Goal: Task Accomplishment & Management: Use online tool/utility

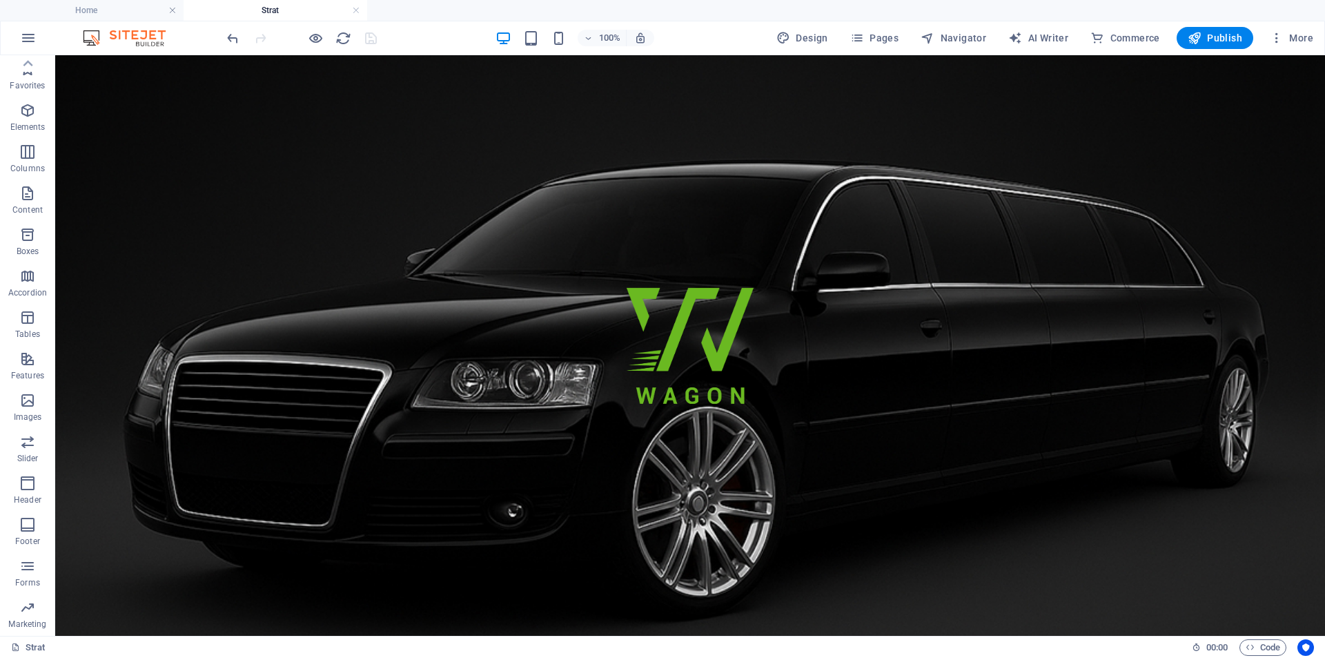
scroll to position [82, 0]
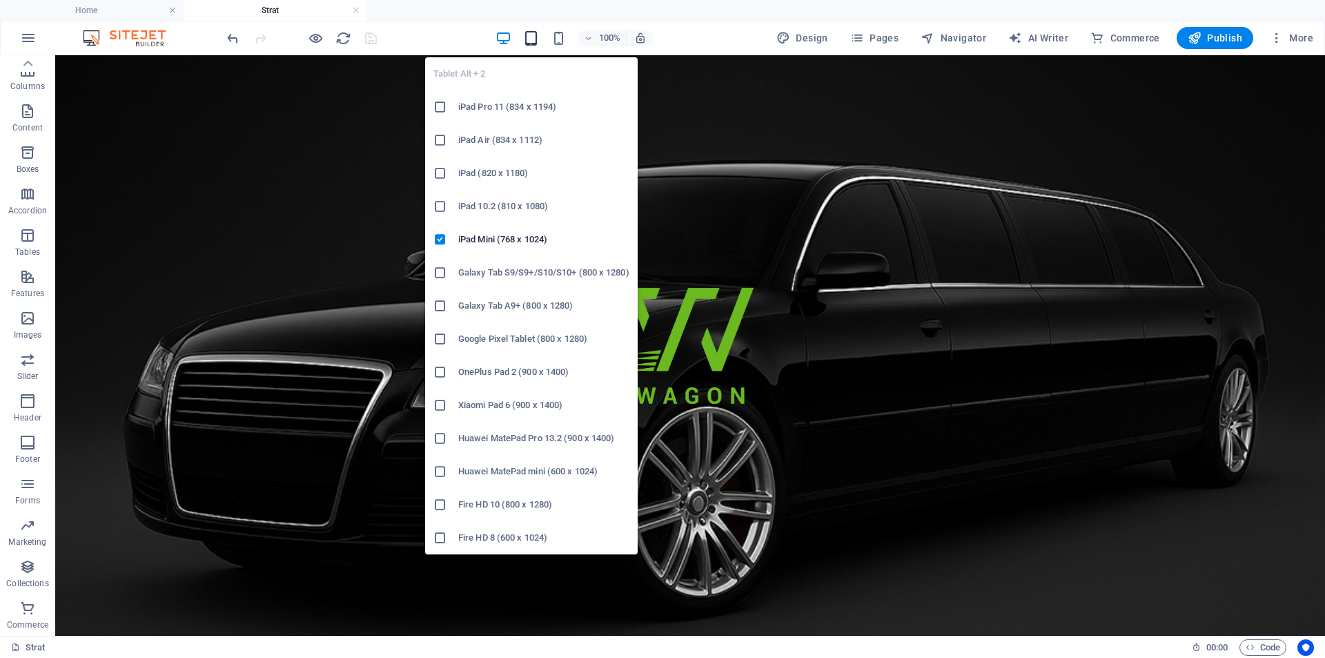
click at [536, 39] on icon "button" at bounding box center [531, 38] width 16 height 16
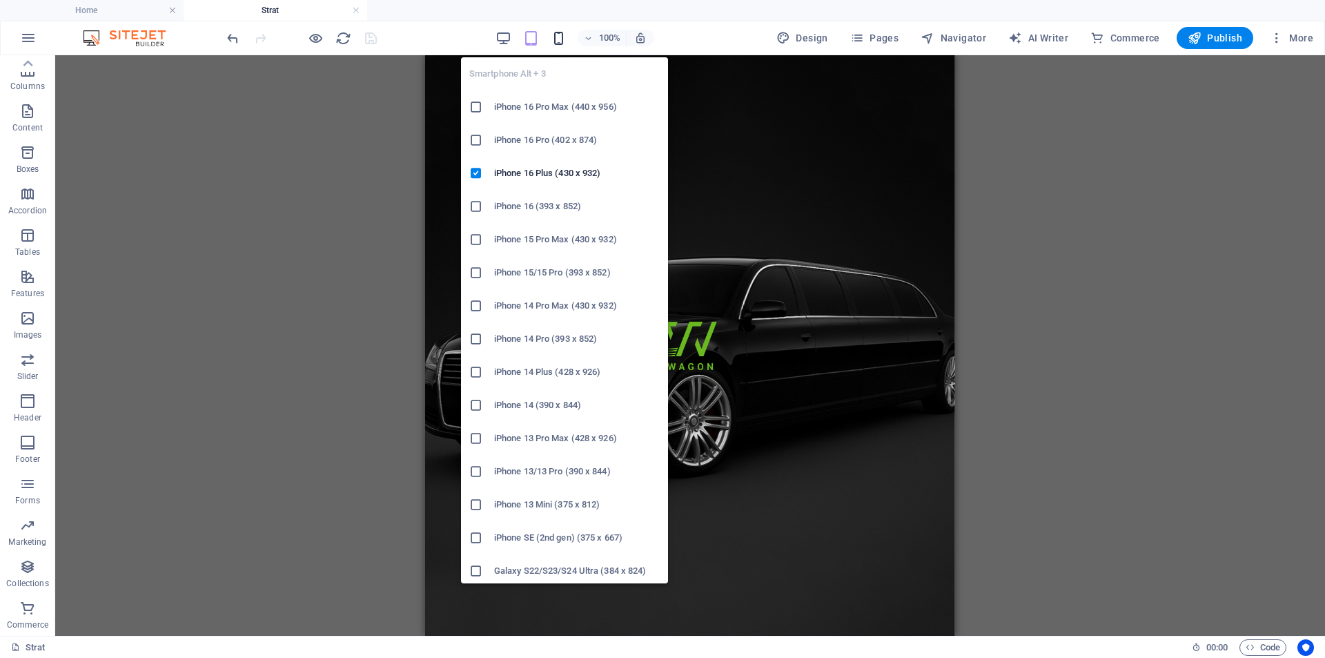
click at [563, 39] on icon "button" at bounding box center [559, 38] width 16 height 16
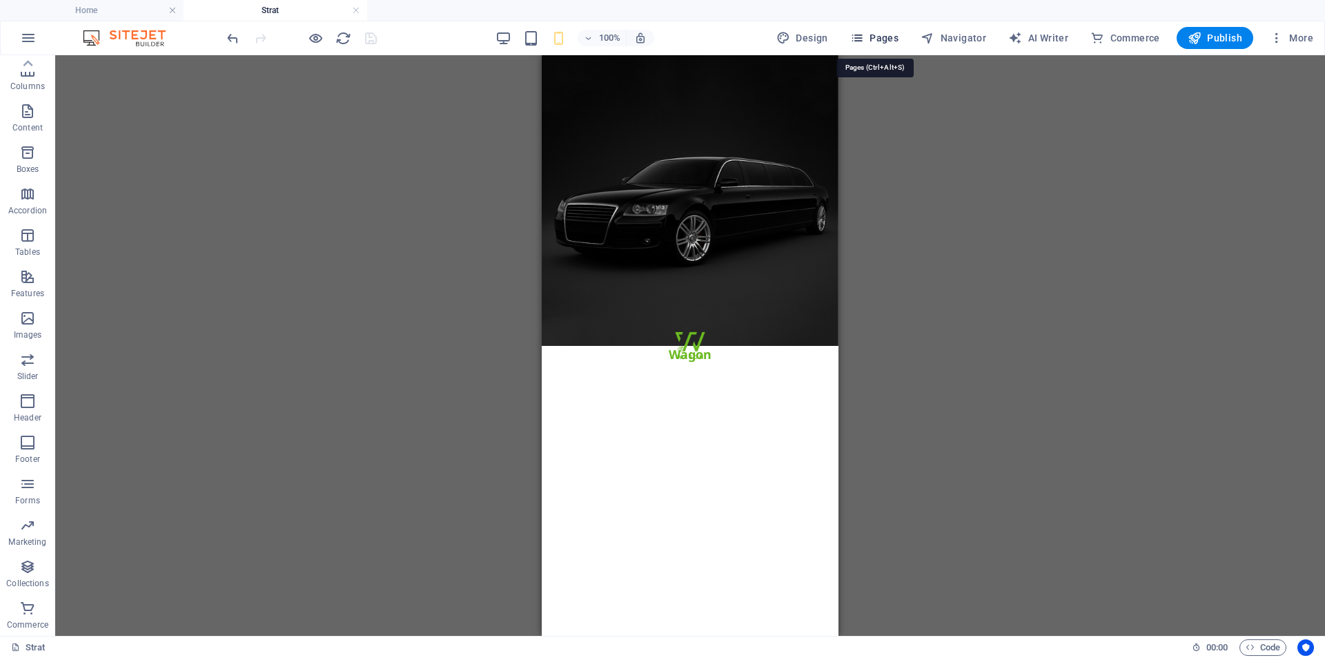
click at [886, 37] on span "Pages" at bounding box center [874, 38] width 48 height 14
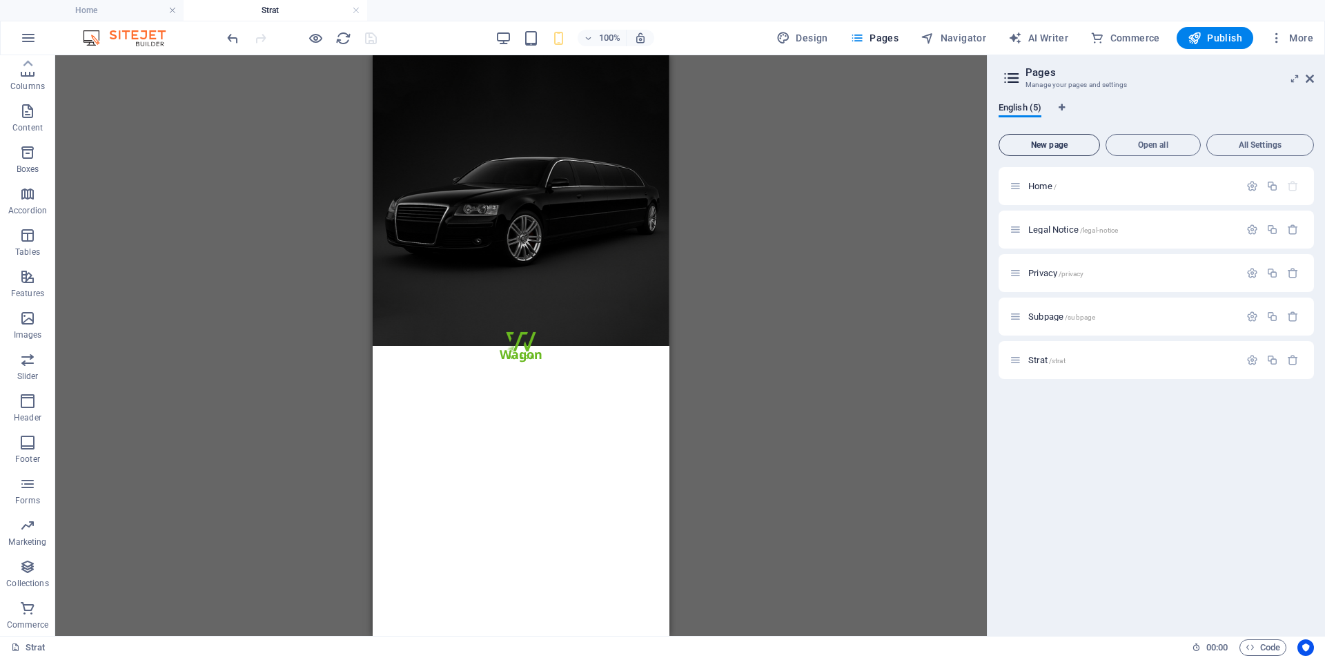
click at [1068, 150] on button "New page" at bounding box center [1049, 145] width 101 height 22
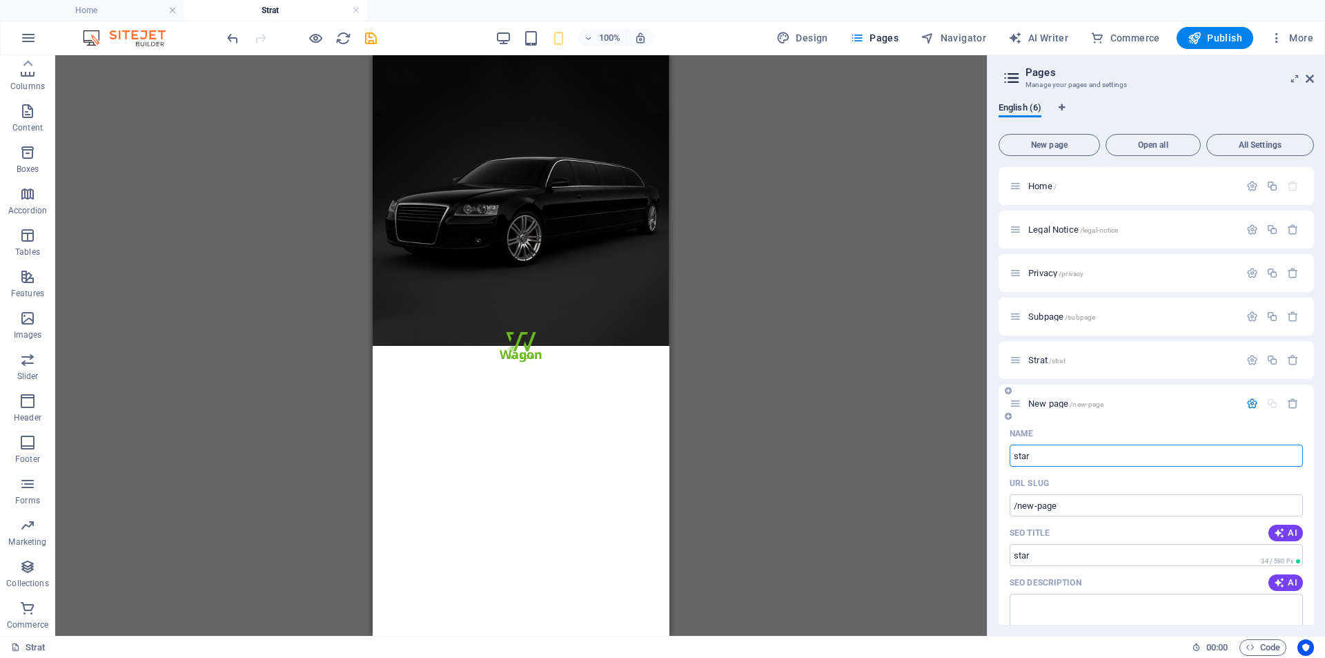
type input "start"
type input "/star"
type input "start2"
type input "/start"
type input "start2"
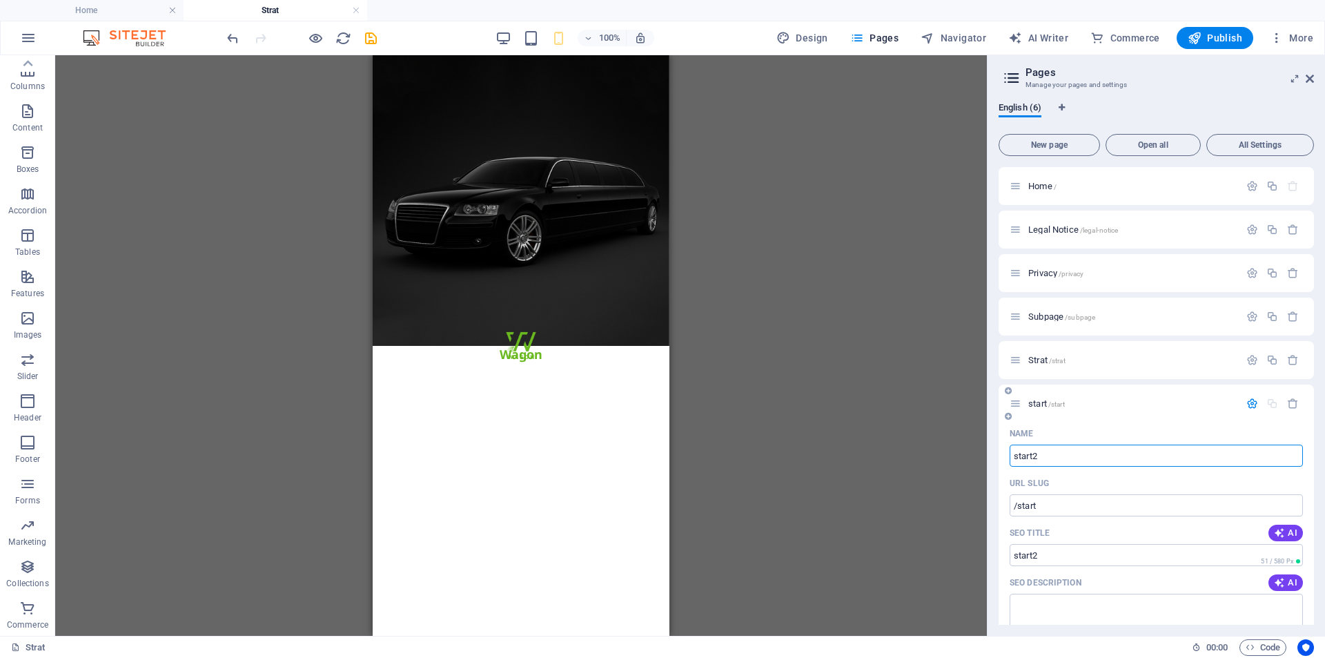
type input "/start2"
click at [371, 39] on icon "save" at bounding box center [371, 38] width 16 height 16
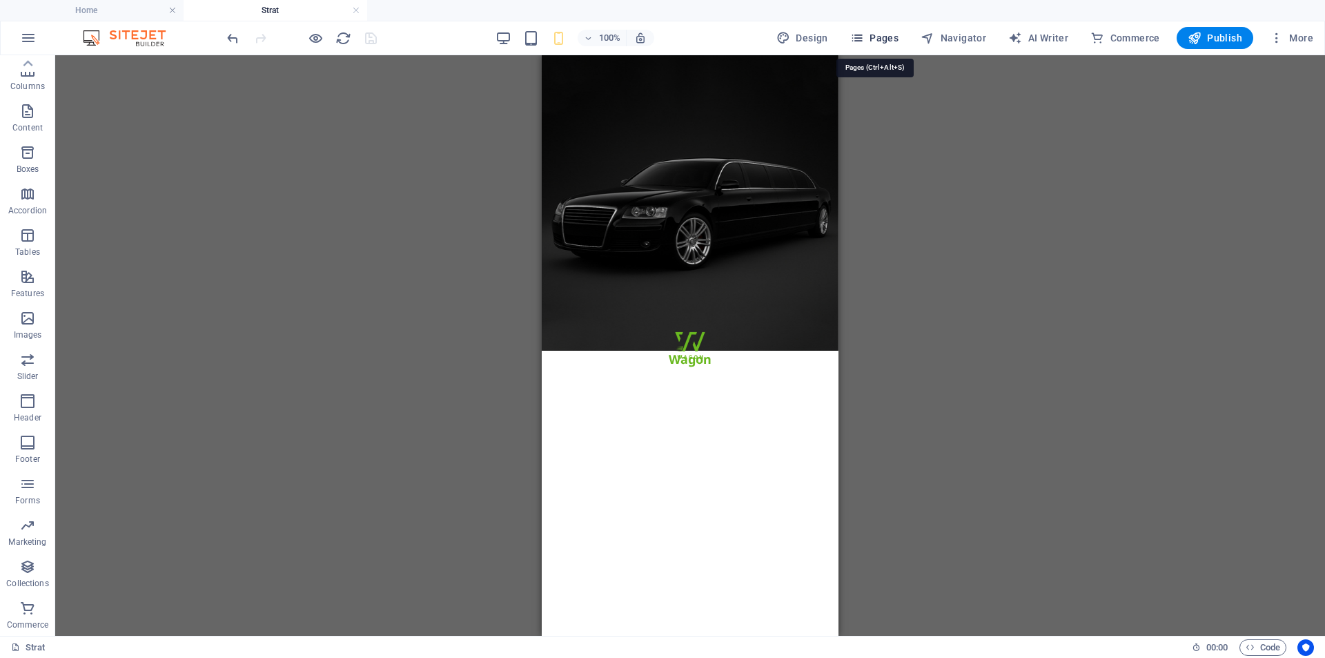
click at [886, 43] on span "Pages" at bounding box center [874, 38] width 48 height 14
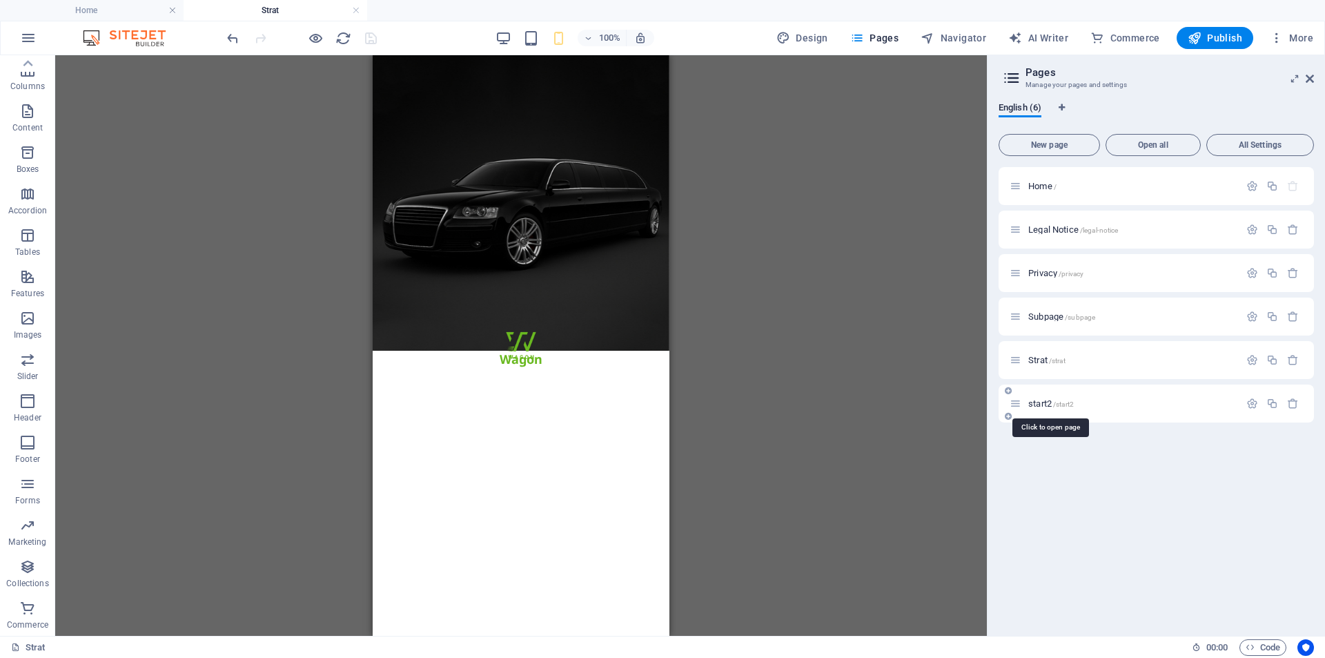
click at [1048, 407] on span "start2 /start2" at bounding box center [1051, 403] width 46 height 10
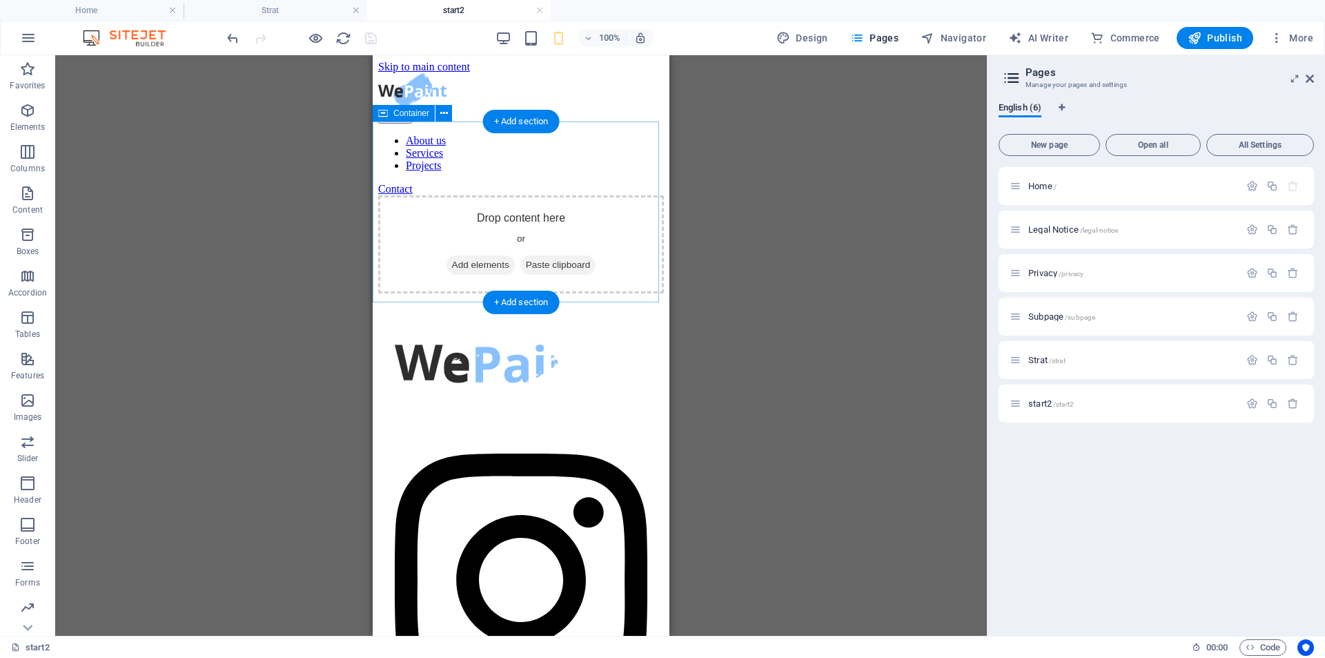
scroll to position [0, 0]
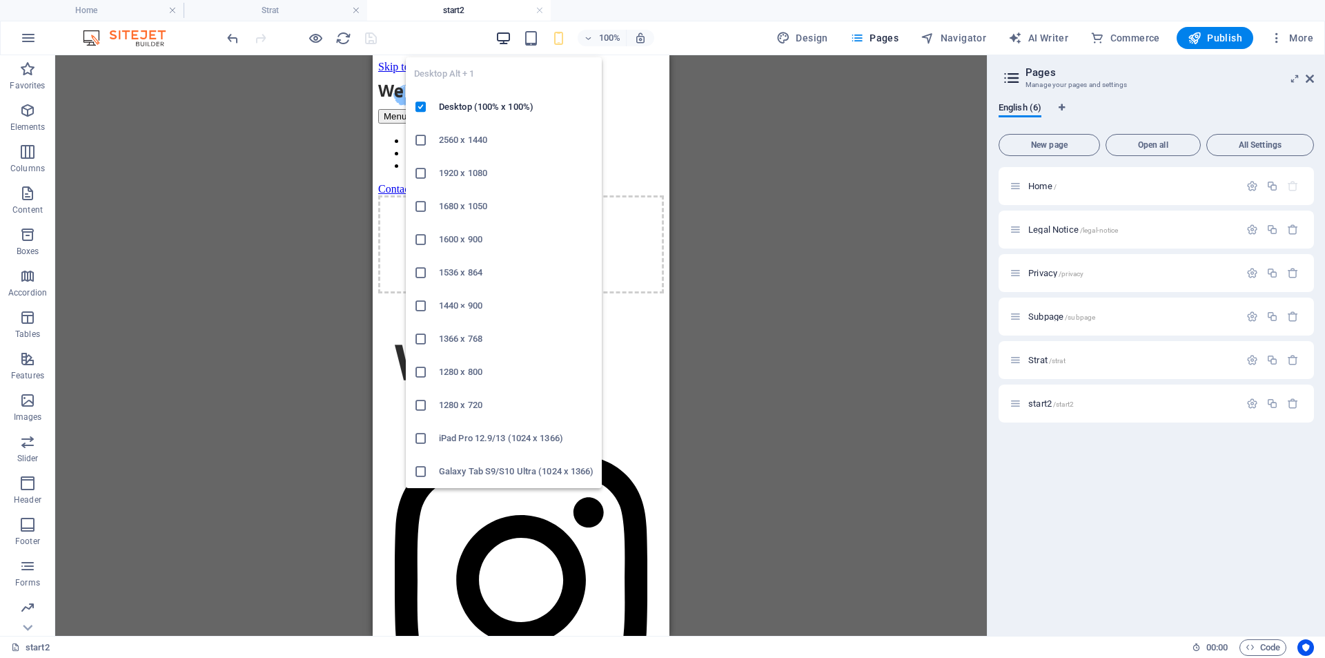
click at [503, 31] on icon "button" at bounding box center [504, 38] width 16 height 16
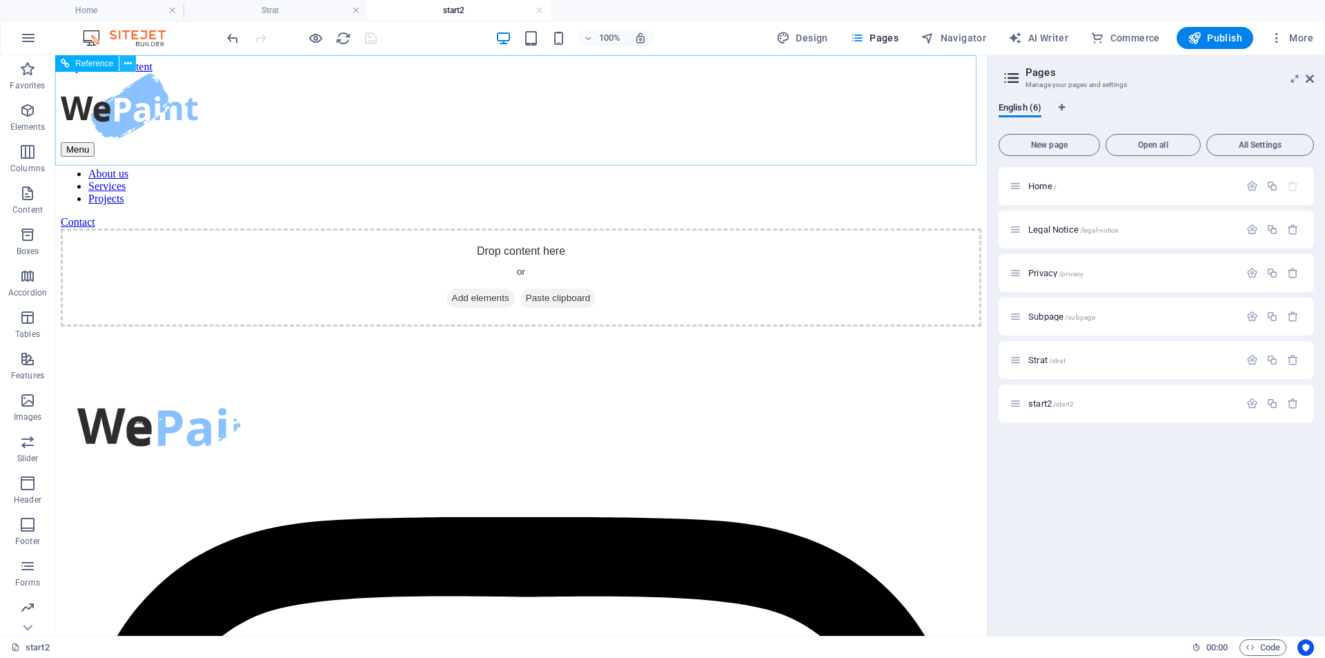
click at [124, 66] on icon at bounding box center [128, 64] width 8 height 14
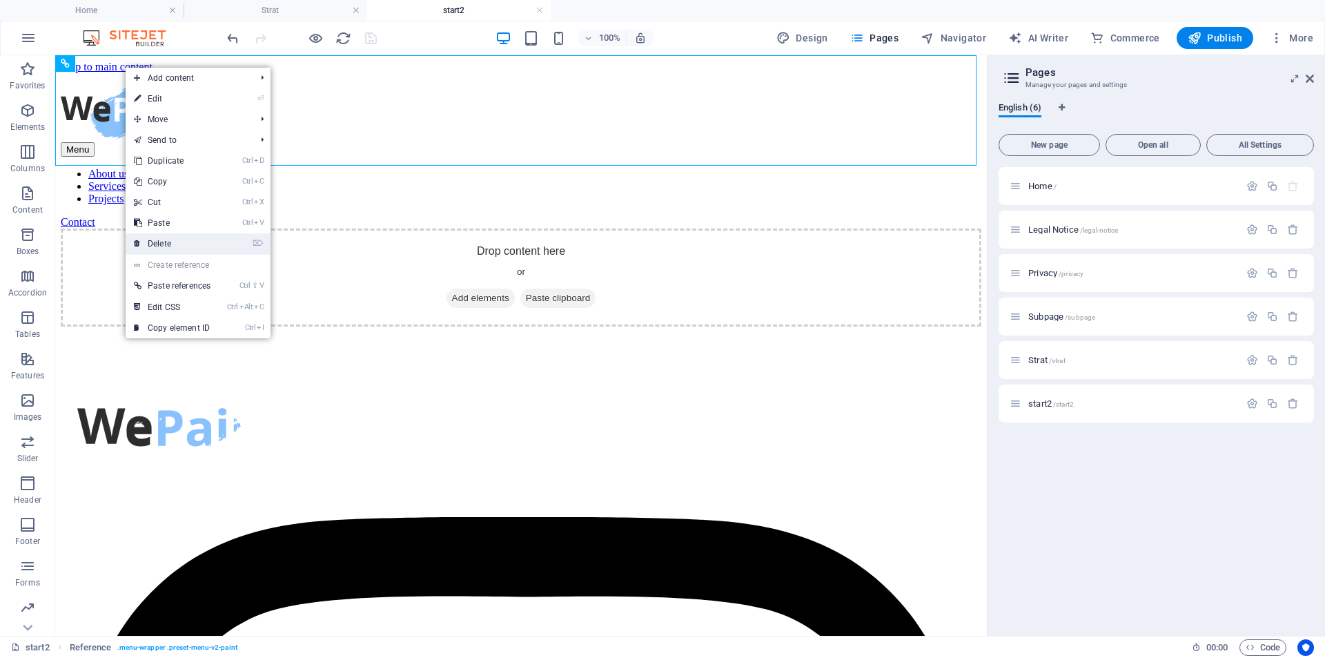
click at [172, 240] on link "⌦ Delete" at bounding box center [172, 243] width 93 height 21
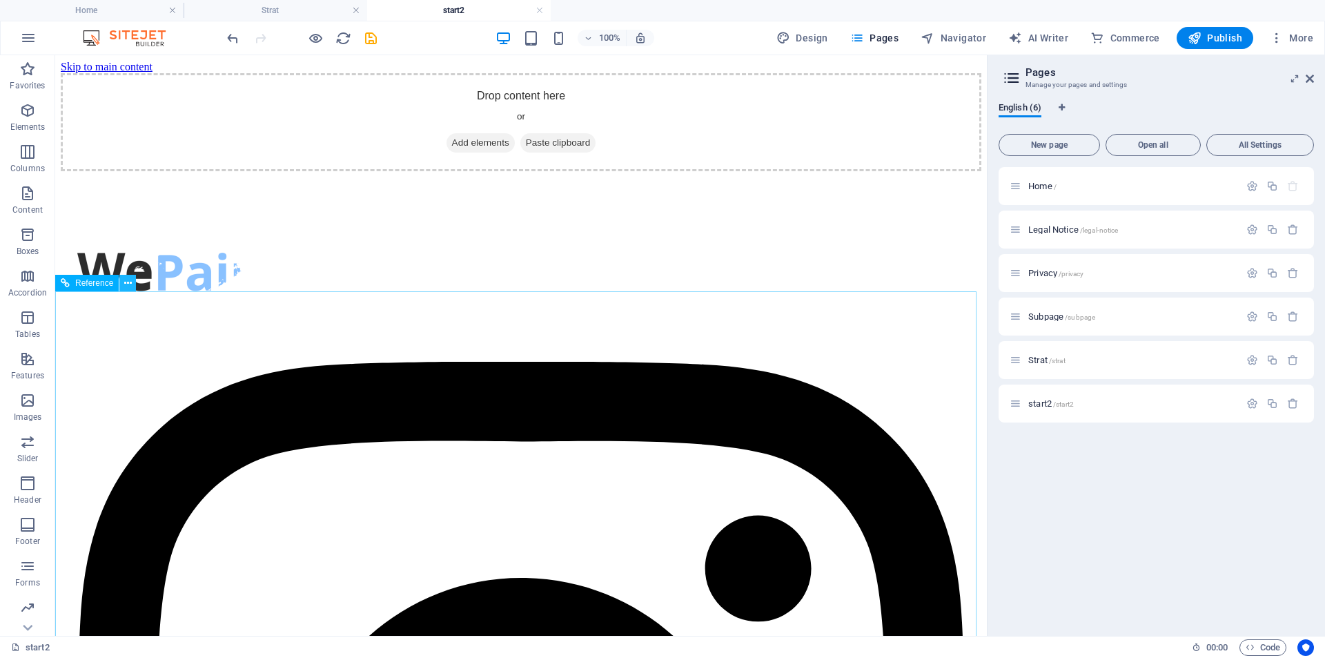
click at [129, 286] on icon at bounding box center [128, 283] width 8 height 14
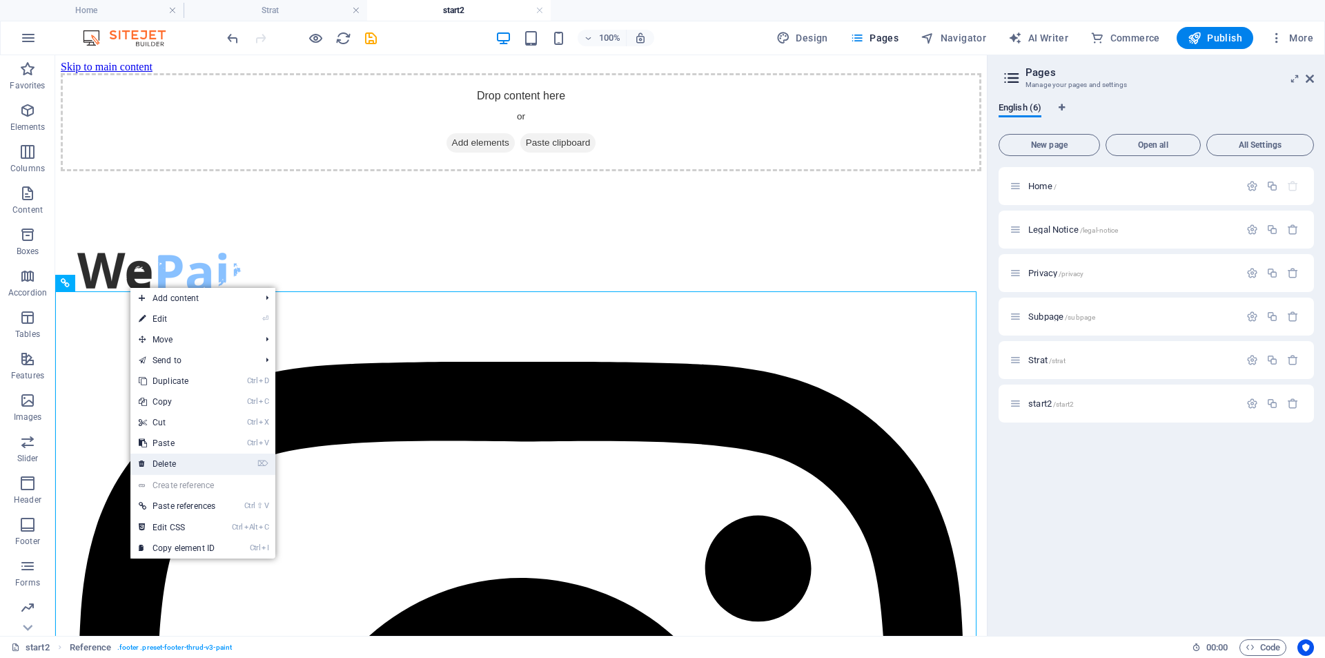
click at [171, 461] on link "⌦ Delete" at bounding box center [176, 464] width 93 height 21
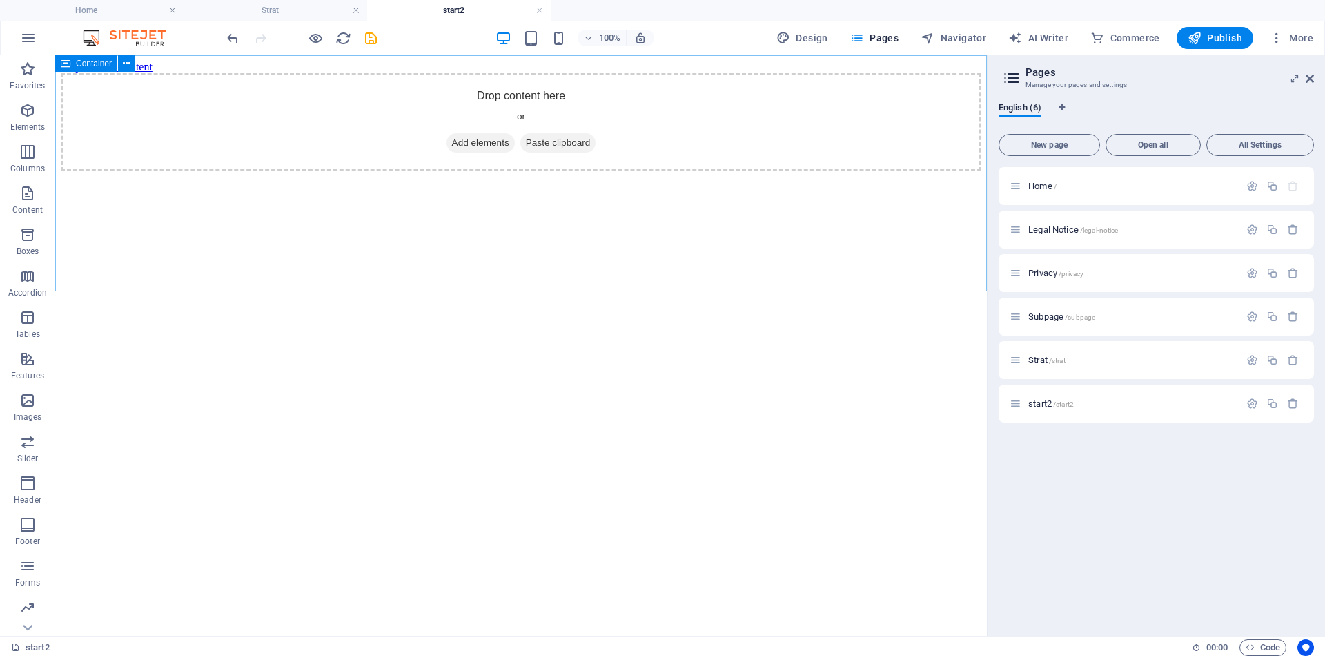
click at [88, 63] on span "Container" at bounding box center [94, 63] width 36 height 8
click at [92, 59] on span "Container" at bounding box center [94, 63] width 36 height 8
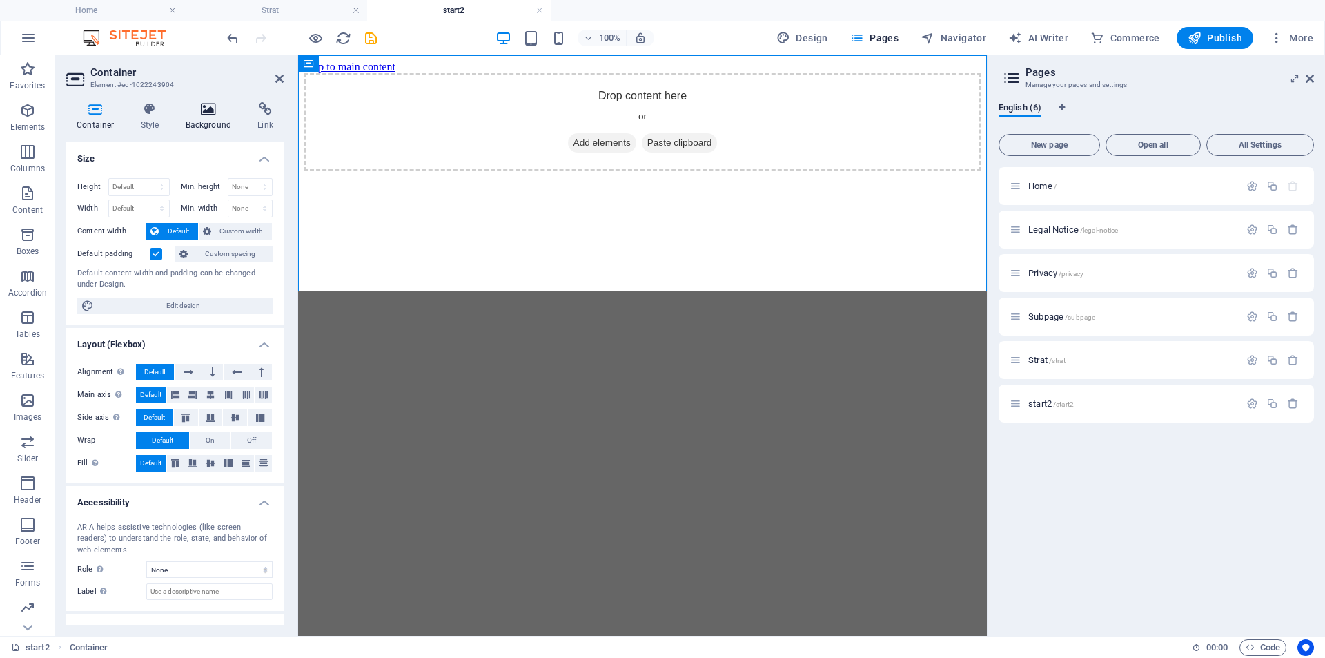
click at [205, 112] on icon at bounding box center [208, 109] width 67 height 14
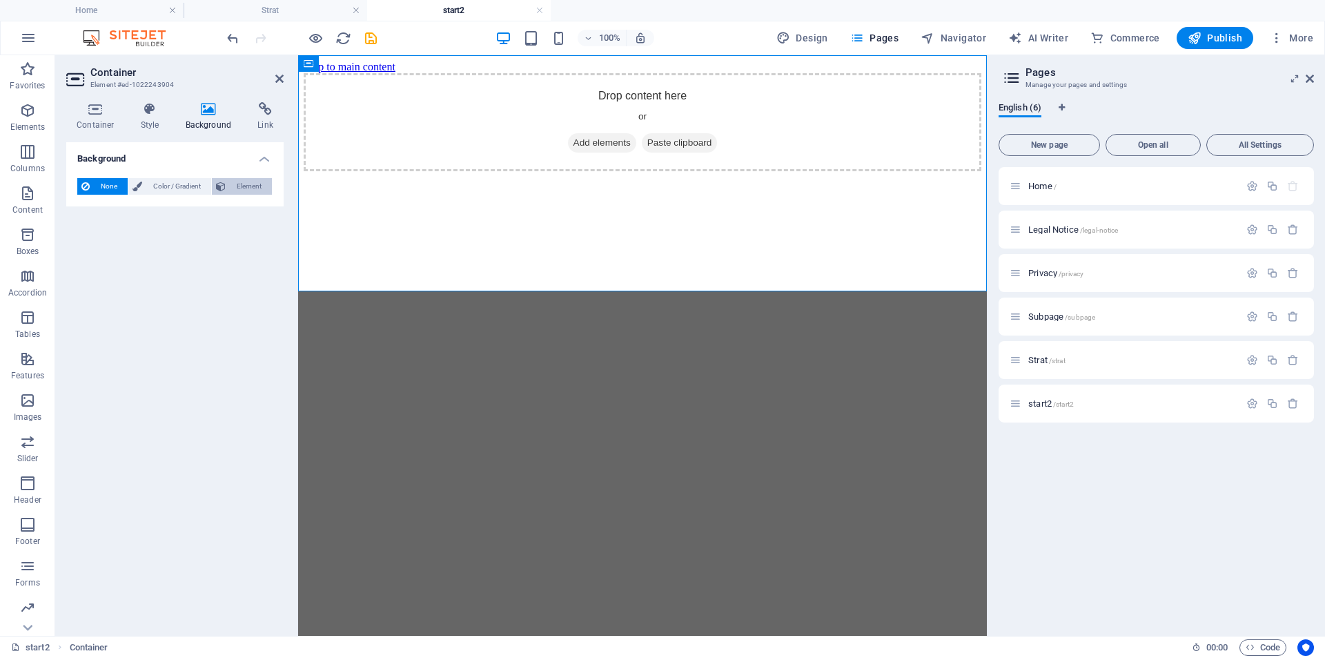
click at [231, 186] on span "Element" at bounding box center [249, 186] width 38 height 17
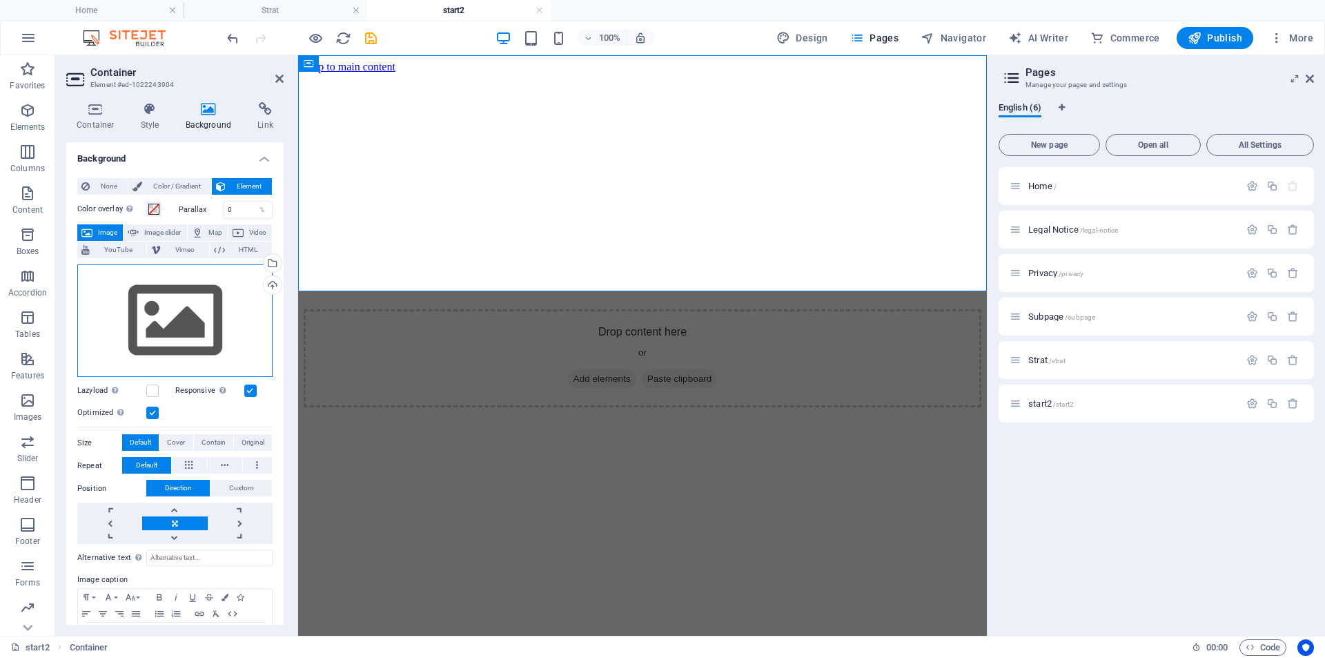
click at [174, 293] on div "Drag files here, click to choose files or select files from Files or our free s…" at bounding box center [174, 320] width 195 height 113
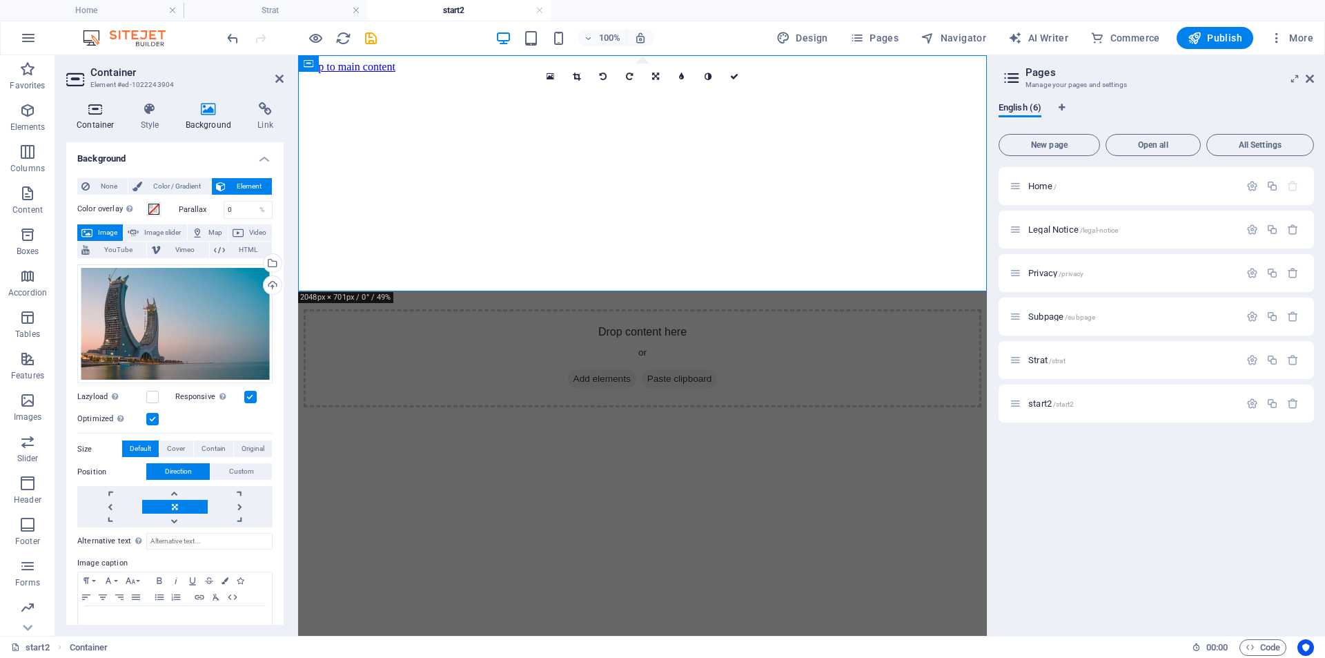
click at [101, 112] on icon at bounding box center [95, 109] width 59 height 14
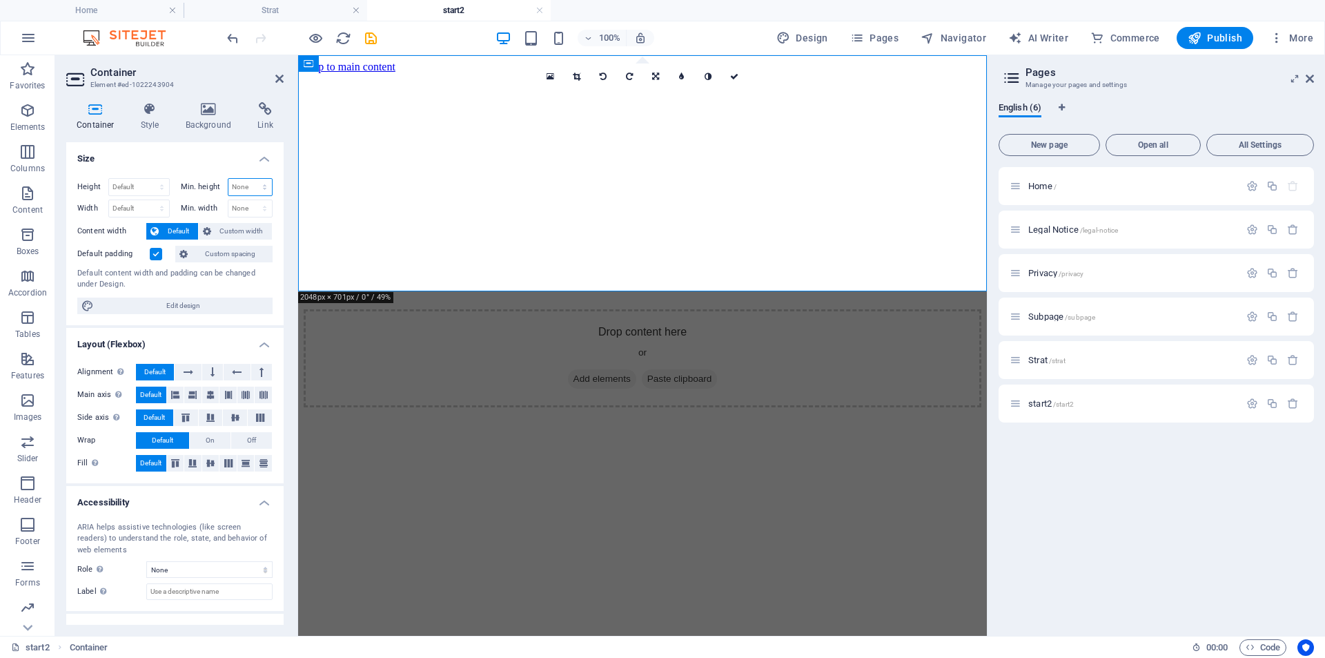
click at [237, 183] on select "None px rem % vh vw" at bounding box center [250, 187] width 44 height 17
select select "vh"
click at [250, 179] on select "None px rem % vh vw" at bounding box center [250, 187] width 44 height 17
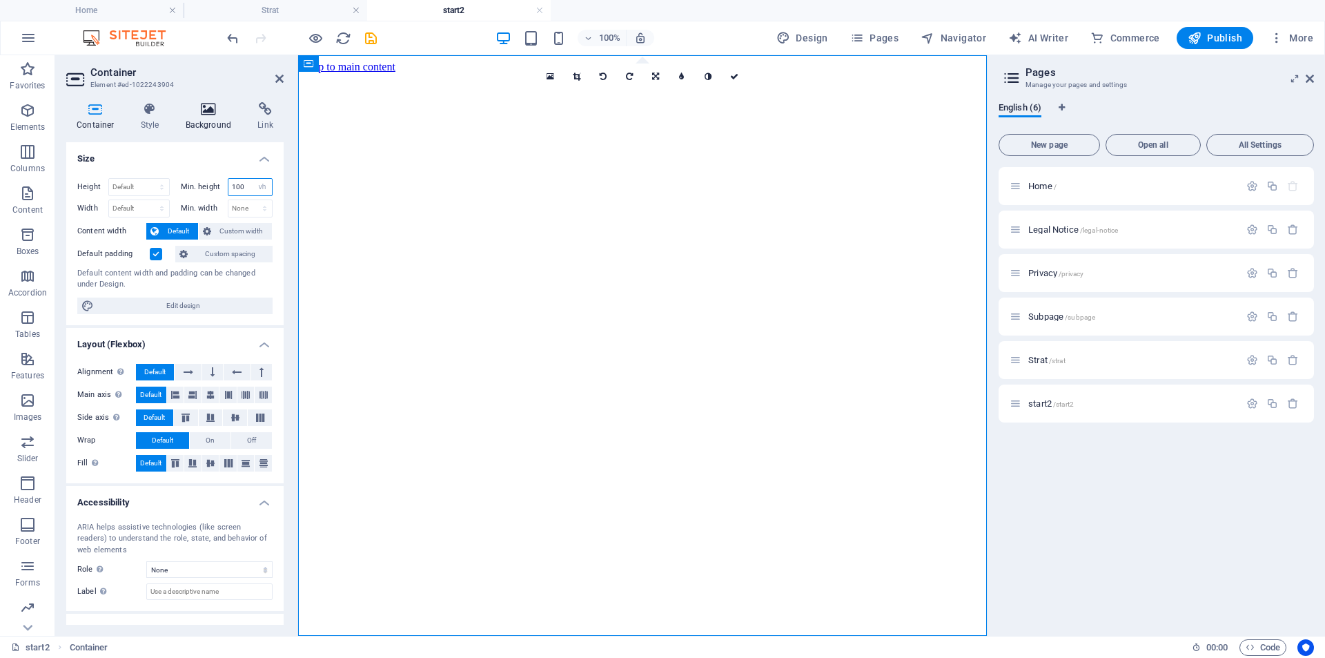
type input "100"
click at [209, 115] on icon at bounding box center [208, 109] width 67 height 14
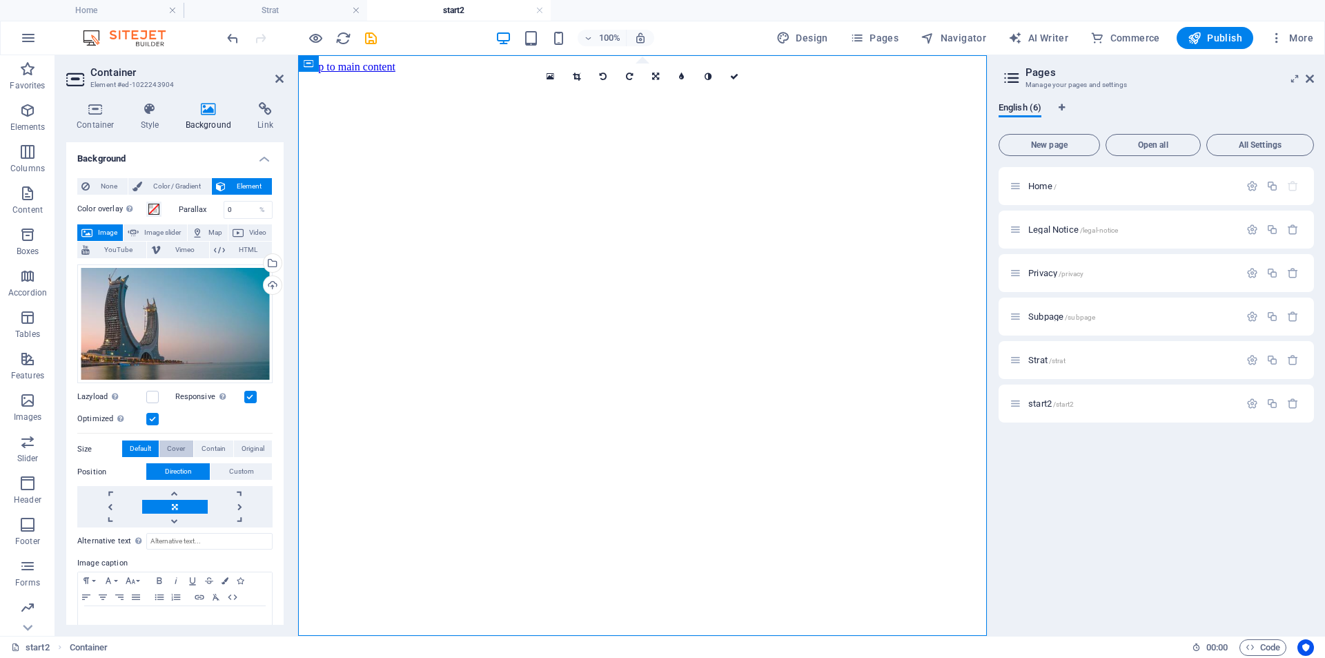
click at [180, 443] on span "Cover" at bounding box center [176, 448] width 18 height 17
click at [1312, 81] on icon at bounding box center [1310, 78] width 8 height 11
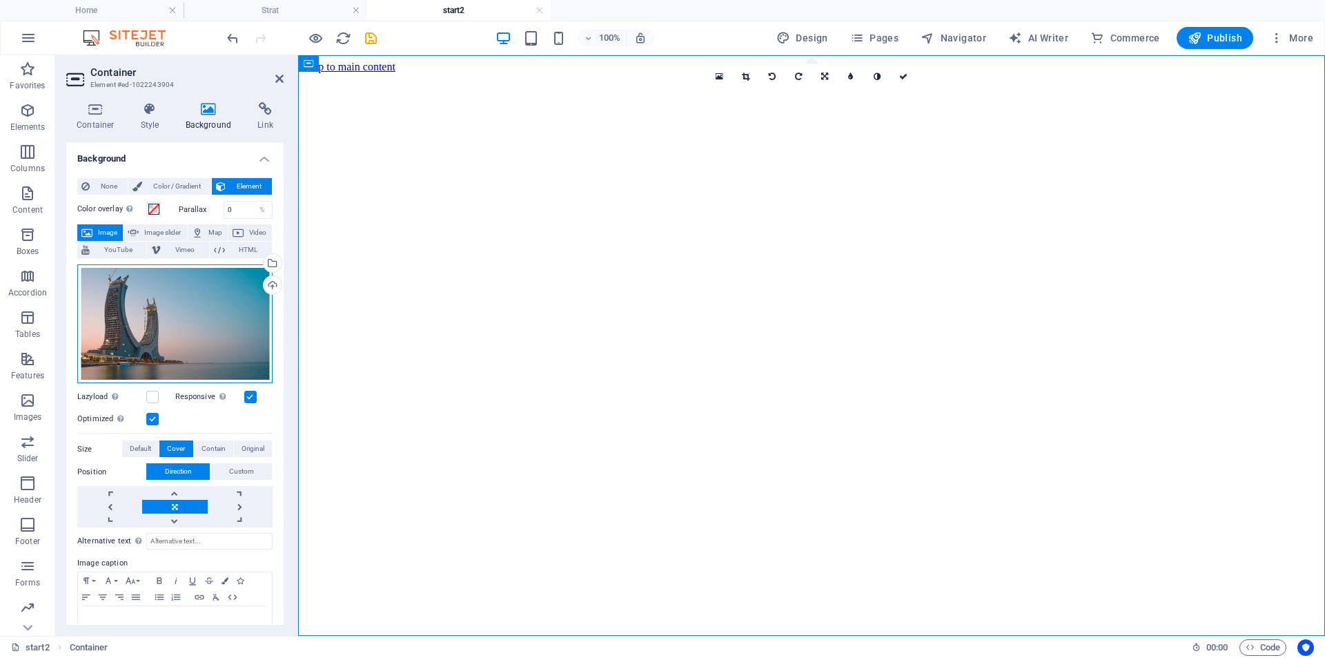
click at [229, 327] on div "Drag files here, click to choose files or select files from Files or our free s…" at bounding box center [174, 323] width 195 height 119
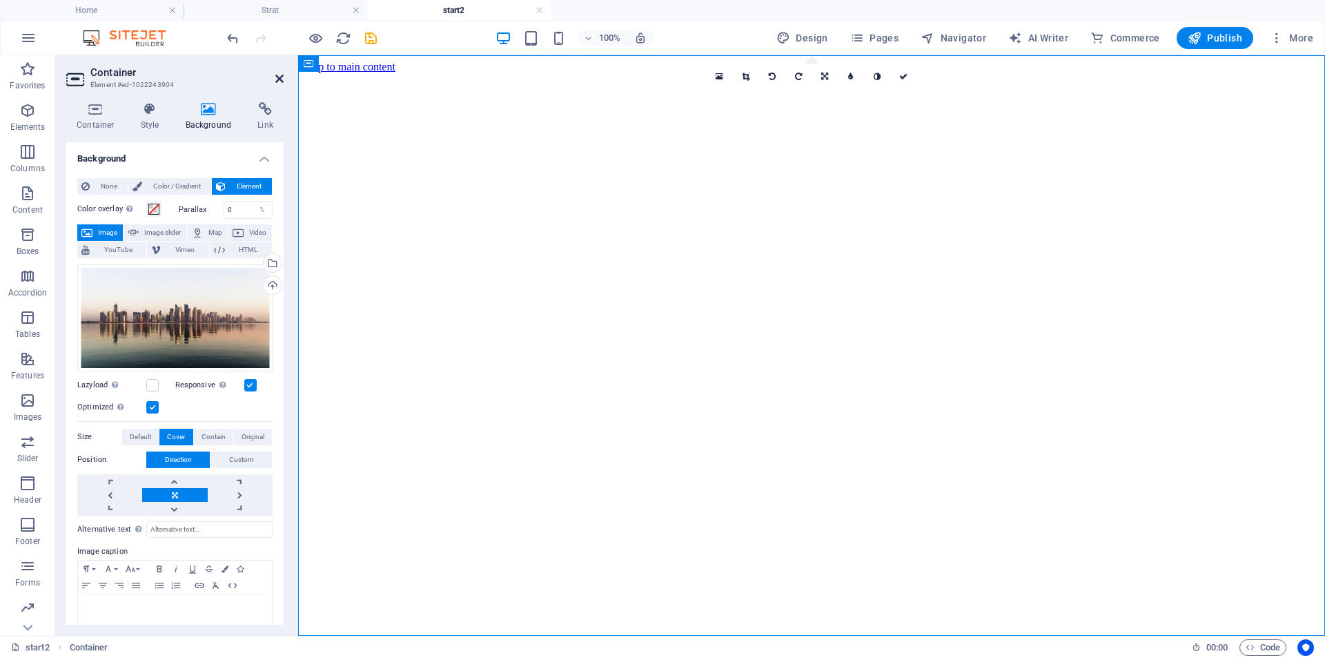
click at [279, 79] on icon at bounding box center [279, 78] width 8 height 11
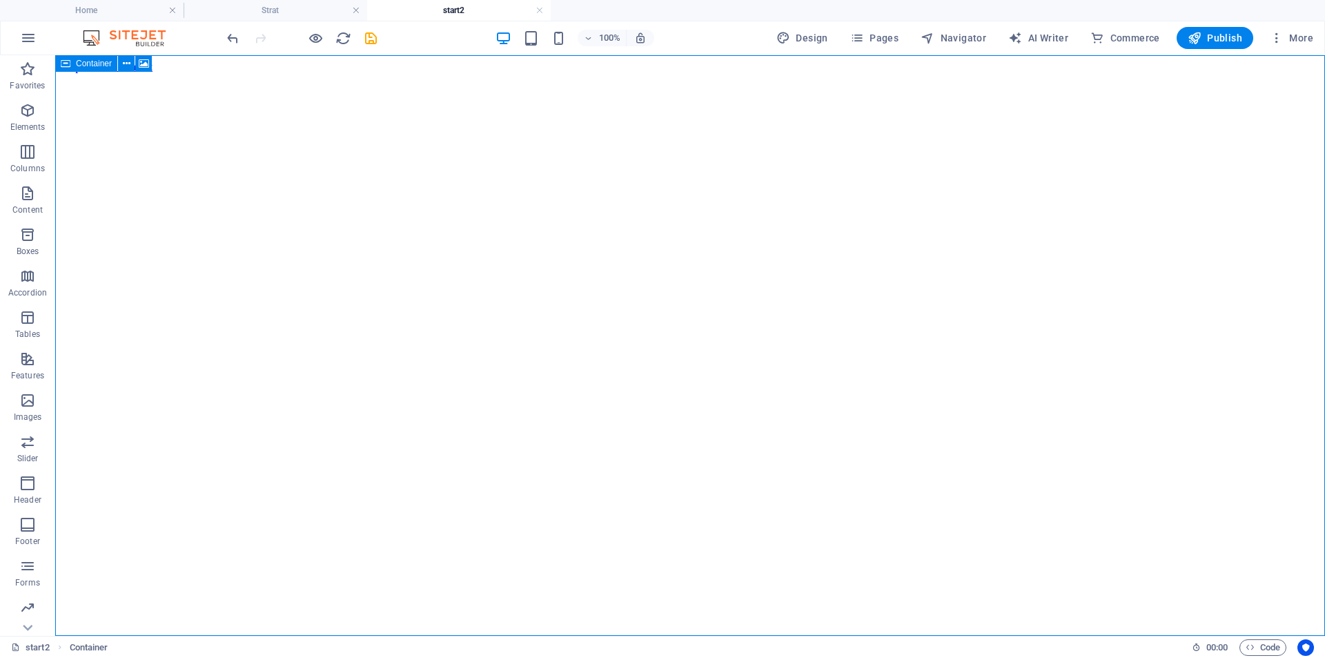
click at [82, 59] on span "Container" at bounding box center [94, 63] width 36 height 8
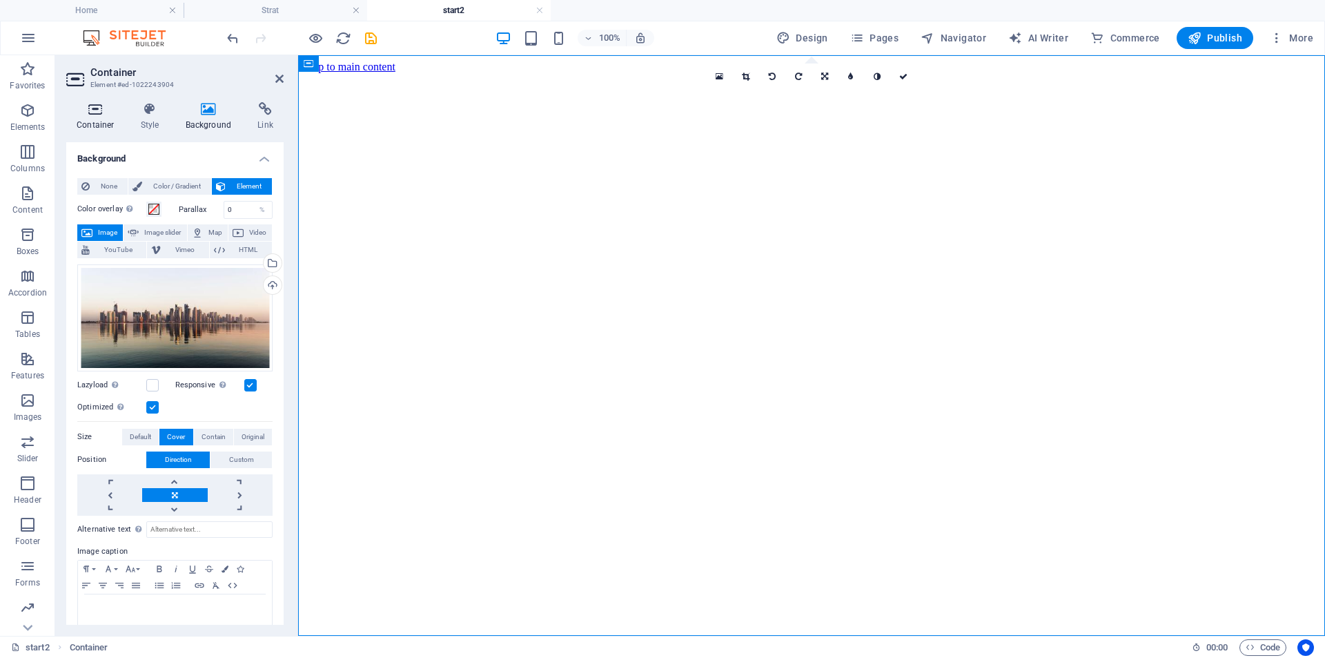
click at [88, 113] on icon at bounding box center [95, 109] width 59 height 14
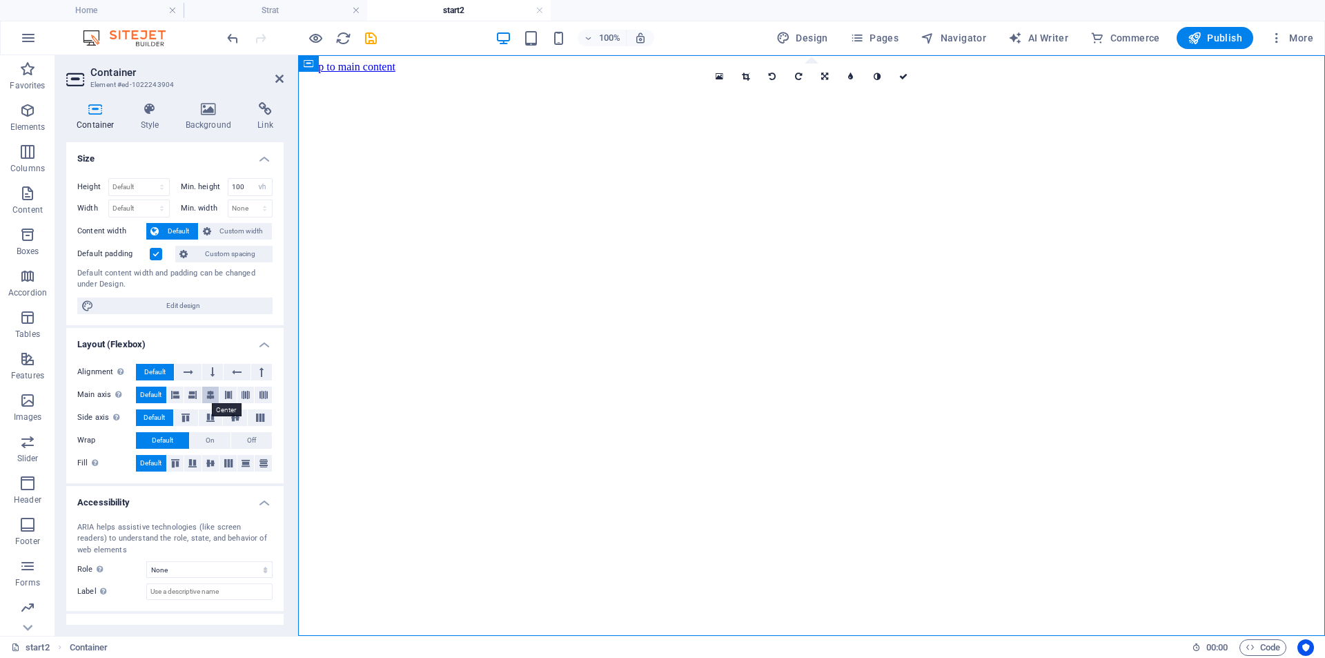
click at [212, 393] on icon at bounding box center [210, 395] width 8 height 17
click at [211, 460] on icon at bounding box center [210, 463] width 17 height 8
click at [22, 117] on icon "button" at bounding box center [27, 110] width 17 height 17
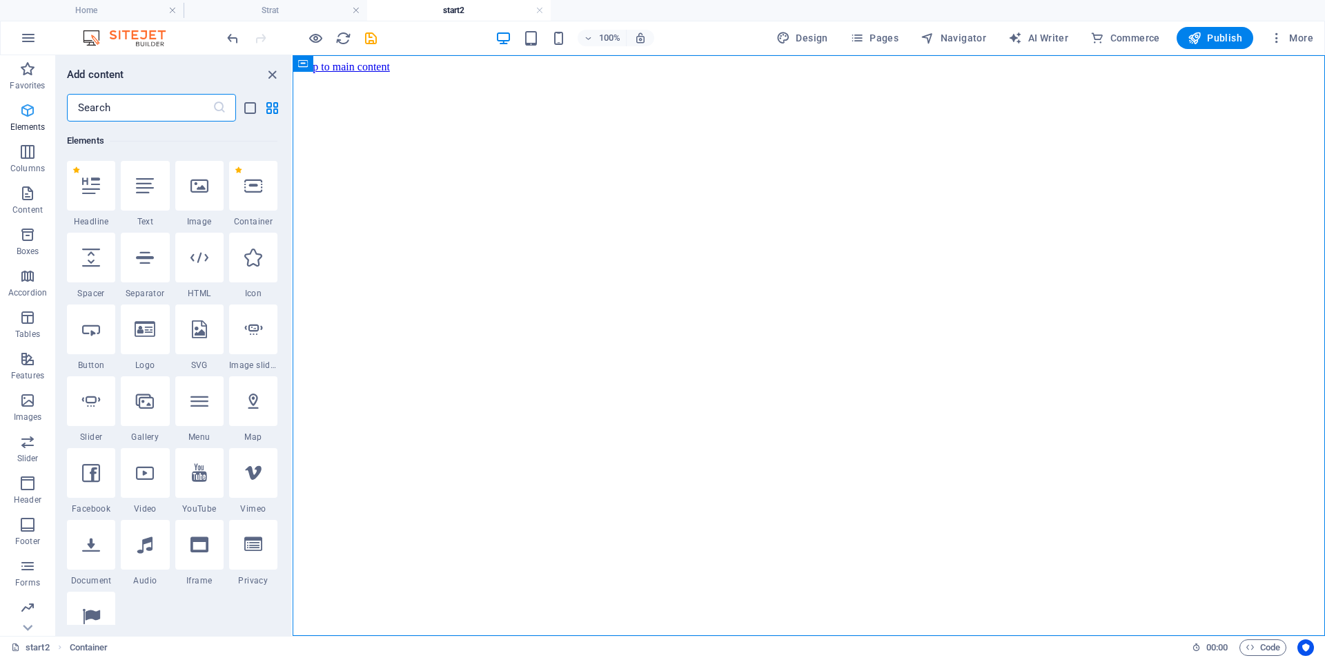
scroll to position [147, 0]
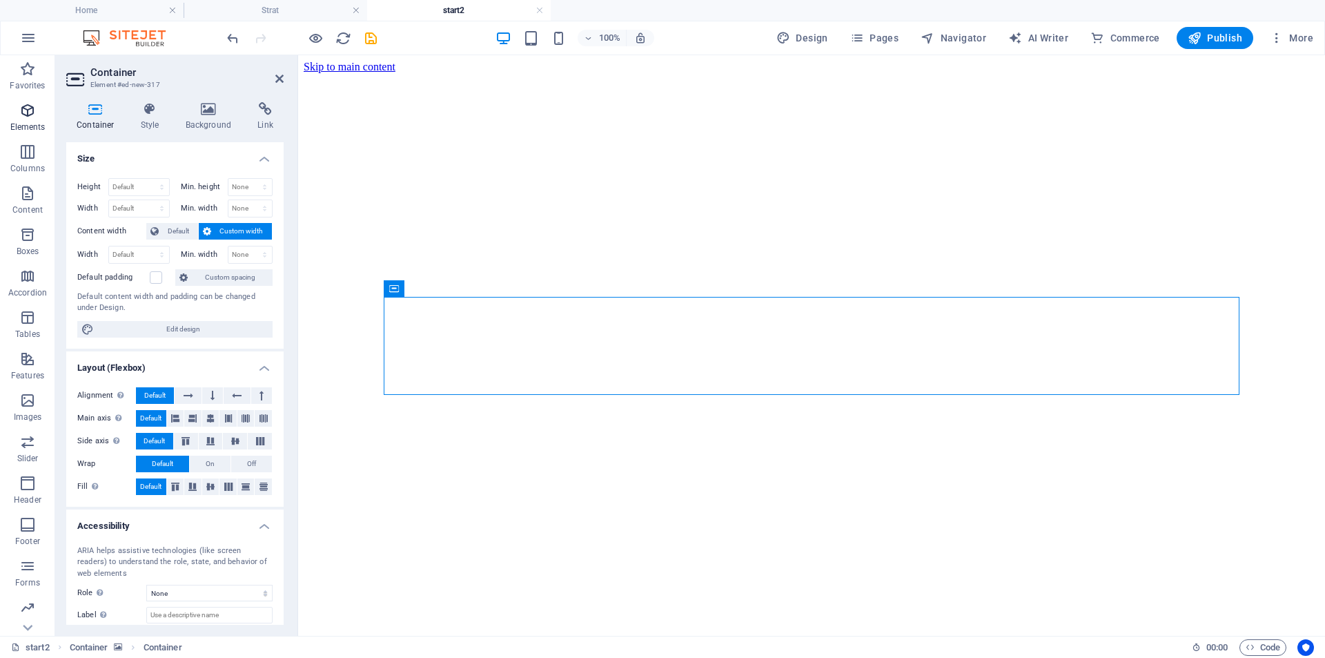
click at [30, 120] on span "Elements" at bounding box center [27, 118] width 55 height 33
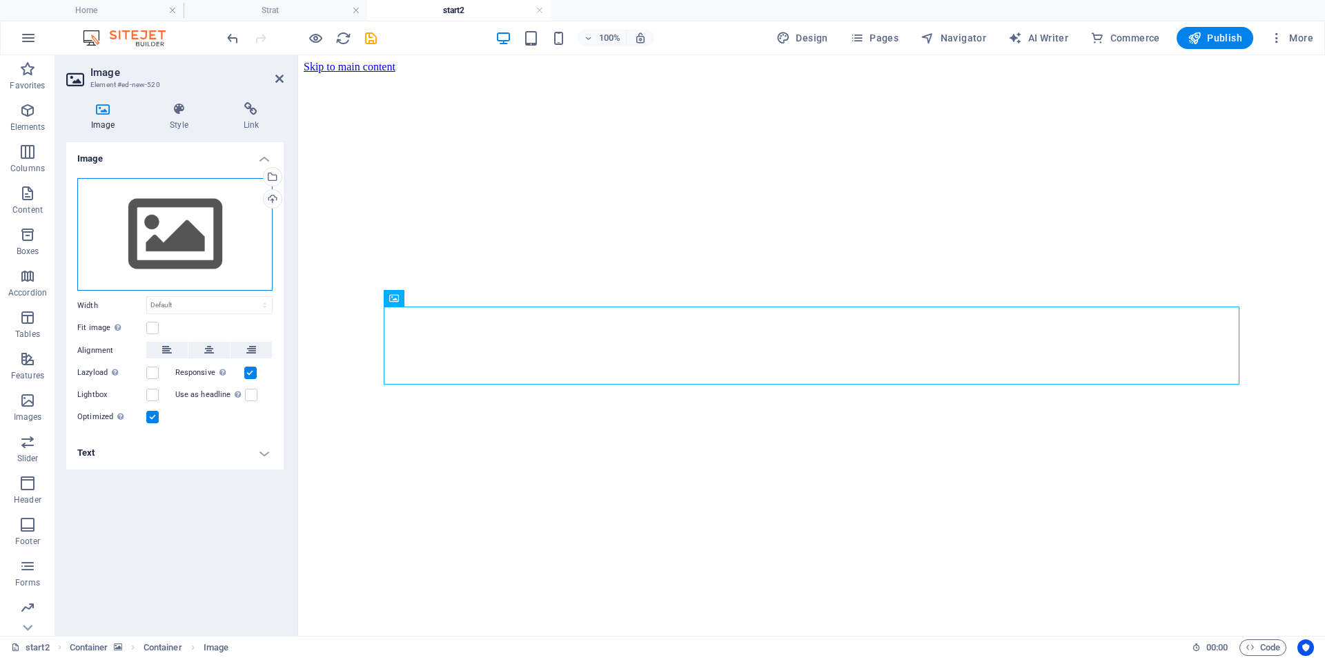
click at [182, 240] on div "Drag files here, click to choose files or select files from Files or our free s…" at bounding box center [174, 234] width 195 height 113
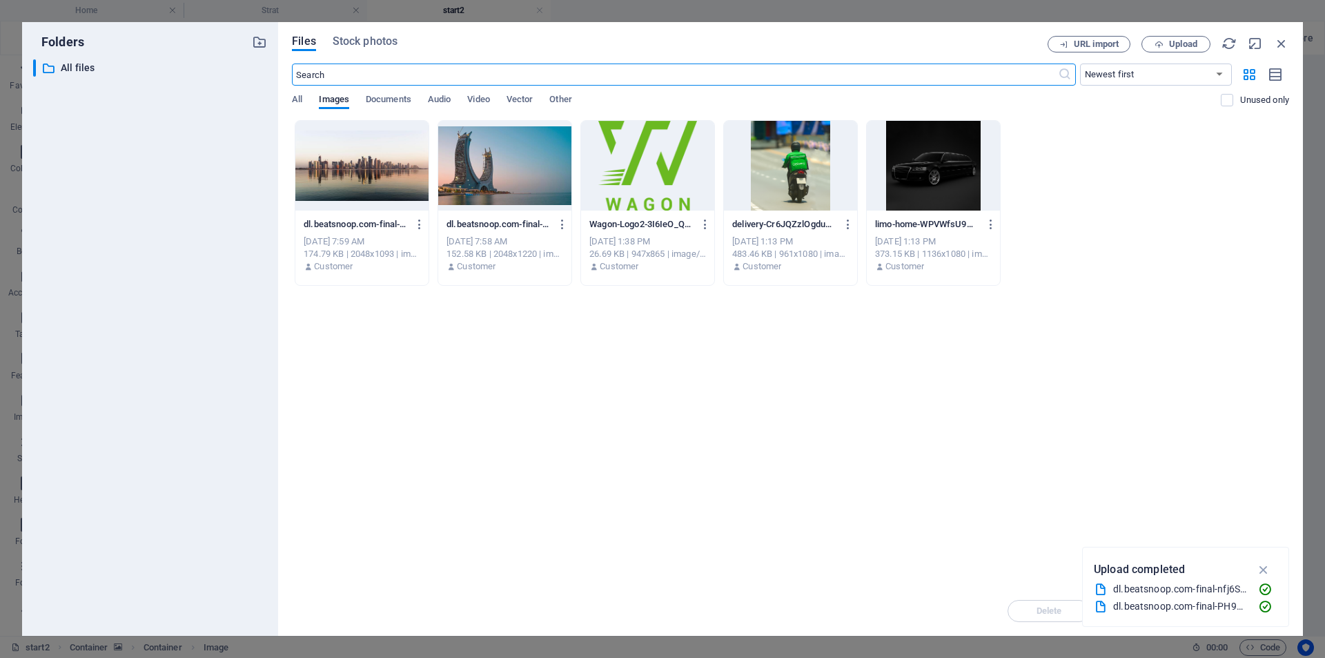
click at [659, 153] on div at bounding box center [647, 166] width 133 height 90
click at [1263, 567] on icon "button" at bounding box center [1264, 569] width 16 height 15
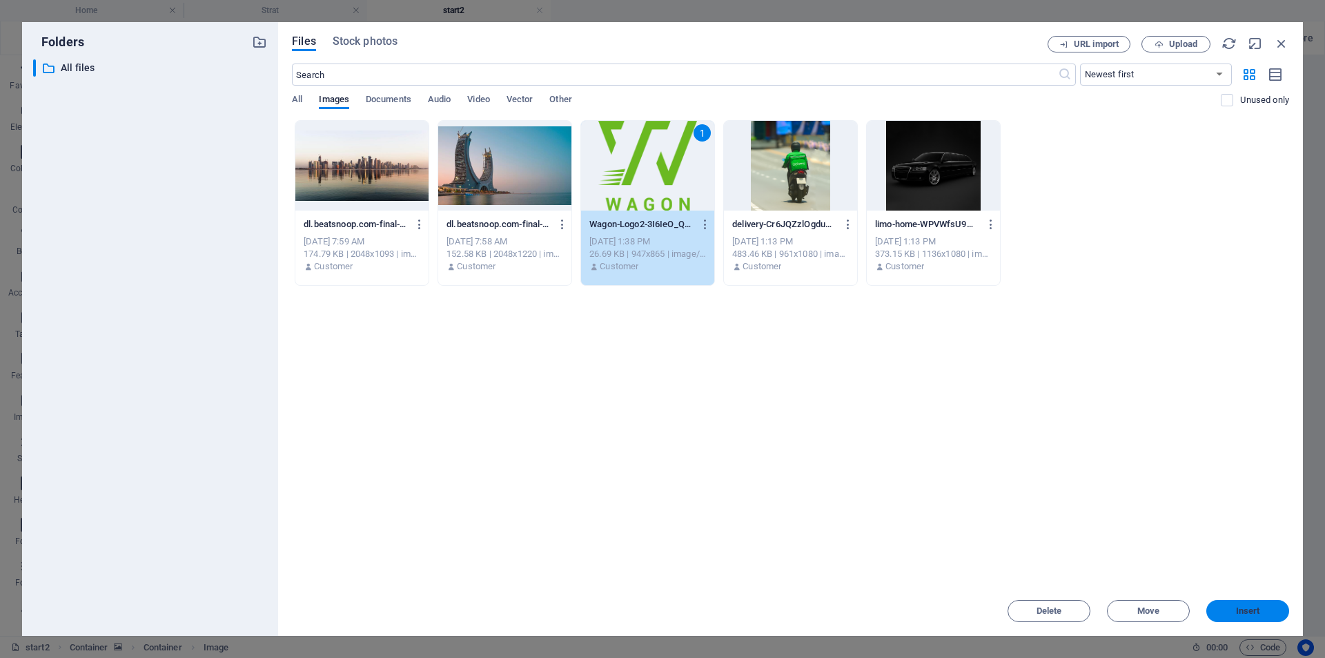
click at [1222, 600] on button "Insert" at bounding box center [1248, 611] width 83 height 22
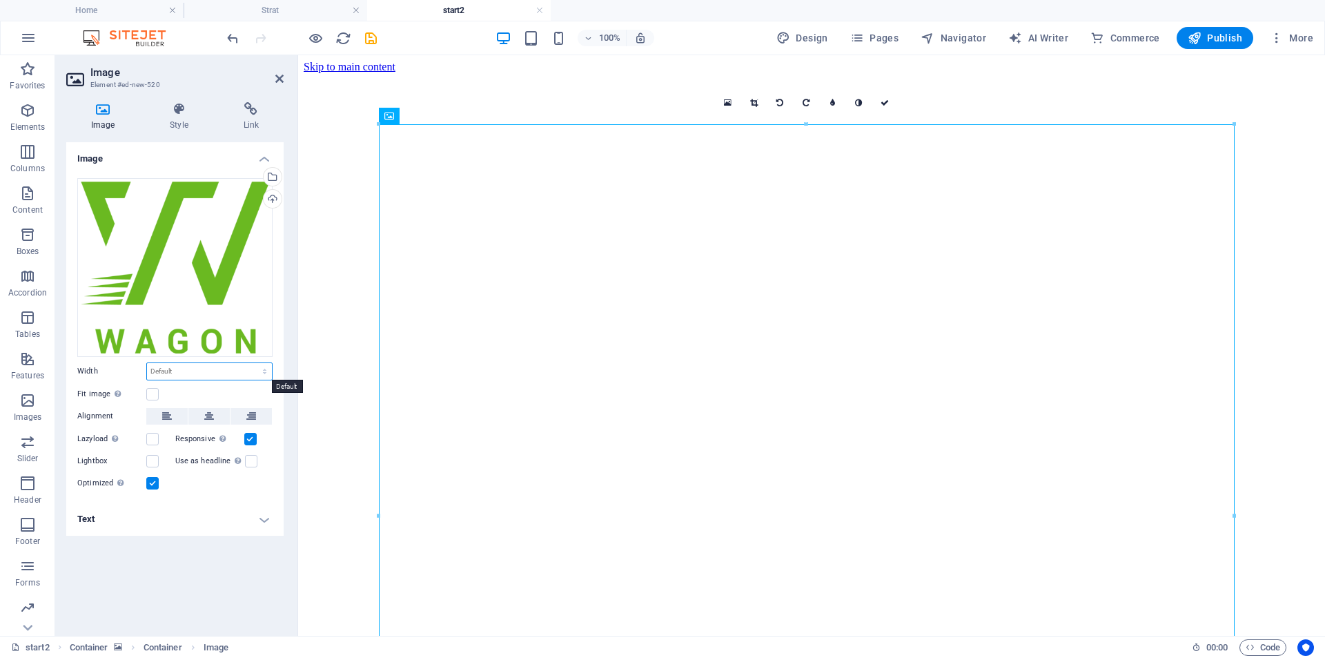
click at [174, 369] on select "Default auto px rem % em vh vw" at bounding box center [209, 371] width 125 height 17
select select "px"
click at [253, 363] on select "Default auto px rem % em vh vw" at bounding box center [209, 371] width 125 height 17
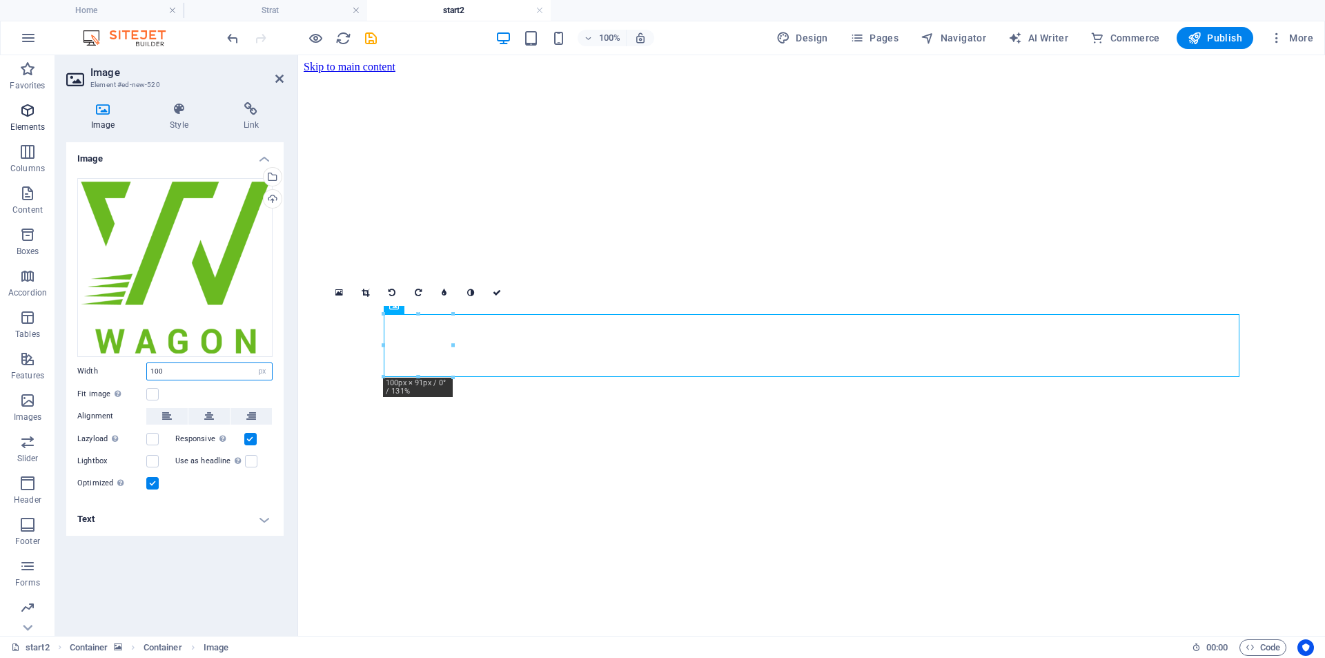
type input "100"
click at [23, 110] on icon "button" at bounding box center [27, 110] width 17 height 17
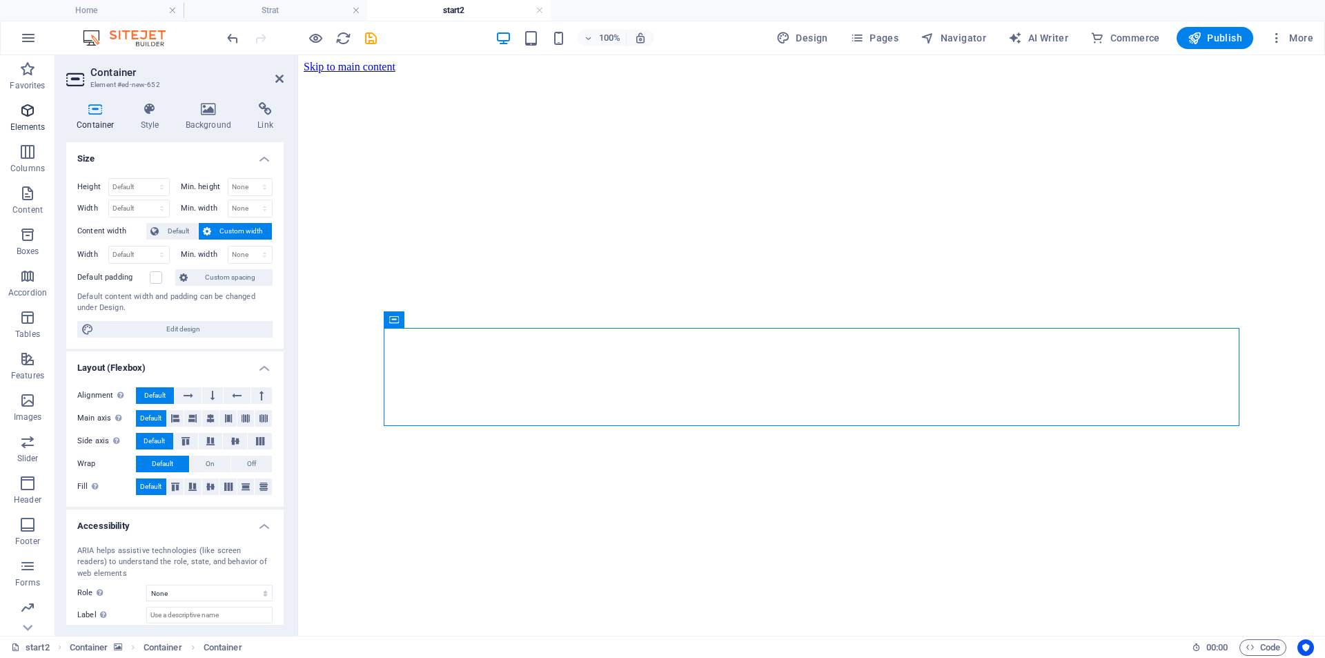
click at [24, 116] on icon "button" at bounding box center [27, 110] width 17 height 17
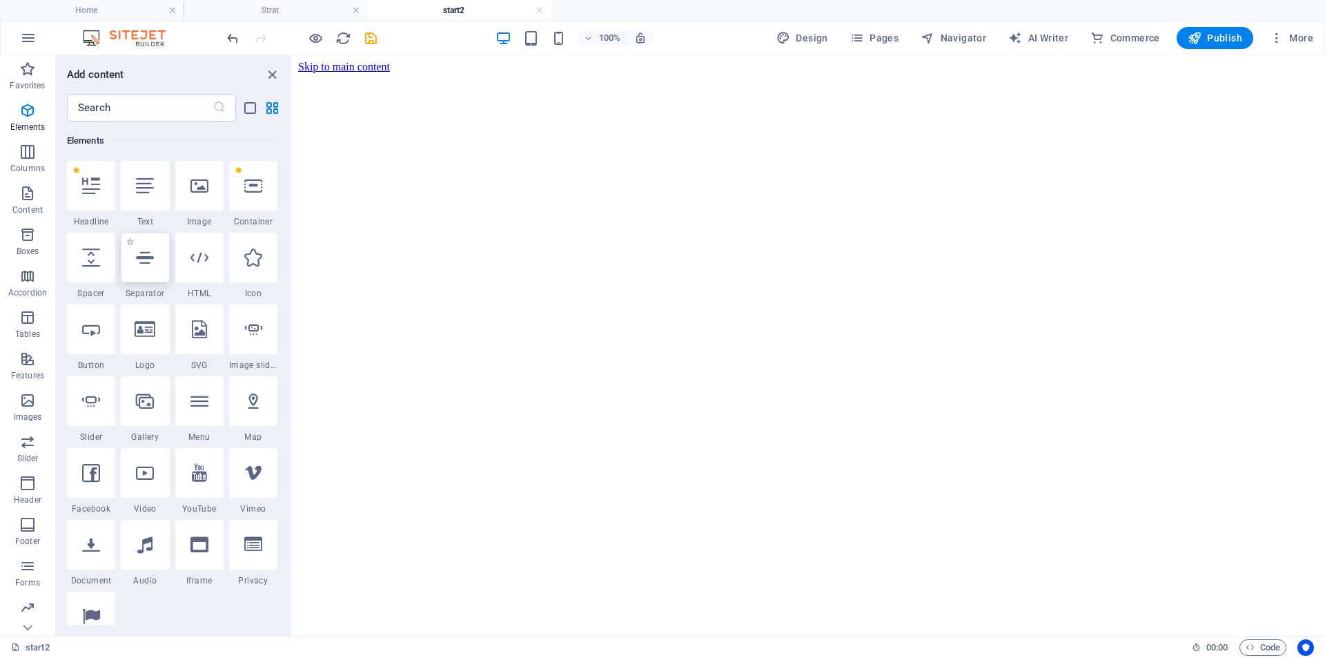
select select "%"
select select "px"
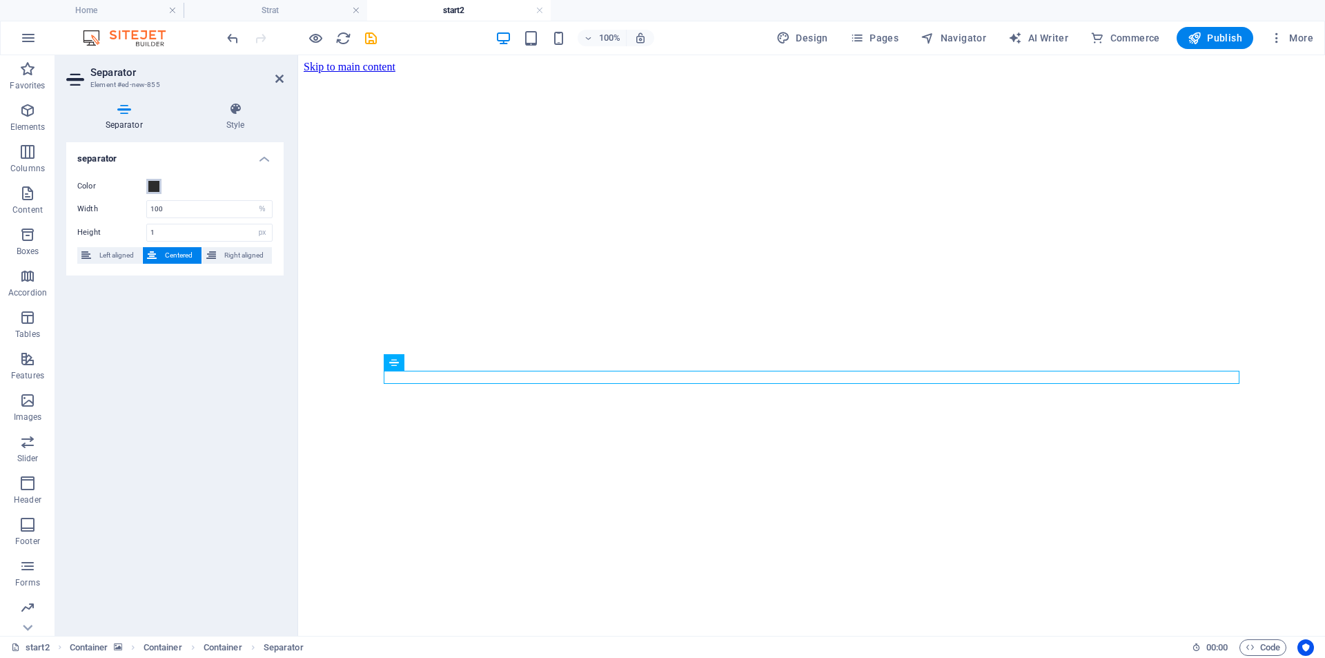
click at [157, 191] on span at bounding box center [153, 186] width 11 height 11
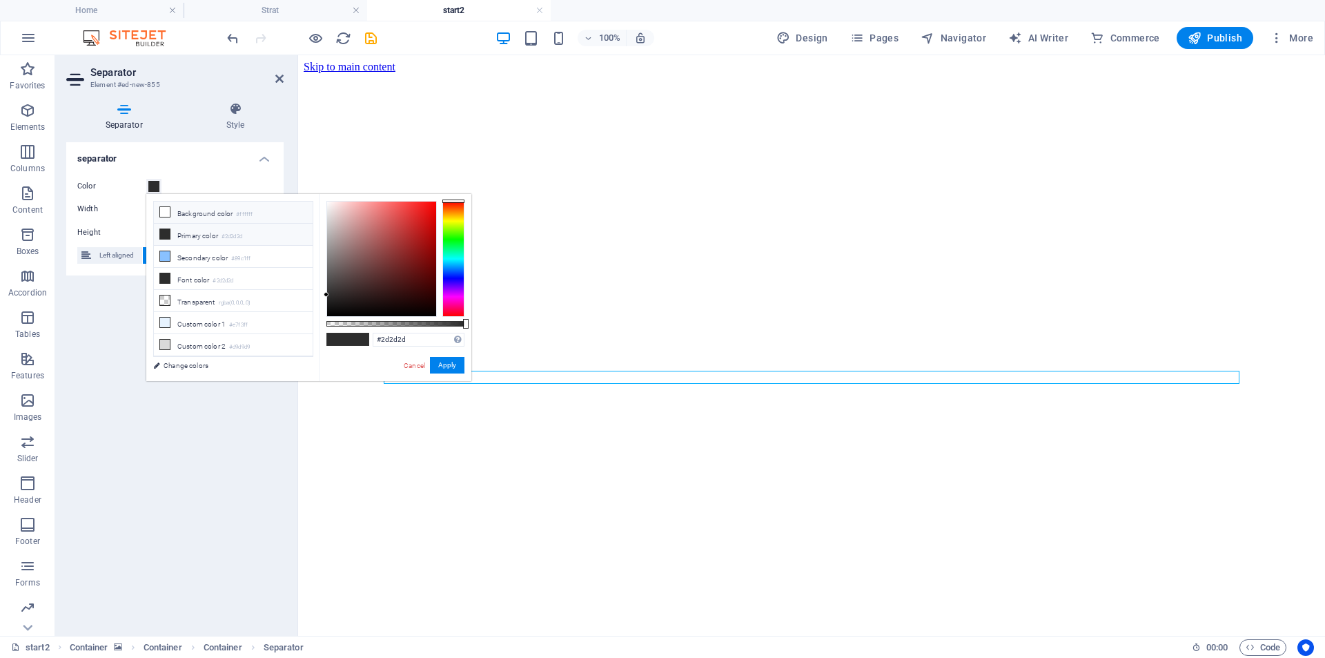
click at [206, 211] on li "Background color #ffffff" at bounding box center [233, 213] width 159 height 22
type input "#ffffff"
click at [451, 363] on button "Apply" at bounding box center [447, 365] width 35 height 17
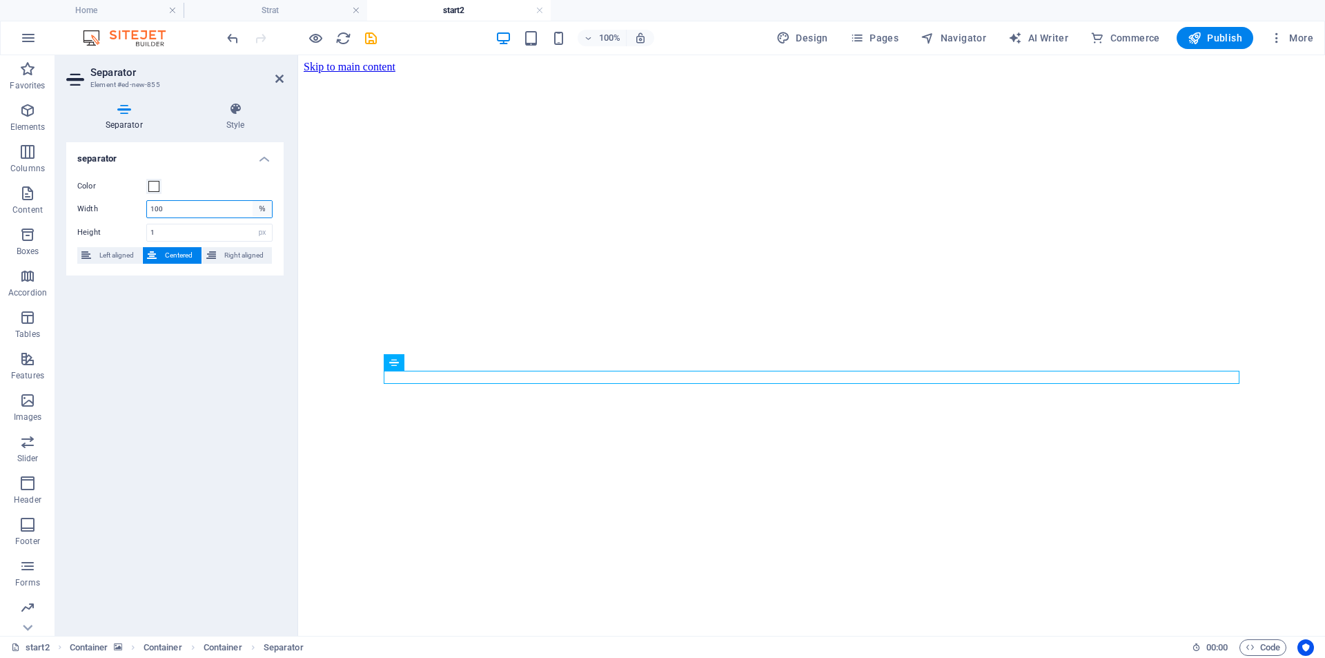
click at [266, 212] on select "px rem % vh vw" at bounding box center [262, 209] width 19 height 17
select select "px"
click at [253, 201] on select "px rem % vh vw" at bounding box center [262, 209] width 19 height 17
click at [115, 254] on span "Left aligned" at bounding box center [116, 255] width 43 height 17
drag, startPoint x: 166, startPoint y: 233, endPoint x: 135, endPoint y: 234, distance: 31.8
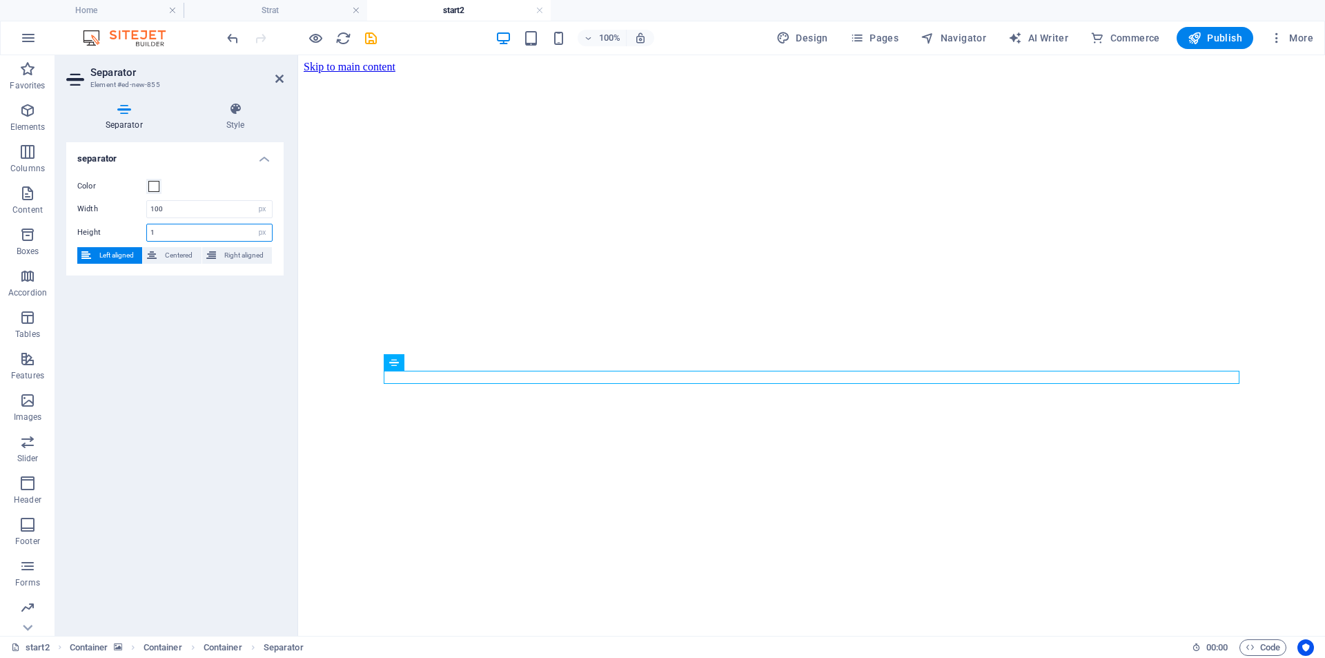
click at [139, 233] on div "Height 1 px rem vh vw" at bounding box center [174, 233] width 195 height 18
type input "3"
drag, startPoint x: 157, startPoint y: 209, endPoint x: 147, endPoint y: 209, distance: 10.4
click at [147, 209] on input "100" at bounding box center [209, 209] width 125 height 17
type input "60"
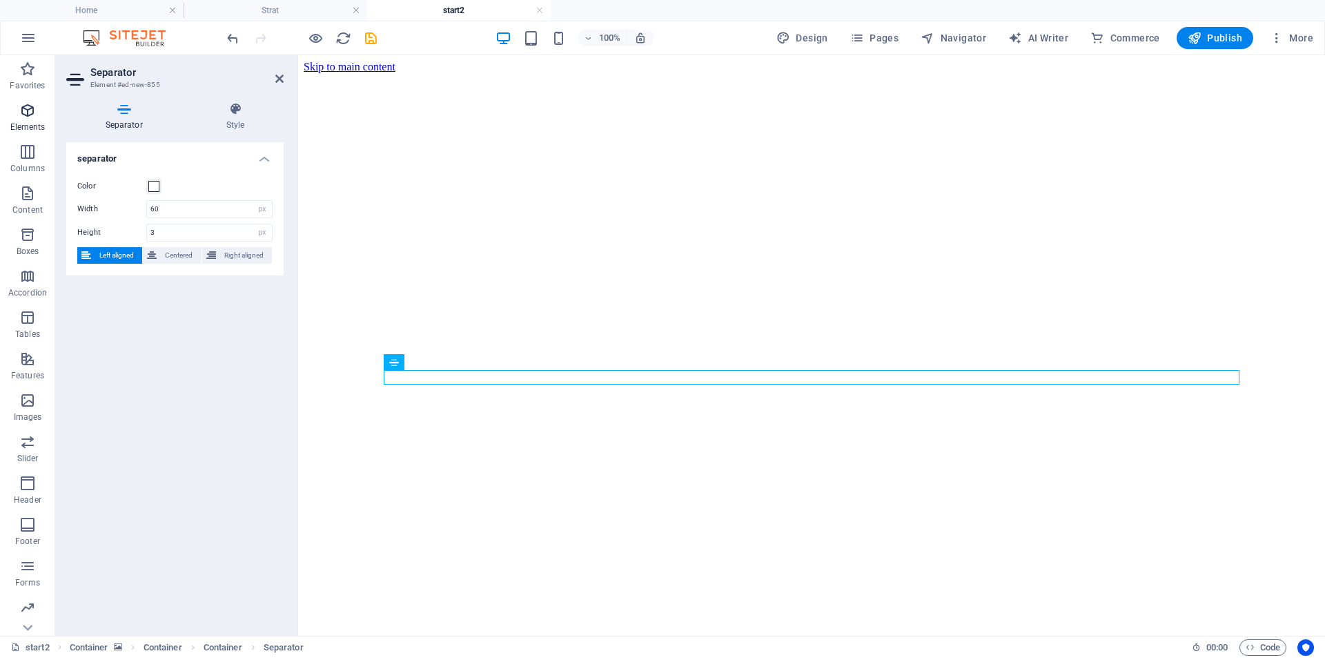
click at [32, 126] on p "Elements" at bounding box center [27, 126] width 35 height 11
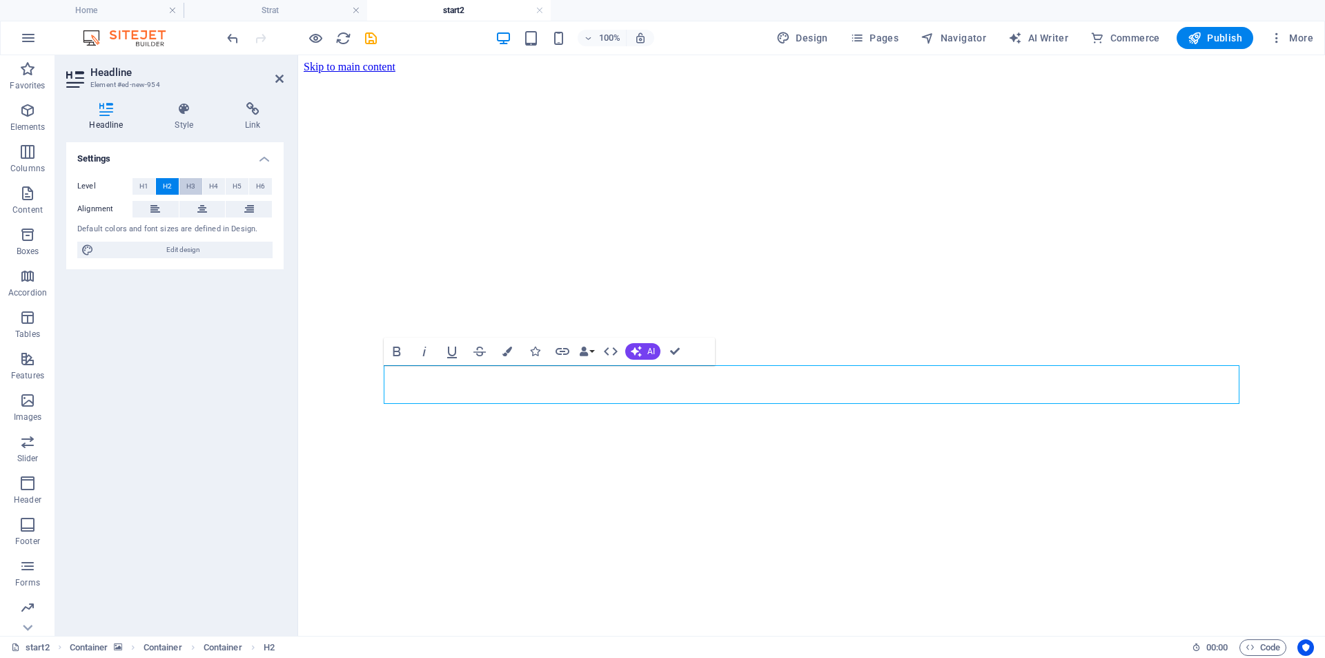
click at [197, 190] on button "H3" at bounding box center [190, 186] width 23 height 17
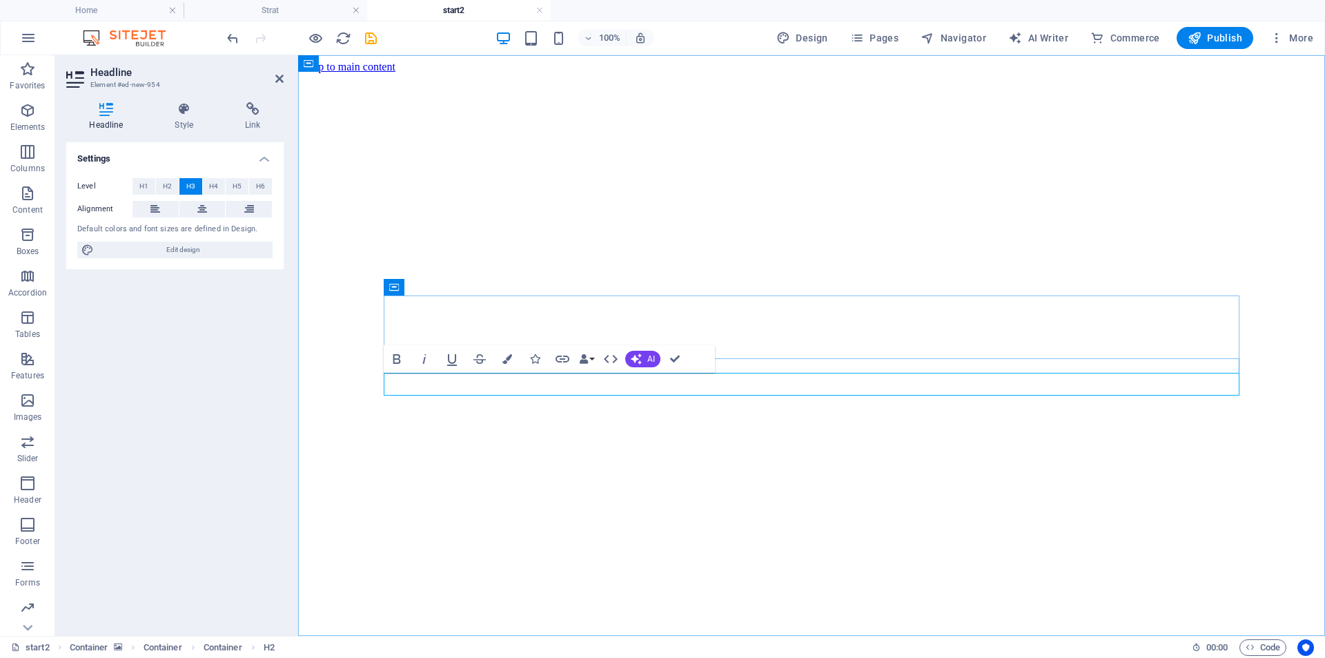
click at [510, 352] on button "Colors" at bounding box center [507, 359] width 26 height 28
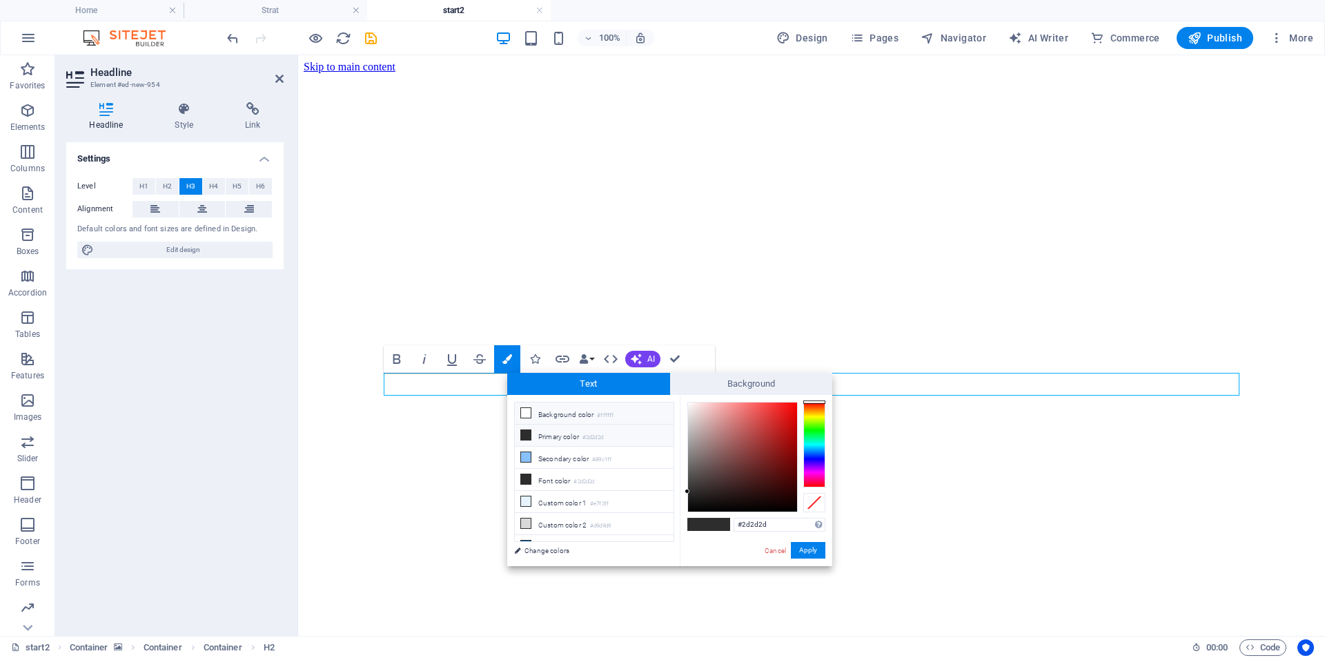
click at [553, 410] on li "Background color #ffffff" at bounding box center [594, 413] width 159 height 22
type input "#ffffff"
click at [803, 554] on button "Apply" at bounding box center [808, 550] width 35 height 17
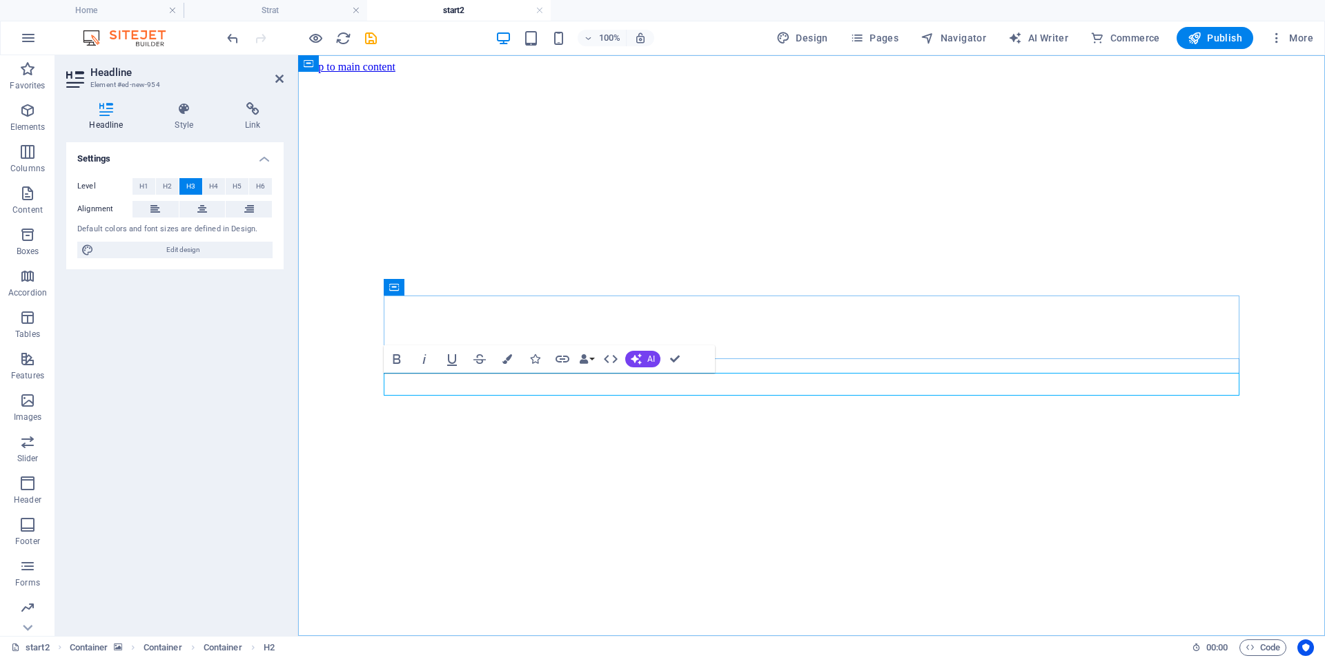
drag, startPoint x: 1059, startPoint y: 384, endPoint x: 984, endPoint y: 400, distance: 76.2
click at [984, 73] on figure at bounding box center [812, 73] width 1016 height 0
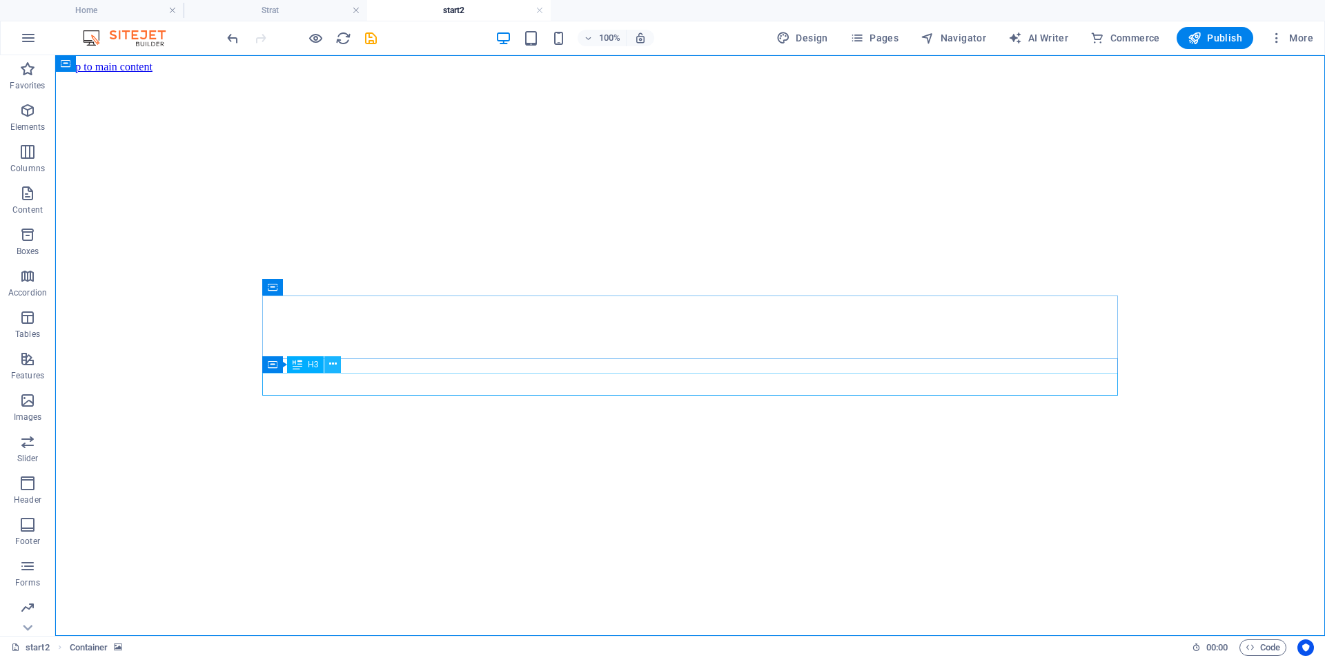
click at [333, 367] on icon at bounding box center [333, 364] width 8 height 14
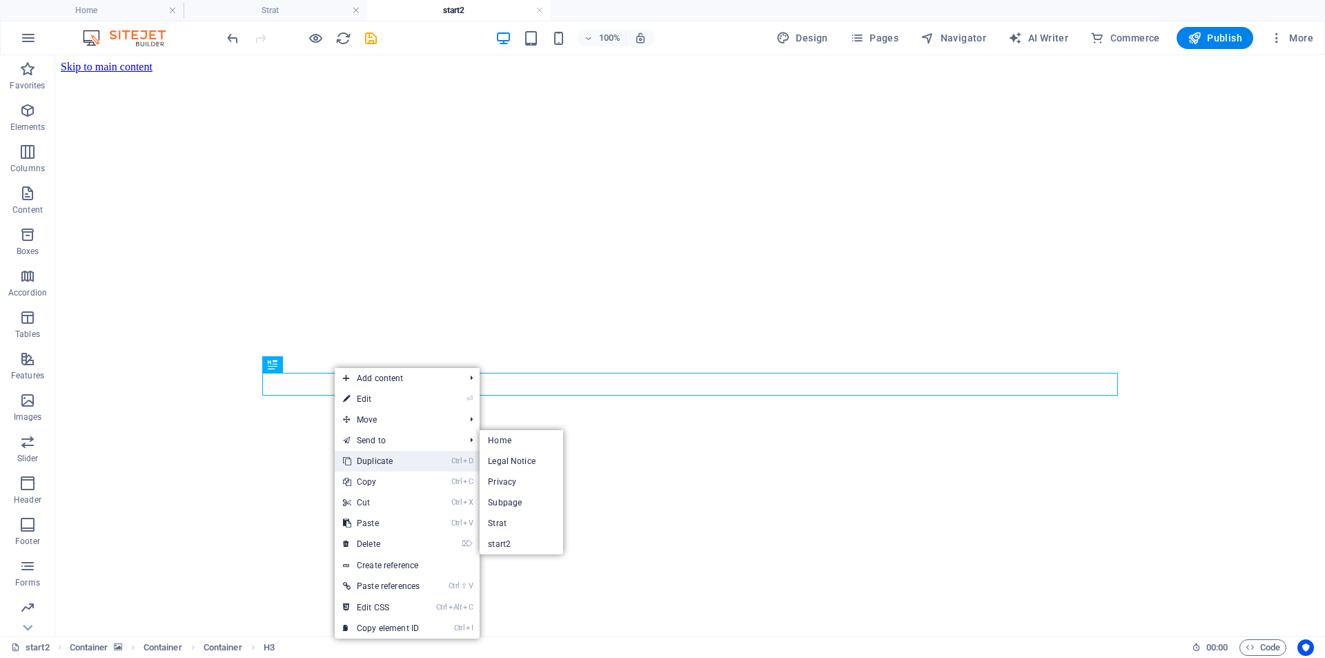
click at [371, 456] on link "Ctrl D Duplicate" at bounding box center [381, 461] width 93 height 21
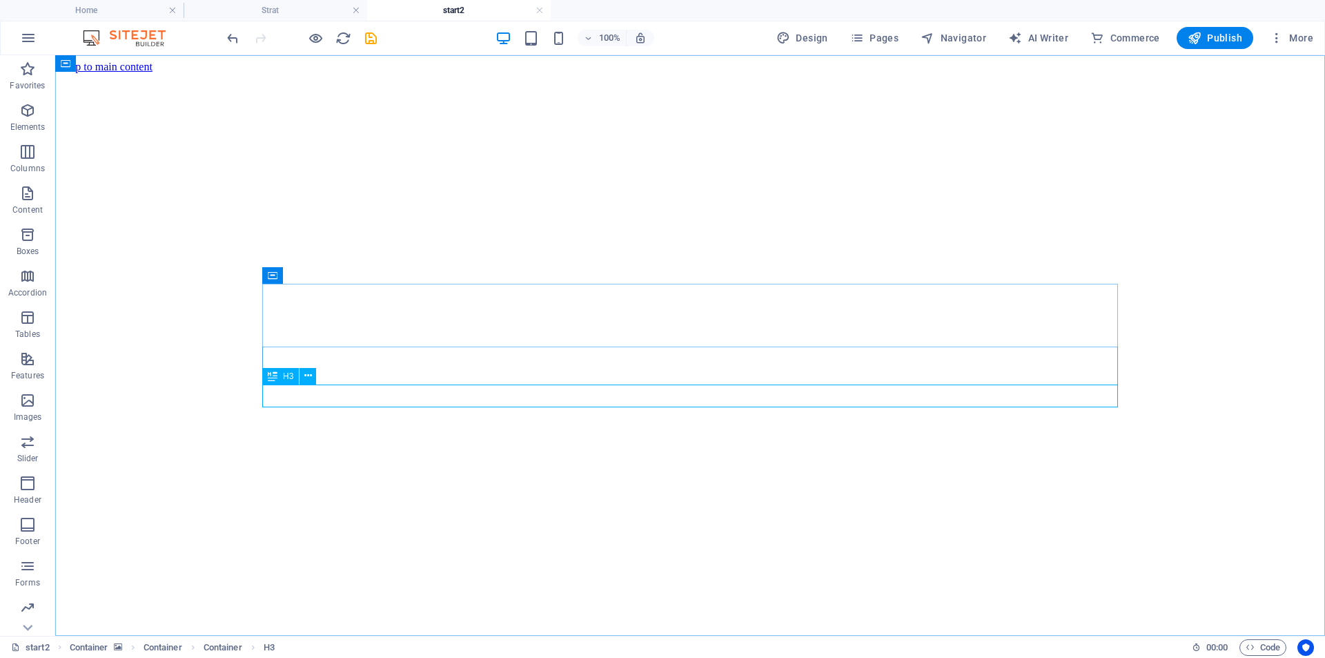
click at [288, 379] on span "H3" at bounding box center [288, 376] width 10 height 8
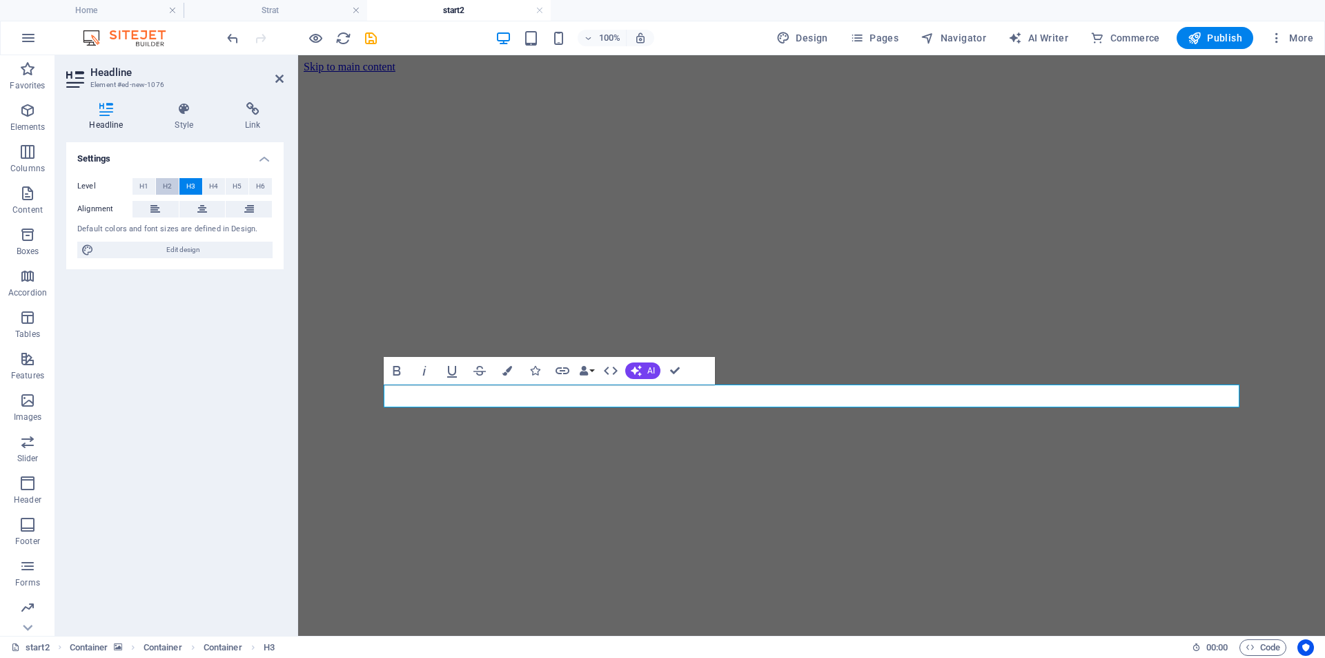
click at [167, 184] on span "H2" at bounding box center [167, 186] width 9 height 17
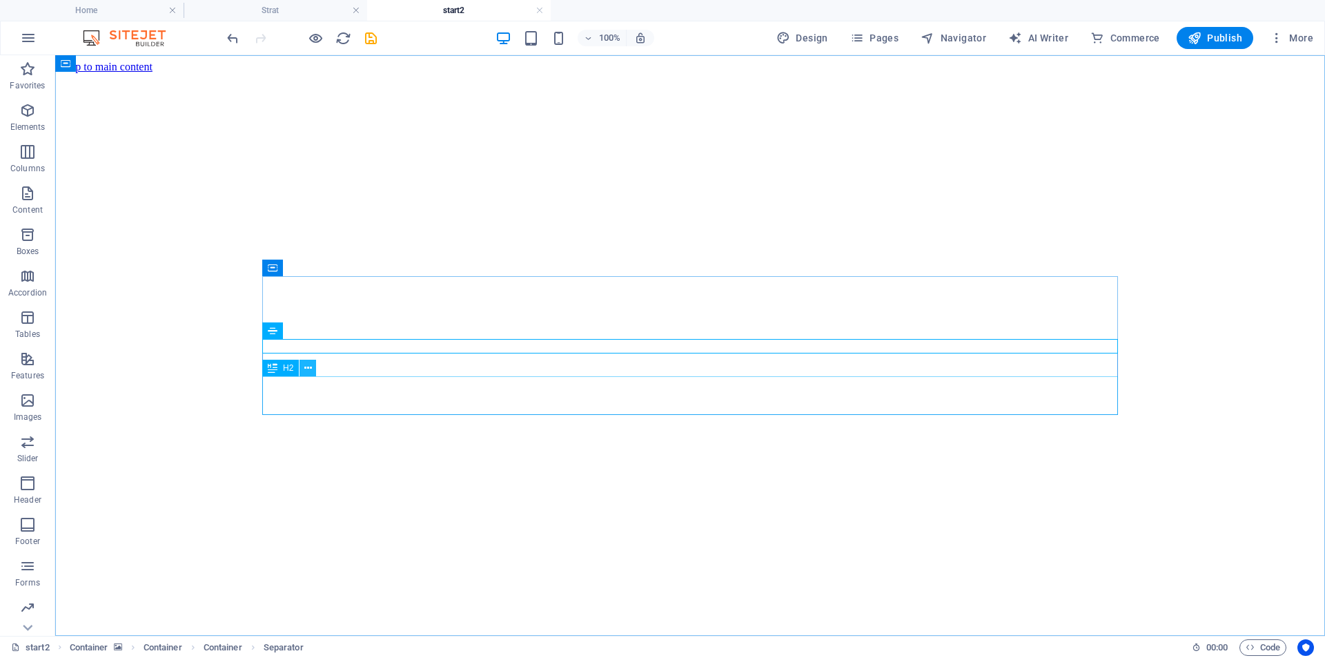
click at [306, 373] on icon at bounding box center [308, 368] width 8 height 14
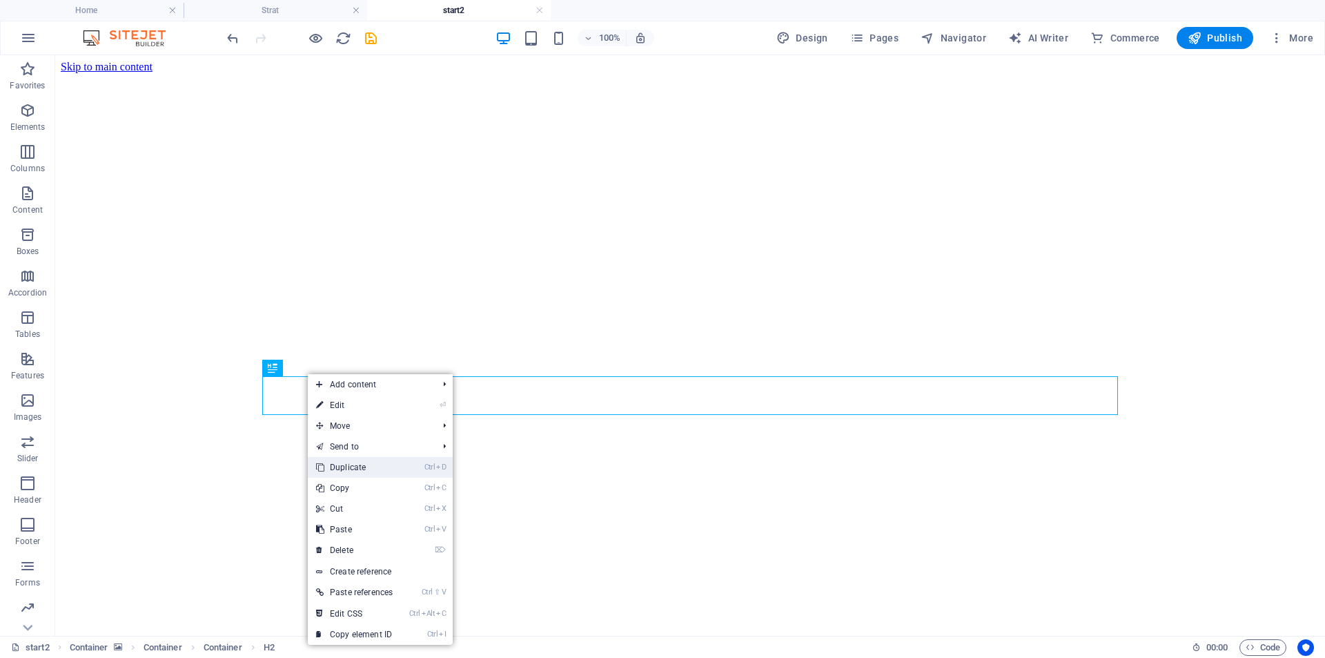
click at [371, 467] on link "Ctrl D Duplicate" at bounding box center [354, 467] width 93 height 21
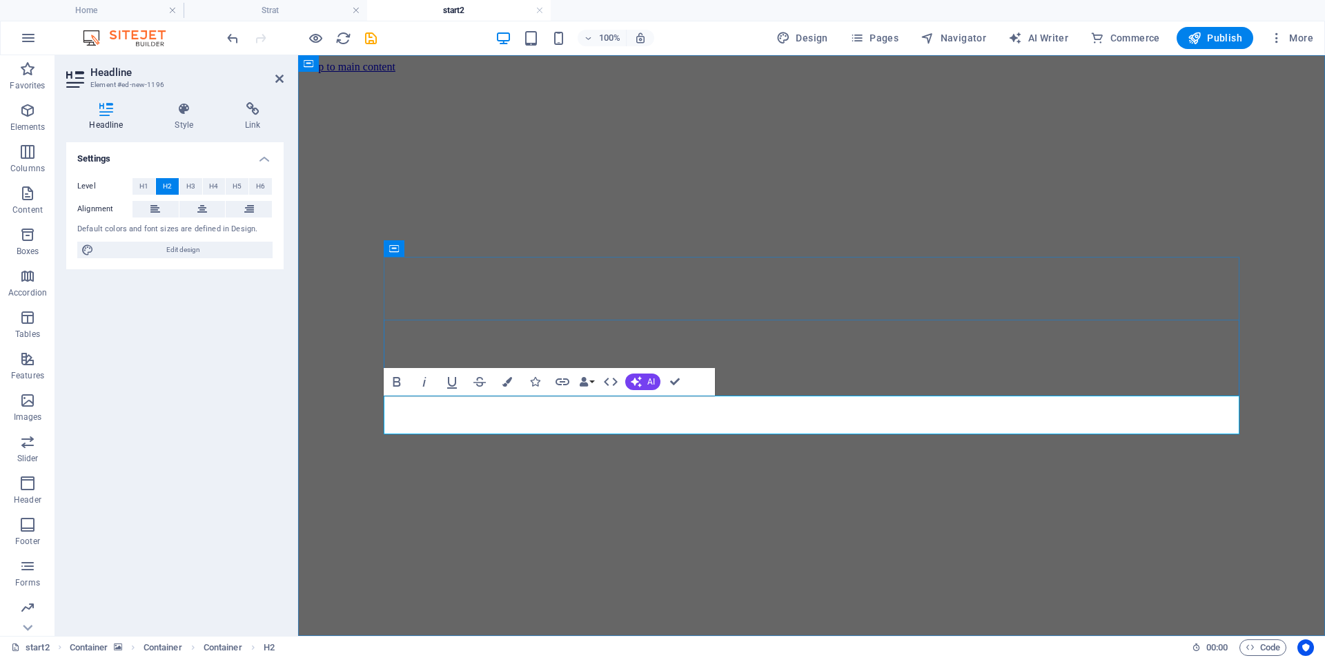
drag, startPoint x: 395, startPoint y: 413, endPoint x: 385, endPoint y: 415, distance: 9.8
click at [476, 73] on figure at bounding box center [812, 73] width 1016 height 0
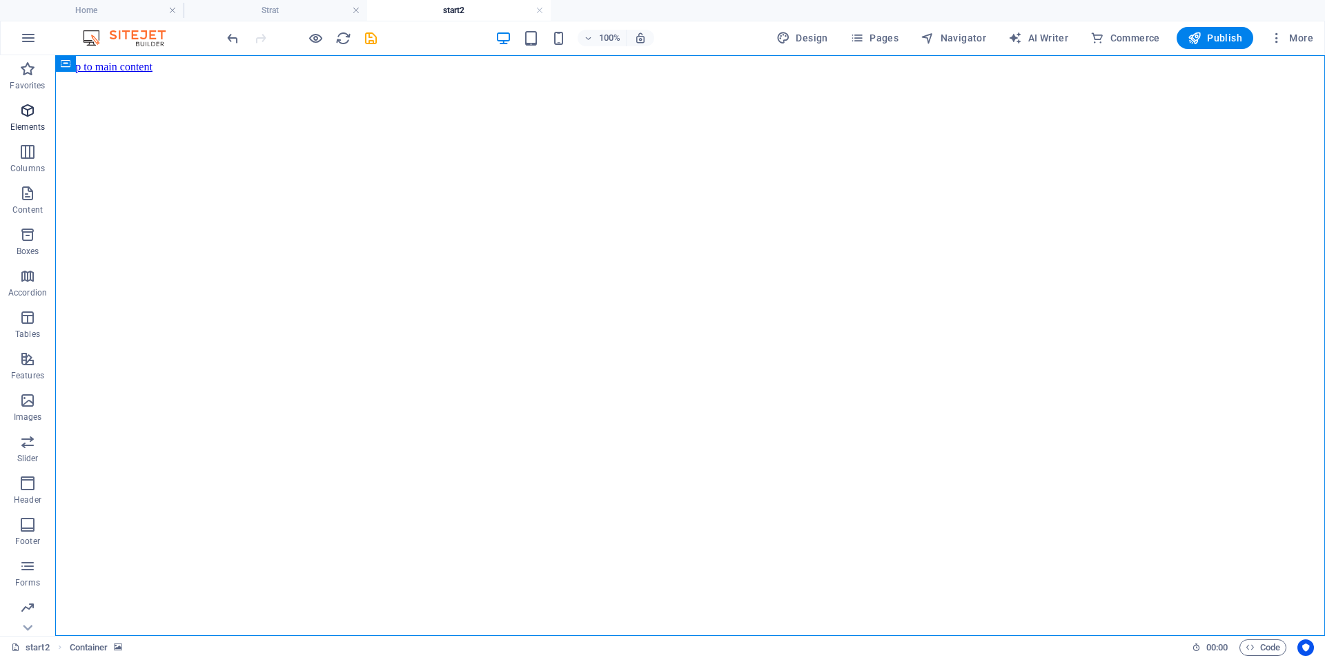
click at [28, 126] on p "Elements" at bounding box center [27, 126] width 35 height 11
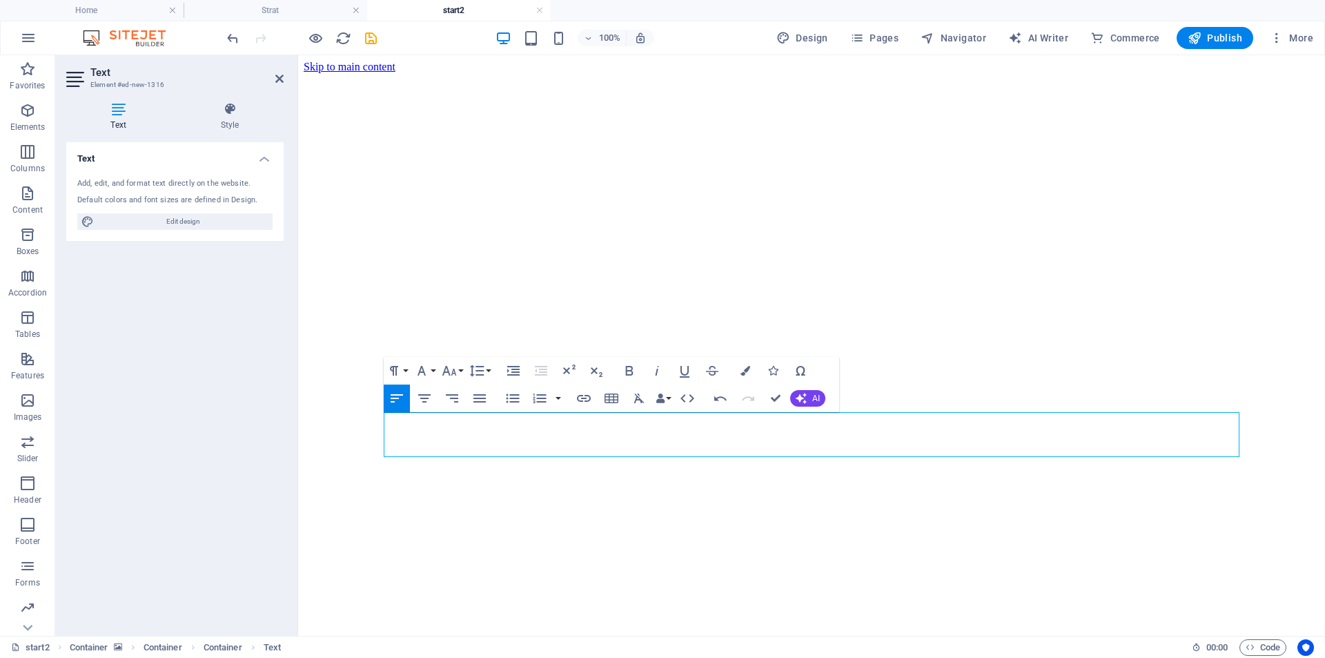
scroll to position [2011, 3]
click at [744, 378] on button "Colors" at bounding box center [745, 371] width 26 height 28
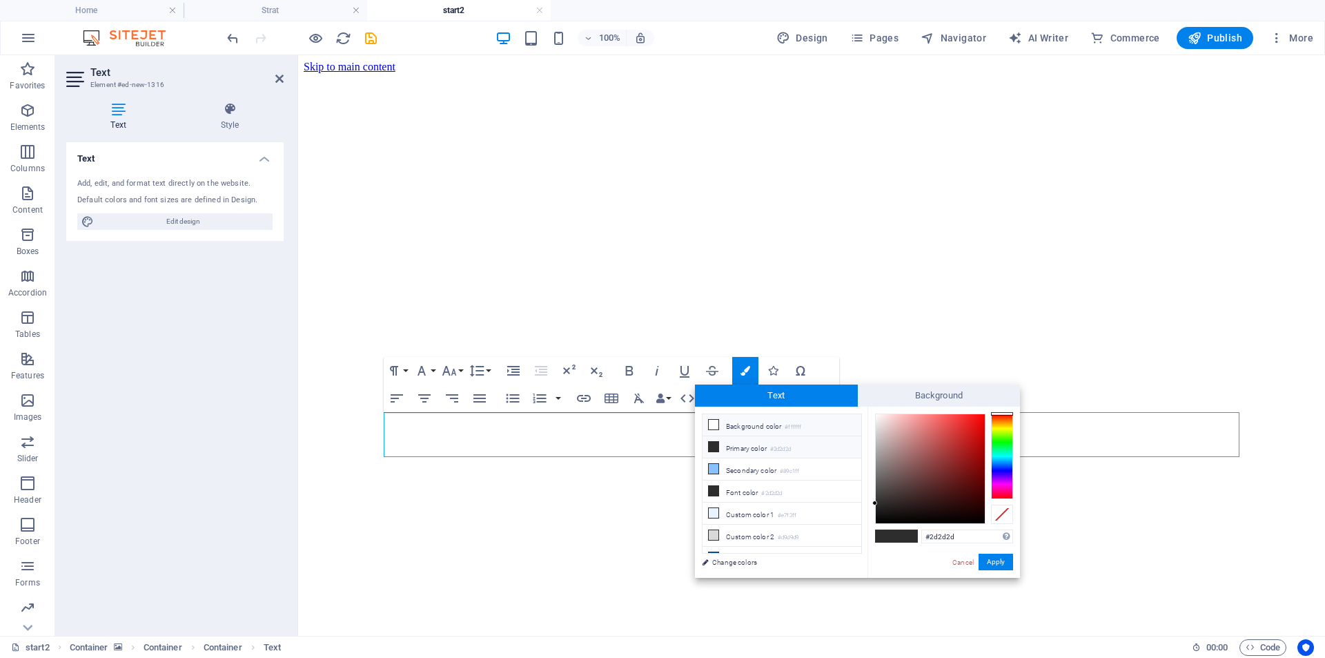
click at [742, 425] on li "Background color #ffffff" at bounding box center [782, 425] width 159 height 22
type input "#ffffff"
click at [994, 563] on button "Apply" at bounding box center [996, 562] width 35 height 17
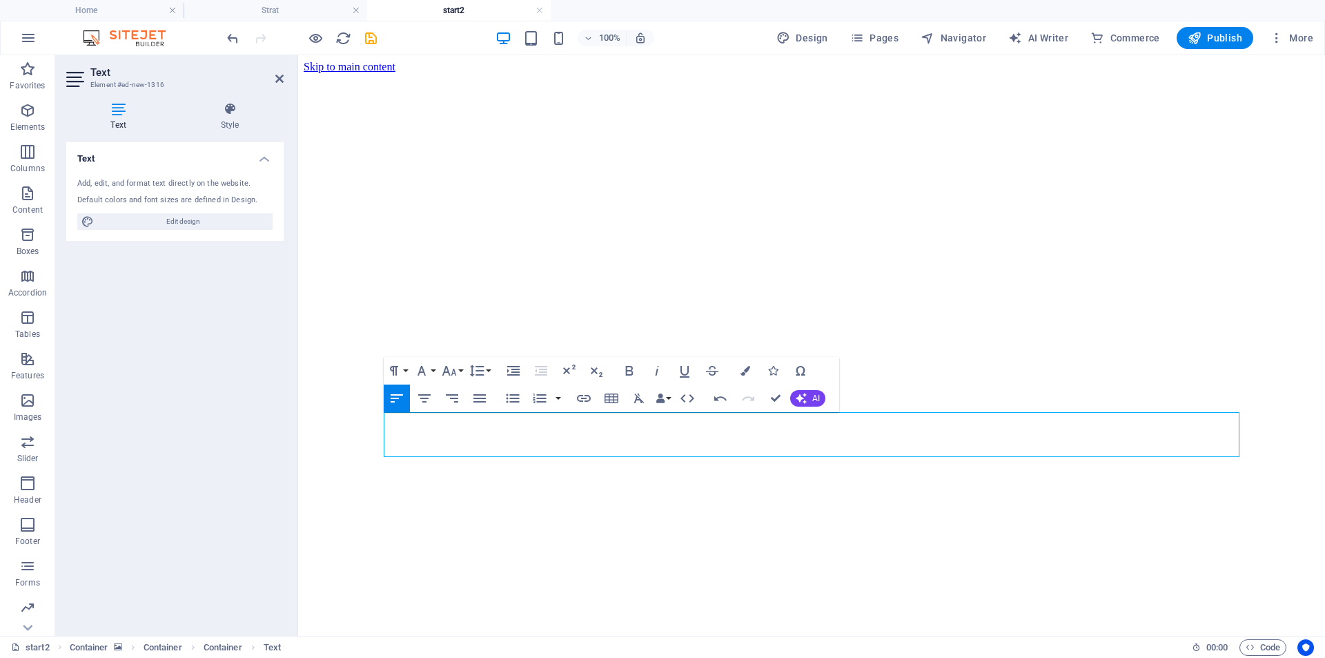
click at [677, 73] on figure at bounding box center [812, 73] width 1016 height 0
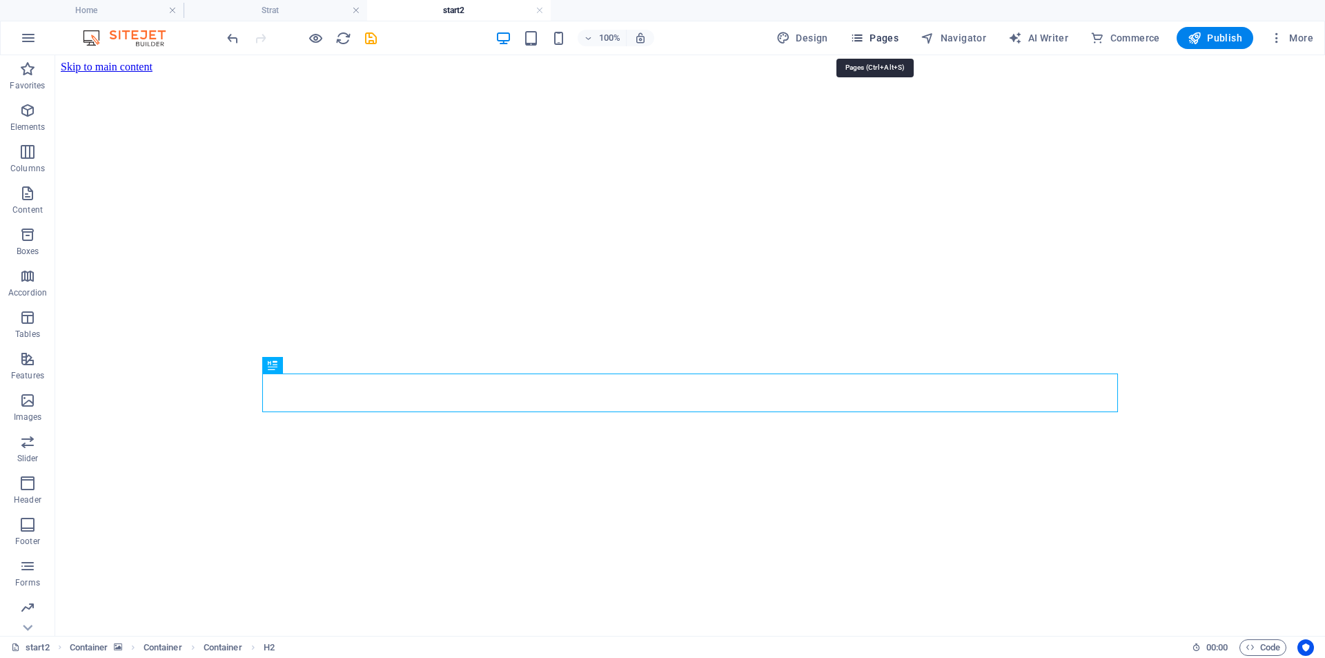
click at [885, 42] on span "Pages" at bounding box center [874, 38] width 48 height 14
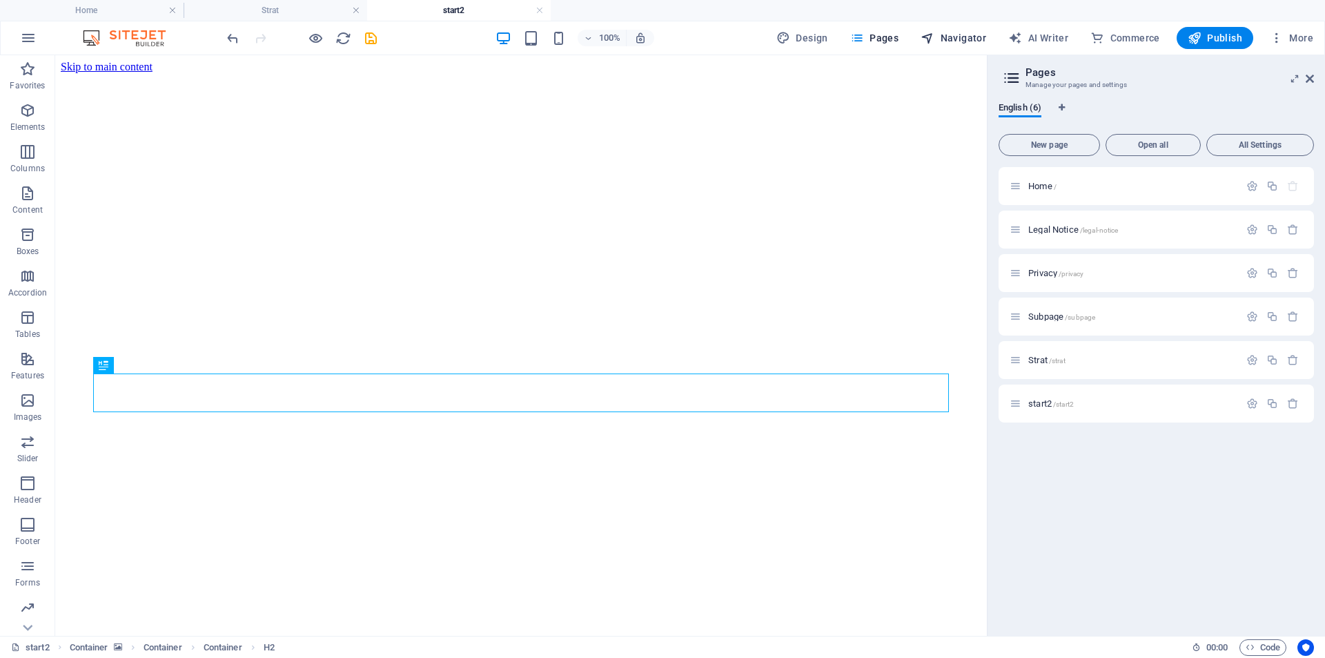
click at [957, 37] on span "Navigator" at bounding box center [954, 38] width 66 height 14
select select "18326178-en"
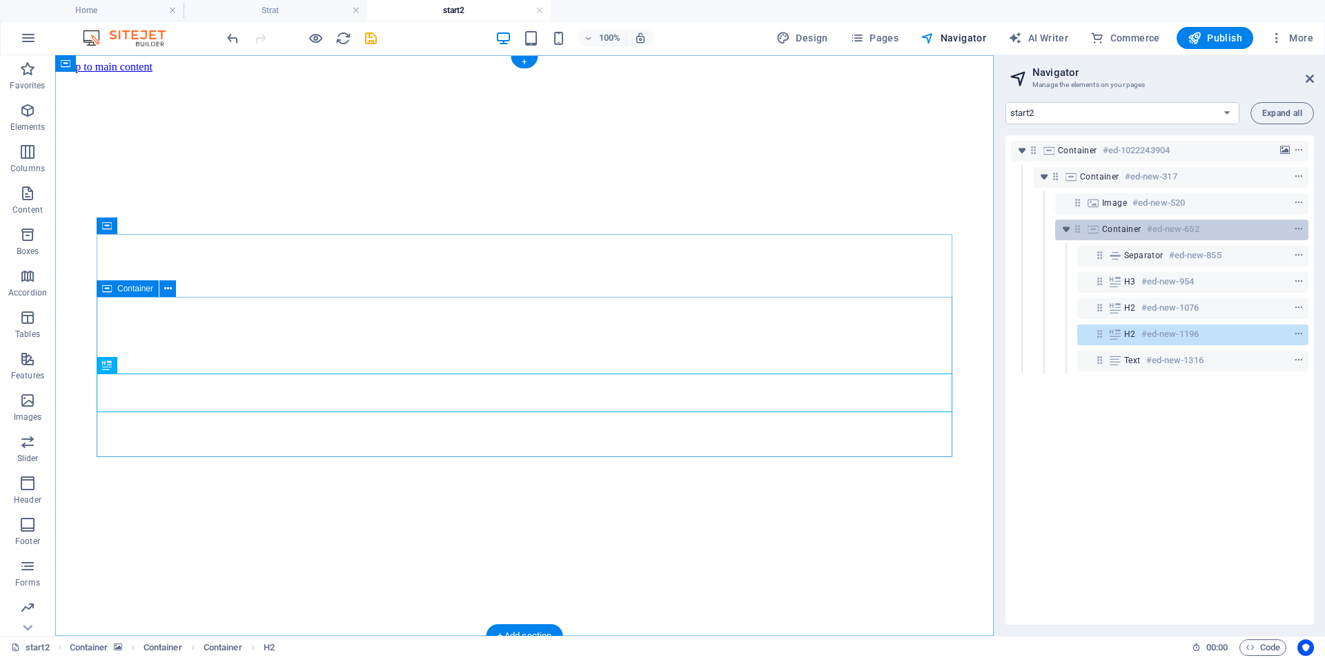
click at [1136, 231] on span "Container" at bounding box center [1121, 229] width 39 height 11
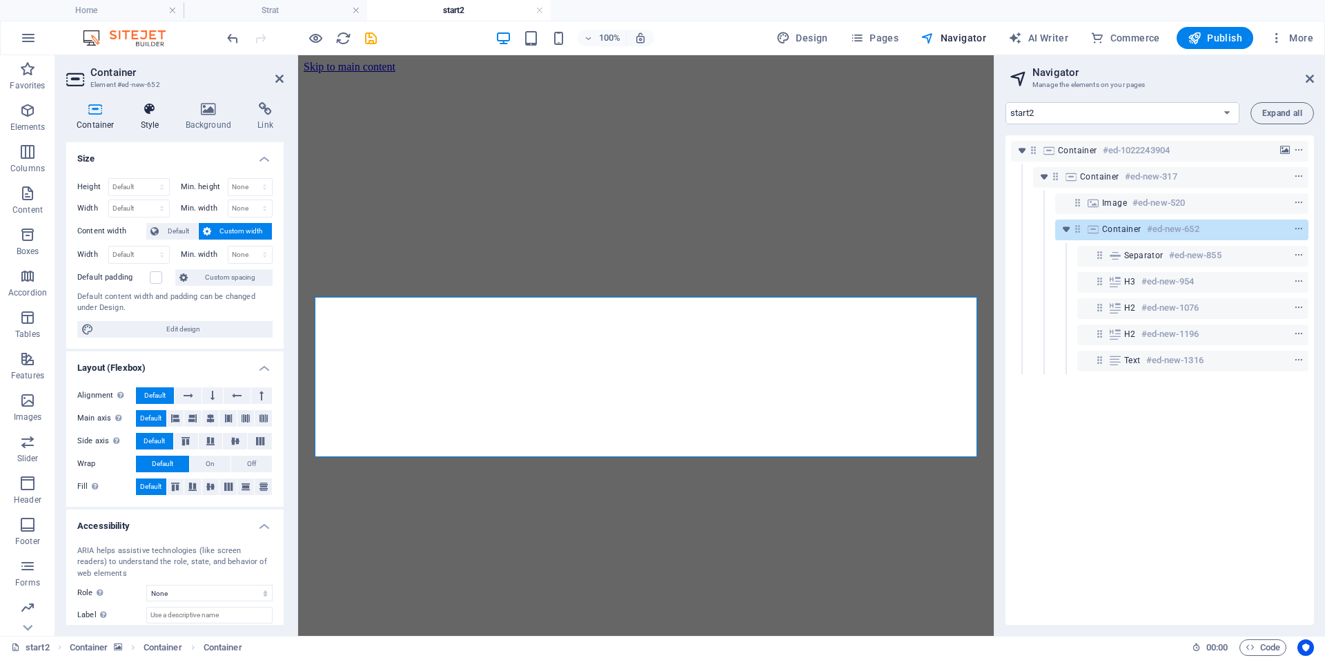
click at [146, 114] on icon at bounding box center [149, 109] width 39 height 14
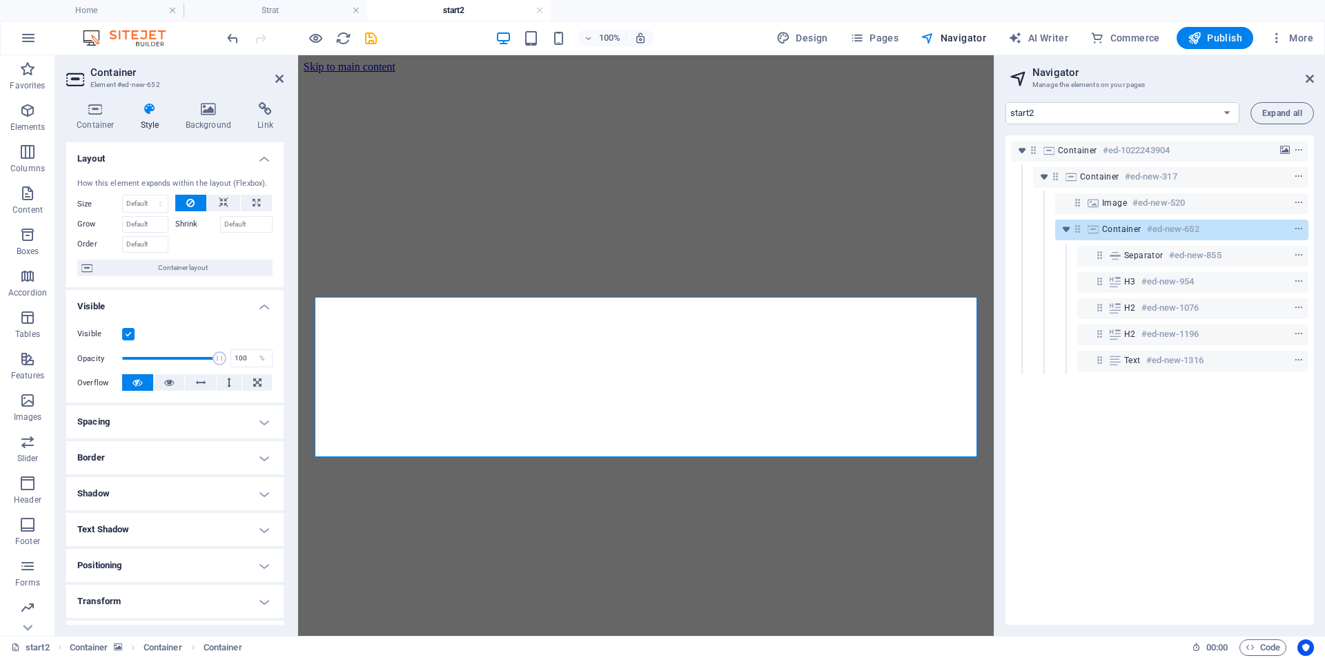
click at [118, 420] on h4 "Spacing" at bounding box center [174, 421] width 217 height 33
click at [232, 477] on span "Custom" at bounding box center [245, 473] width 48 height 17
click at [153, 111] on icon at bounding box center [149, 109] width 39 height 14
click at [135, 208] on select "Default auto px % 1/1 1/2 1/3 1/4 1/5 1/6 1/7 1/8 1/9 1/10" at bounding box center [145, 203] width 45 height 17
select select "1/2"
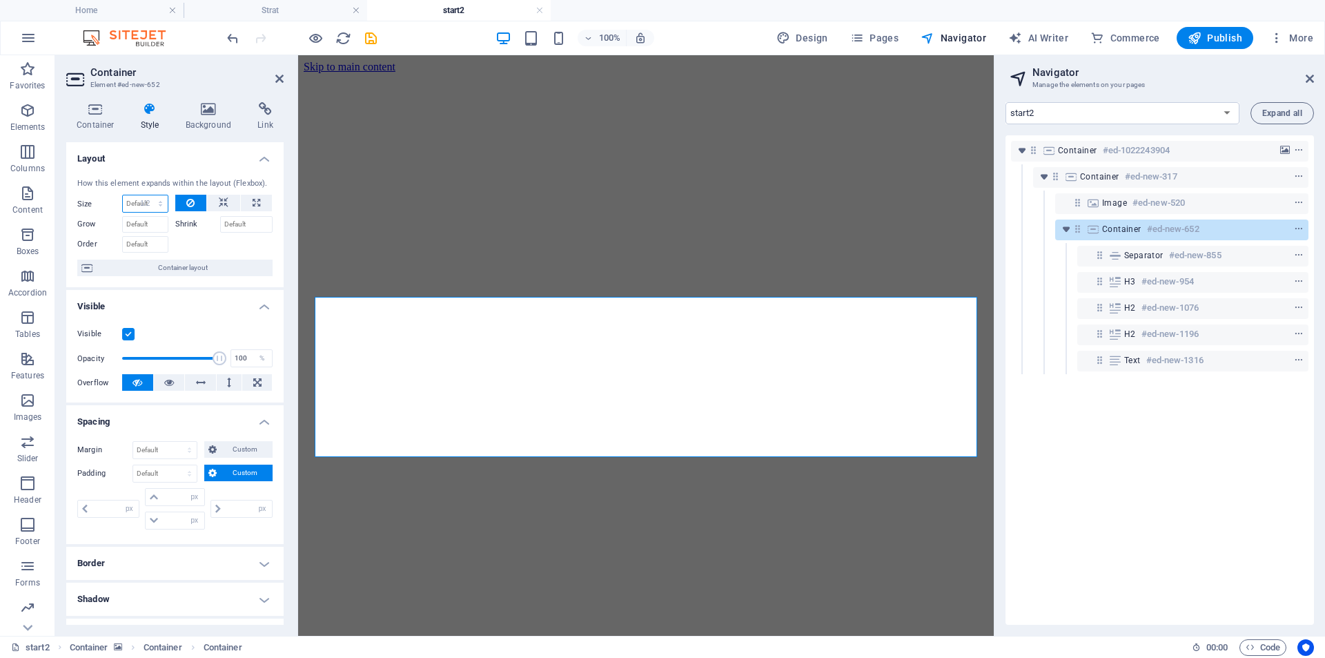
click at [146, 195] on select "Default auto px % 1/1 1/2 1/3 1/4 1/5 1/6 1/7 1/8 1/9 1/10" at bounding box center [145, 203] width 45 height 17
type input "50"
select select "%"
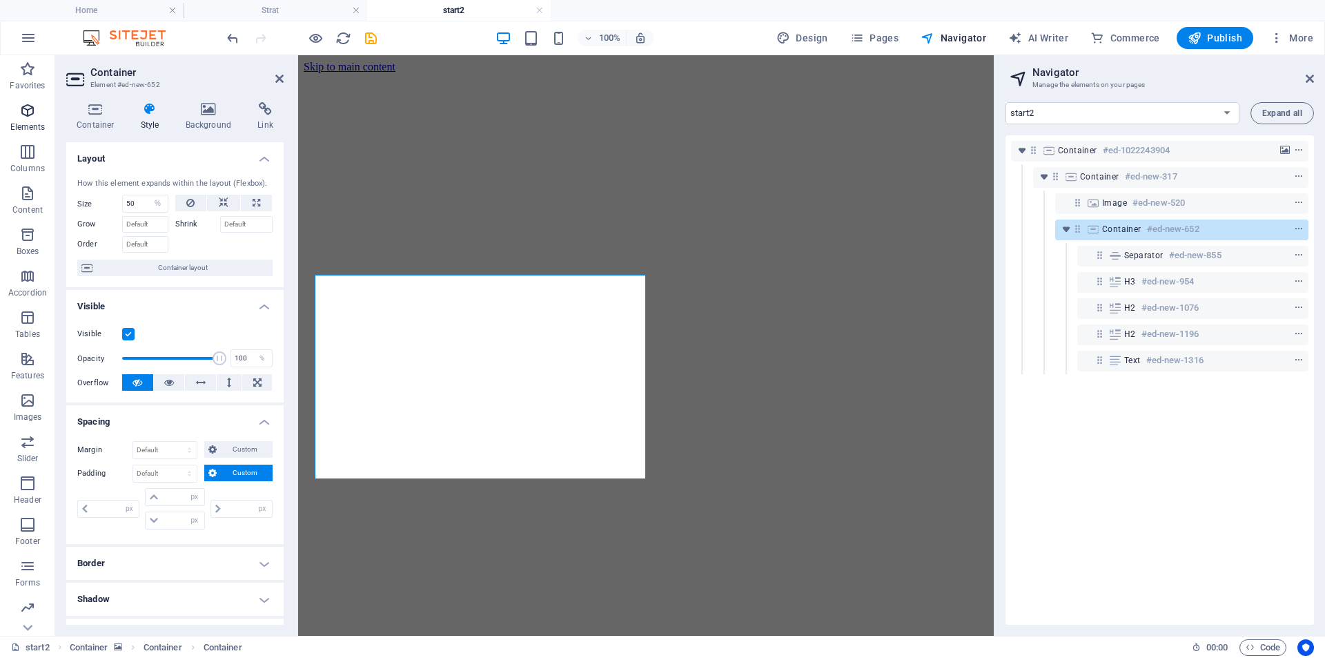
click at [35, 128] on p "Elements" at bounding box center [27, 126] width 35 height 11
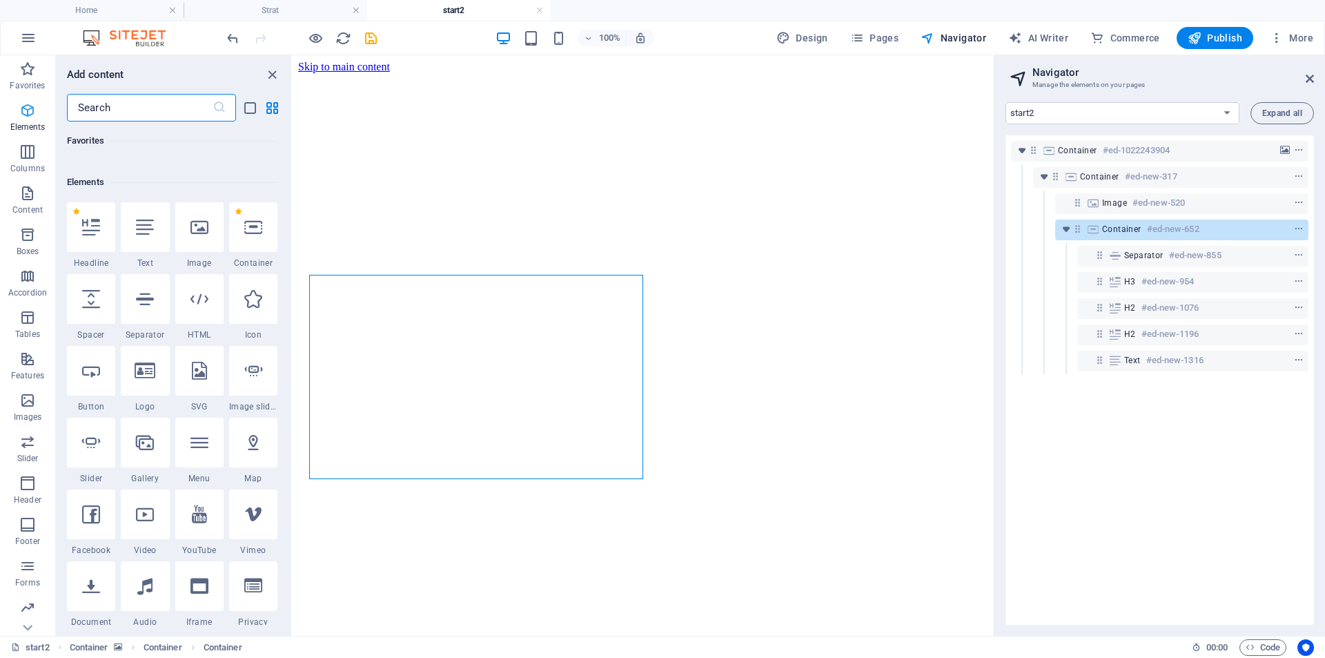
scroll to position [147, 0]
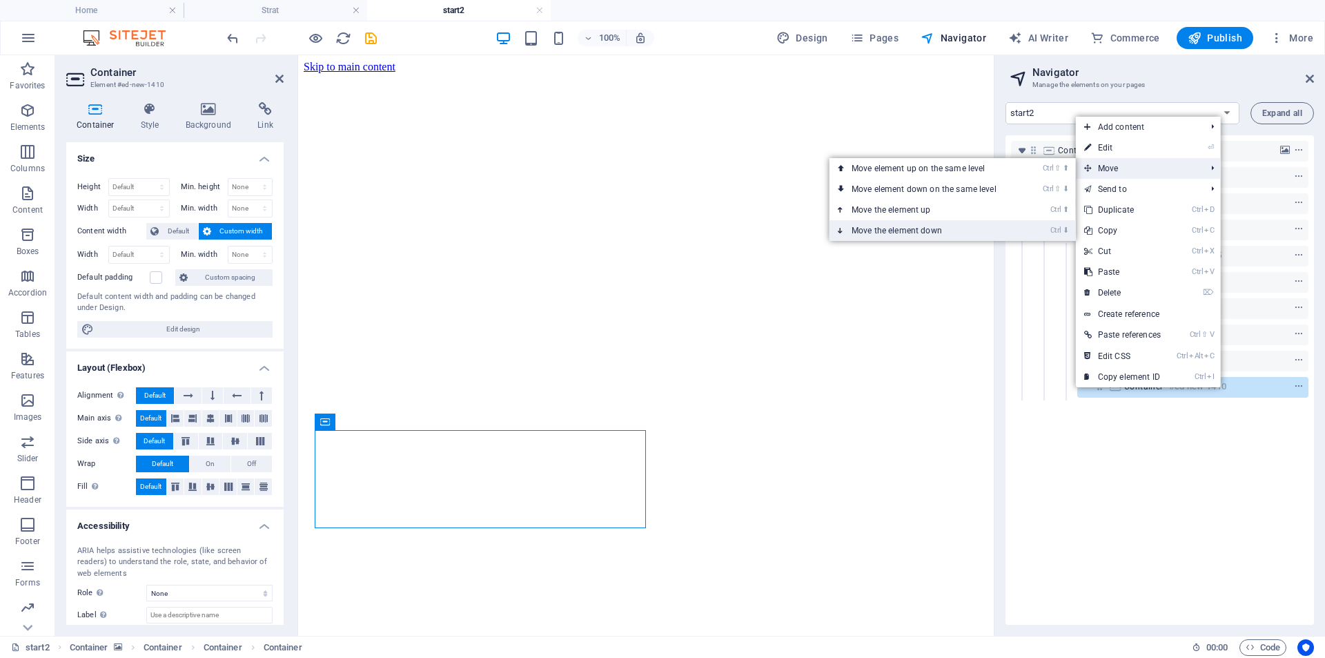
click at [935, 226] on link "Ctrl ⬇ Move the element down" at bounding box center [927, 230] width 195 height 21
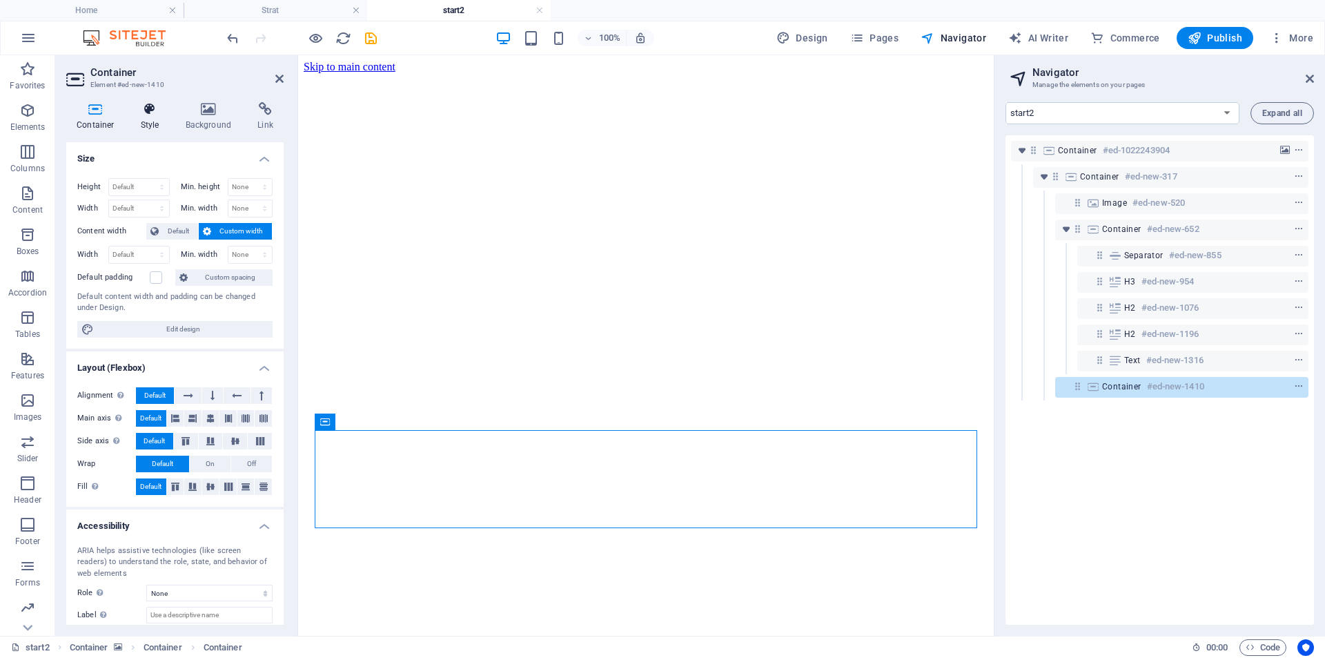
click at [151, 124] on h4 "Style" at bounding box center [152, 116] width 45 height 29
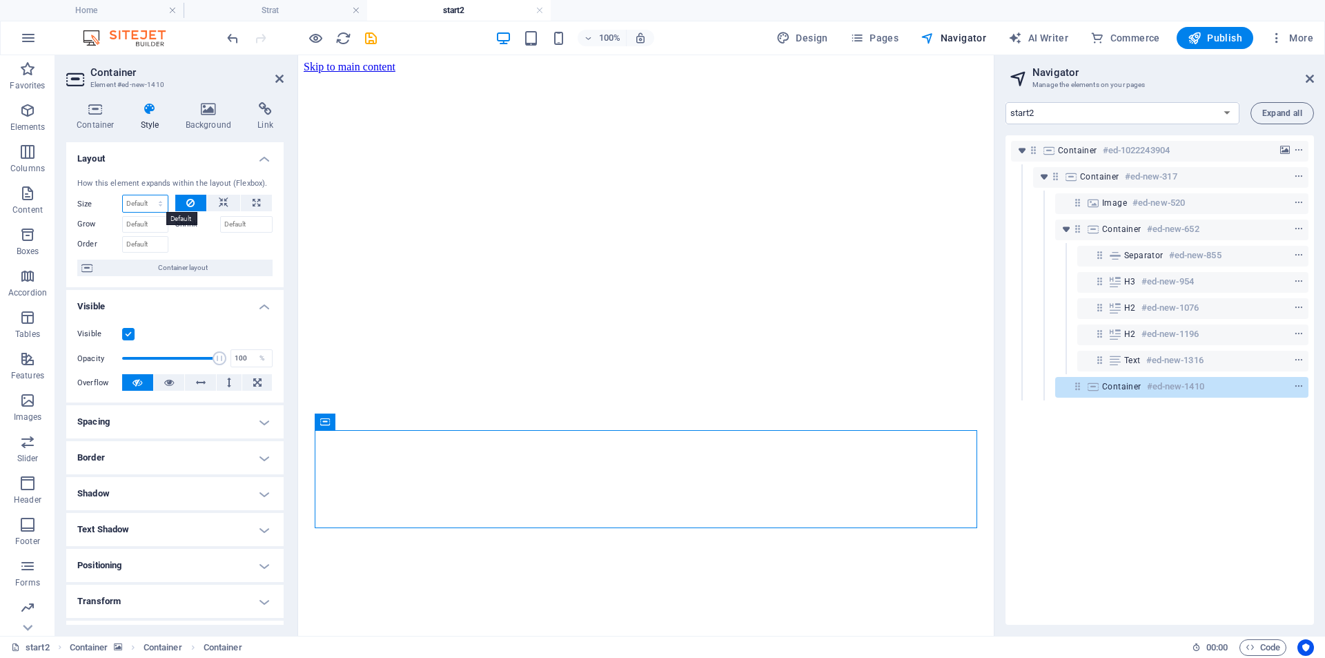
click at [157, 208] on select "Default auto px % 1/1 1/2 1/3 1/4 1/5 1/6 1/7 1/8 1/9 1/10" at bounding box center [145, 203] width 45 height 17
select select "1/2"
click at [146, 195] on select "Default auto px % 1/1 1/2 1/3 1/4 1/5 1/6 1/7 1/8 1/9 1/10" at bounding box center [145, 203] width 45 height 17
type input "50"
select select "%"
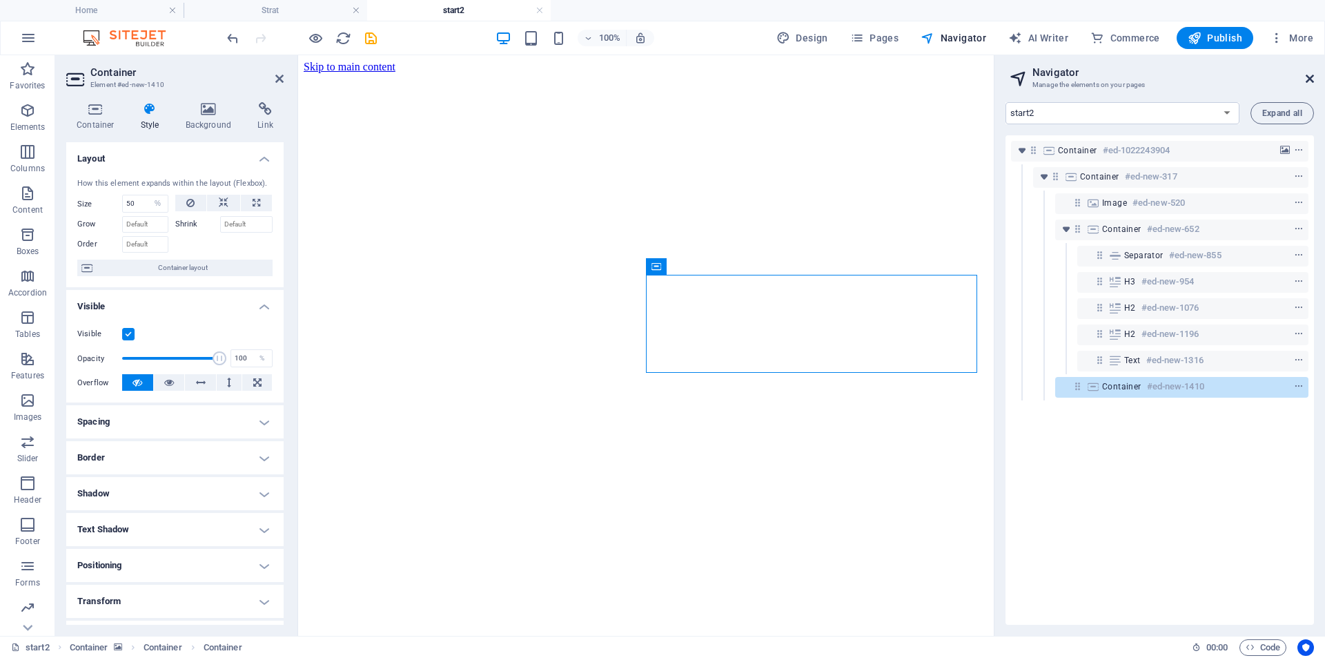
click at [1311, 81] on icon at bounding box center [1310, 78] width 8 height 11
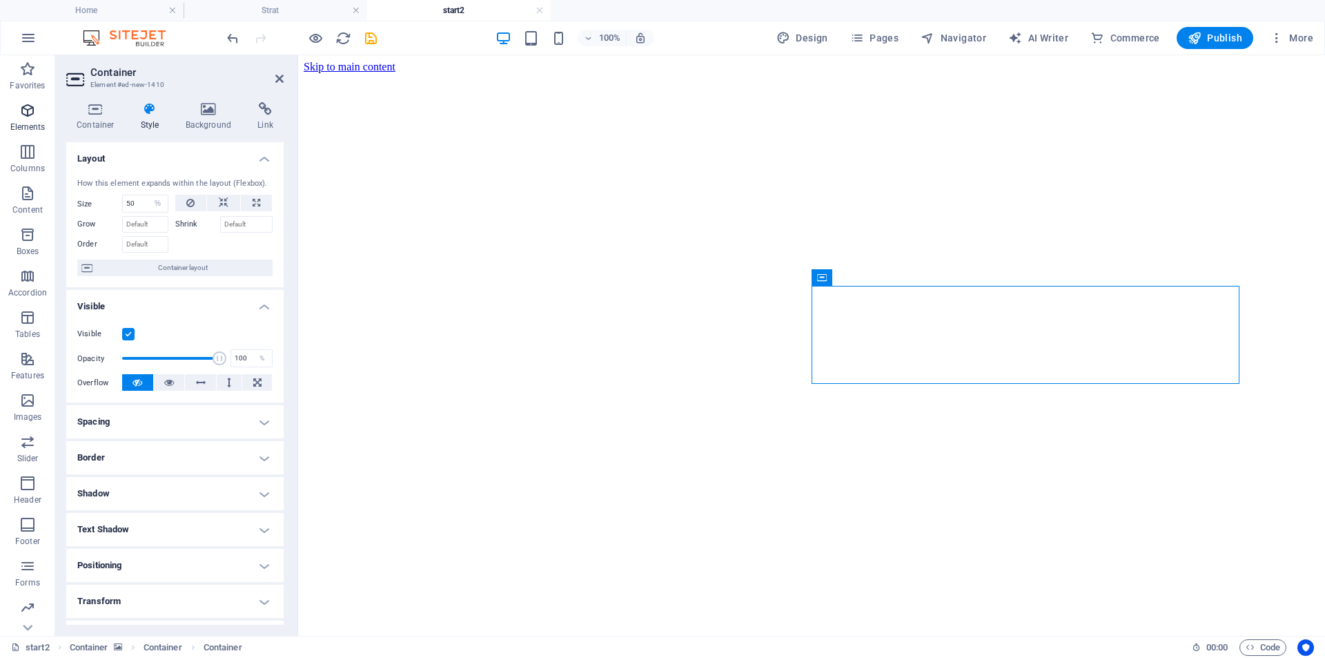
click at [30, 107] on icon "button" at bounding box center [27, 110] width 17 height 17
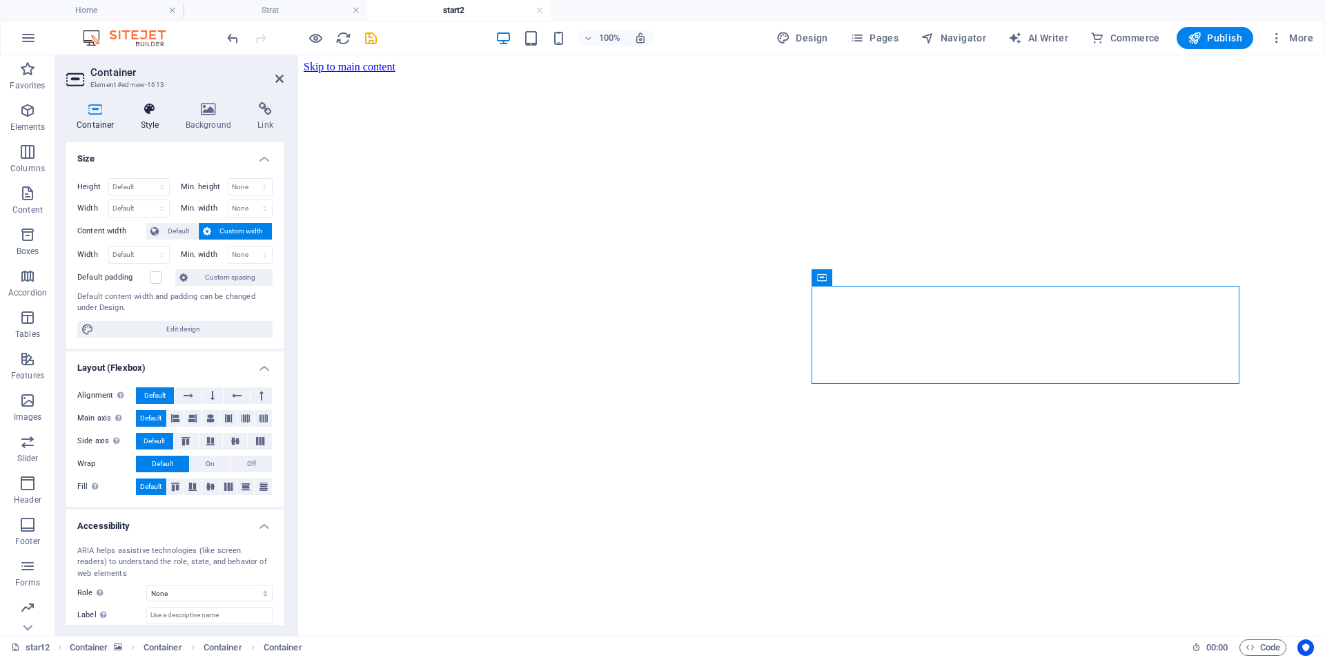
click at [141, 122] on h4 "Style" at bounding box center [152, 116] width 45 height 29
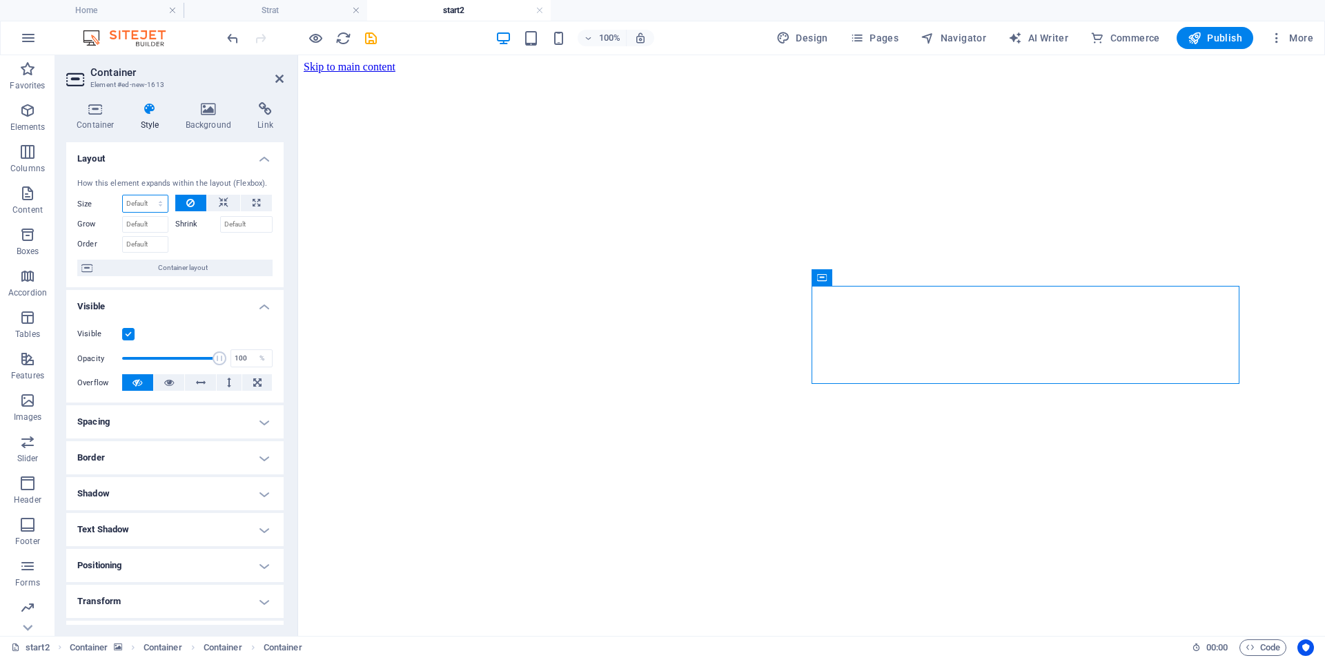
click at [150, 205] on select "Default auto px % 1/1 1/2 1/3 1/4 1/5 1/6 1/7 1/8 1/9 1/10" at bounding box center [145, 203] width 45 height 17
select select "1/2"
click at [146, 195] on select "Default auto px % 1/1 1/2 1/3 1/4 1/5 1/6 1/7 1/8 1/9 1/10" at bounding box center [145, 203] width 45 height 17
type input "50"
select select "%"
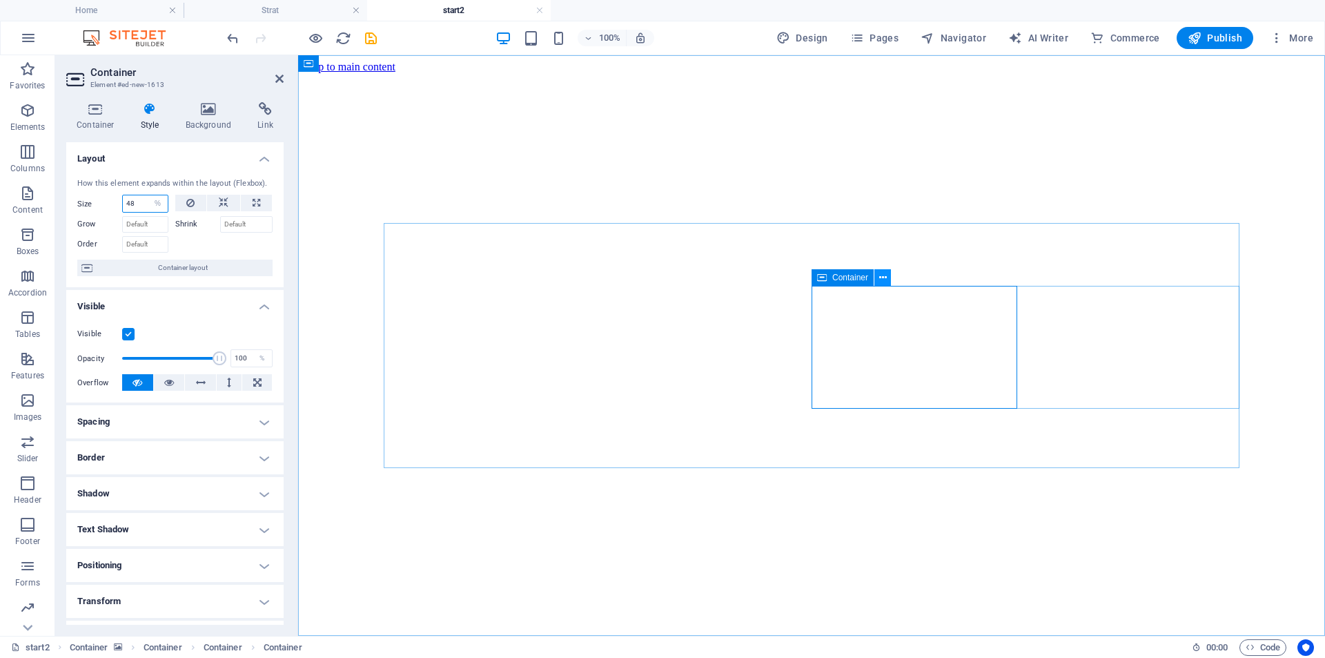
type input "48"
click at [884, 280] on icon at bounding box center [883, 278] width 8 height 14
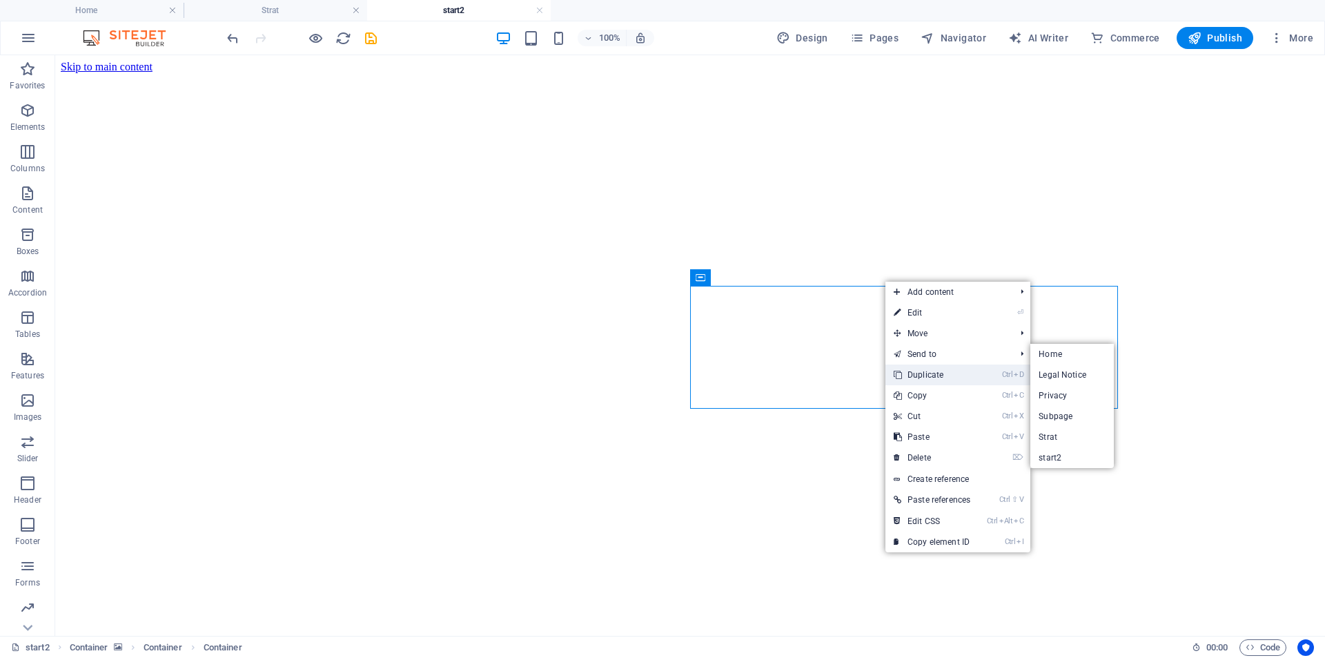
click at [924, 378] on link "Ctrl D Duplicate" at bounding box center [932, 374] width 93 height 21
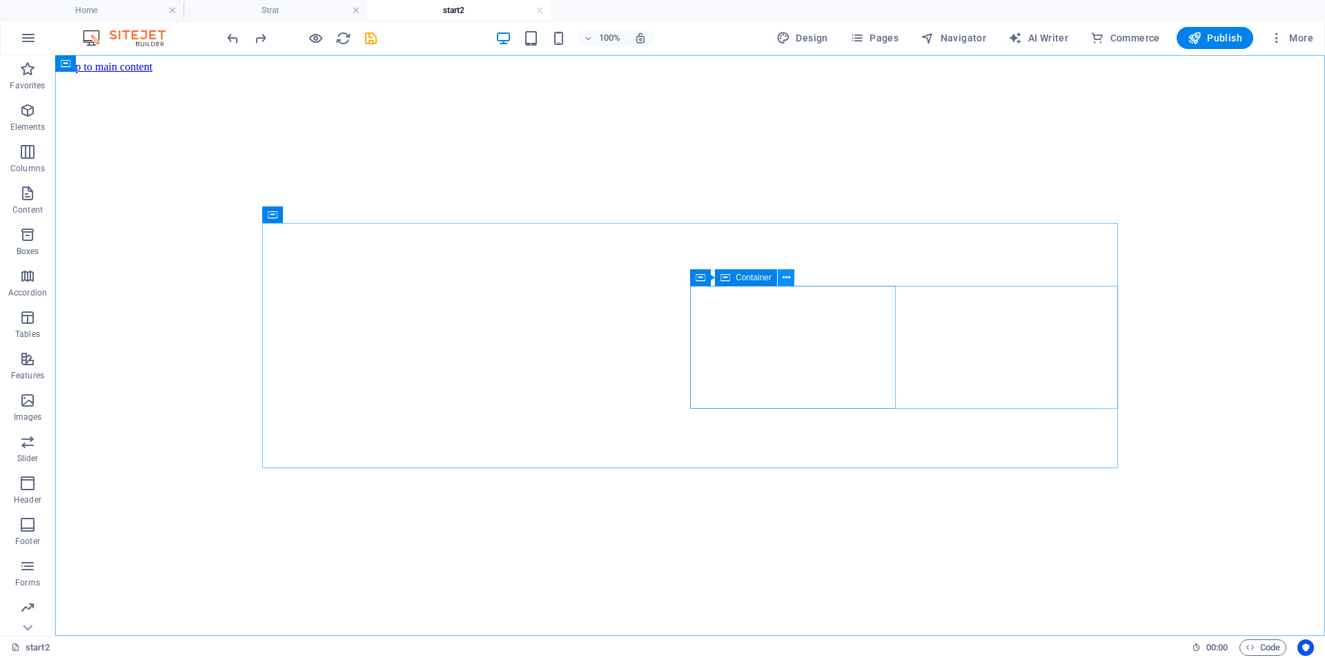
click at [783, 280] on icon at bounding box center [787, 278] width 8 height 14
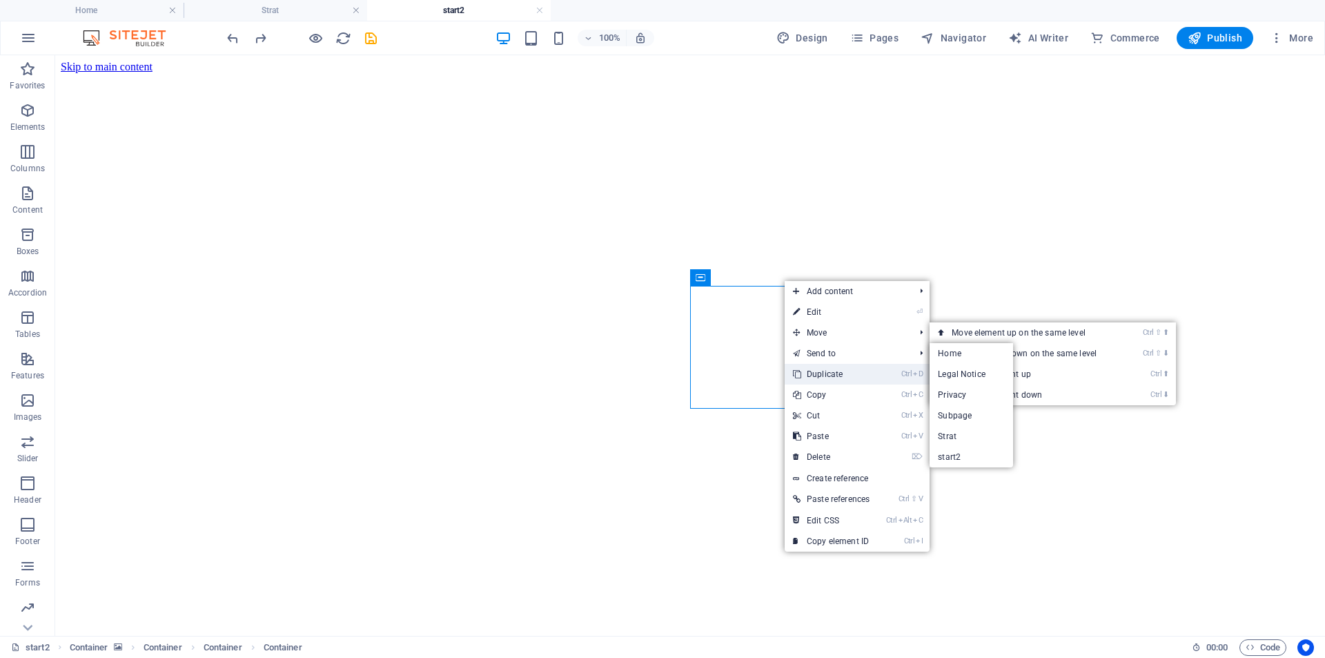
click at [826, 376] on link "Ctrl D Duplicate" at bounding box center [831, 374] width 93 height 21
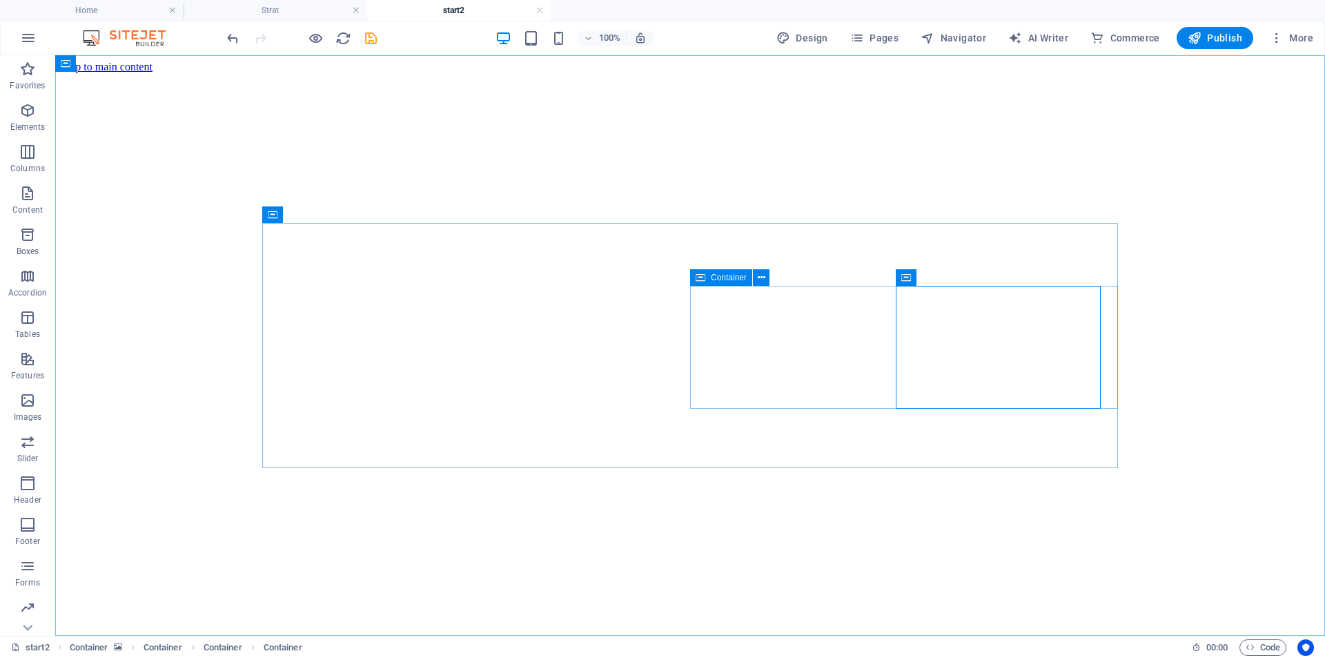
click at [716, 276] on span "Container" at bounding box center [729, 277] width 36 height 8
select select "%"
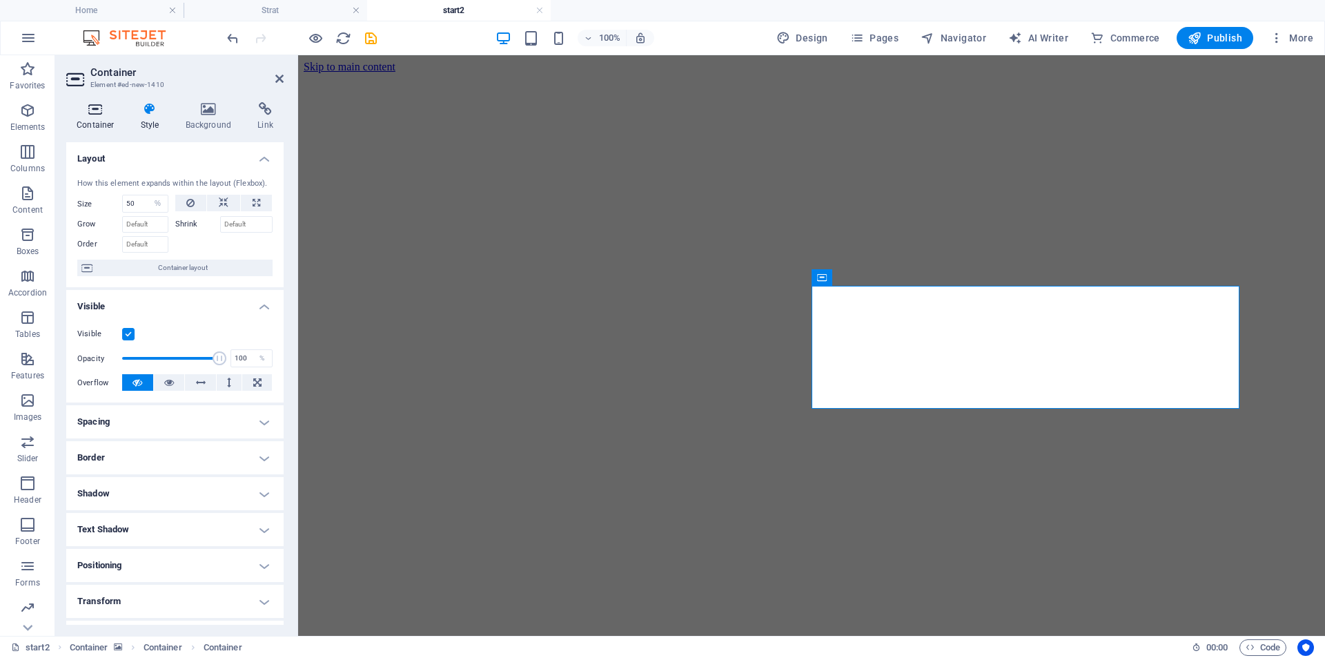
click at [103, 126] on h4 "Container" at bounding box center [98, 116] width 64 height 29
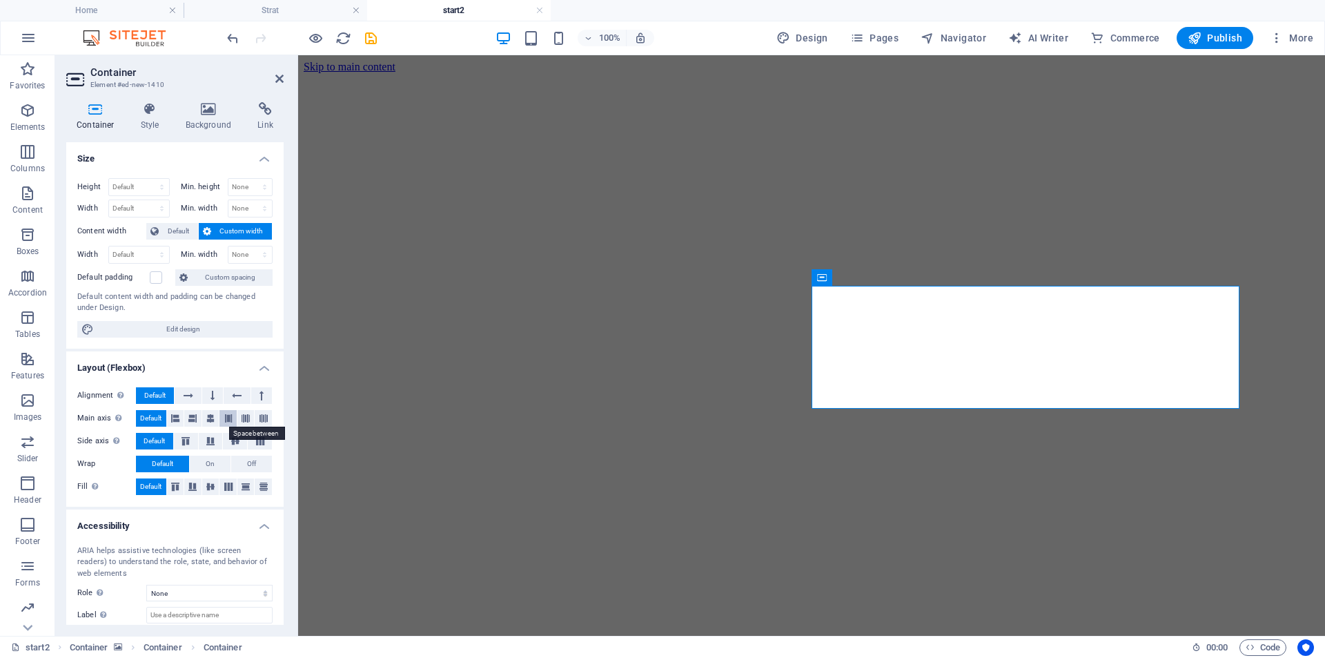
click at [224, 421] on icon at bounding box center [228, 418] width 8 height 17
select select "%"
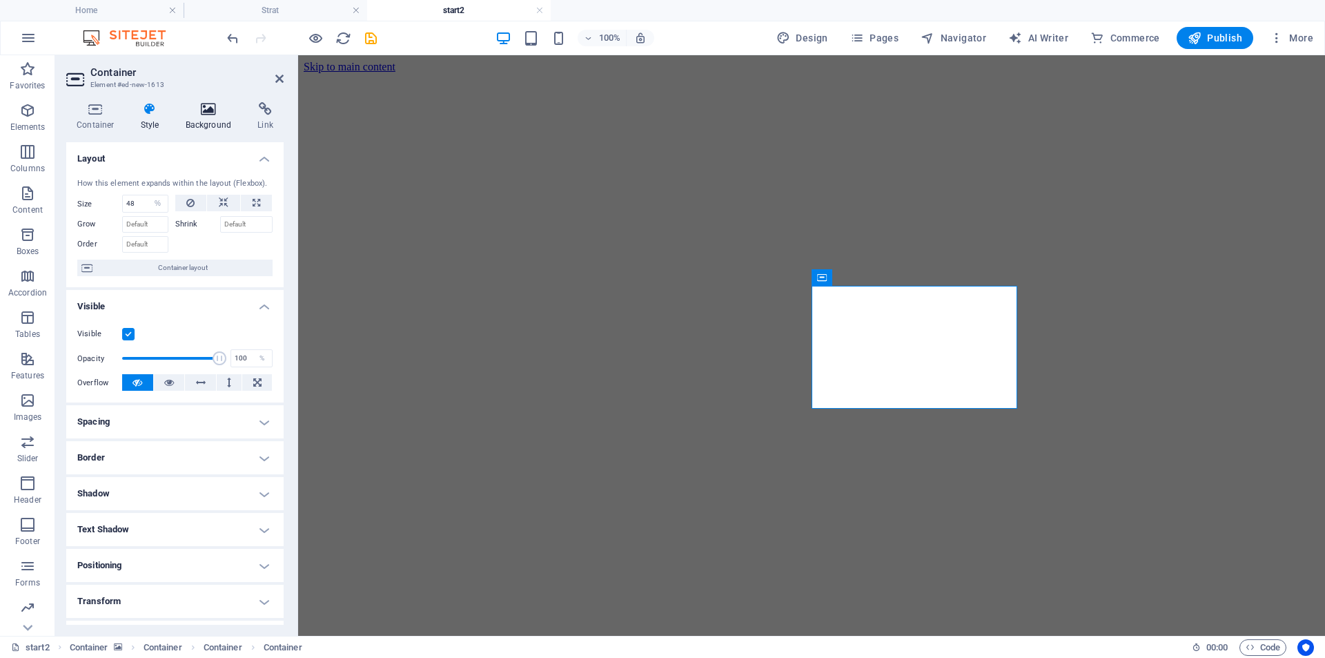
click at [220, 109] on icon at bounding box center [208, 109] width 67 height 14
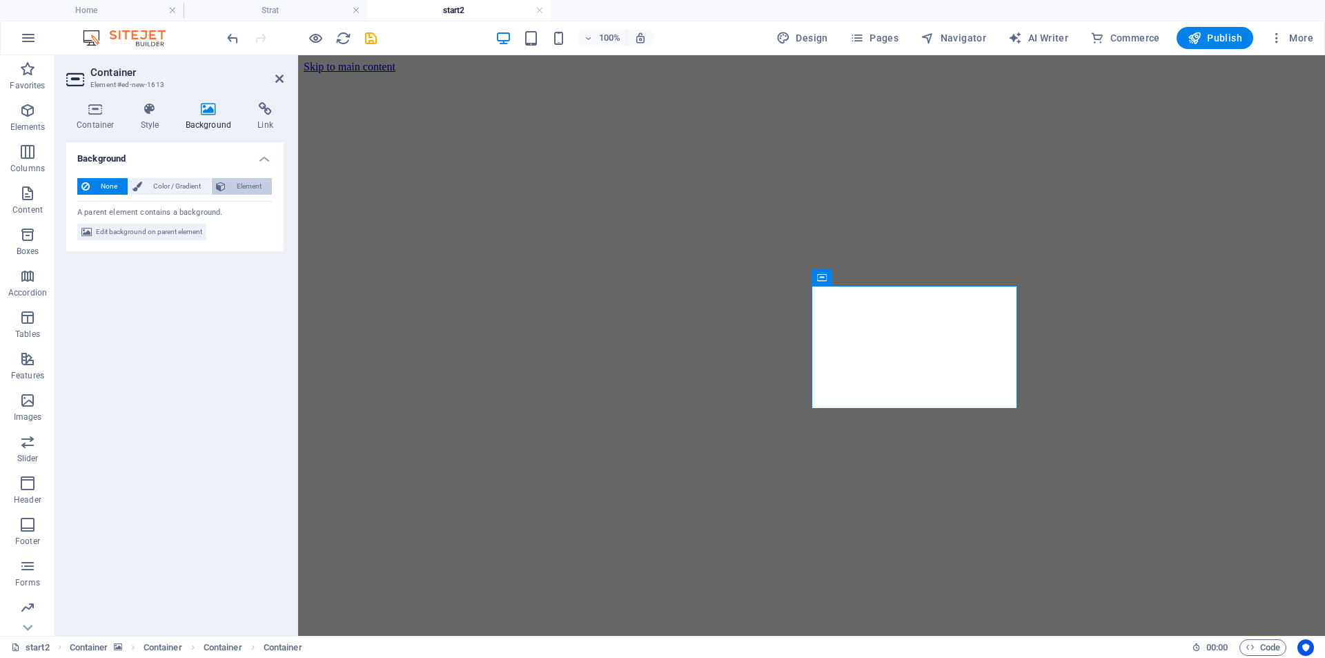
click at [230, 193] on span "Element" at bounding box center [249, 186] width 38 height 17
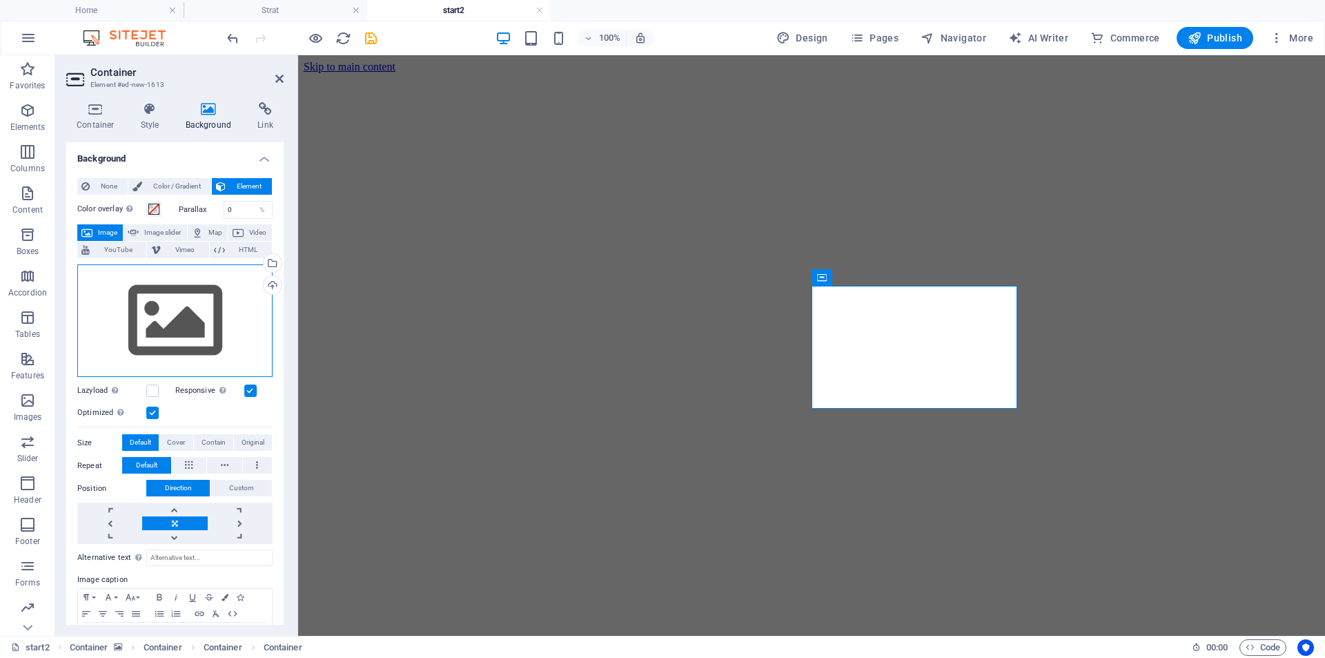
click at [184, 338] on div "Drag files here, click to choose files or select files from Files or our free s…" at bounding box center [174, 320] width 195 height 113
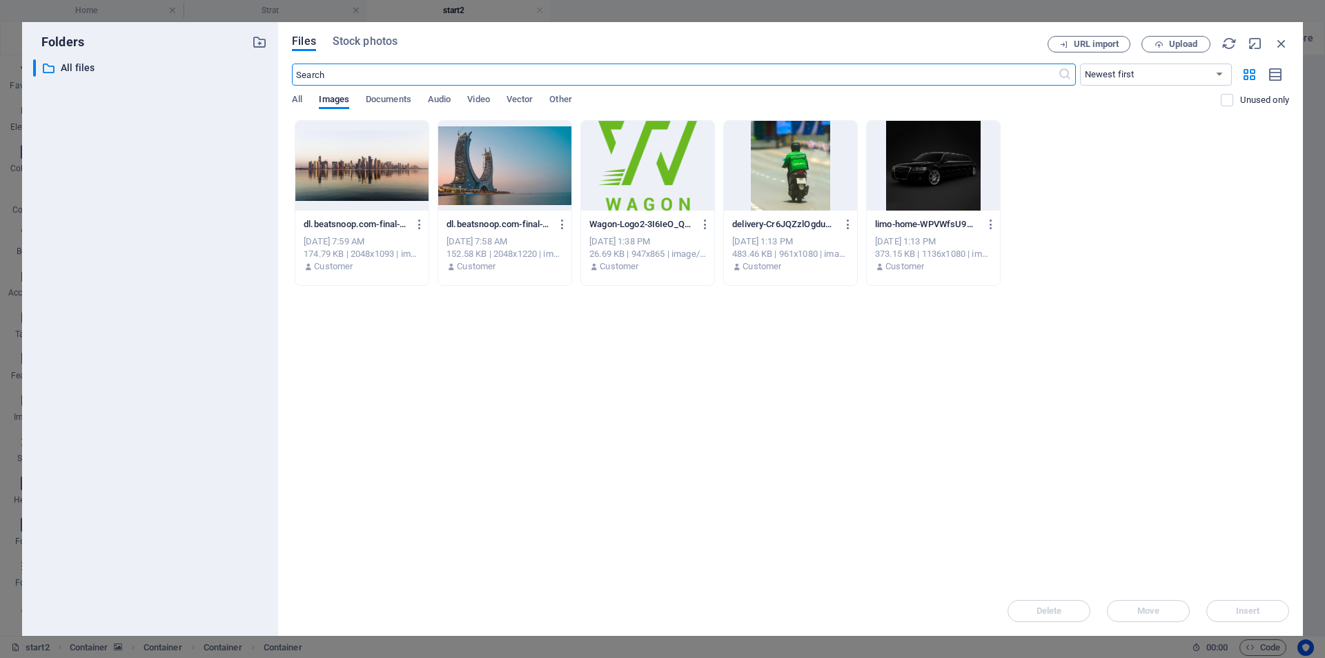
click at [915, 178] on div at bounding box center [933, 166] width 133 height 90
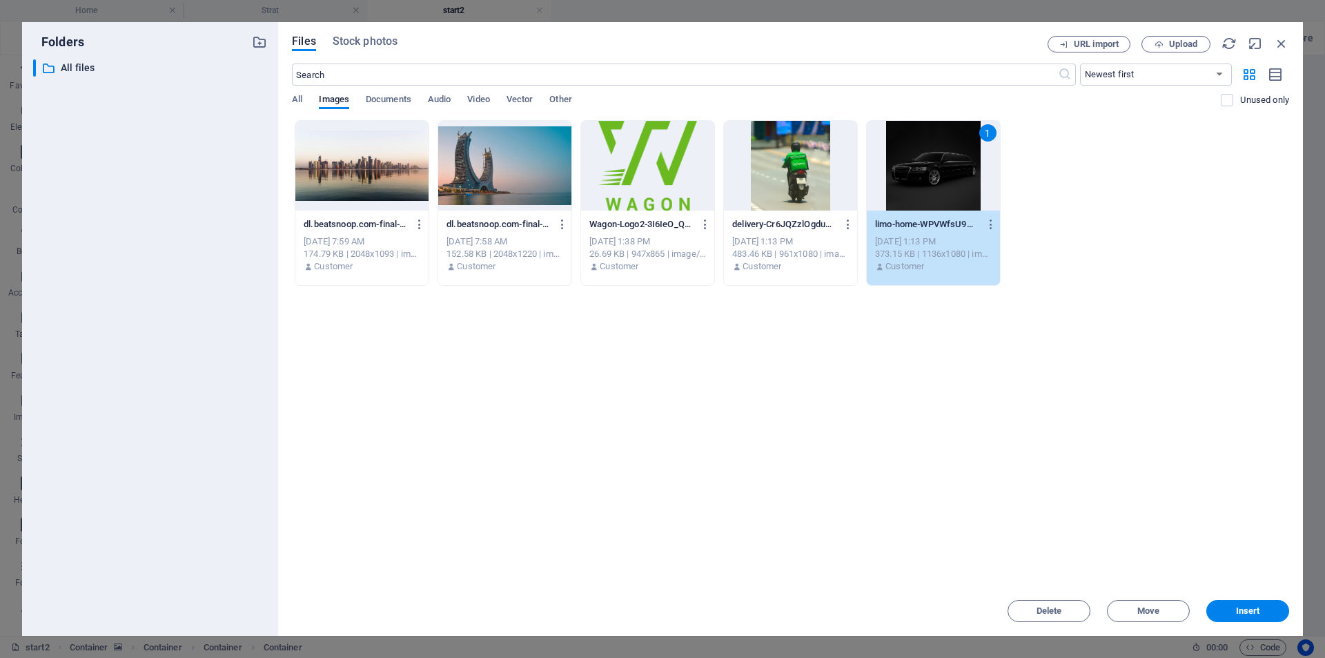
click at [915, 178] on div "1" at bounding box center [933, 166] width 133 height 90
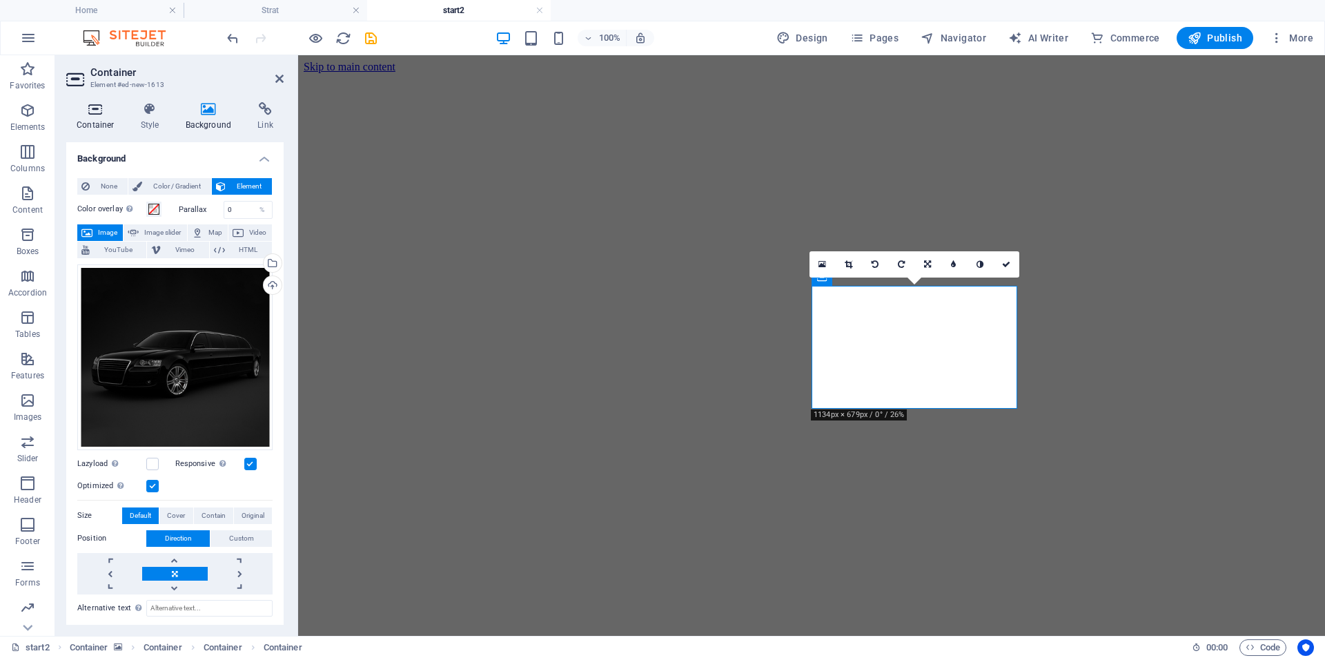
click at [95, 124] on h4 "Container" at bounding box center [98, 116] width 64 height 29
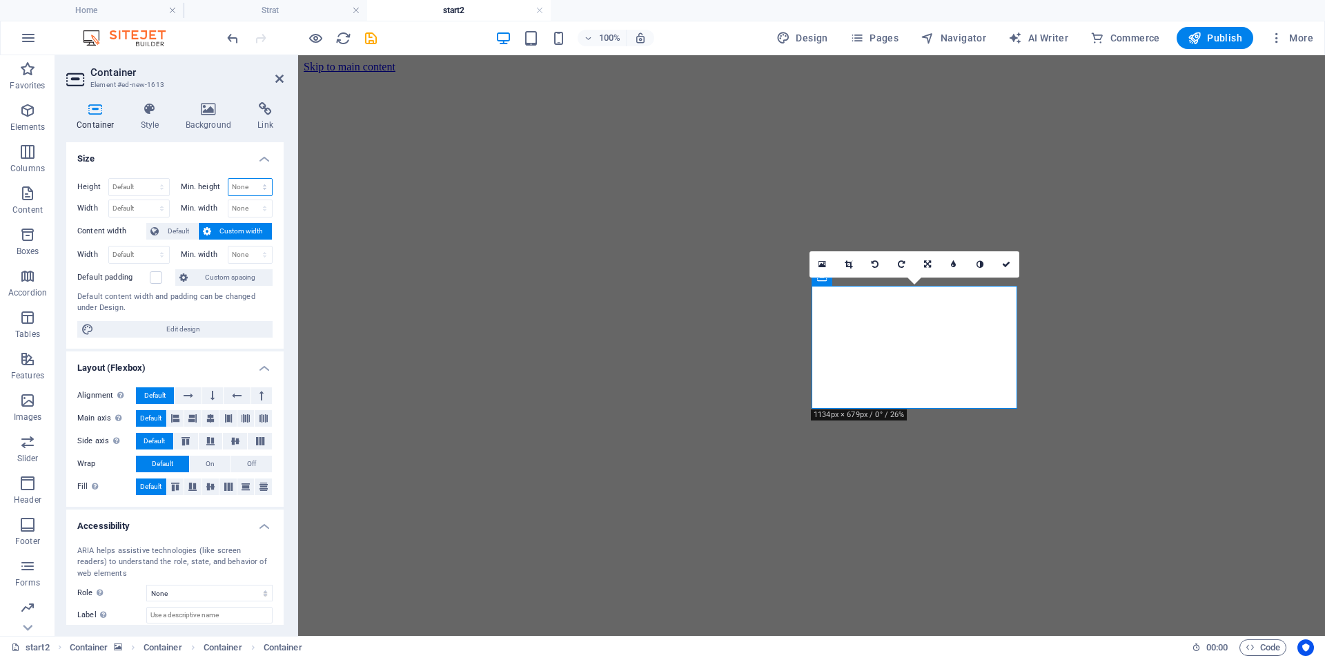
click at [256, 186] on select "None px rem % vh vw" at bounding box center [250, 187] width 44 height 17
select select "vh"
click at [250, 179] on select "None px rem % vh vw" at bounding box center [250, 187] width 44 height 17
click at [234, 189] on input "20" at bounding box center [250, 187] width 44 height 17
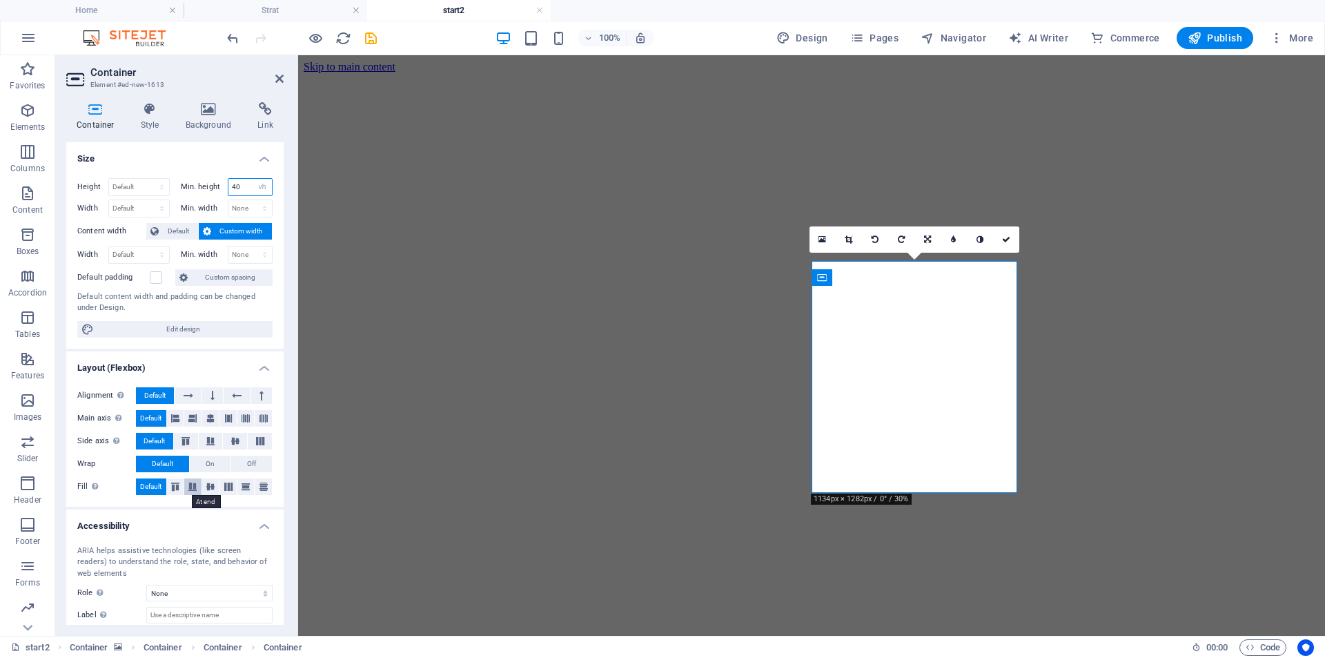
type input "40"
click at [193, 491] on button at bounding box center [192, 486] width 17 height 17
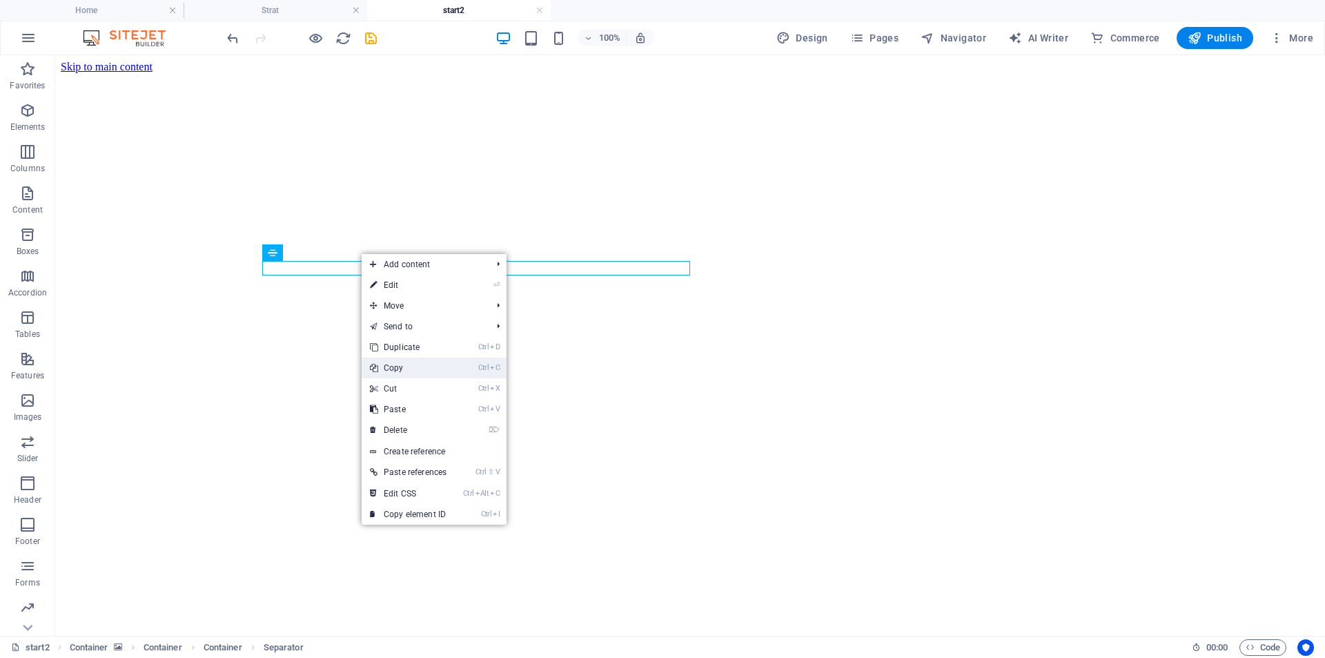
click at [398, 366] on link "Ctrl C Copy" at bounding box center [408, 368] width 93 height 21
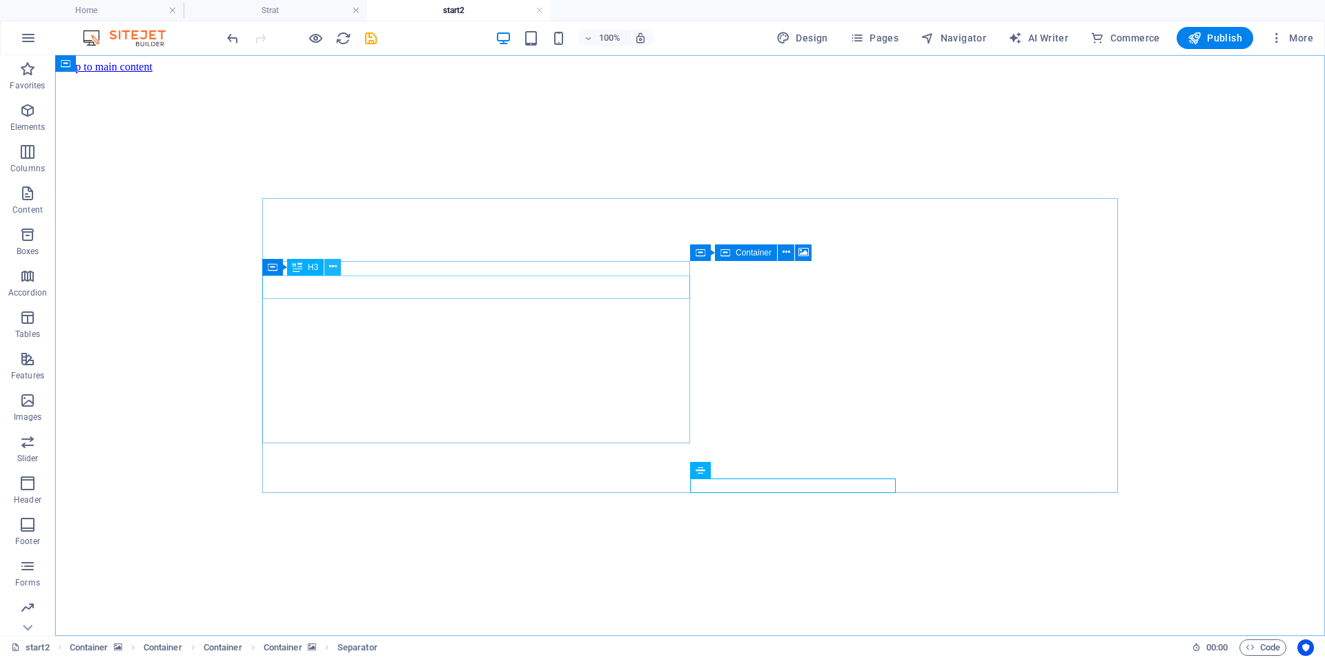
click at [334, 269] on icon at bounding box center [333, 267] width 8 height 14
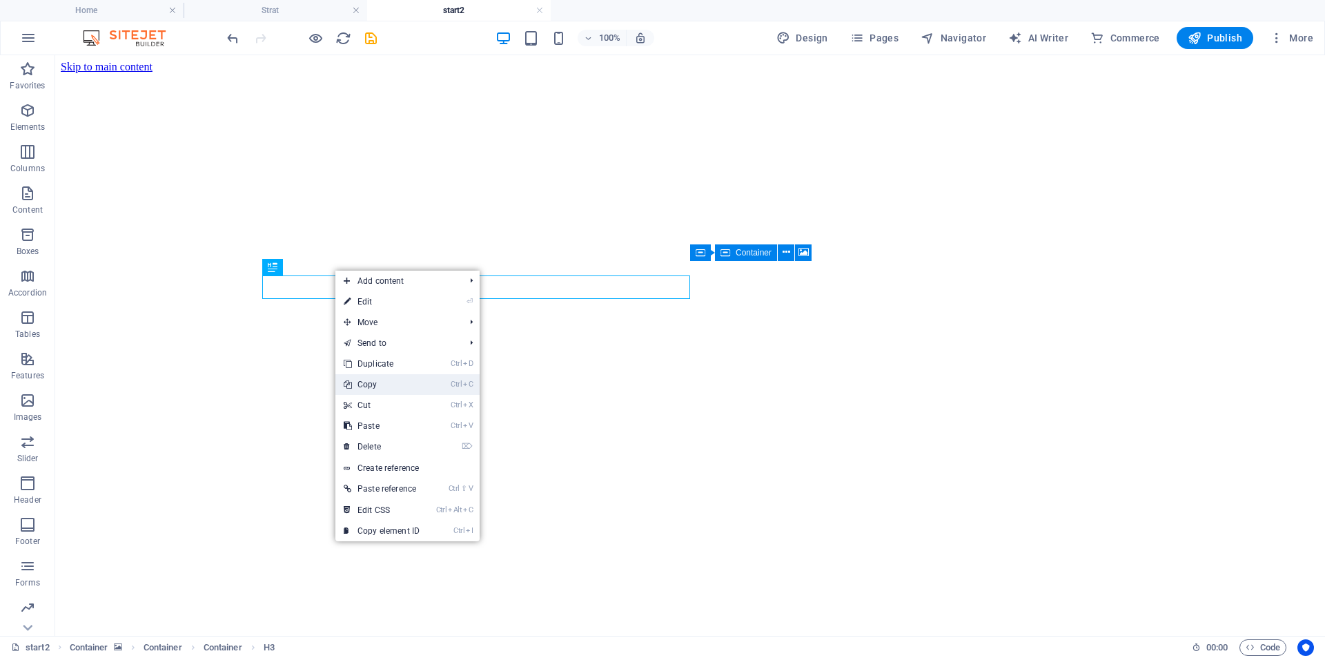
click at [381, 385] on link "Ctrl C Copy" at bounding box center [381, 384] width 92 height 21
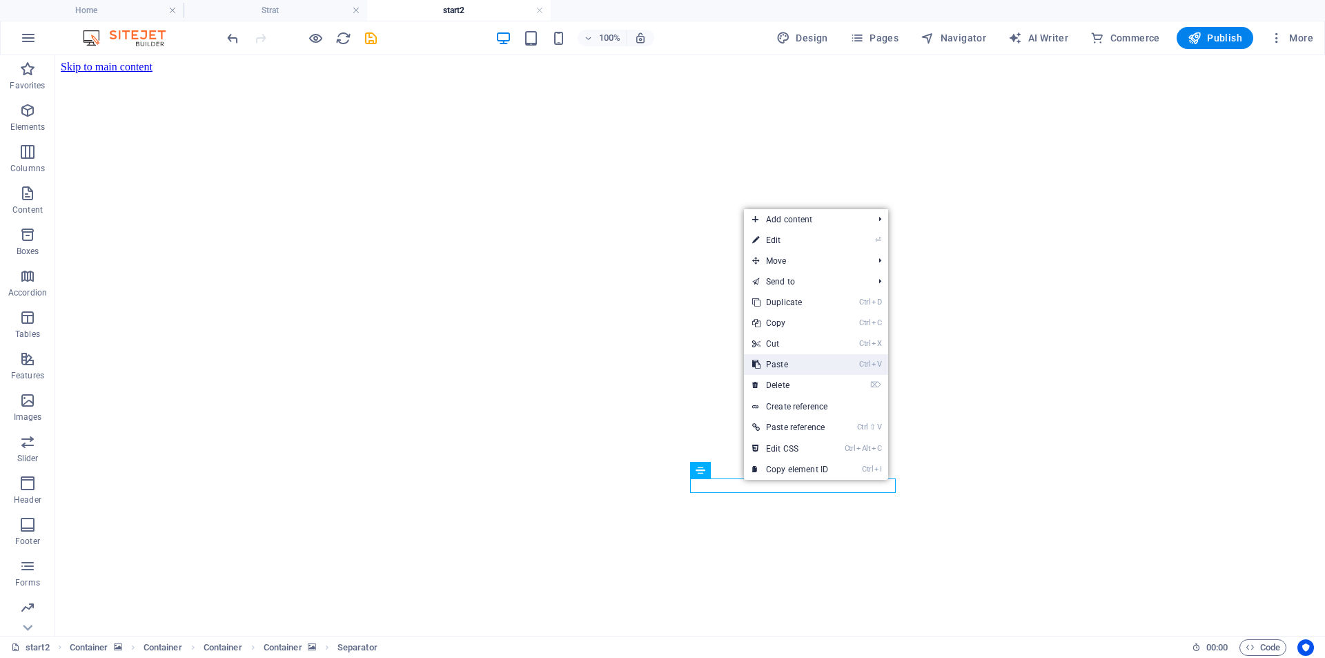
click at [781, 364] on link "Ctrl V Paste" at bounding box center [790, 364] width 92 height 21
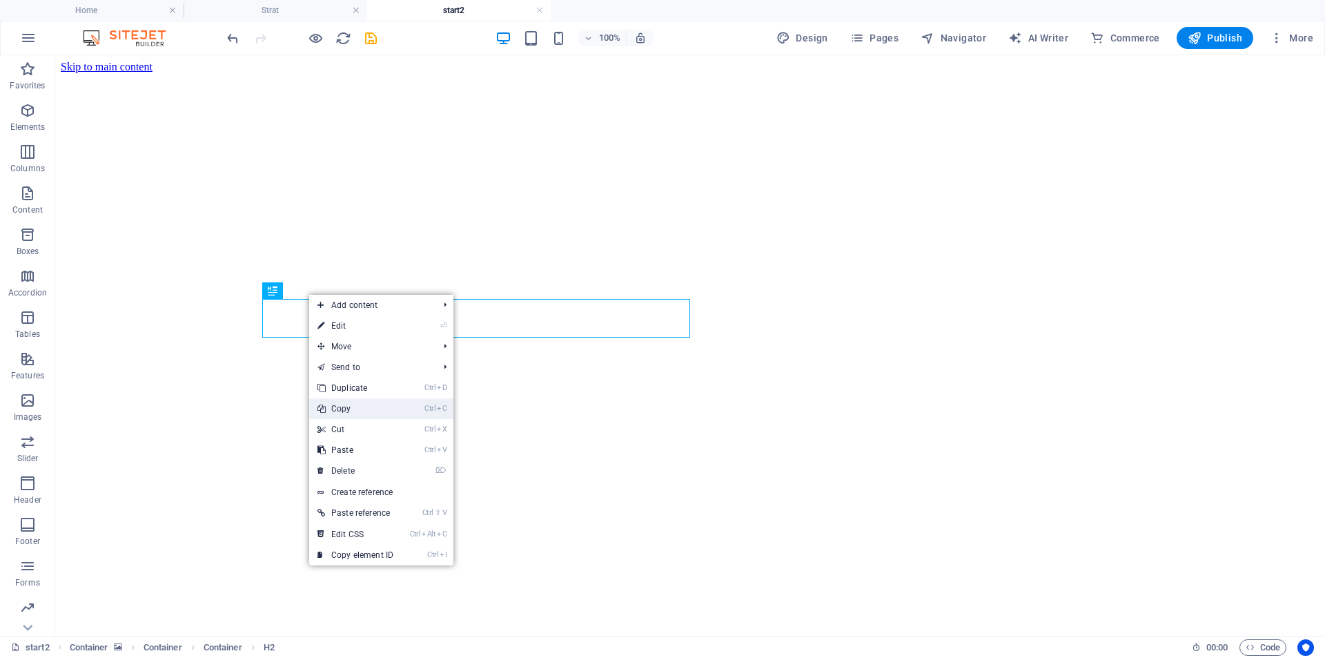
click at [355, 405] on link "Ctrl C Copy" at bounding box center [355, 408] width 92 height 21
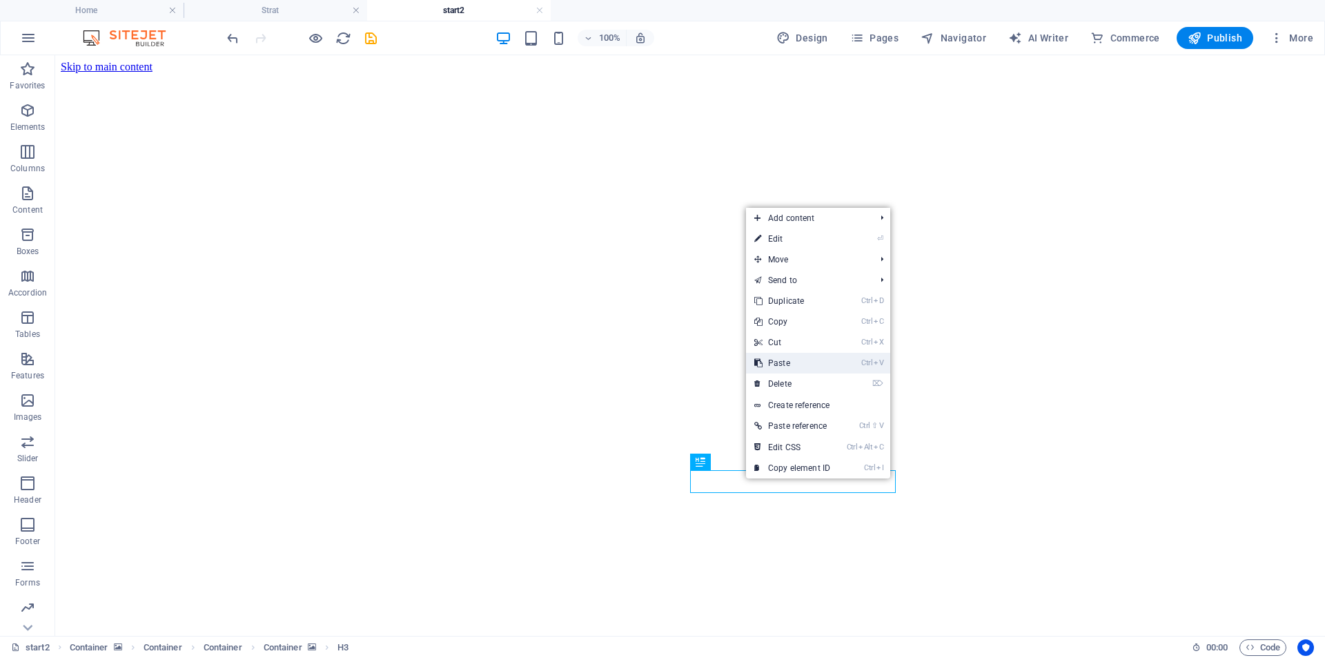
click at [798, 362] on link "Ctrl V Paste" at bounding box center [792, 363] width 92 height 21
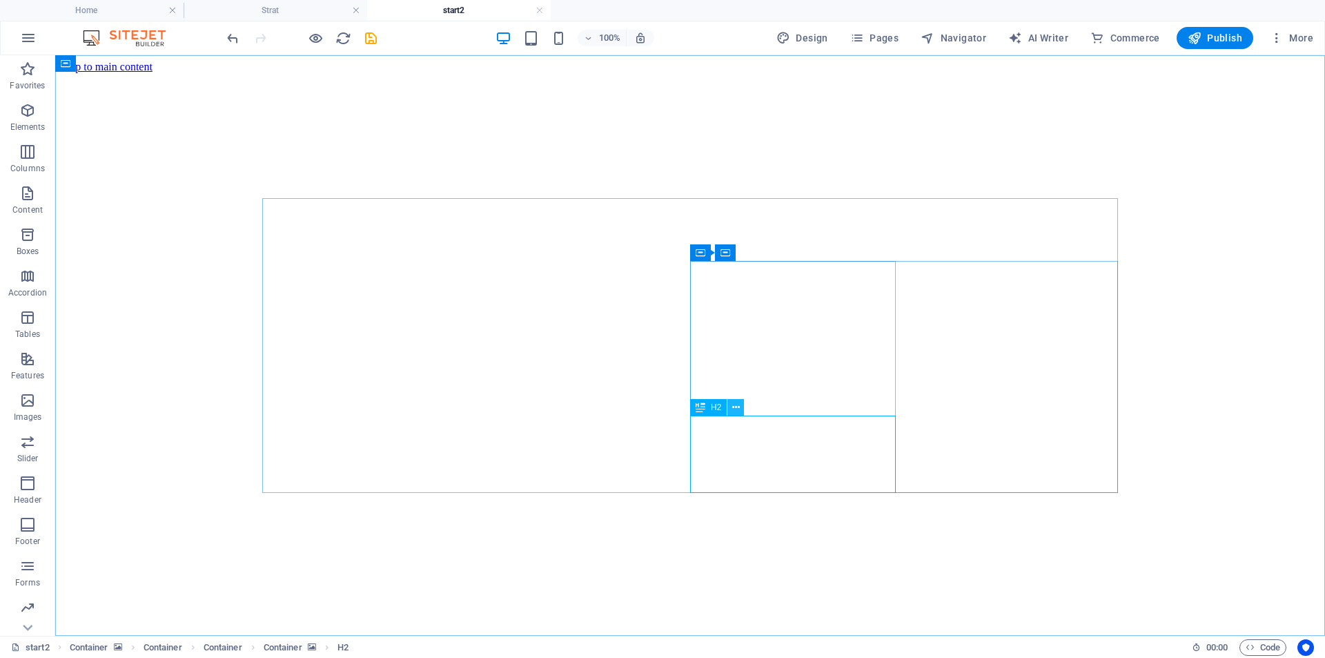
click at [736, 409] on icon at bounding box center [736, 407] width 8 height 14
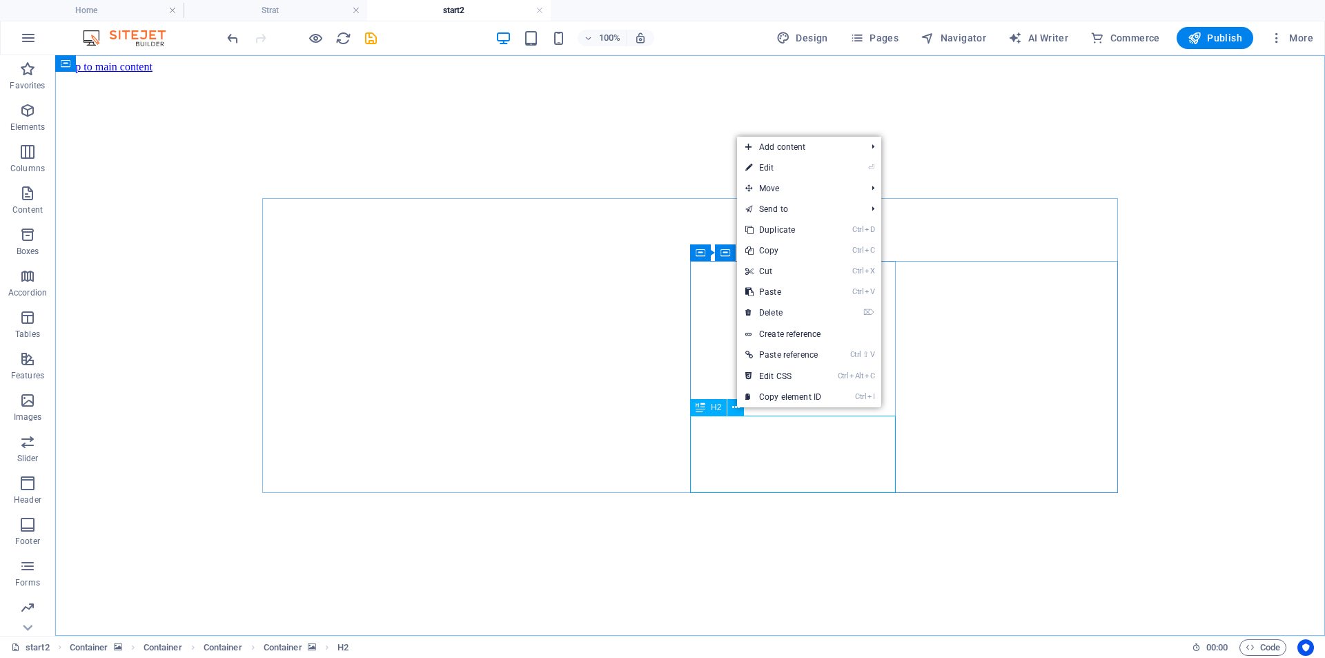
click at [719, 407] on span "H2" at bounding box center [716, 407] width 10 height 8
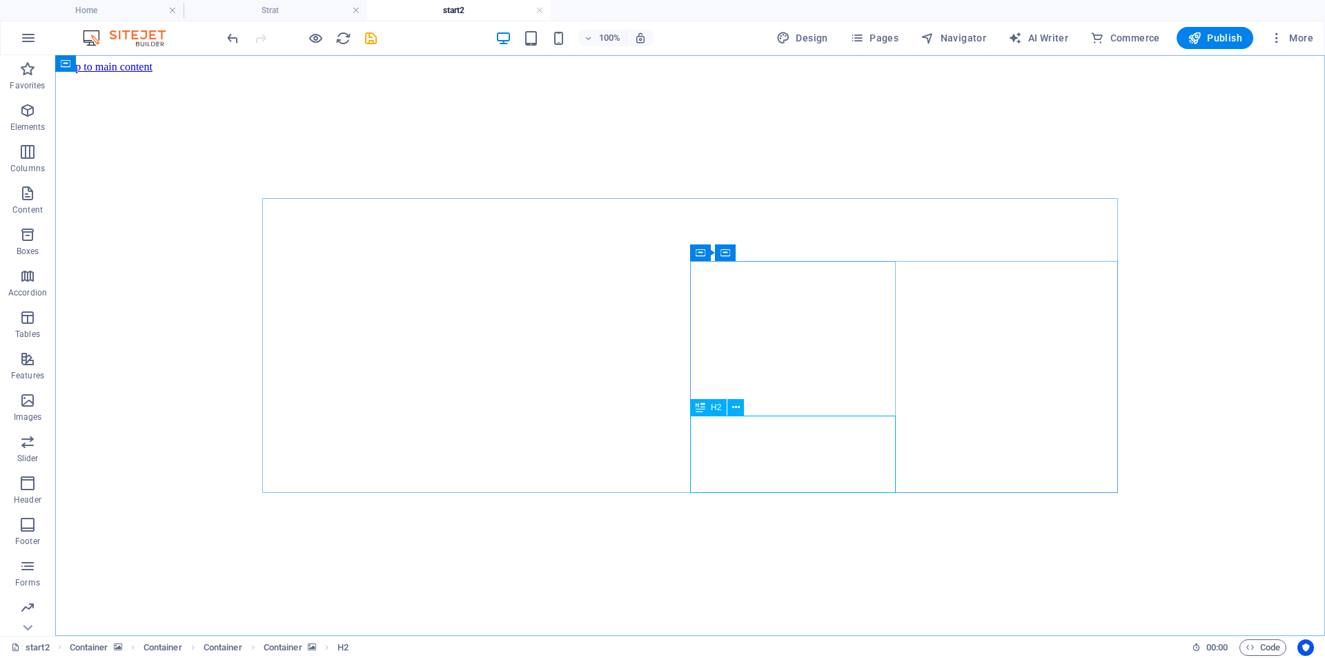
click at [719, 407] on span "H2" at bounding box center [716, 407] width 10 height 8
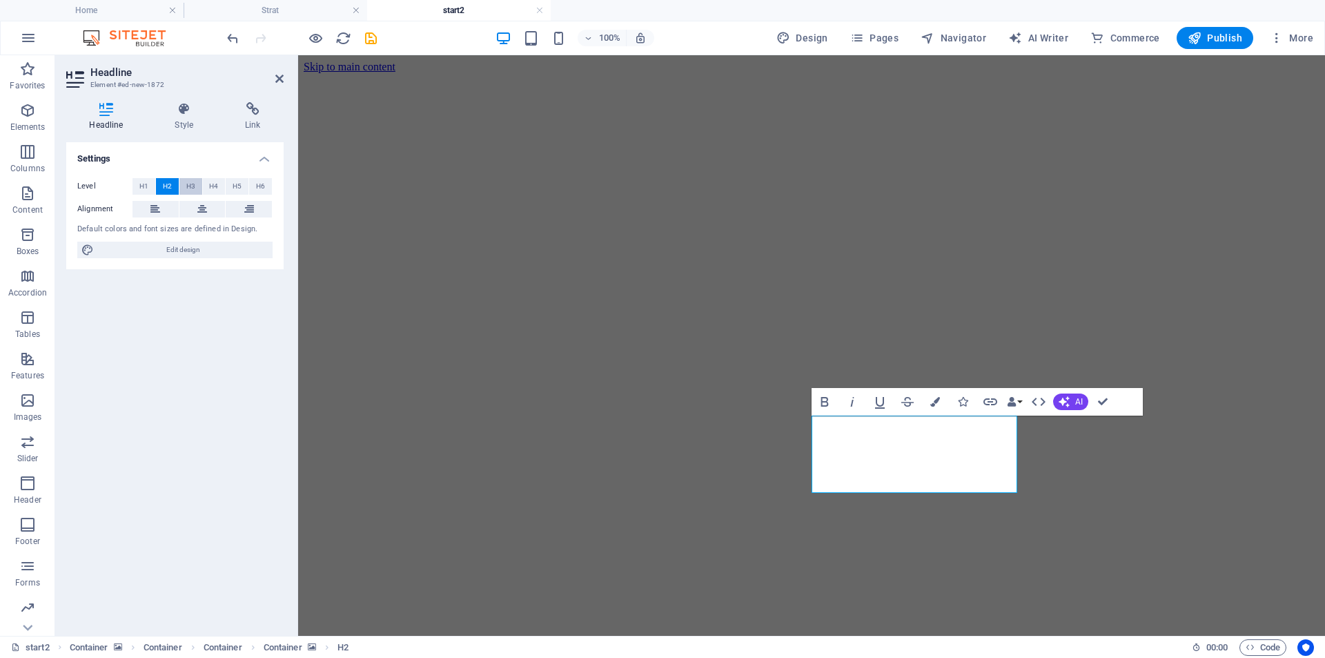
click at [188, 189] on span "H3" at bounding box center [190, 186] width 9 height 17
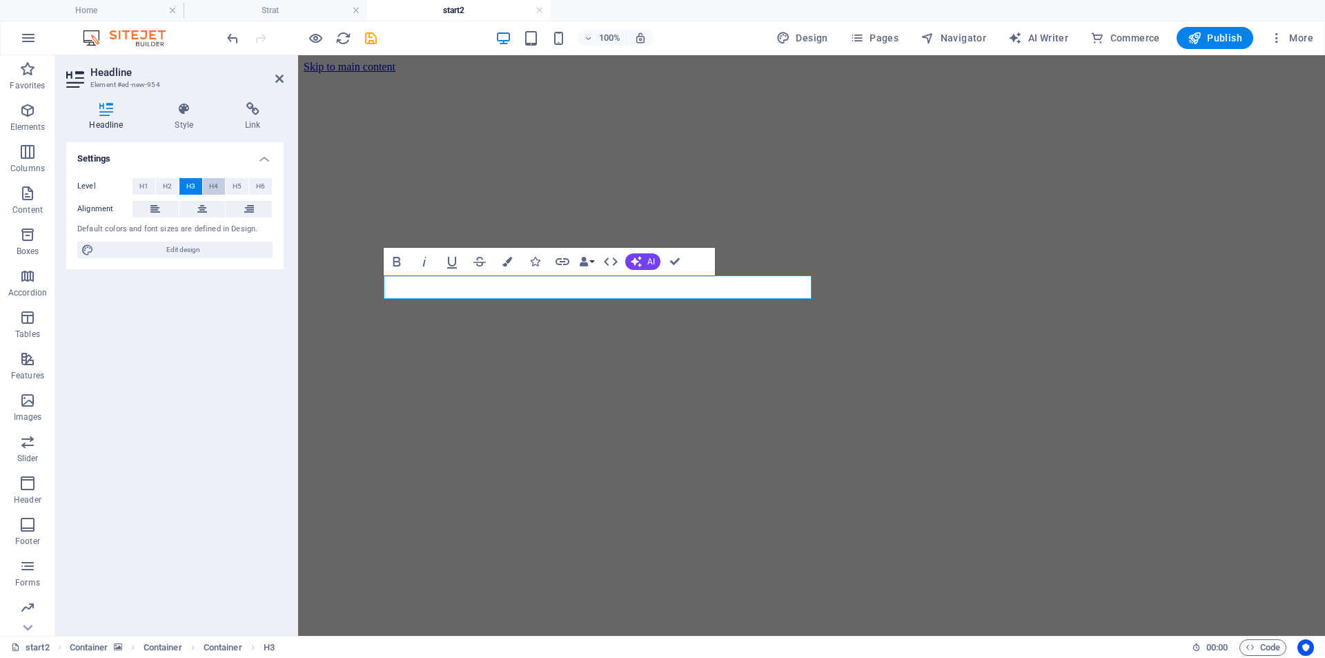
click at [218, 188] on span "H4" at bounding box center [213, 186] width 9 height 17
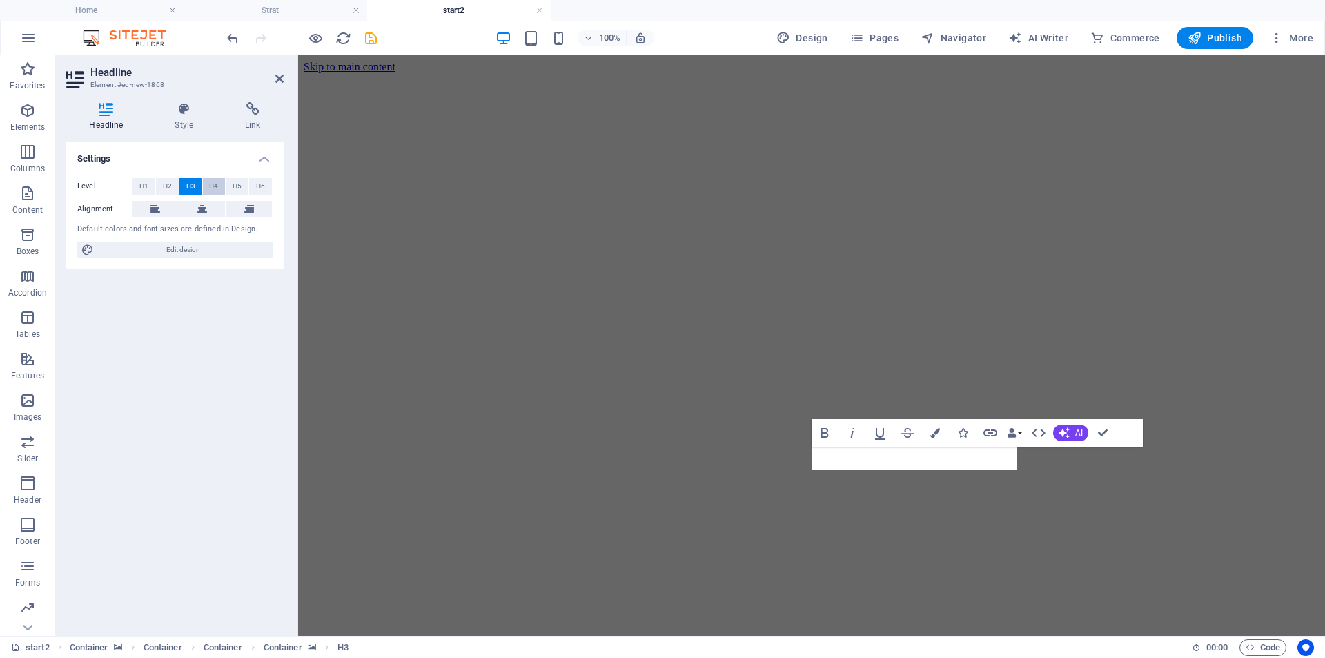
click at [211, 188] on span "H4" at bounding box center [213, 186] width 9 height 17
click at [949, 73] on figure at bounding box center [812, 73] width 1016 height 0
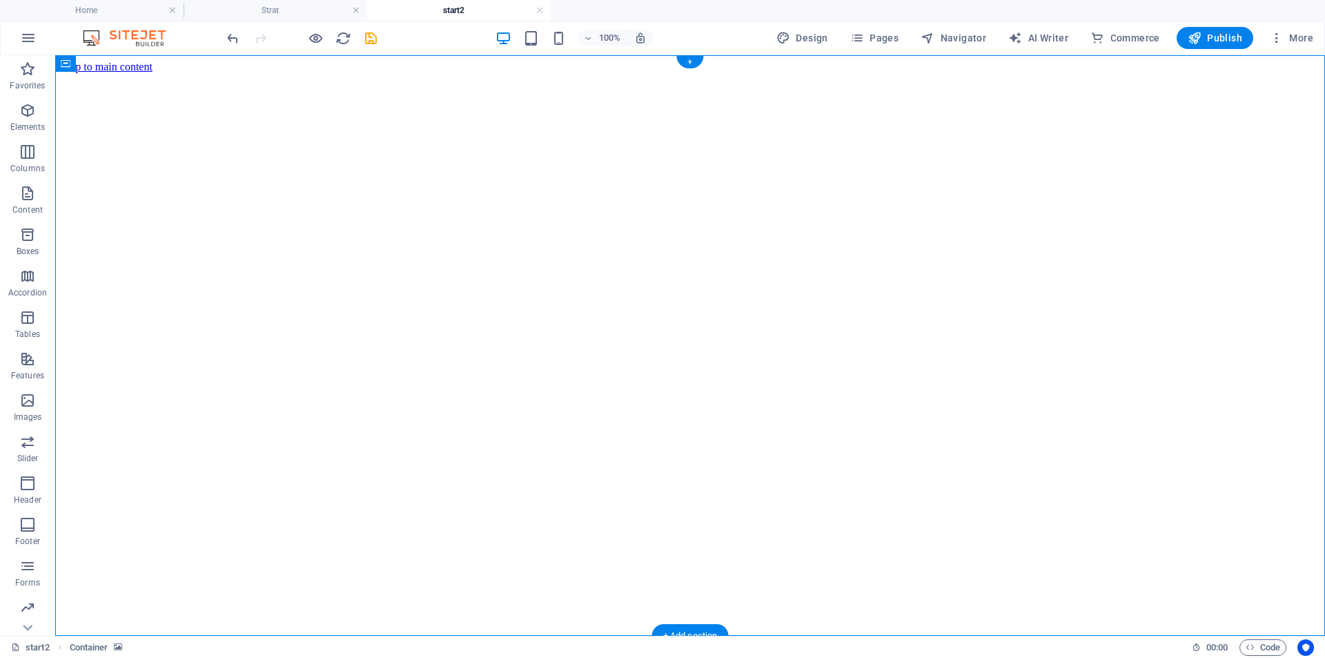
select select "vh"
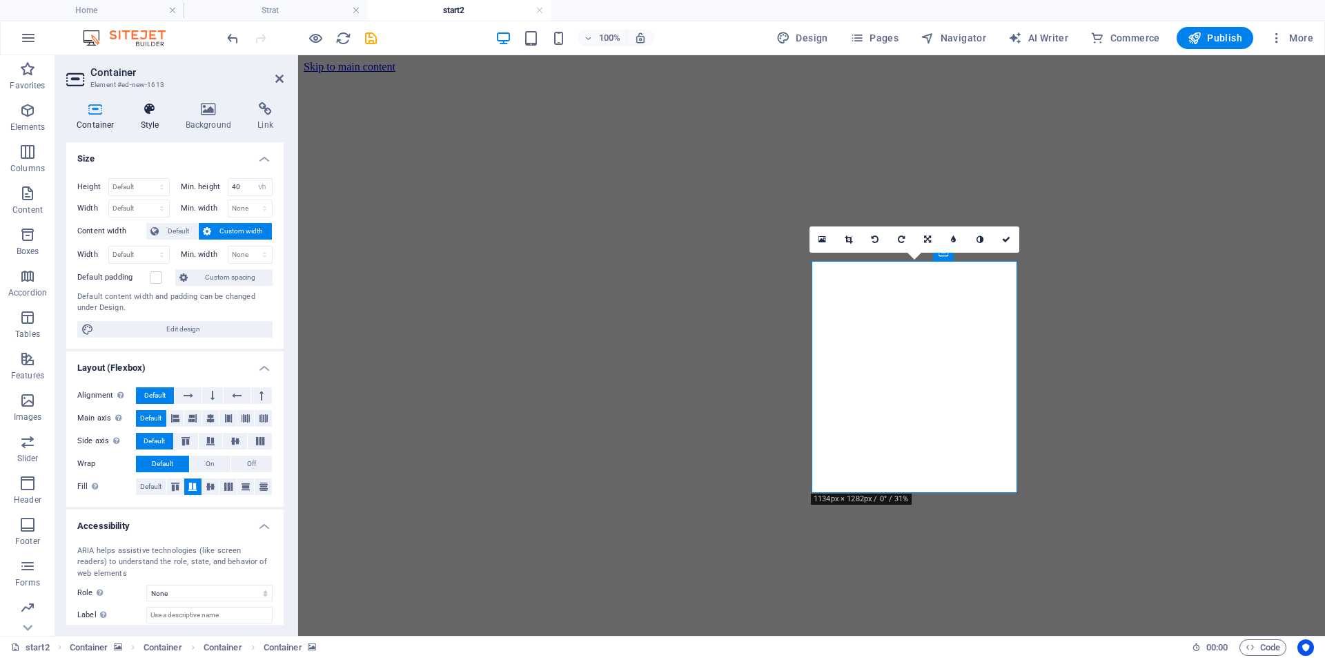
click at [155, 120] on h4 "Style" at bounding box center [152, 116] width 45 height 29
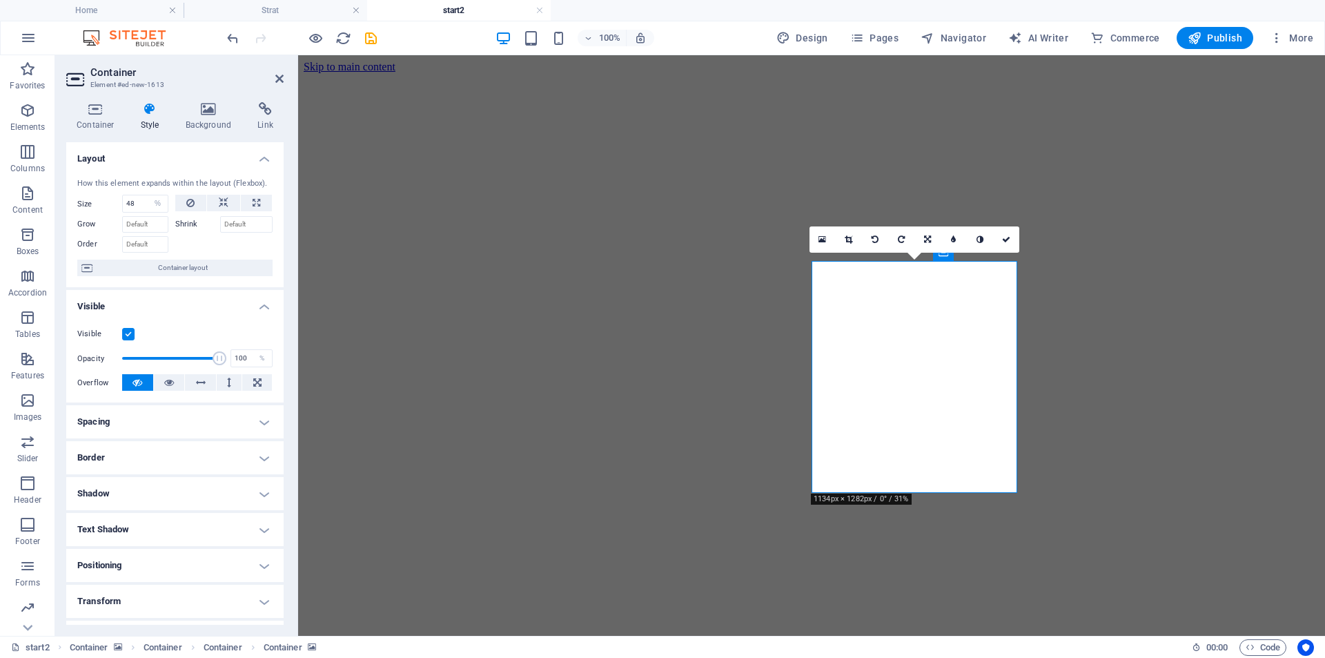
click at [131, 427] on h4 "Spacing" at bounding box center [174, 421] width 217 height 33
click at [157, 472] on select "Default px rem % vh vw Custom" at bounding box center [165, 473] width 64 height 17
select select "px"
click at [176, 465] on select "Default px rem % vh vw Custom" at bounding box center [165, 473] width 64 height 17
drag, startPoint x: 143, startPoint y: 475, endPoint x: 117, endPoint y: 476, distance: 25.6
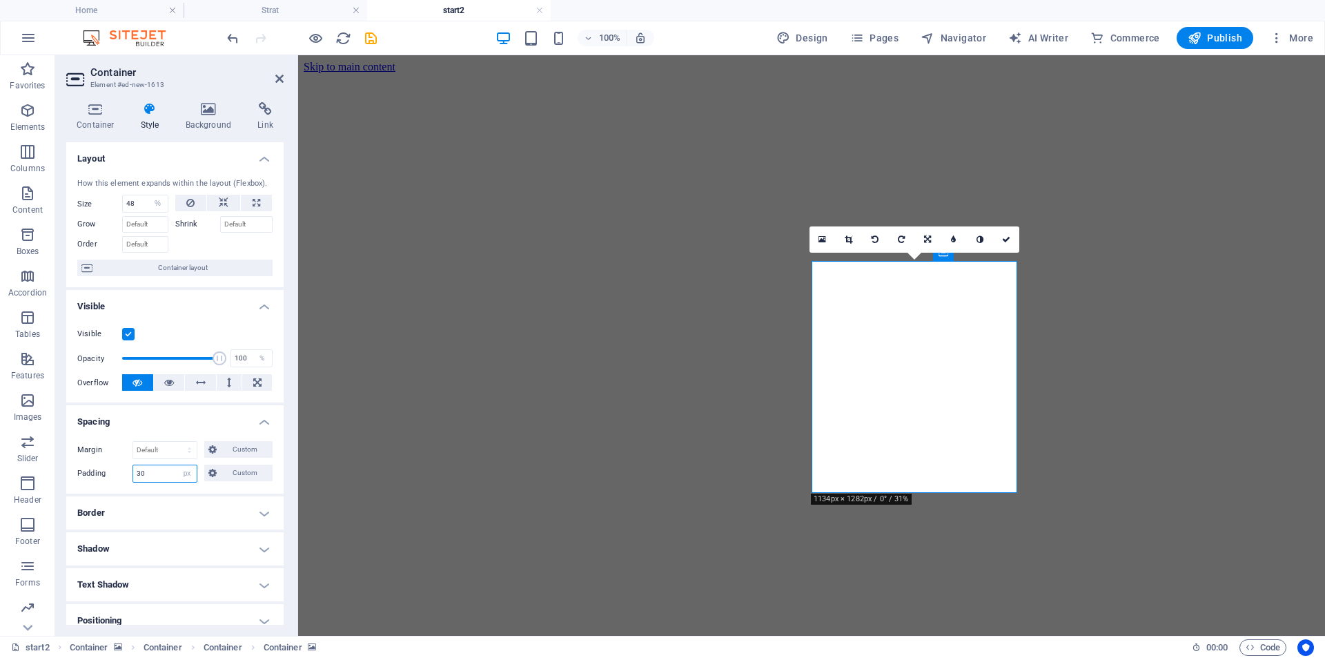
click at [126, 476] on div "Padding 30 Default px rem % vh vw Custom Custom" at bounding box center [174, 474] width 195 height 18
drag, startPoint x: 142, startPoint y: 476, endPoint x: 124, endPoint y: 477, distance: 18.0
click at [126, 477] on div "Padding 40 Default px rem % vh vw Custom Custom" at bounding box center [174, 474] width 195 height 18
type input "30"
click at [140, 523] on h4 "Border" at bounding box center [174, 512] width 217 height 33
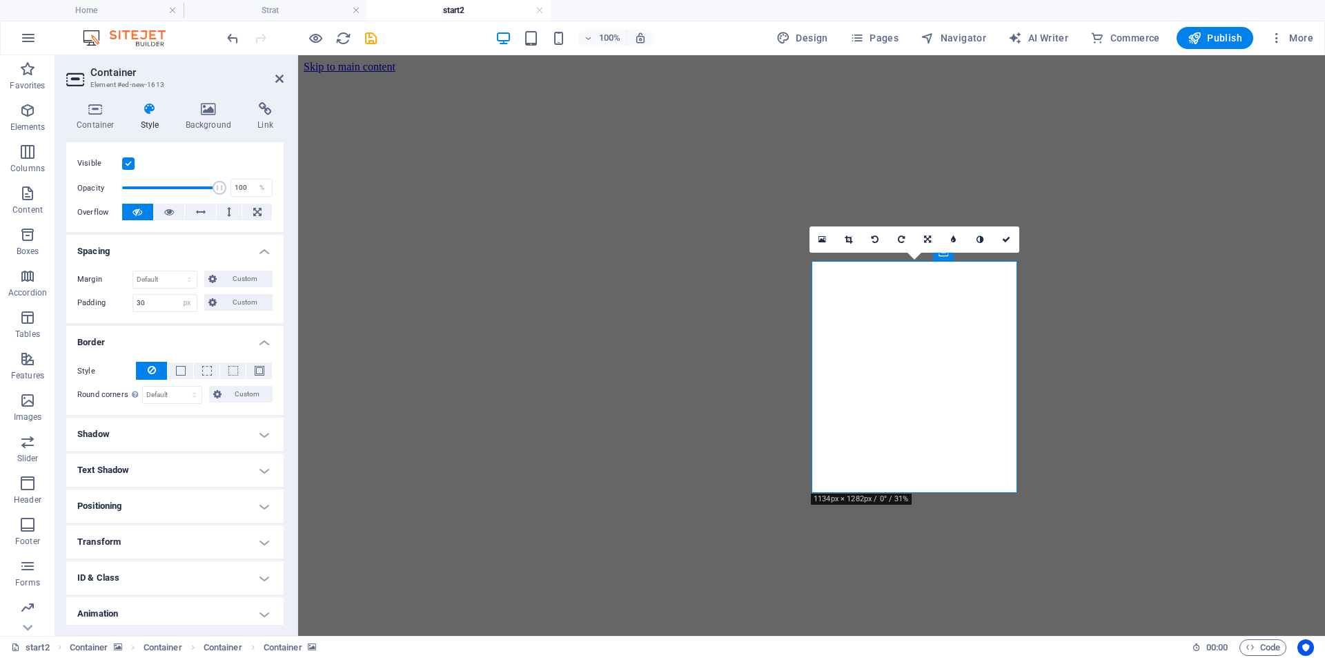
scroll to position [212, 0]
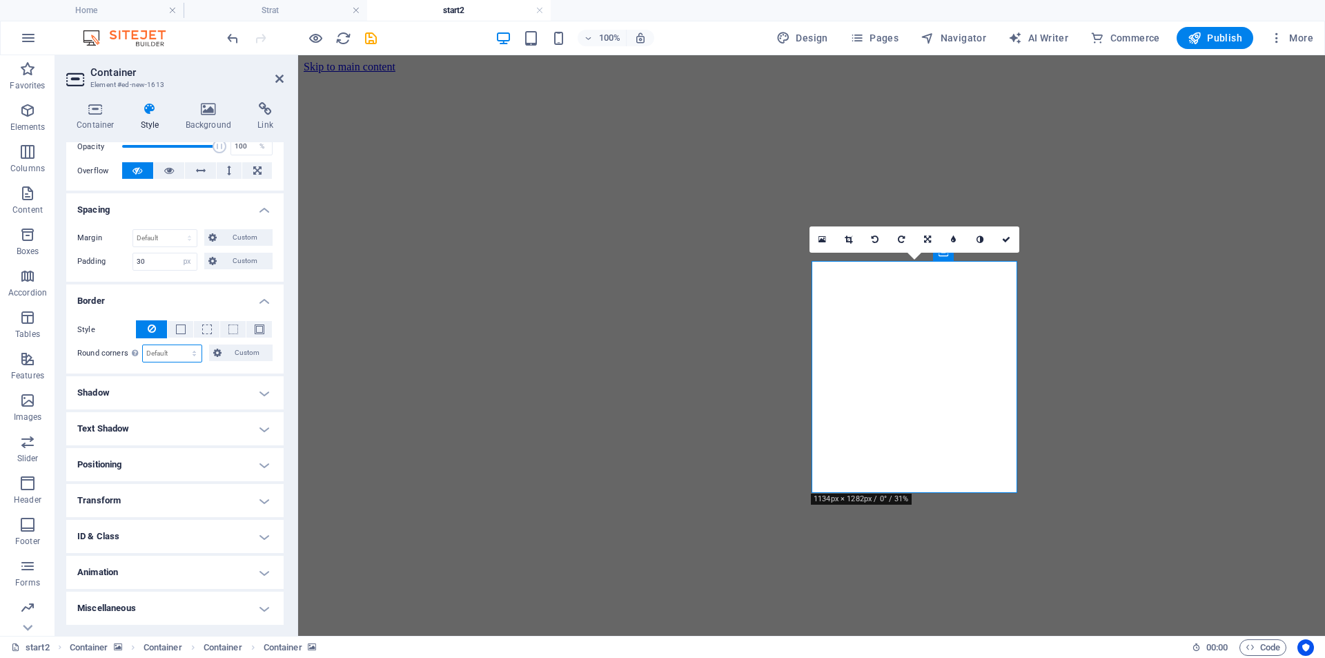
click at [175, 353] on select "Default px rem % vh vw Custom" at bounding box center [172, 353] width 59 height 17
select select "px"
click at [181, 345] on select "Default px rem % vh vw Custom" at bounding box center [172, 353] width 59 height 17
click at [152, 354] on input "20" at bounding box center [172, 353] width 59 height 17
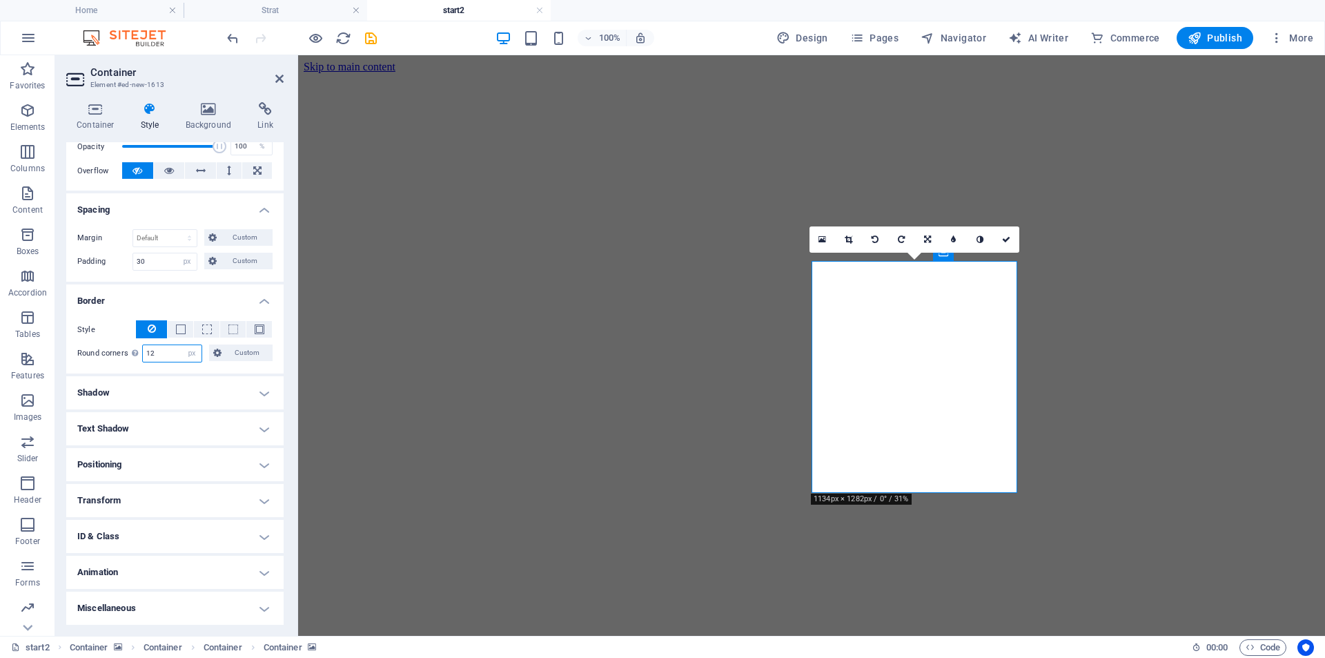
type input "12"
click at [242, 391] on h4 "Shadow" at bounding box center [174, 392] width 217 height 33
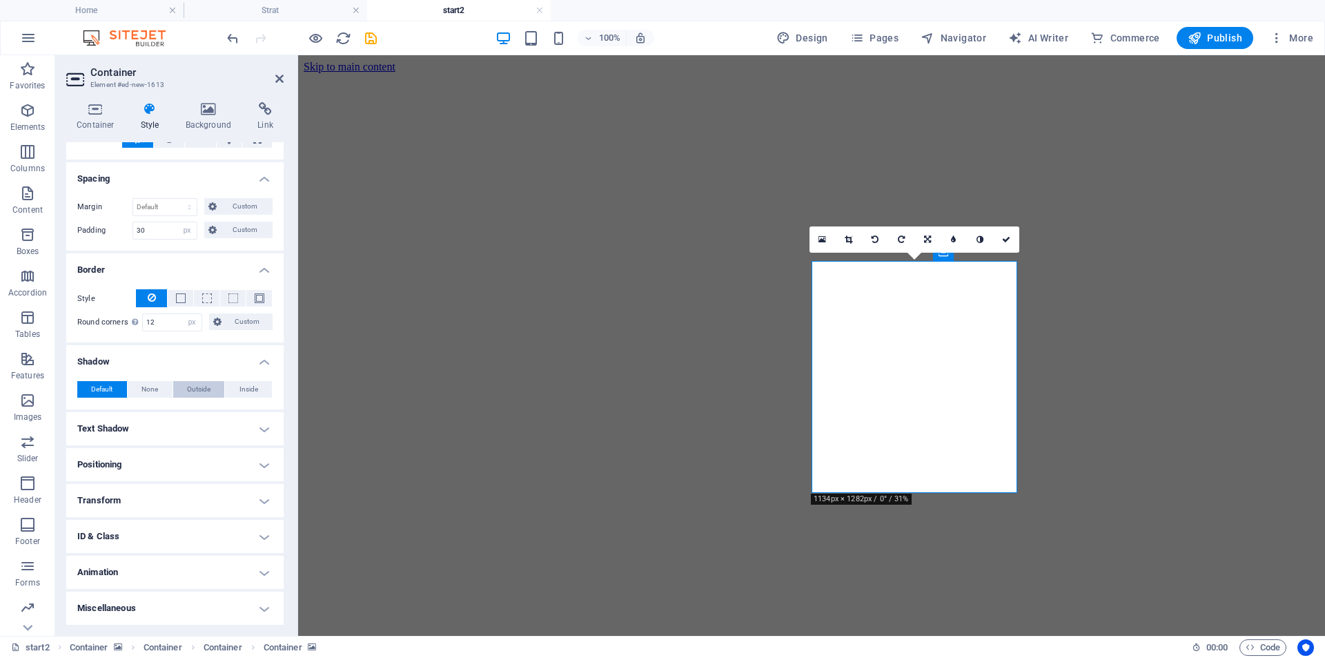
click at [188, 390] on span "Outside" at bounding box center [198, 389] width 23 height 17
type input "2"
type input "4"
click at [130, 416] on span at bounding box center [129, 412] width 11 height 11
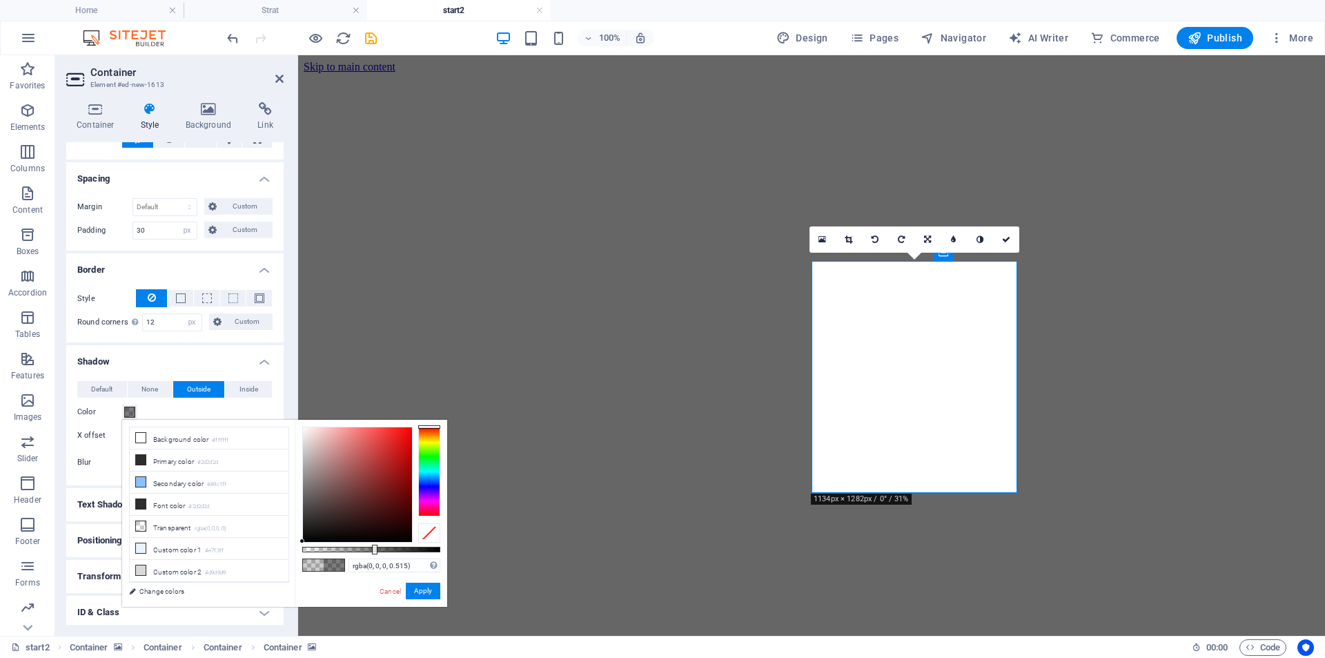
drag, startPoint x: 329, startPoint y: 547, endPoint x: 373, endPoint y: 550, distance: 44.3
click at [373, 550] on div at bounding box center [375, 550] width 6 height 10
type input "rgba(0, 0, 0, 0.54)"
click at [377, 550] on div at bounding box center [379, 550] width 6 height 10
drag, startPoint x: 433, startPoint y: 592, endPoint x: 128, endPoint y: 534, distance: 310.6
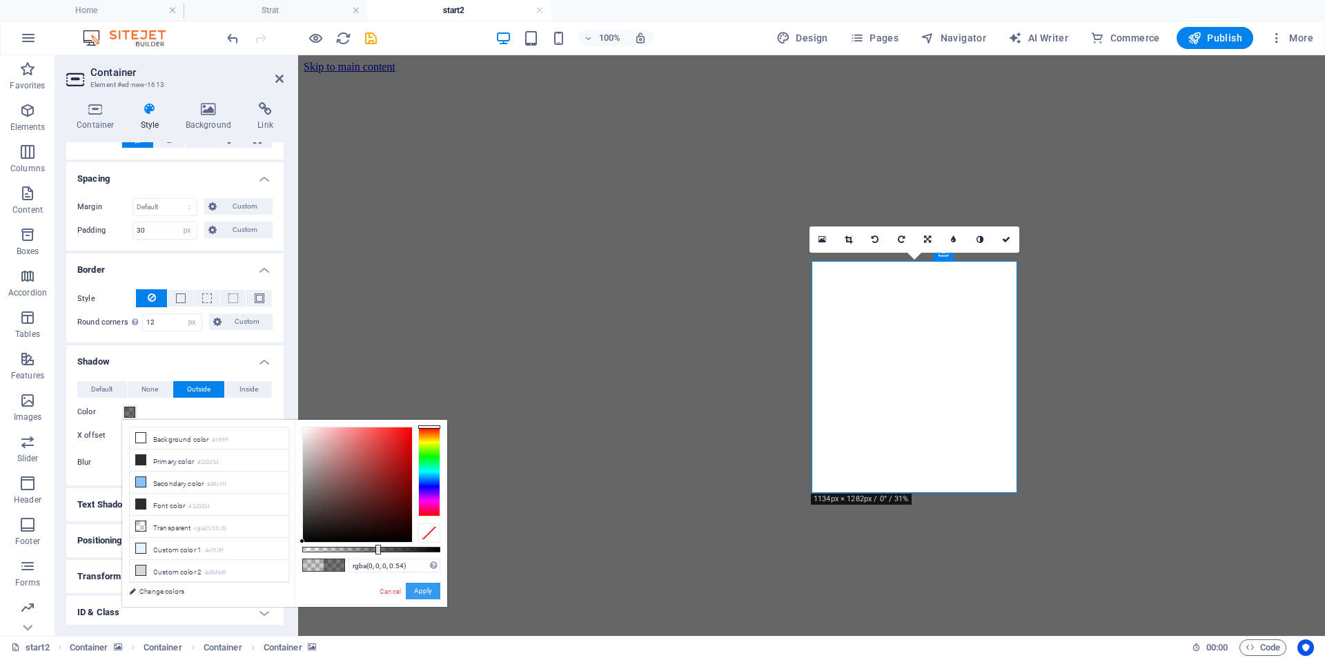
click at [433, 592] on button "Apply" at bounding box center [423, 591] width 35 height 17
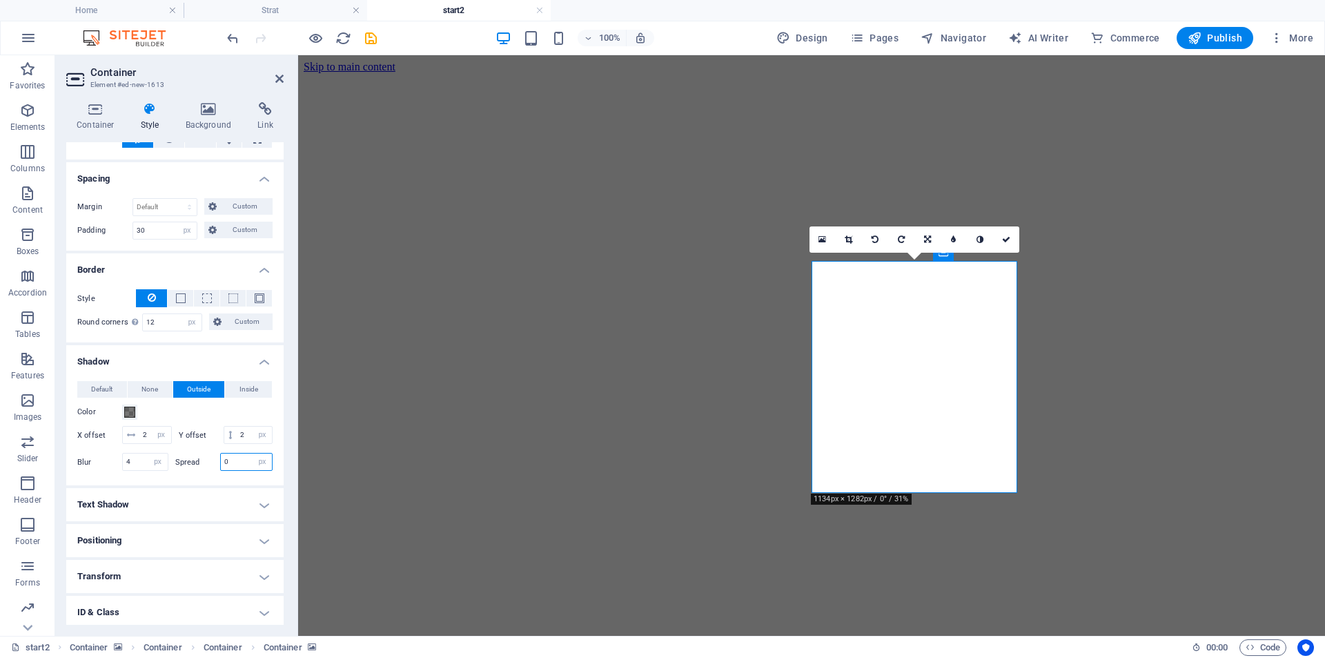
click at [225, 470] on input "0" at bounding box center [247, 462] width 52 height 17
type input "7"
click at [126, 470] on input "4" at bounding box center [145, 462] width 45 height 17
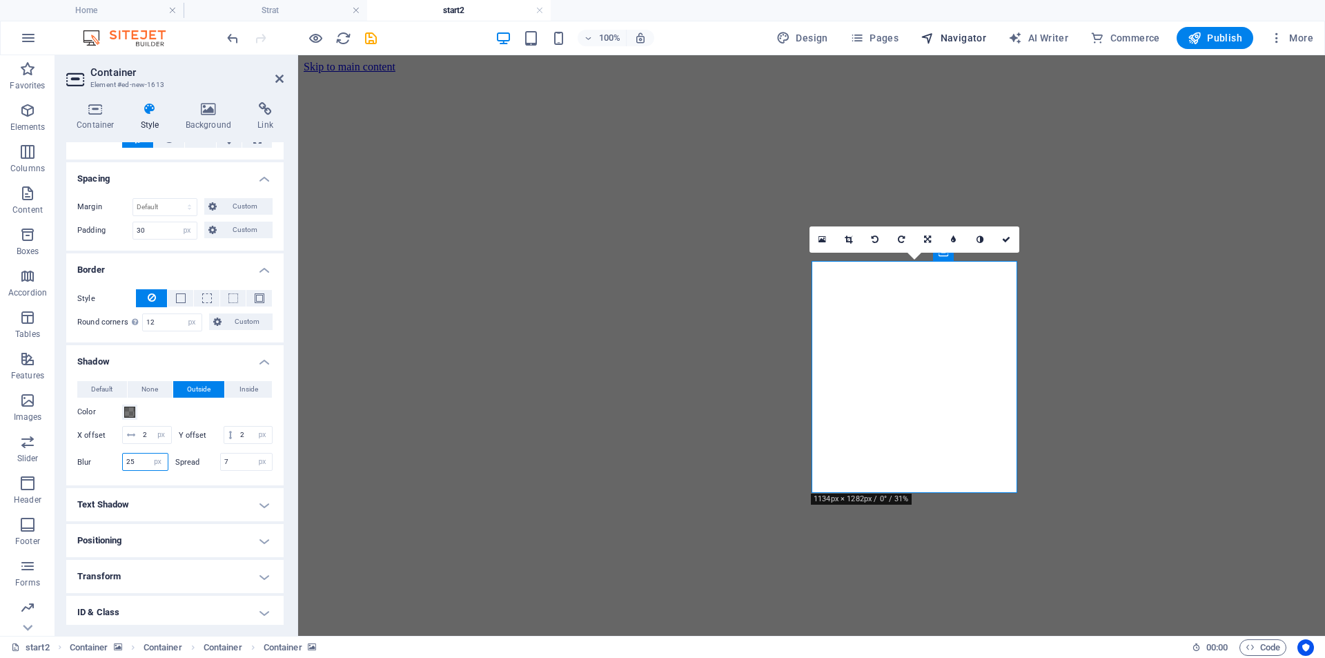
type input "25"
click at [959, 36] on span "Navigator" at bounding box center [954, 38] width 66 height 14
select select "18326178-en"
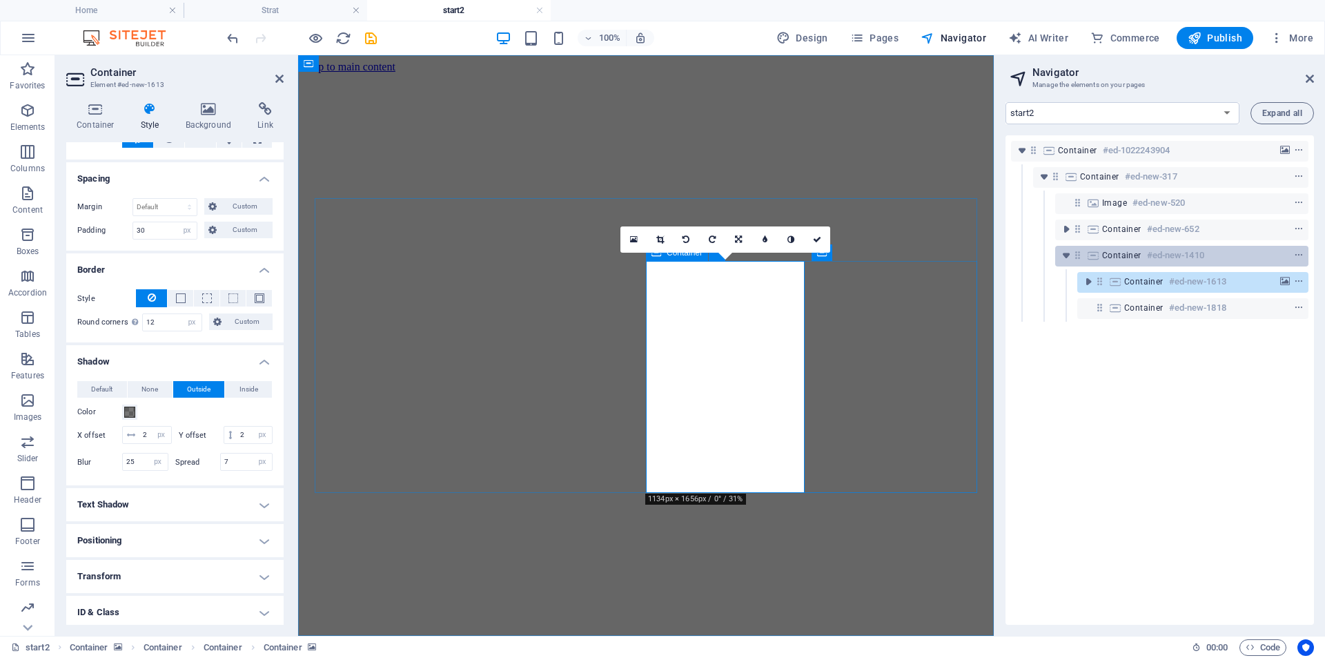
click at [1128, 262] on div "Container #ed-new-1410" at bounding box center [1170, 255] width 137 height 17
select select "%"
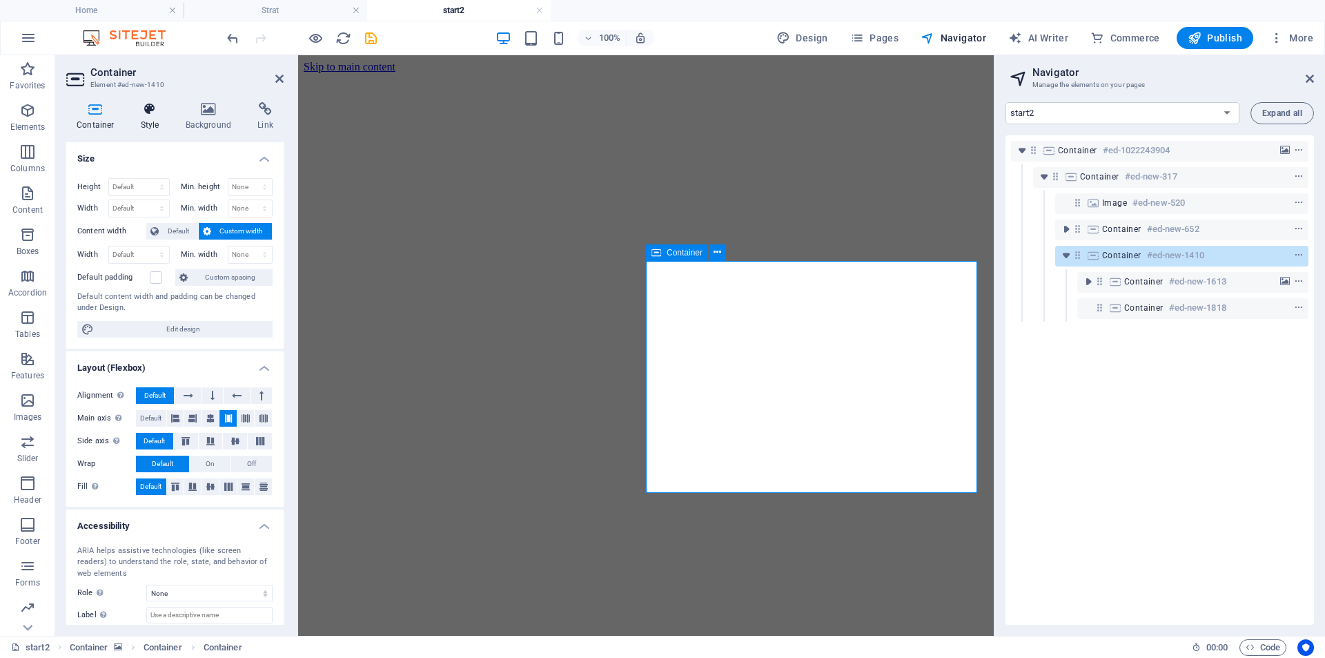
click at [142, 121] on h4 "Style" at bounding box center [152, 116] width 45 height 29
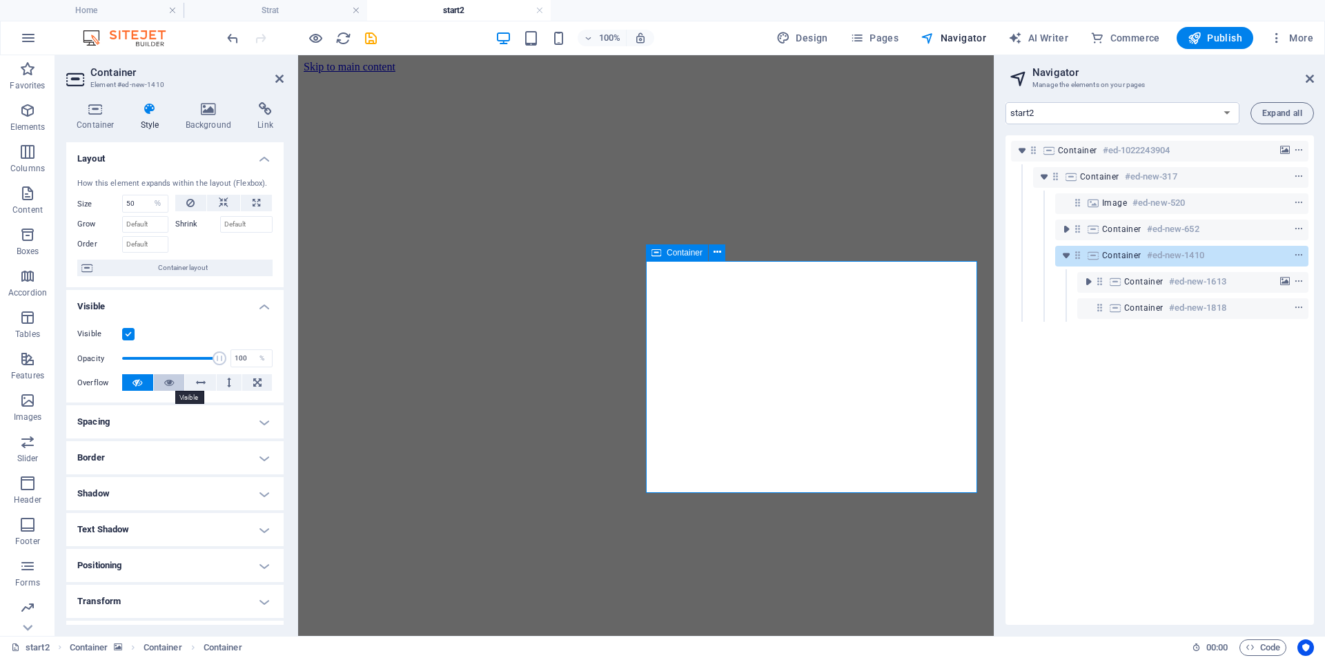
click at [169, 382] on icon at bounding box center [169, 382] width 10 height 17
click at [131, 207] on input "50" at bounding box center [145, 203] width 45 height 17
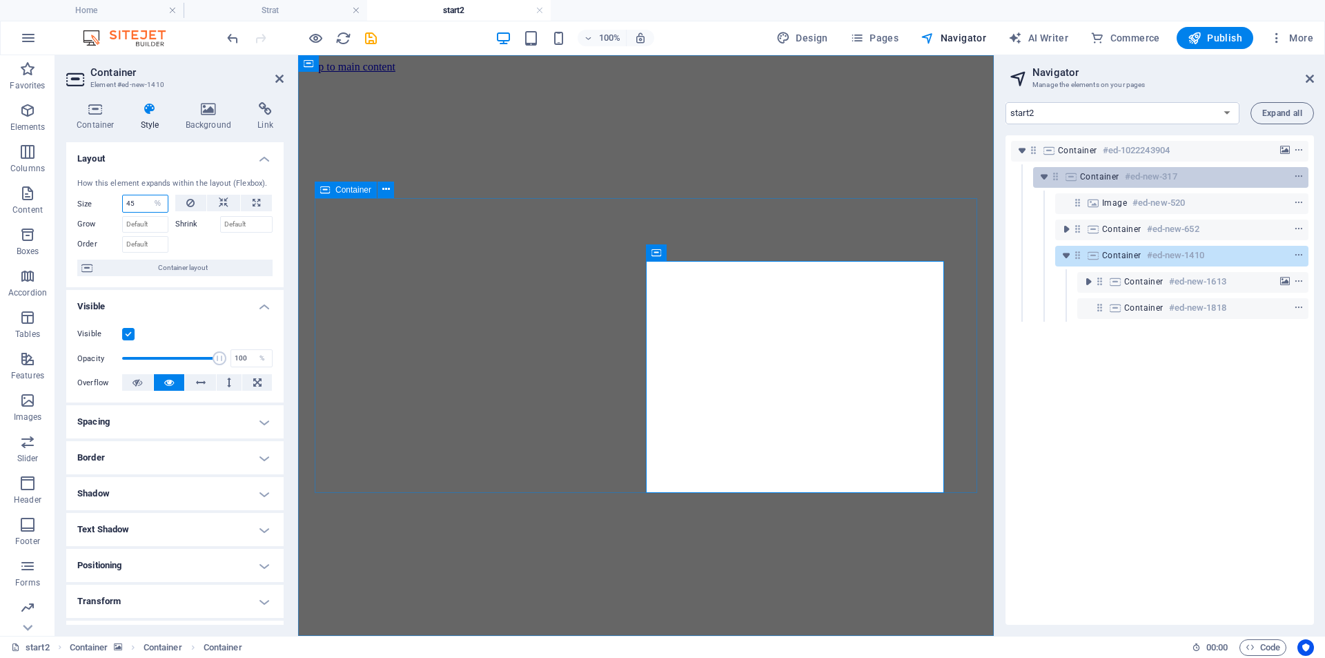
type input "45"
click at [1117, 170] on div "Container #ed-new-317" at bounding box center [1159, 176] width 159 height 17
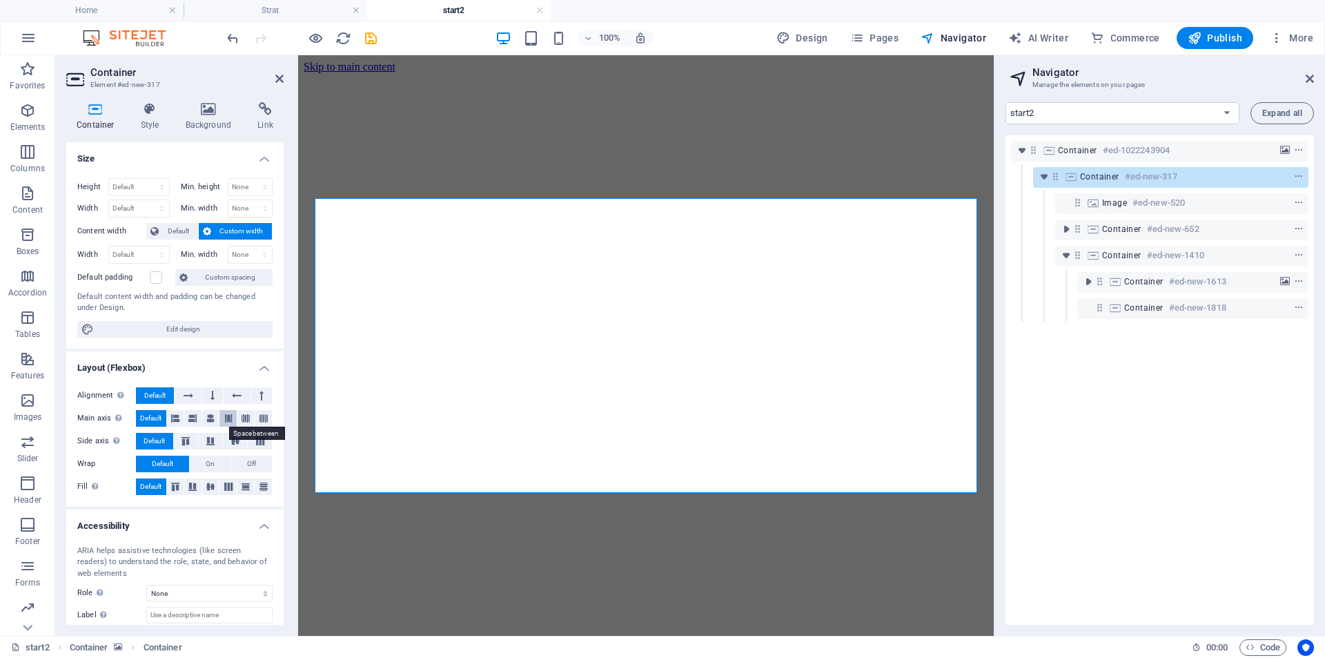
click at [226, 418] on icon at bounding box center [228, 418] width 8 height 17
click at [1314, 79] on aside "Navigator Manage the elements on your pages Home Legal Notice Privacy Subpage S…" at bounding box center [1159, 345] width 331 height 581
click at [1309, 81] on icon at bounding box center [1310, 78] width 8 height 11
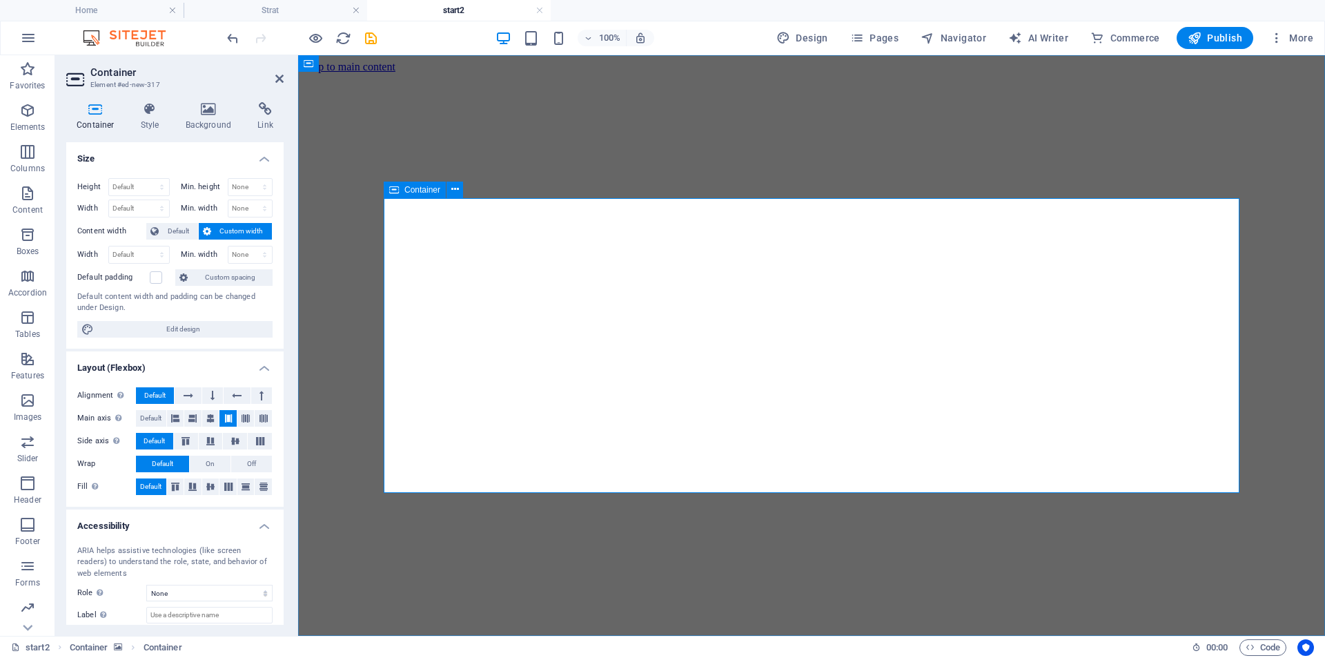
click at [396, 189] on icon at bounding box center [394, 190] width 10 height 17
click at [254, 442] on icon at bounding box center [260, 441] width 17 height 8
click at [230, 491] on button at bounding box center [228, 486] width 17 height 17
click at [967, 39] on span "Navigator" at bounding box center [954, 38] width 66 height 14
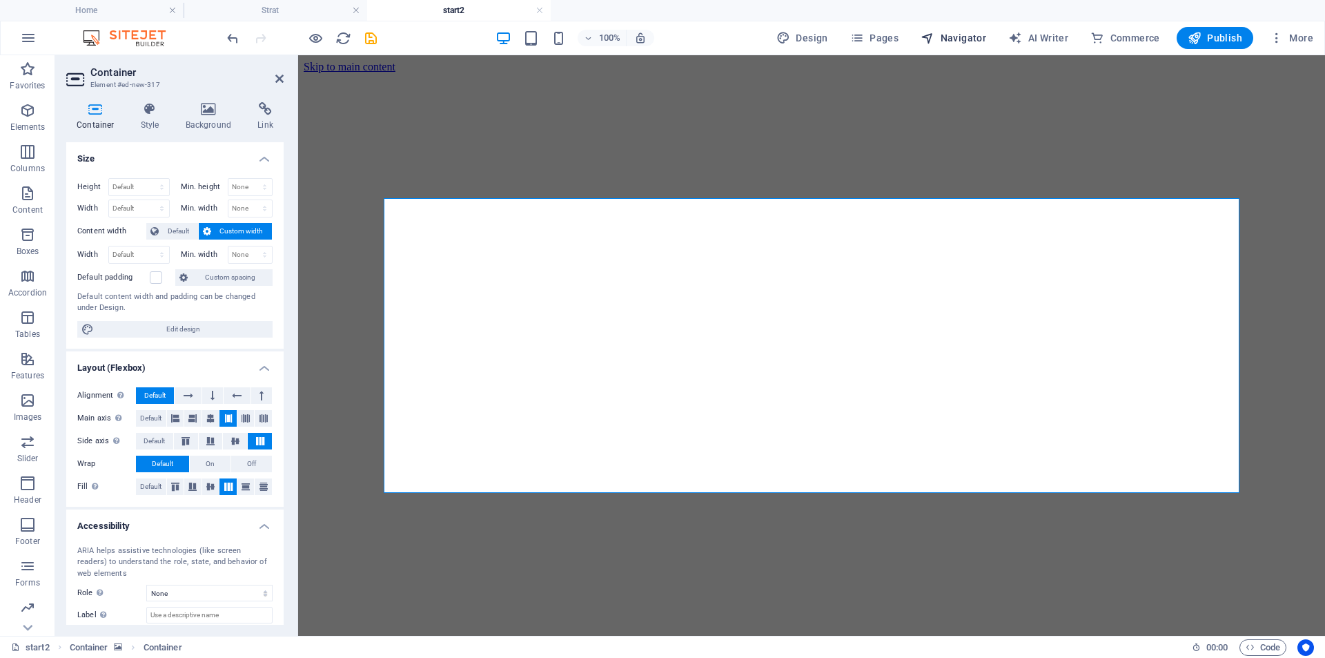
select select "18326178-en"
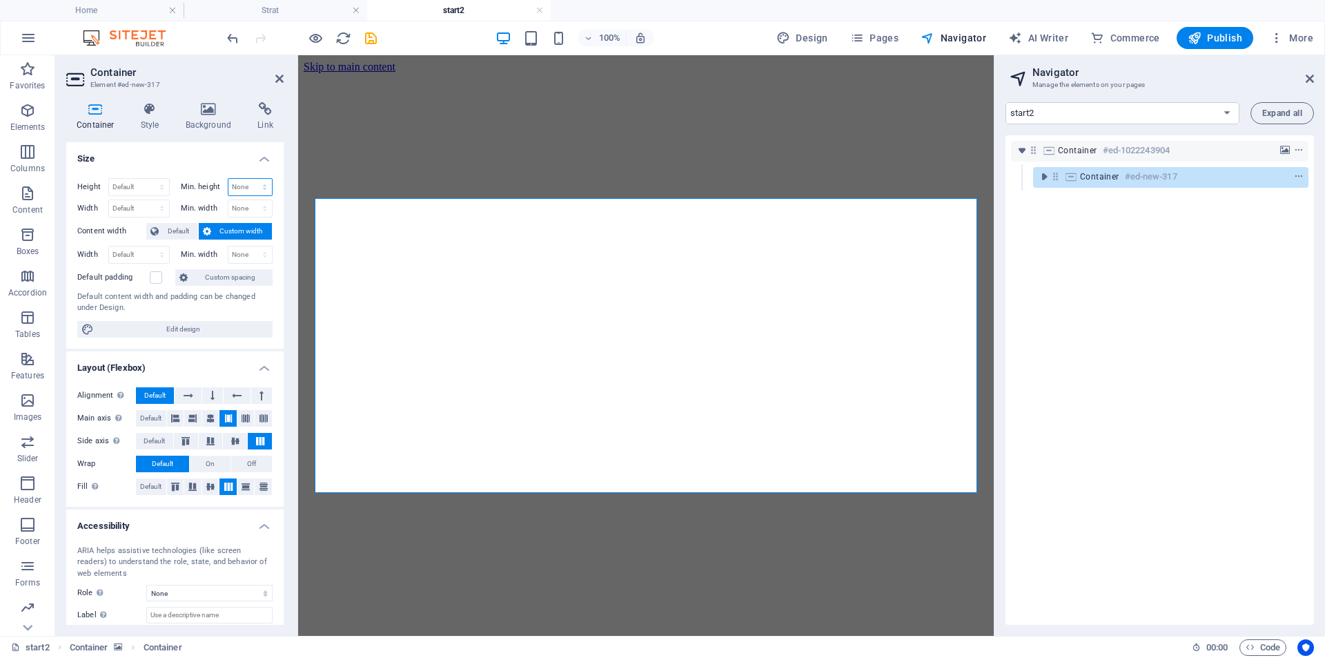
click at [252, 191] on select "None px rem % vh vw" at bounding box center [250, 187] width 44 height 17
select select "vh"
click at [250, 179] on select "None px rem % vh vw" at bounding box center [250, 187] width 44 height 17
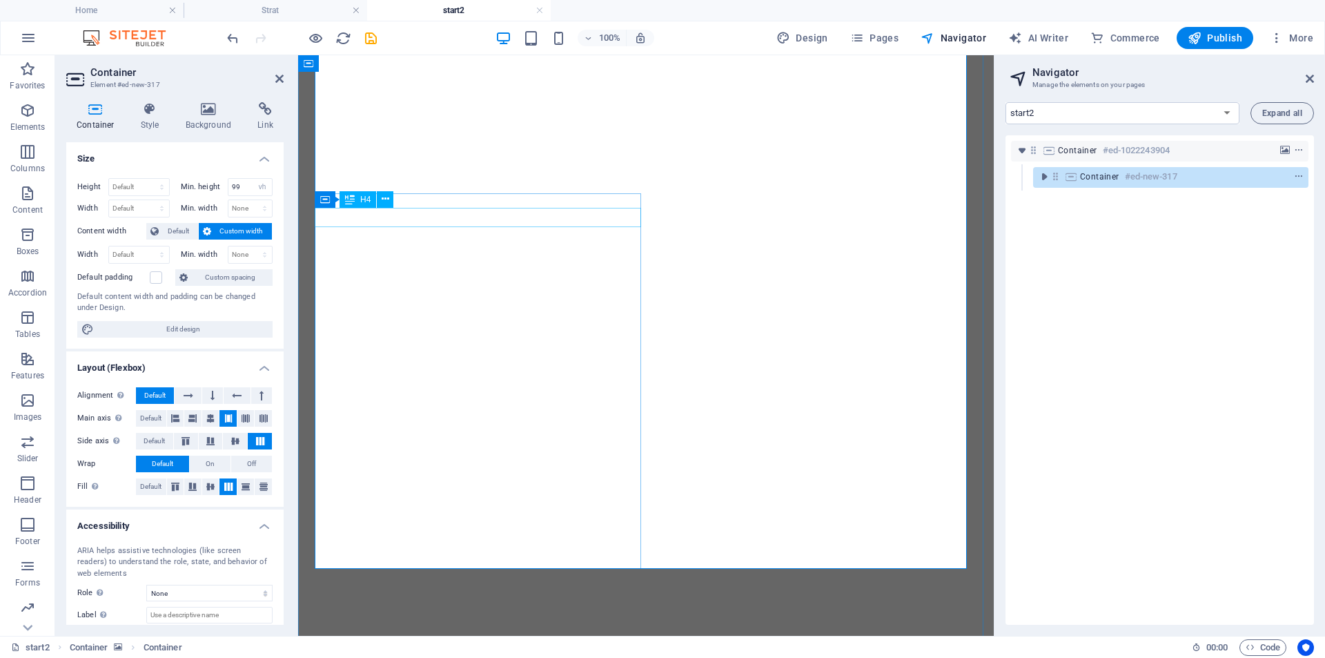
scroll to position [133, 0]
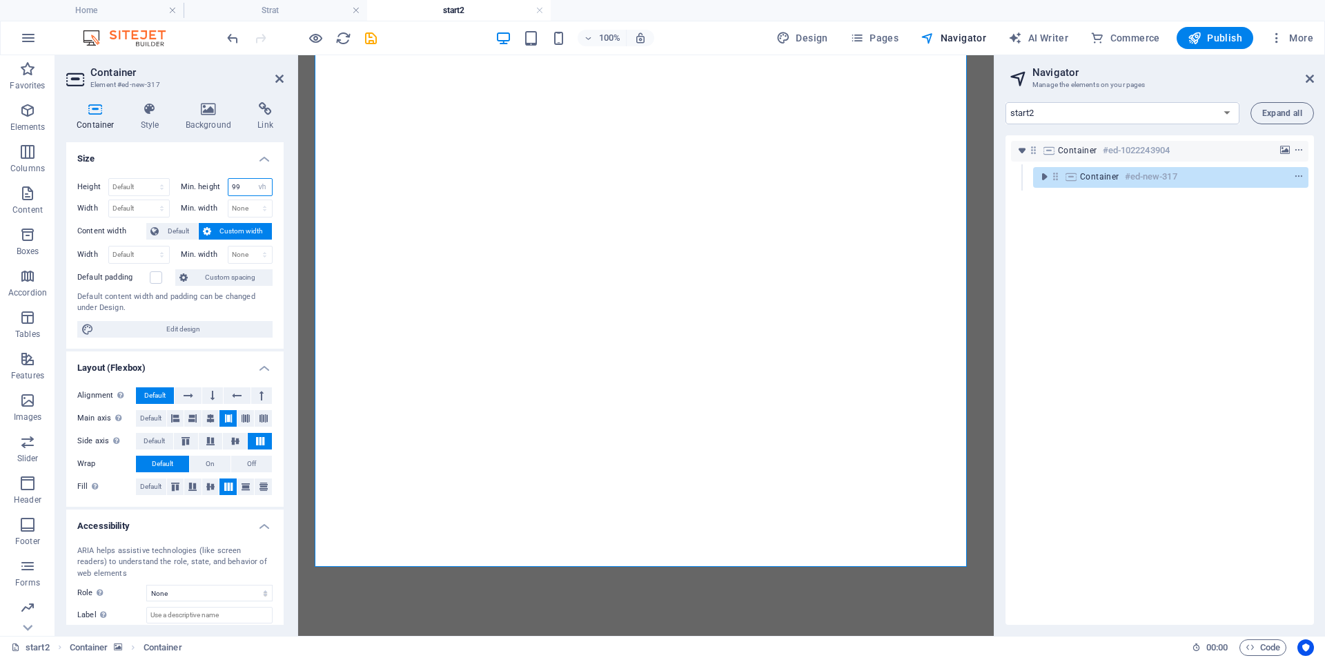
click at [237, 189] on input "99" at bounding box center [250, 187] width 44 height 17
type input "98"
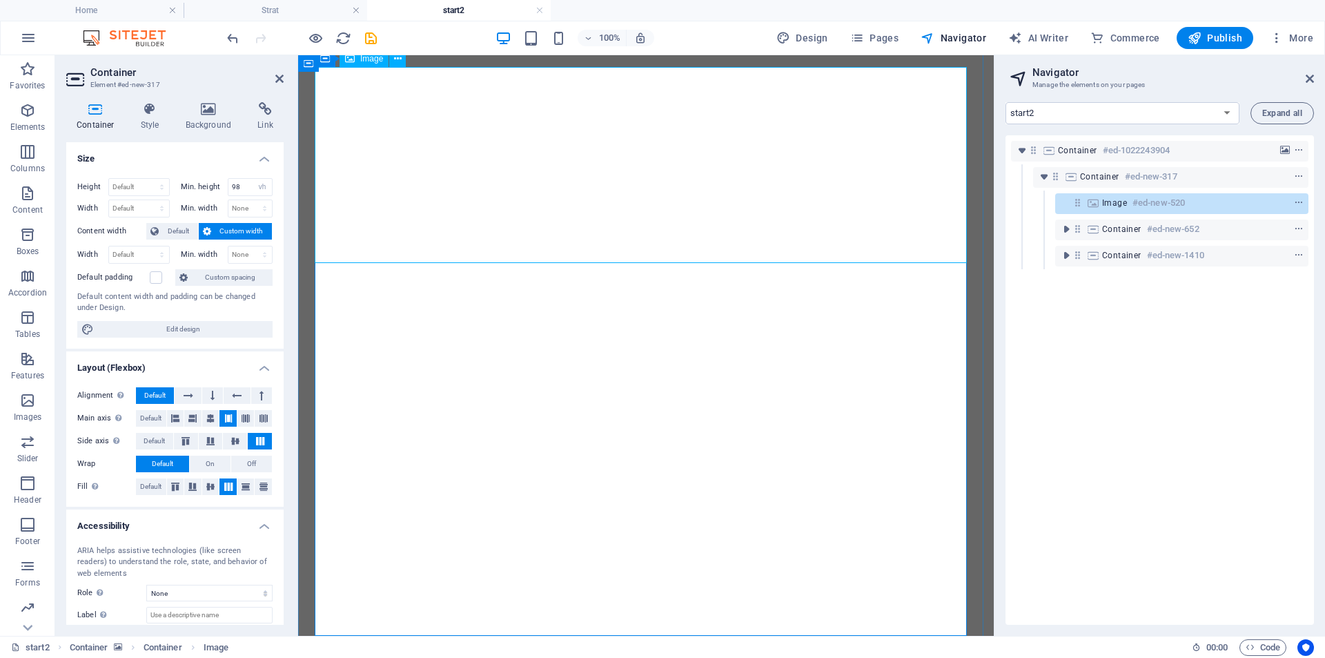
scroll to position [0, 0]
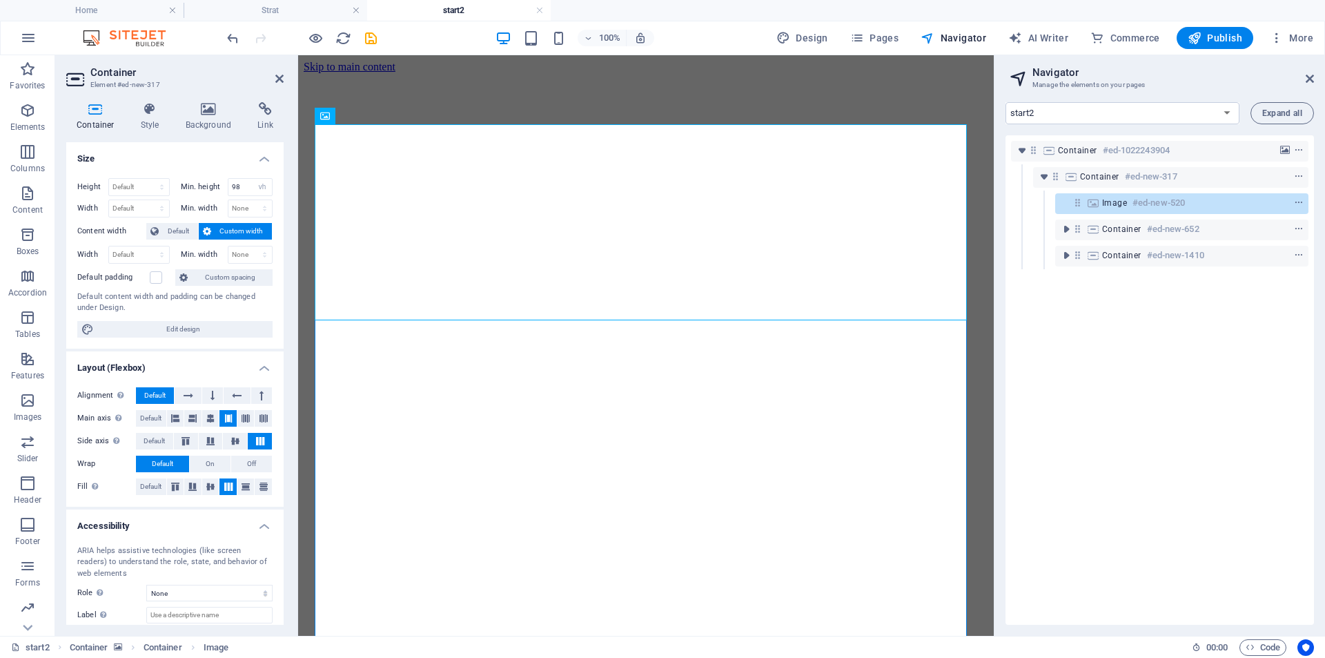
click at [786, 73] on figure at bounding box center [646, 73] width 685 height 0
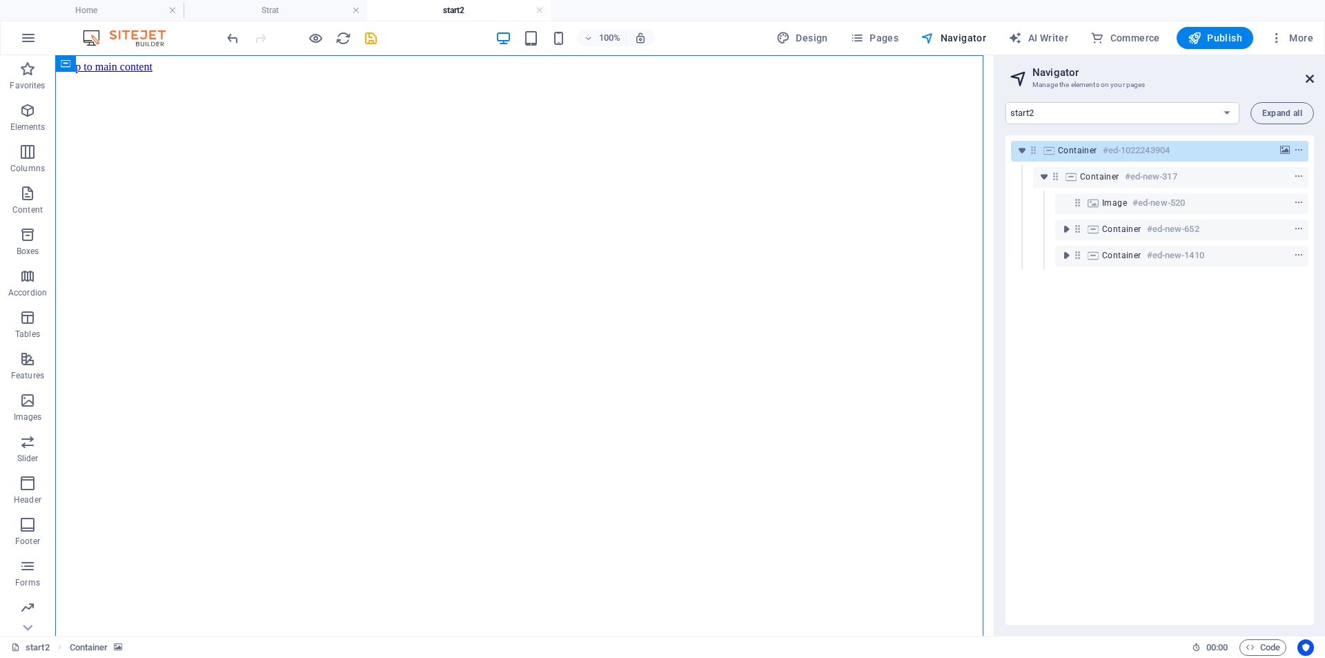
click at [1310, 79] on icon at bounding box center [1310, 78] width 8 height 11
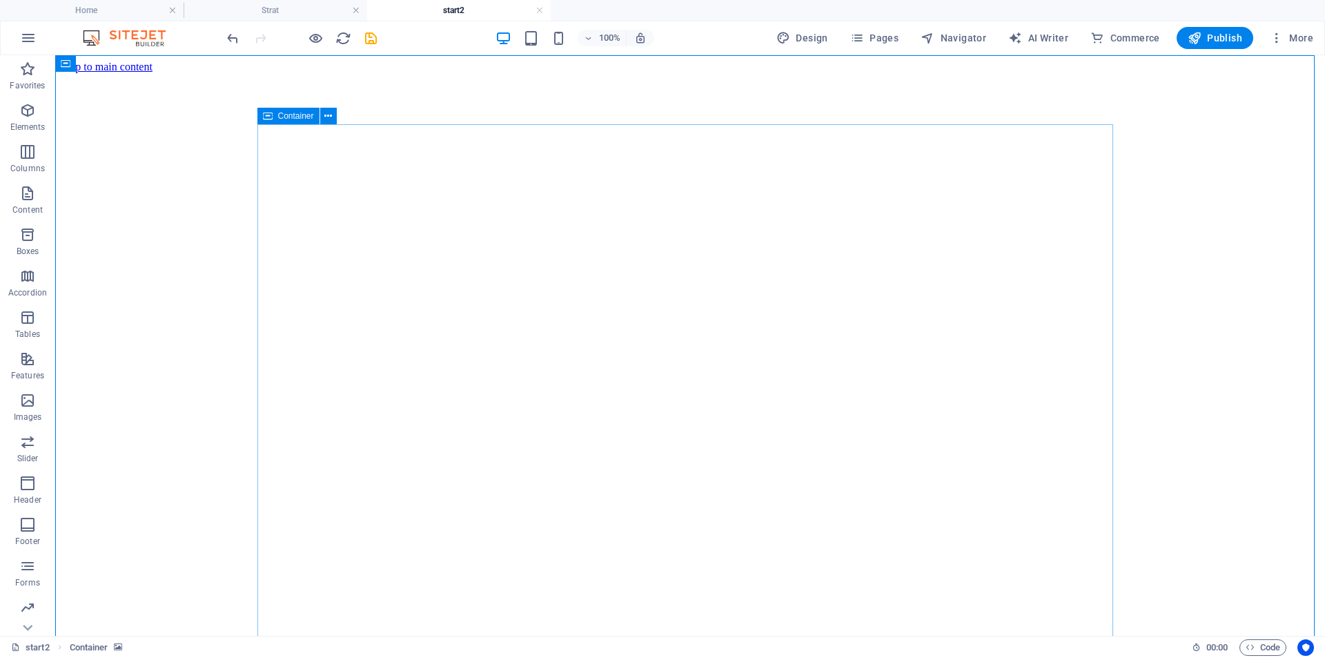
click at [269, 114] on icon at bounding box center [268, 116] width 10 height 17
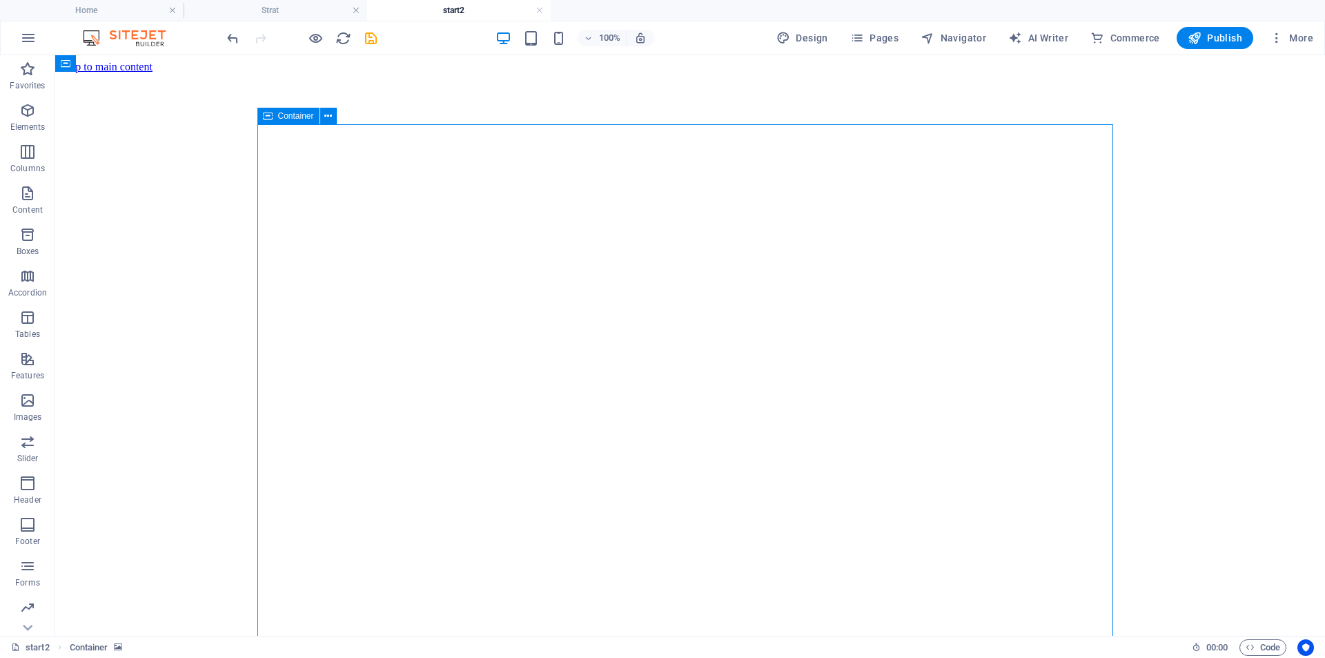
click at [269, 114] on icon at bounding box center [268, 116] width 10 height 17
select select "vh"
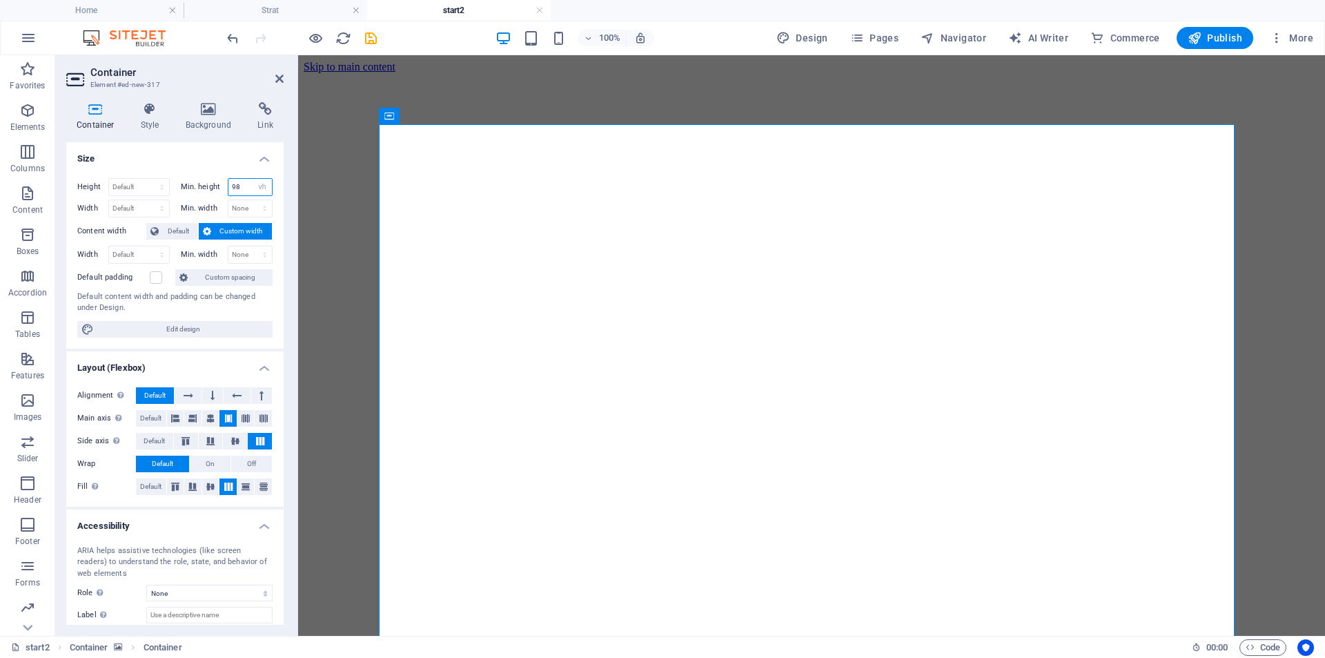
click at [235, 186] on input "98" at bounding box center [250, 187] width 44 height 17
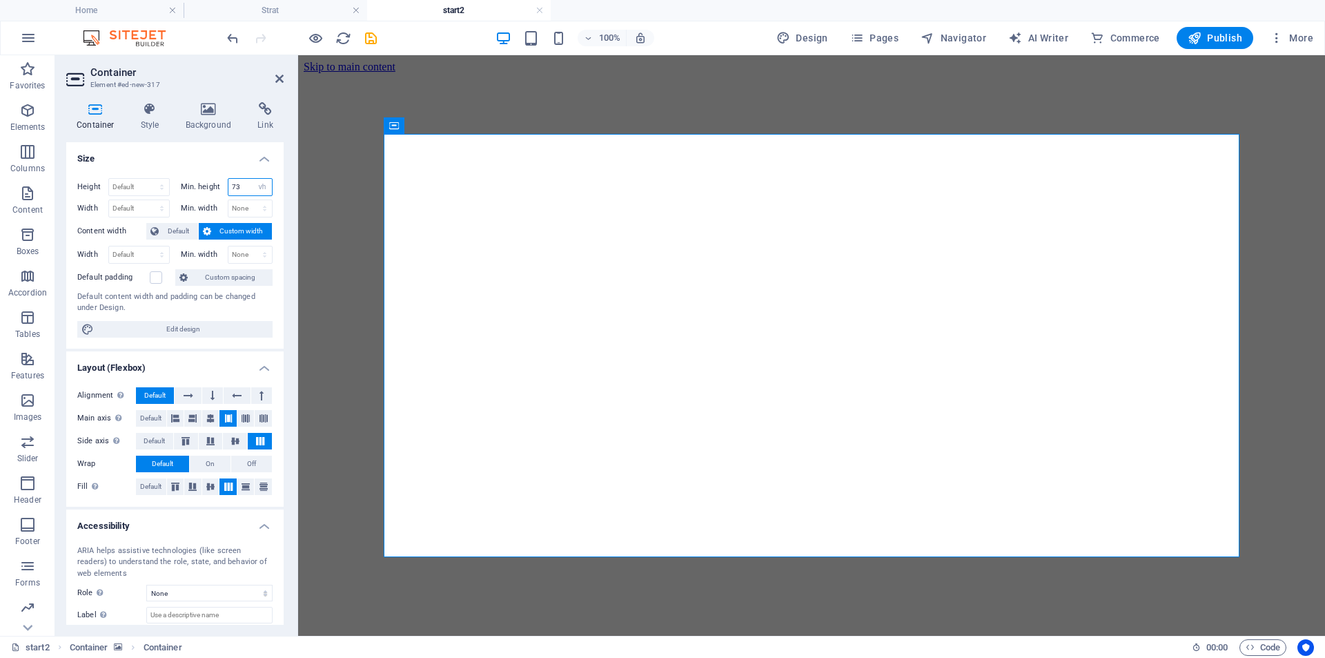
type input "73"
click at [320, 73] on figure at bounding box center [812, 73] width 1016 height 0
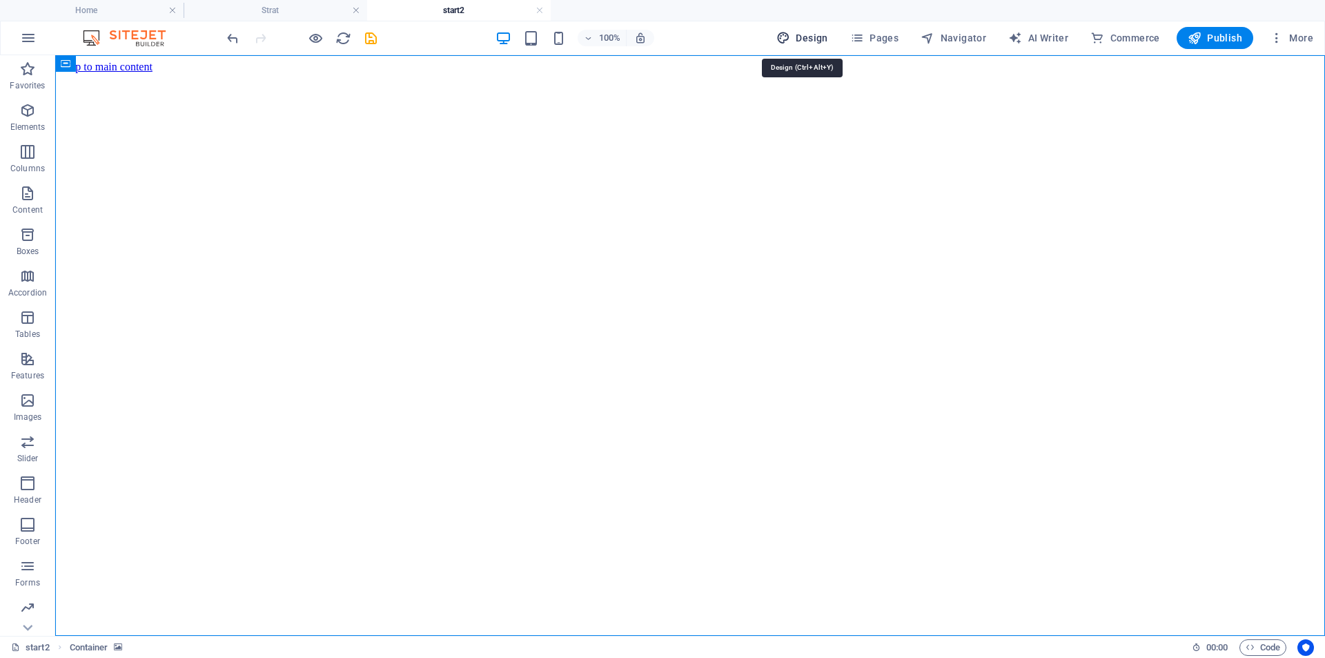
click at [819, 40] on span "Design" at bounding box center [803, 38] width 52 height 14
select select "px"
select select "500"
select select "px"
select select "rem"
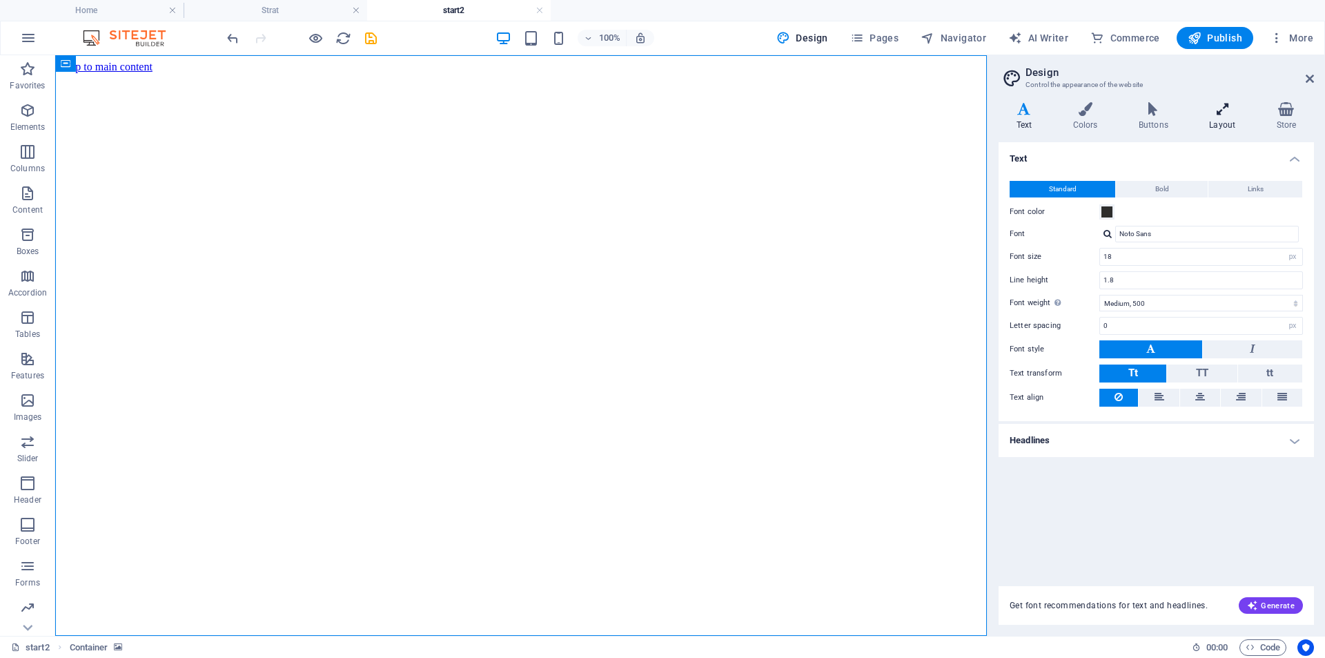
click at [1229, 112] on icon at bounding box center [1222, 109] width 61 height 14
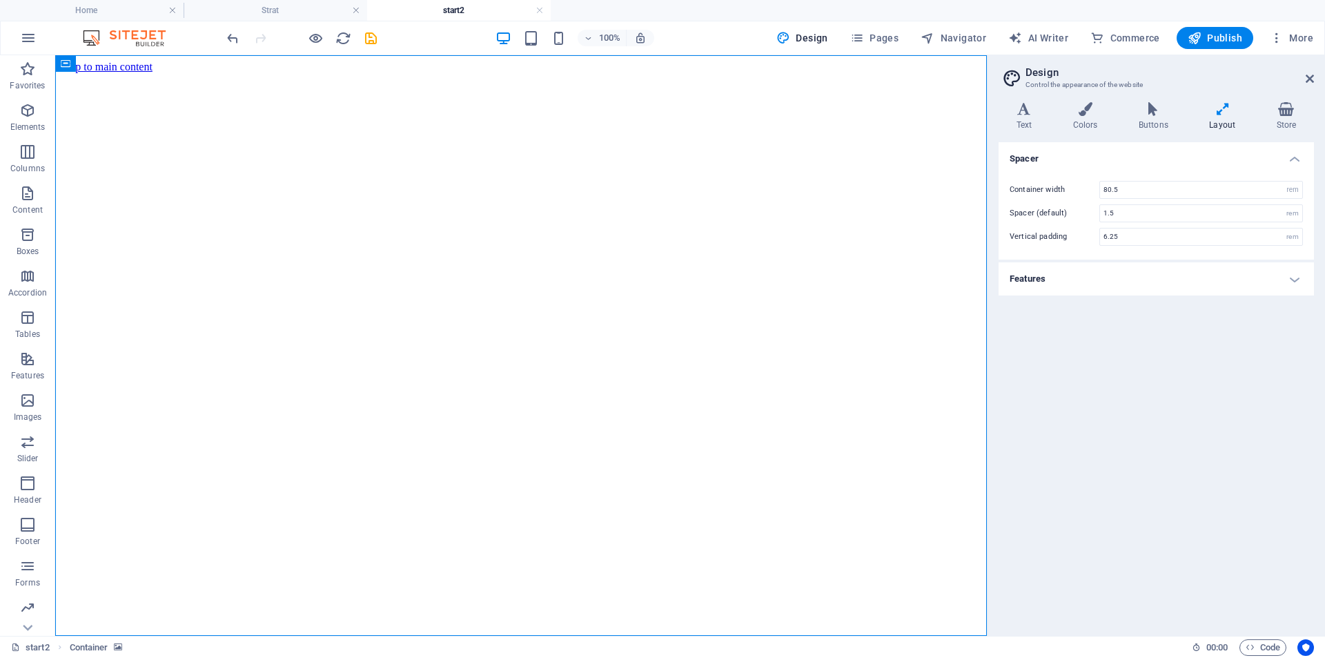
click at [1305, 80] on header "Design Control the appearance of the website" at bounding box center [1158, 73] width 313 height 36
click at [1312, 75] on icon at bounding box center [1310, 78] width 8 height 11
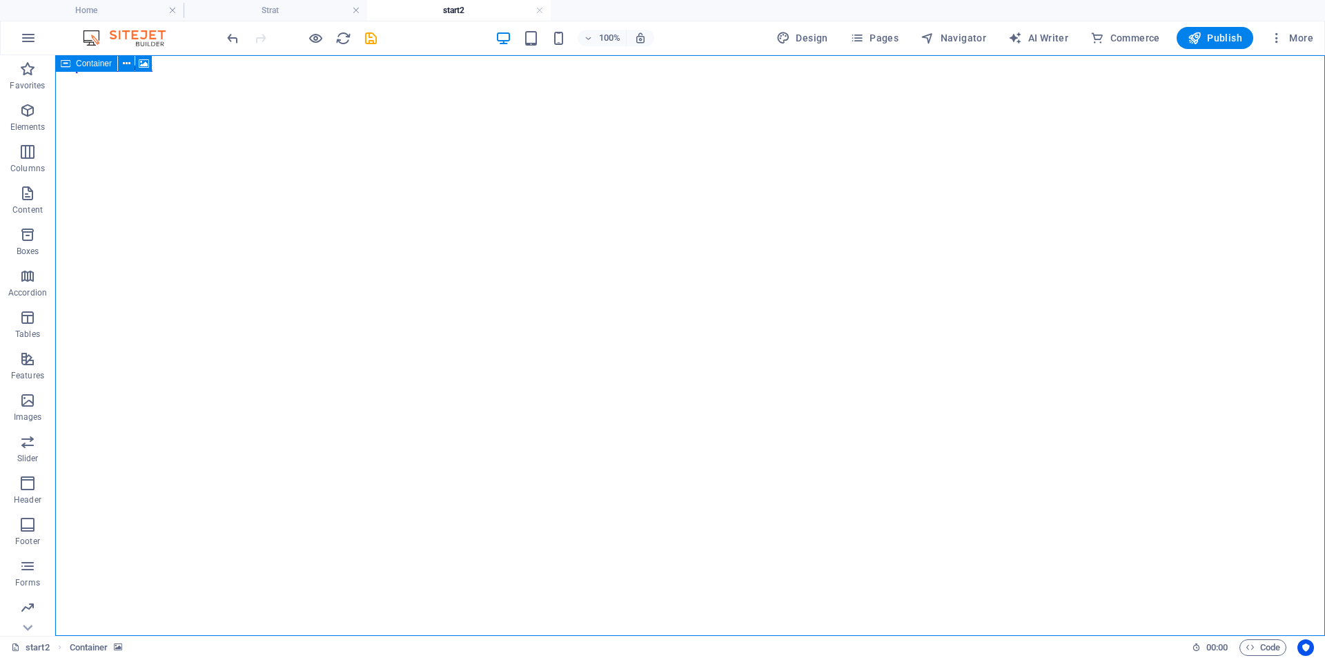
click at [69, 69] on icon at bounding box center [66, 63] width 10 height 17
select select "vh"
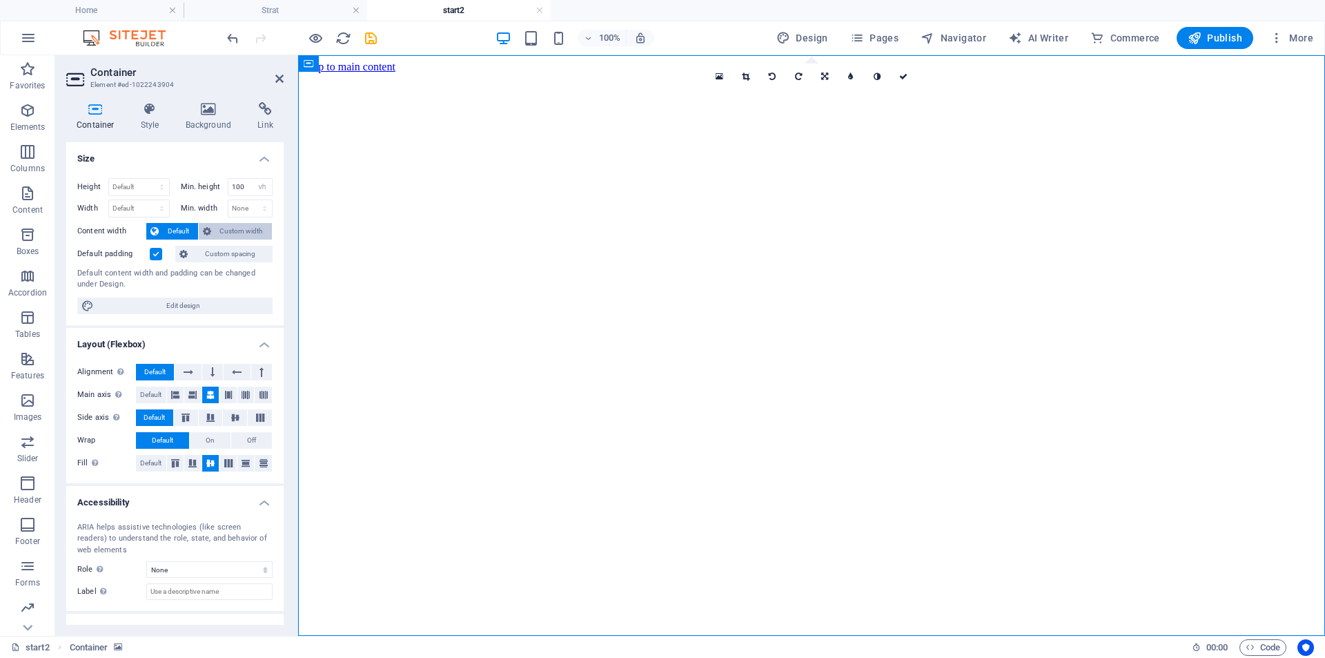
click at [237, 228] on span "Custom width" at bounding box center [241, 231] width 53 height 17
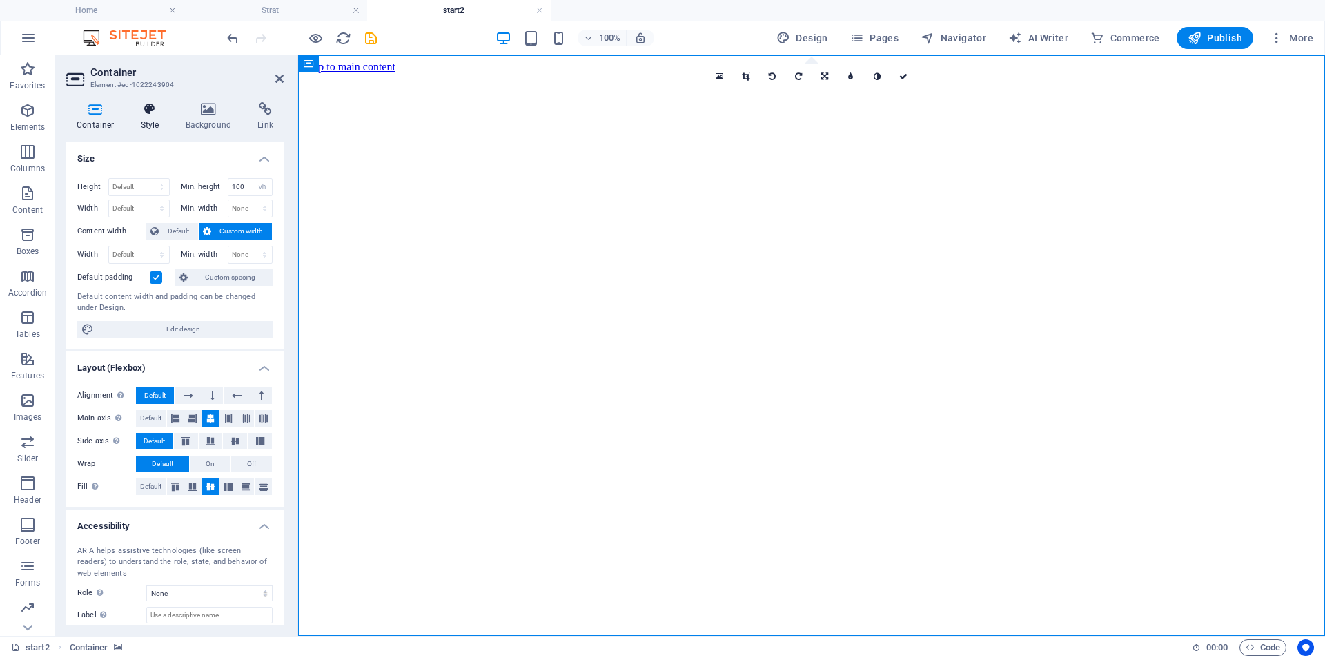
click at [158, 115] on icon at bounding box center [149, 109] width 39 height 14
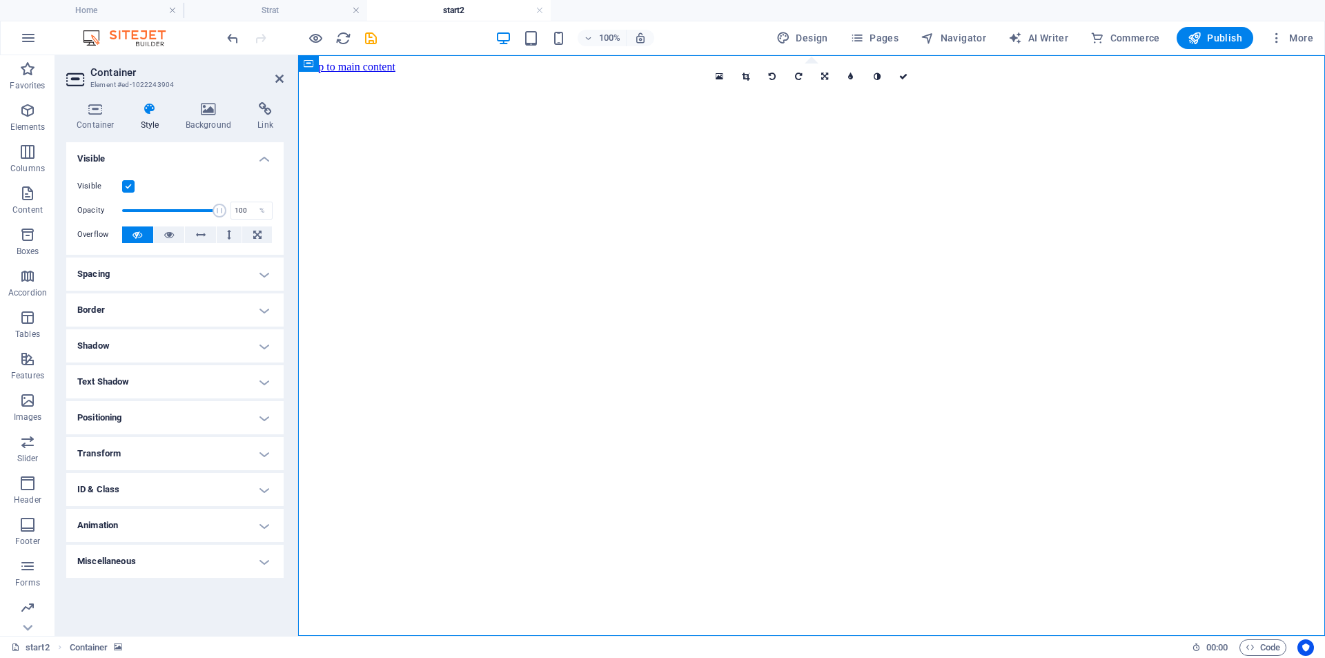
click at [144, 277] on h4 "Spacing" at bounding box center [174, 273] width 217 height 33
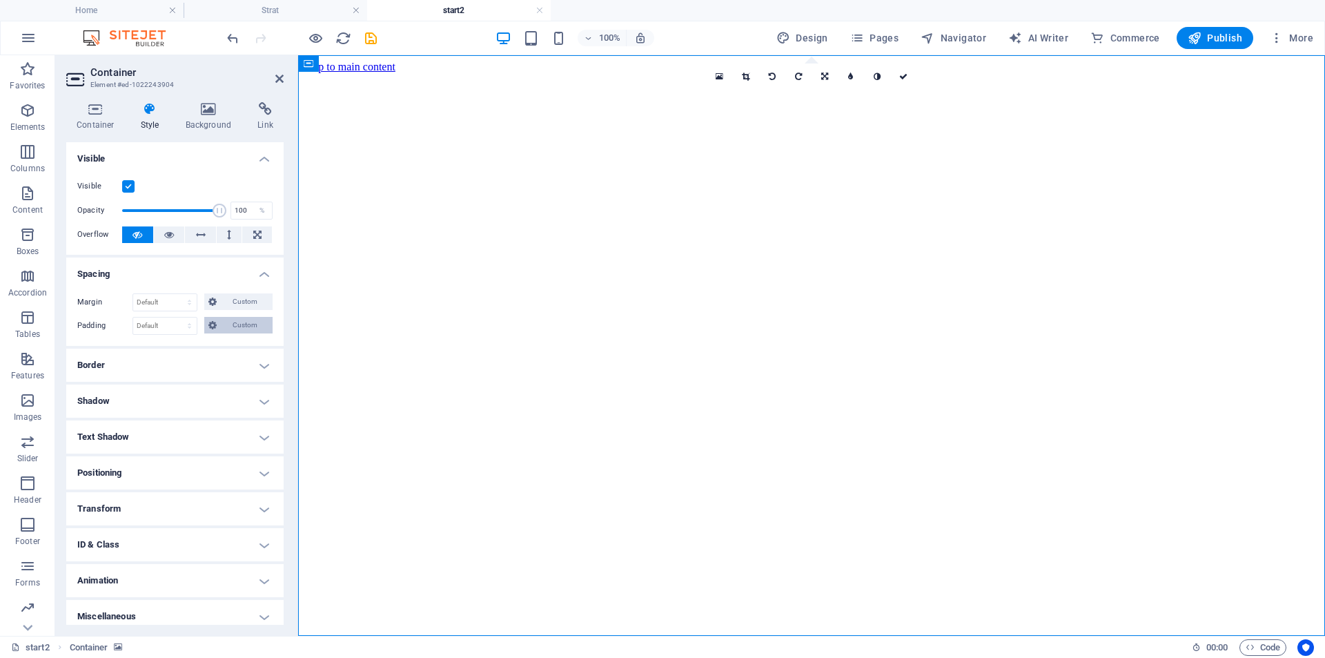
click at [255, 324] on span "Custom" at bounding box center [245, 325] width 48 height 17
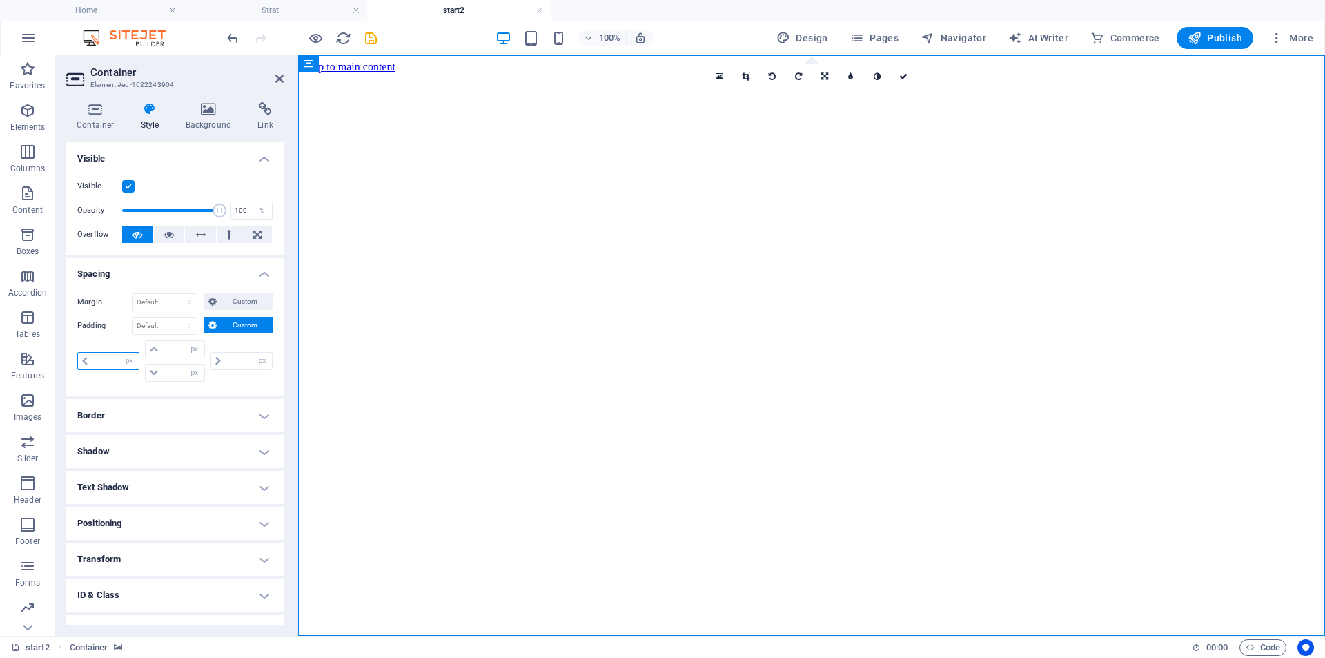
click at [104, 358] on input "number" at bounding box center [115, 361] width 47 height 17
type input "50"
type input "0"
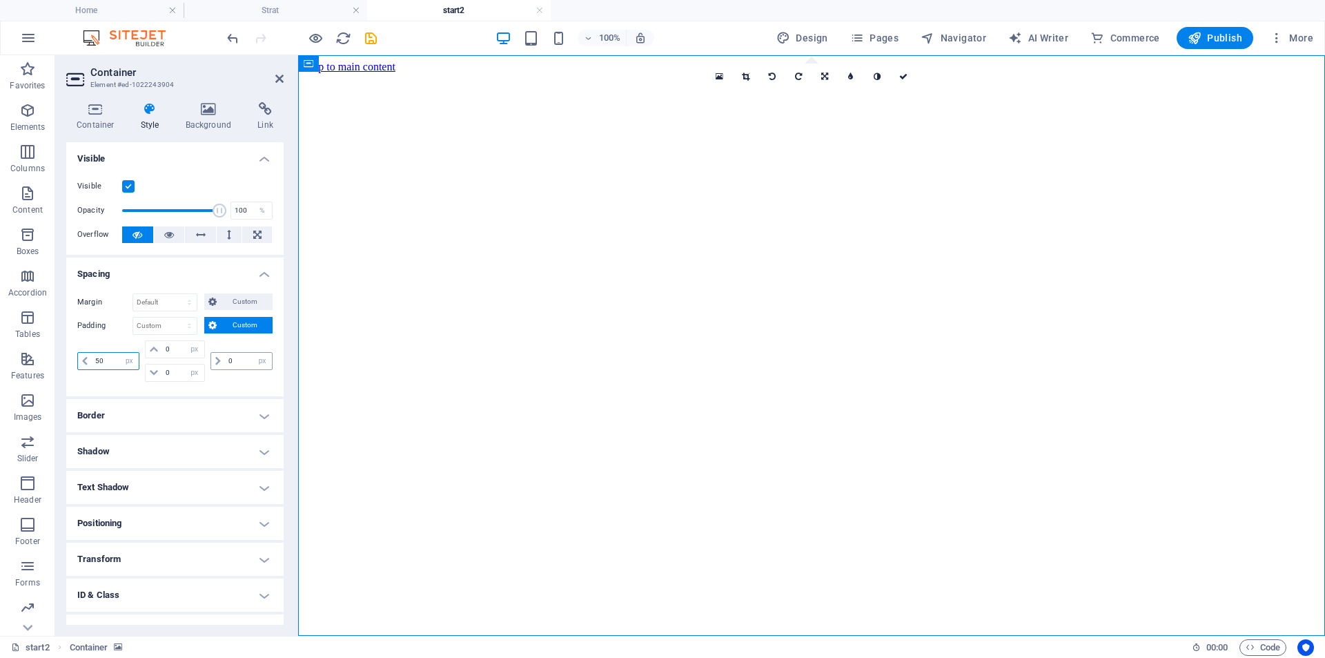
type input "50"
click at [225, 362] on input "0" at bounding box center [248, 361] width 47 height 17
type input "50"
click at [164, 348] on input "0" at bounding box center [182, 349] width 41 height 17
type input "10"
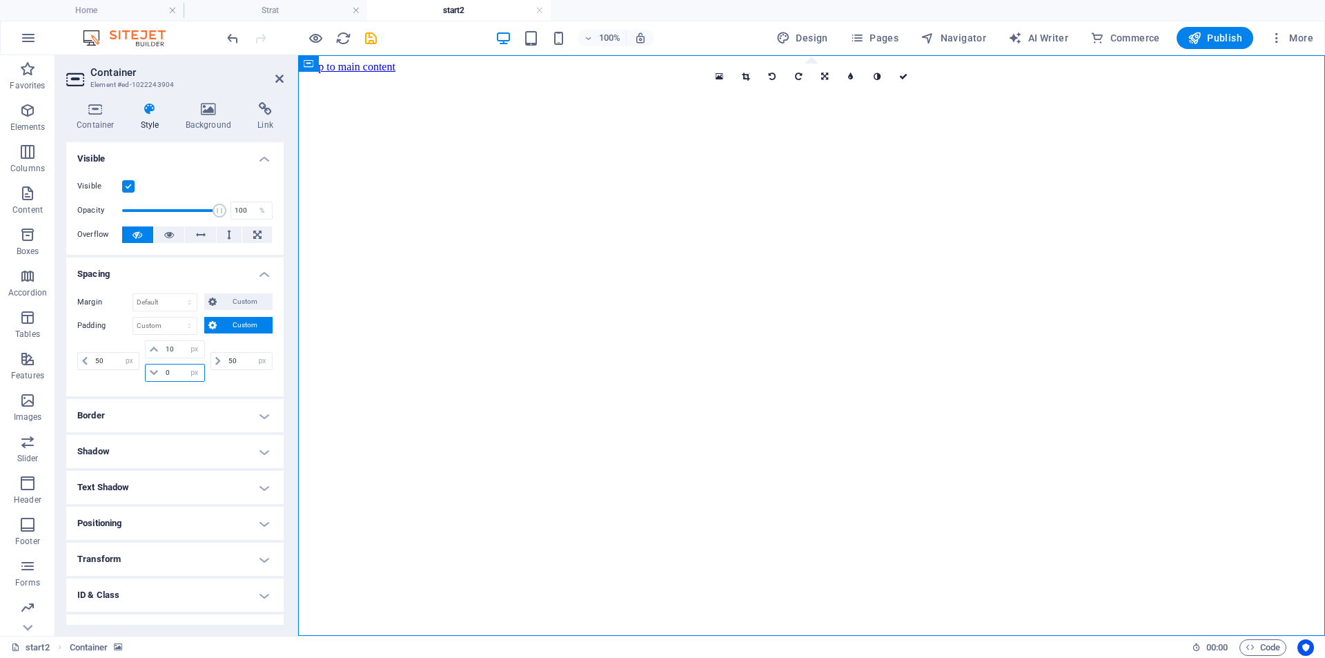
click at [164, 369] on input "0" at bounding box center [182, 372] width 41 height 17
type input "10"
click at [281, 80] on icon at bounding box center [279, 78] width 8 height 11
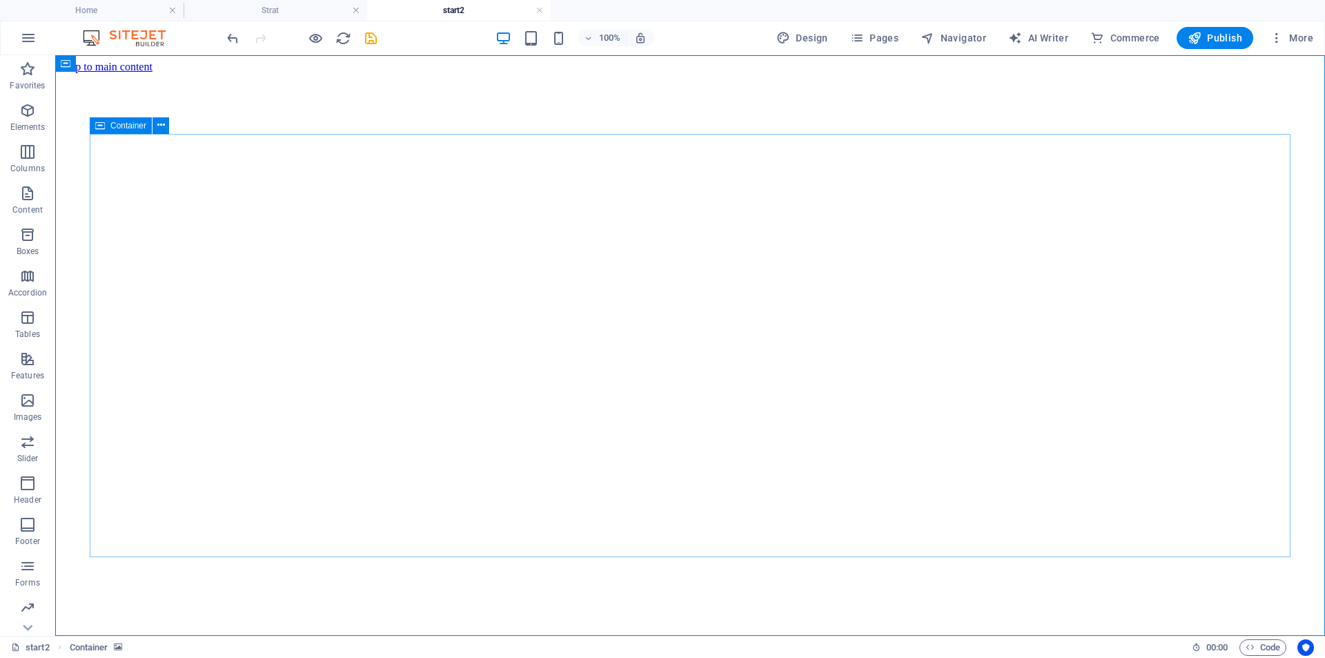
click at [101, 124] on icon at bounding box center [100, 125] width 10 height 17
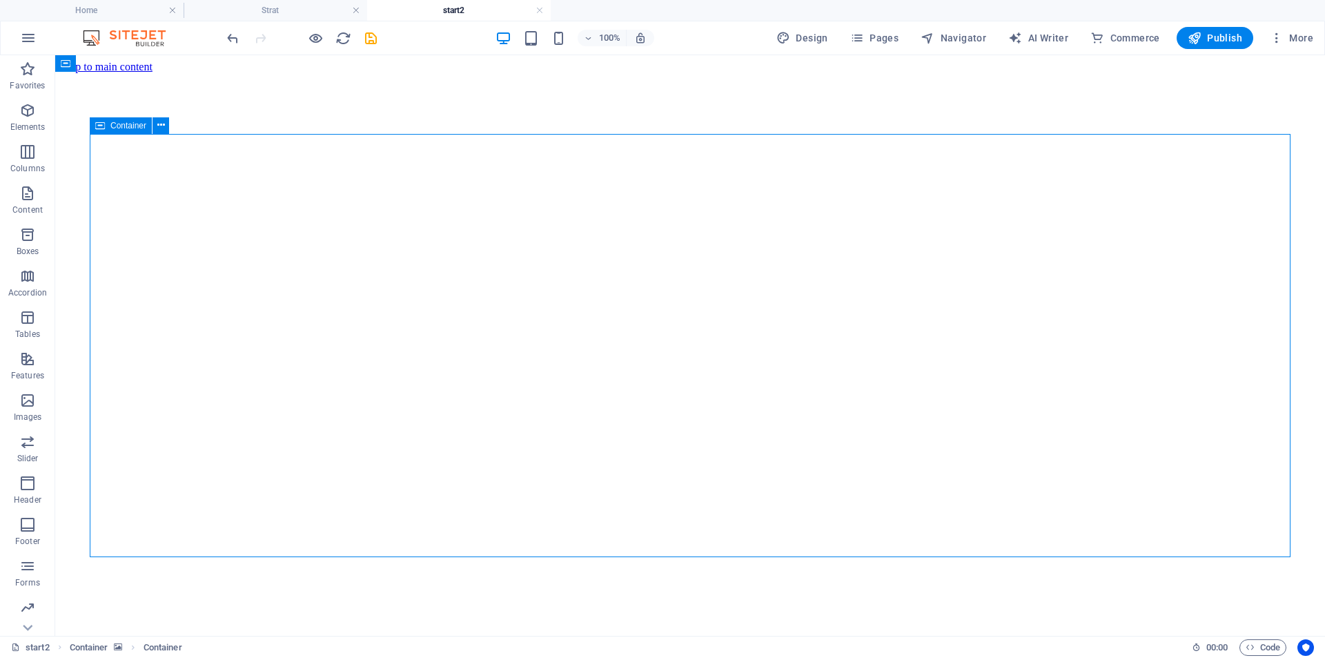
click at [101, 124] on icon at bounding box center [100, 125] width 10 height 17
select select "vh"
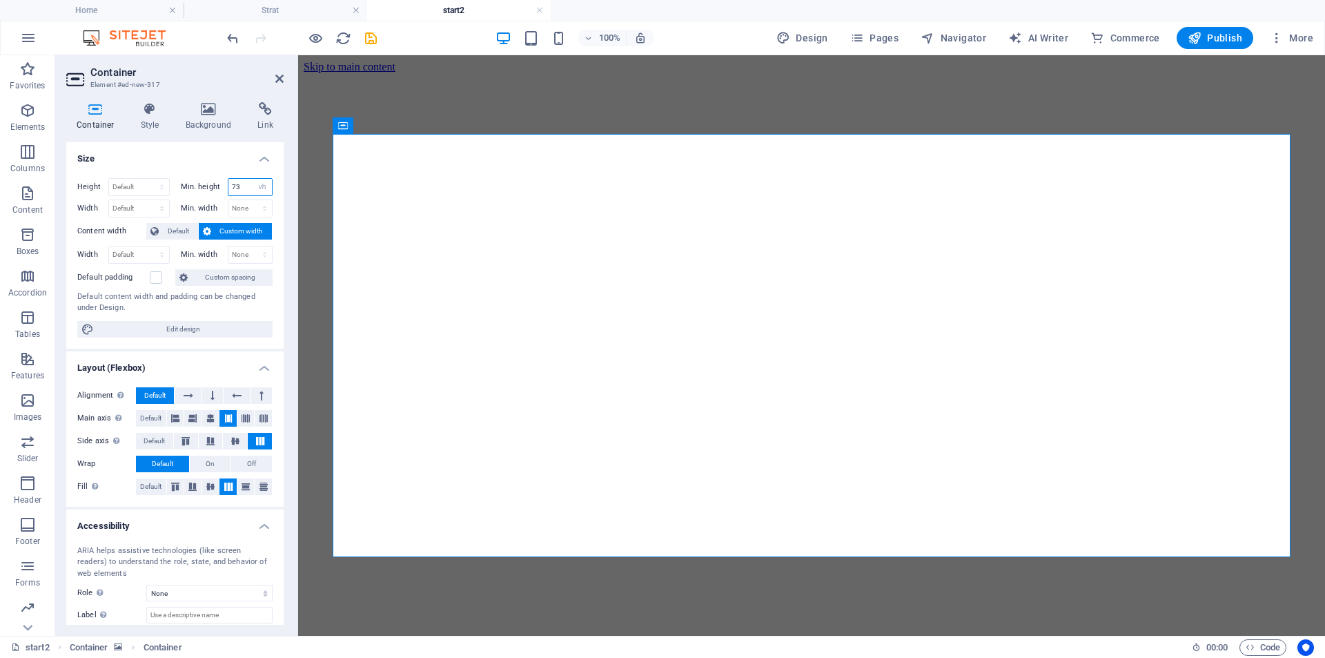
click at [235, 188] on input "73" at bounding box center [250, 187] width 44 height 17
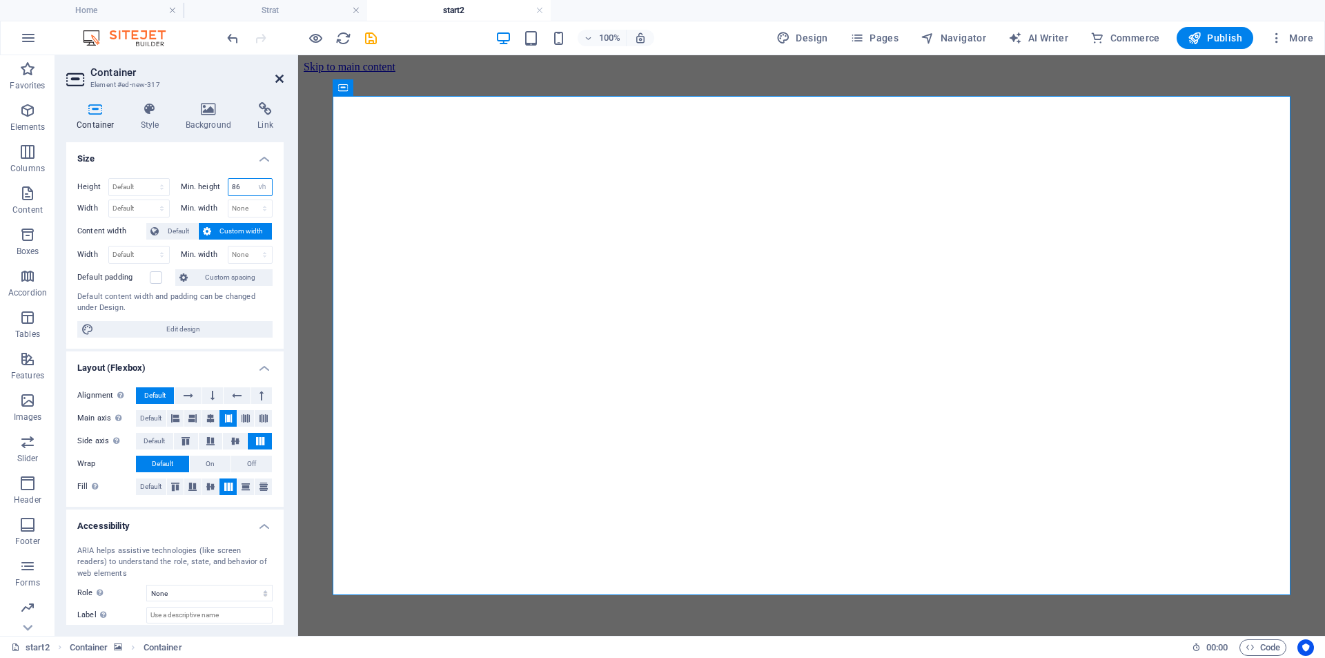
type input "86"
click at [278, 79] on icon at bounding box center [279, 78] width 8 height 11
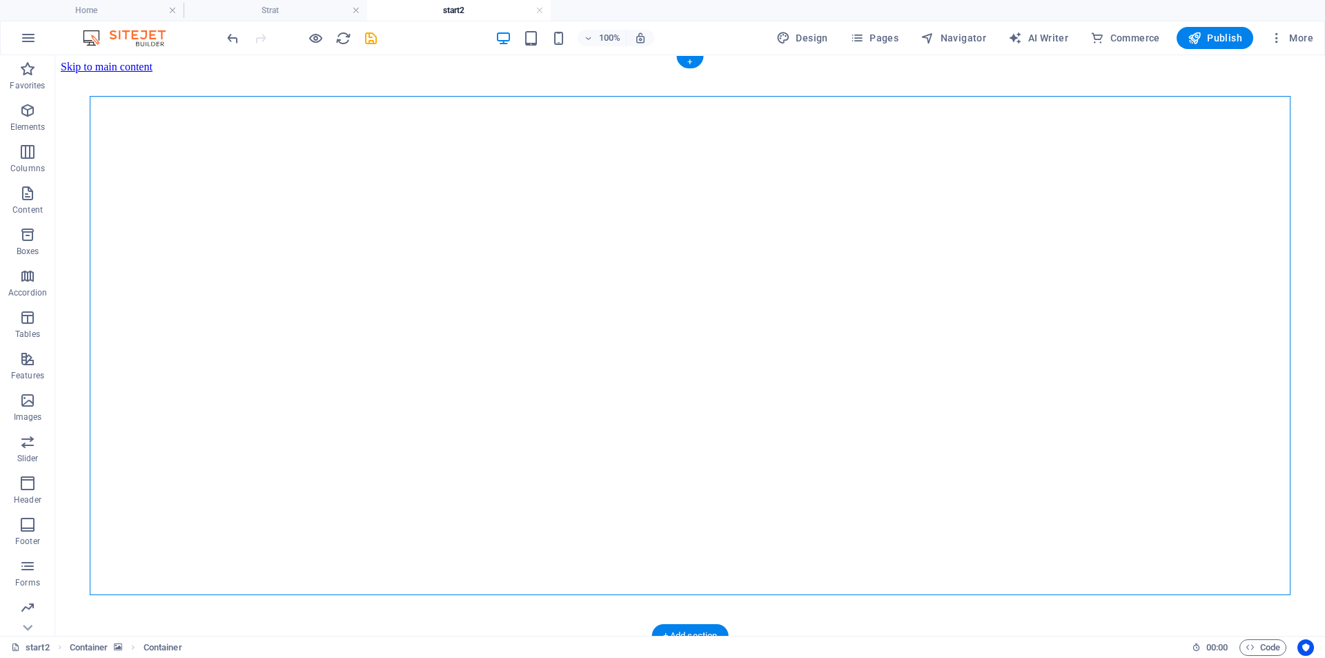
click at [70, 73] on figure at bounding box center [690, 73] width 1259 height 0
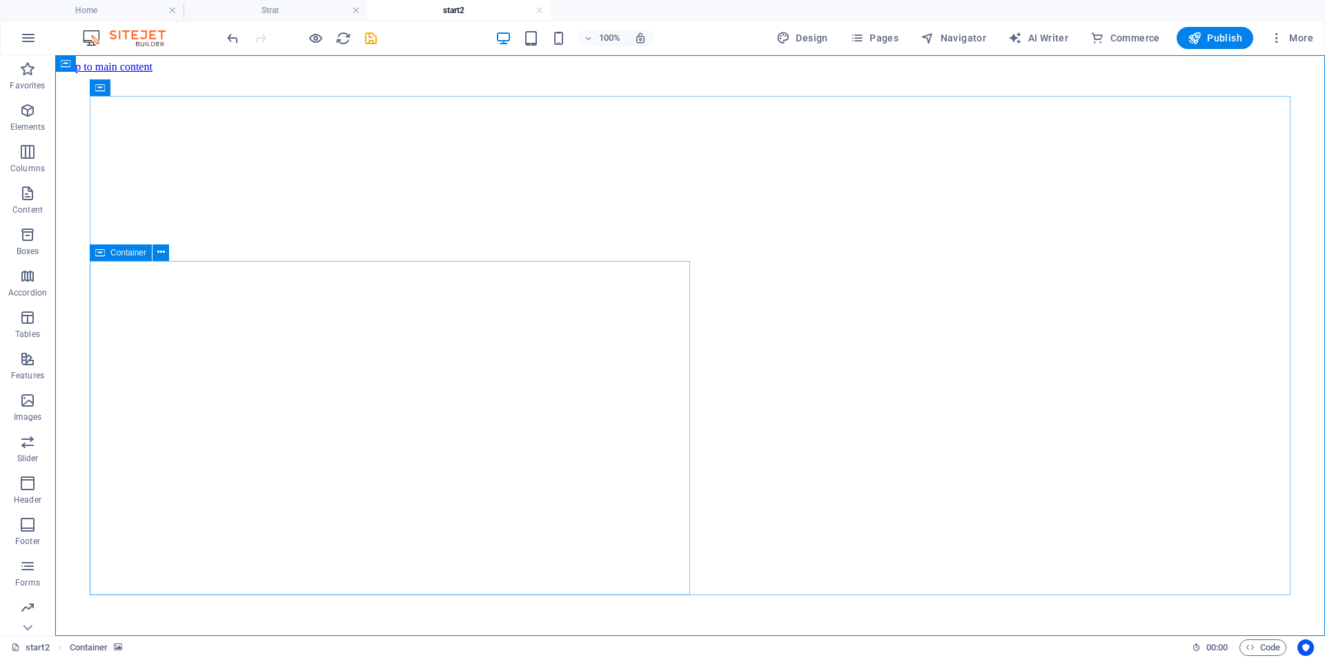
click at [113, 252] on span "Container" at bounding box center [128, 252] width 36 height 8
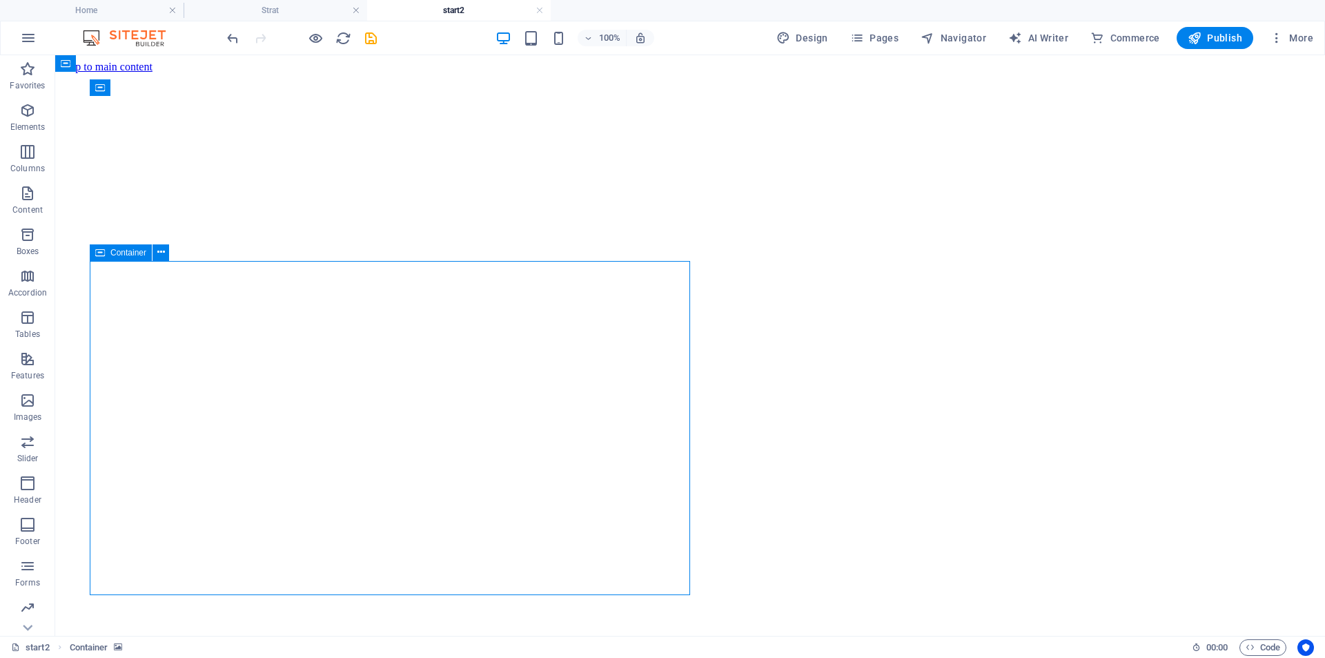
click at [113, 252] on span "Container" at bounding box center [128, 252] width 36 height 8
select select "%"
select select "px"
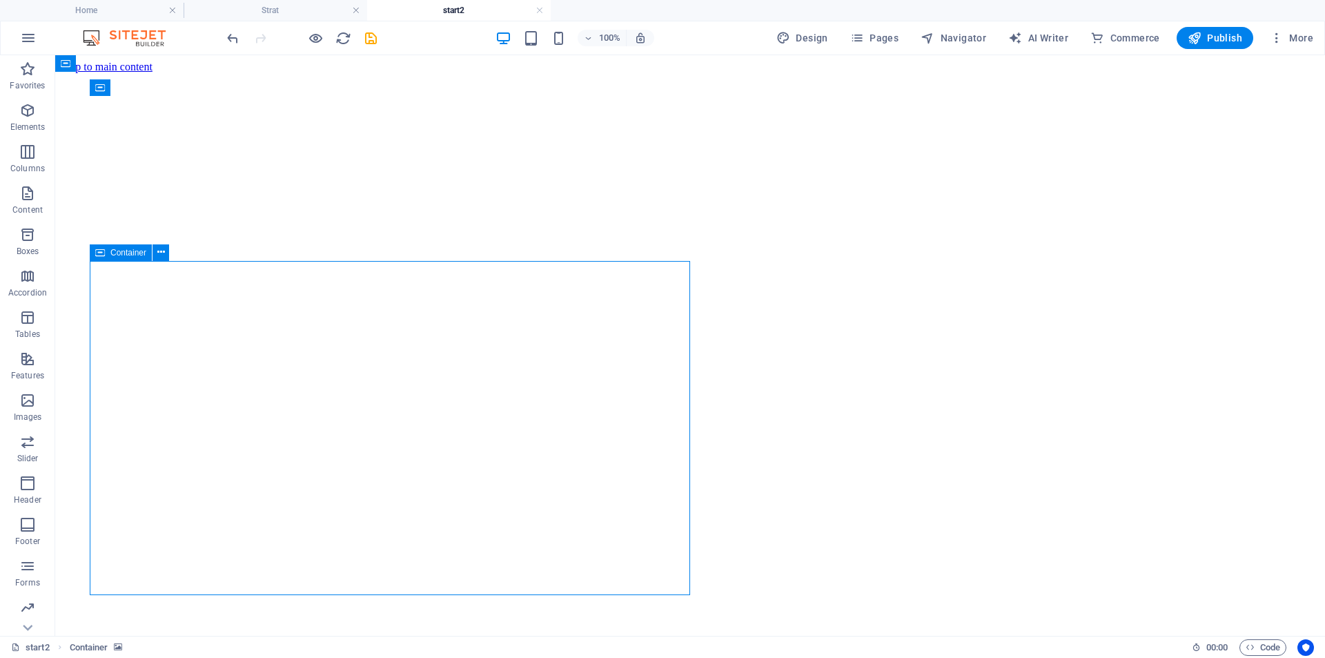
select select "px"
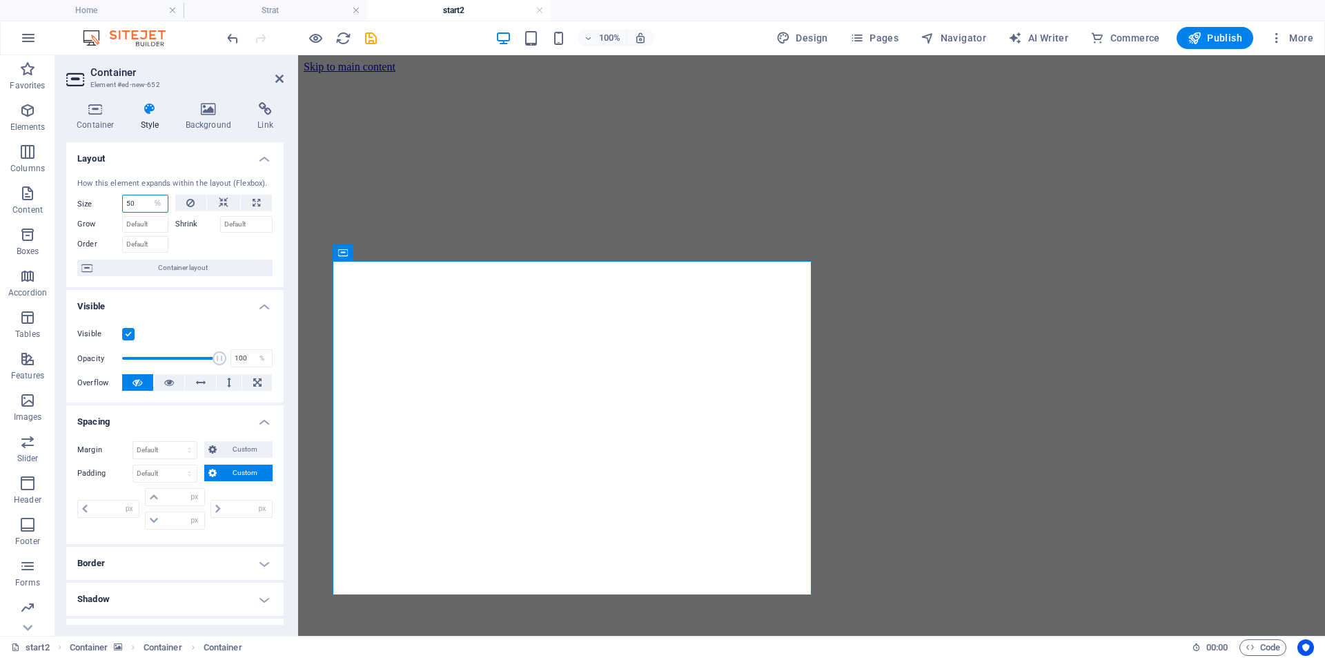
click at [130, 204] on input "50" at bounding box center [145, 203] width 45 height 17
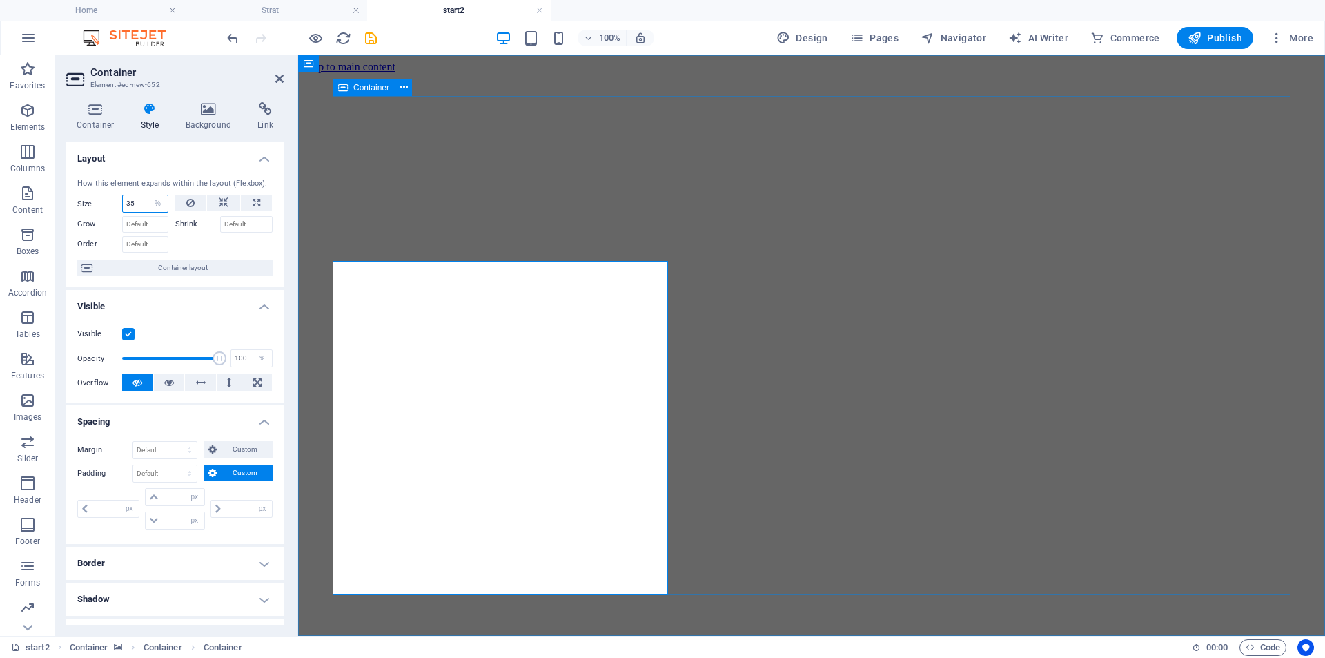
type input "35"
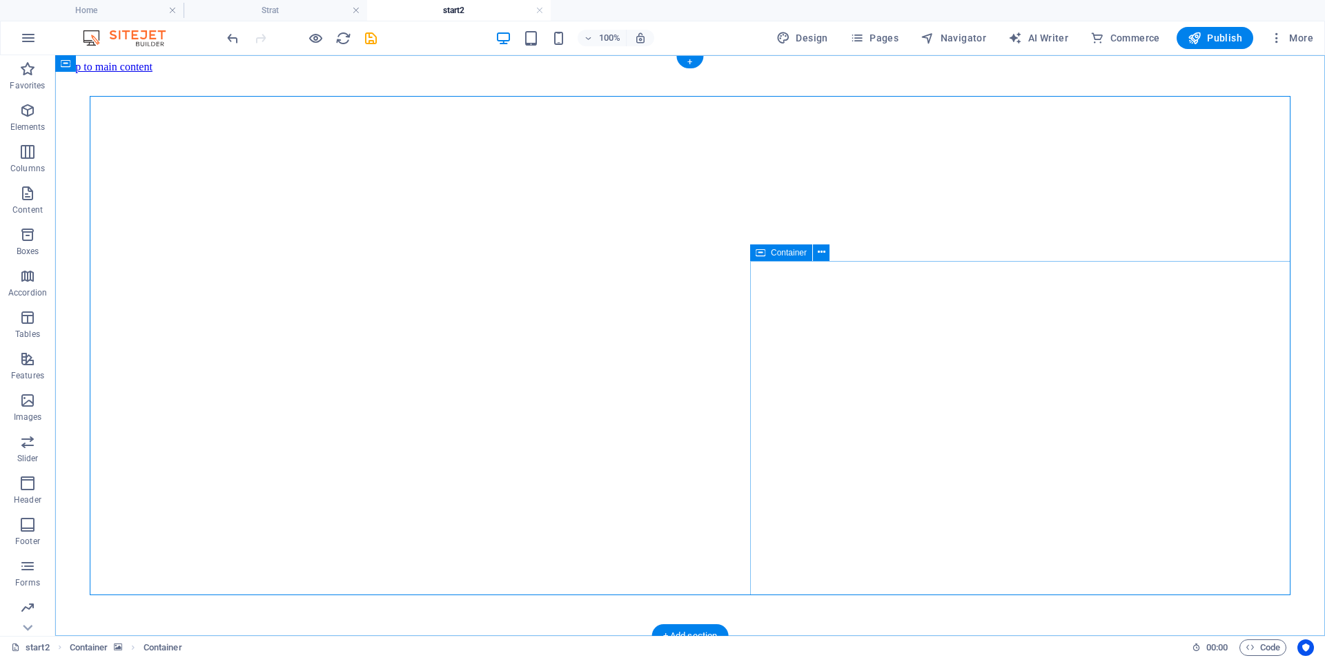
select select "%"
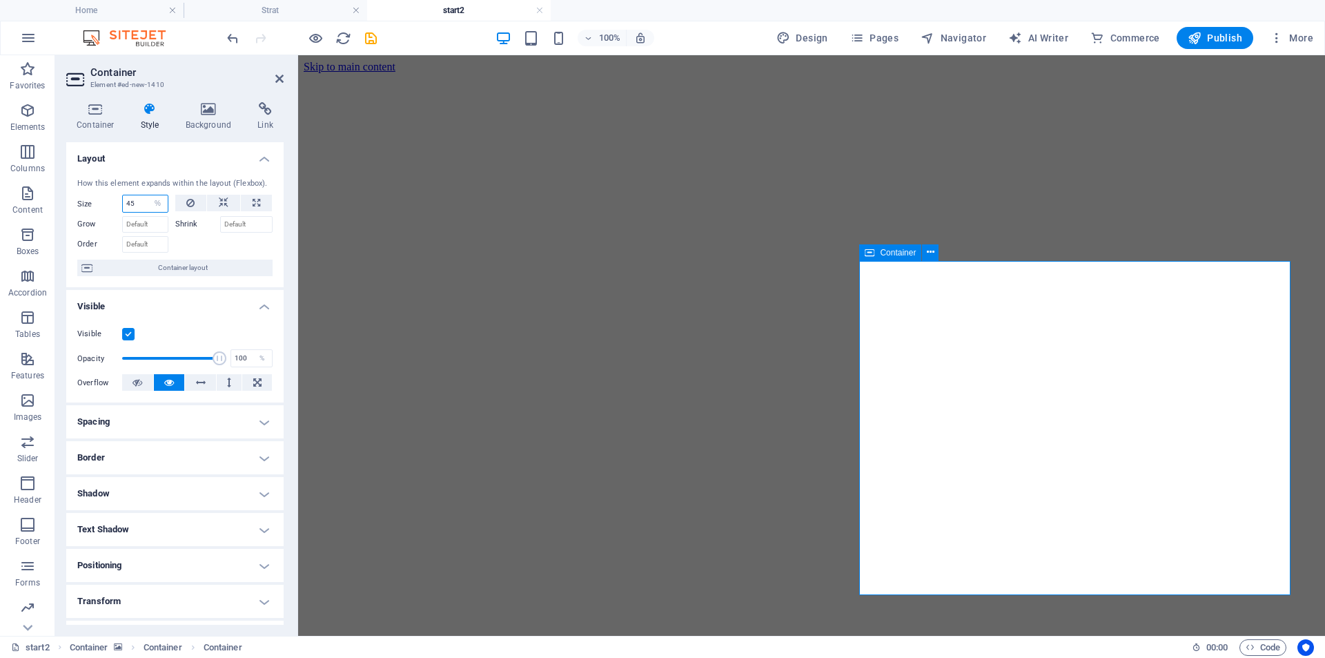
click at [128, 202] on input "45" at bounding box center [145, 203] width 45 height 17
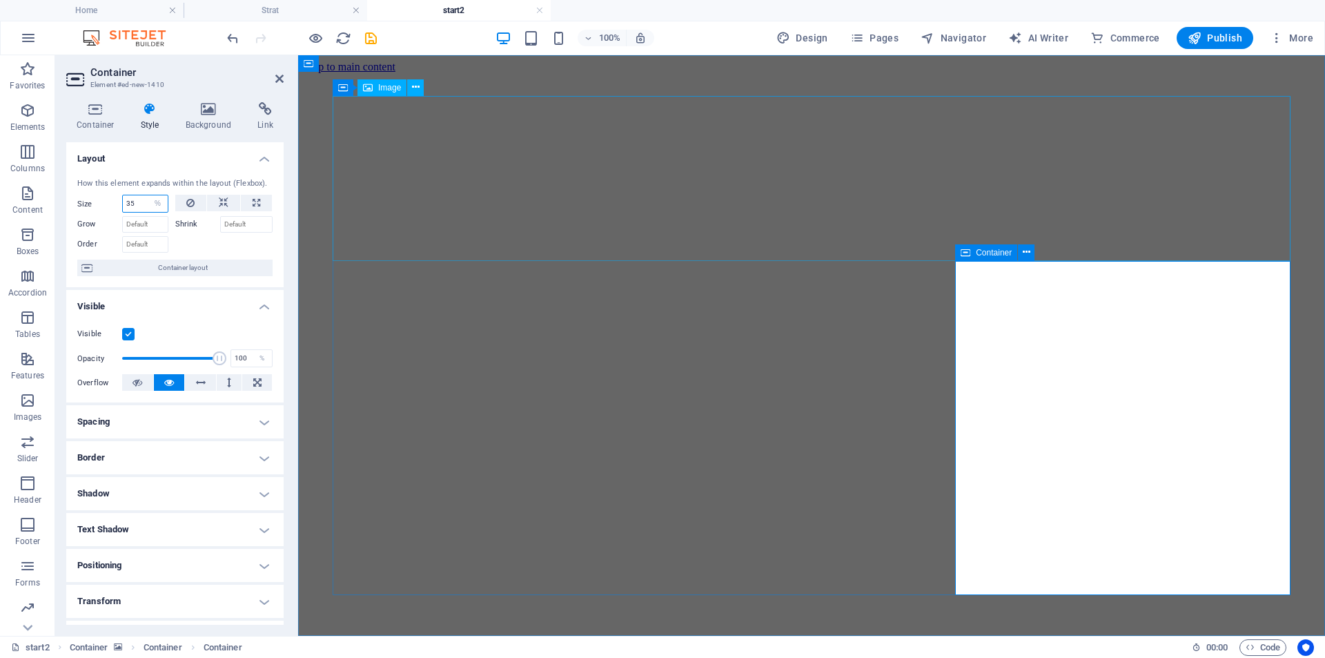
type input "35"
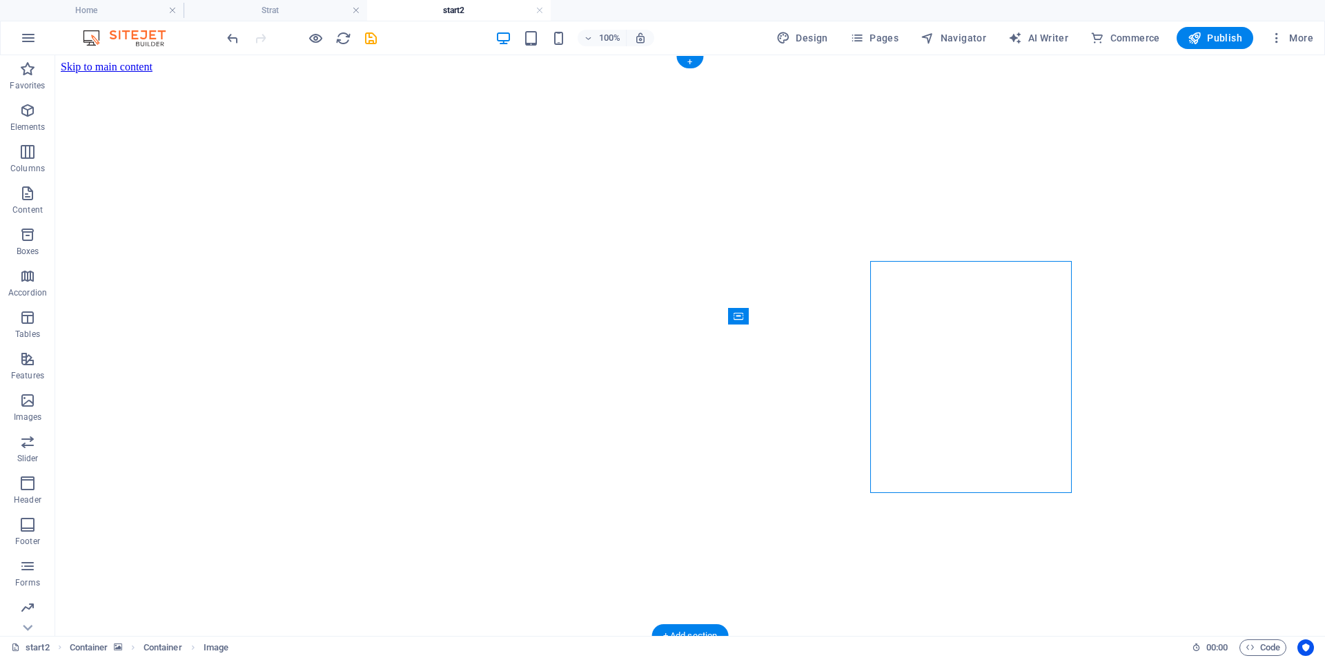
select select "%"
select select "px"
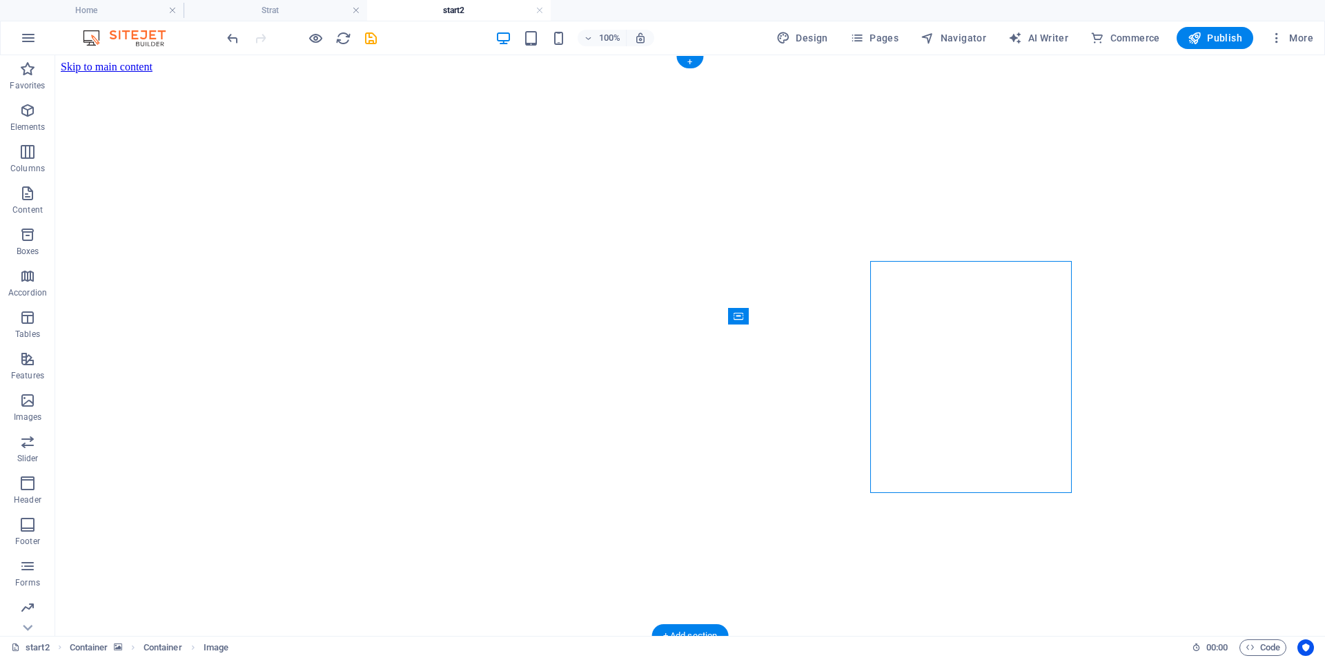
select select "px"
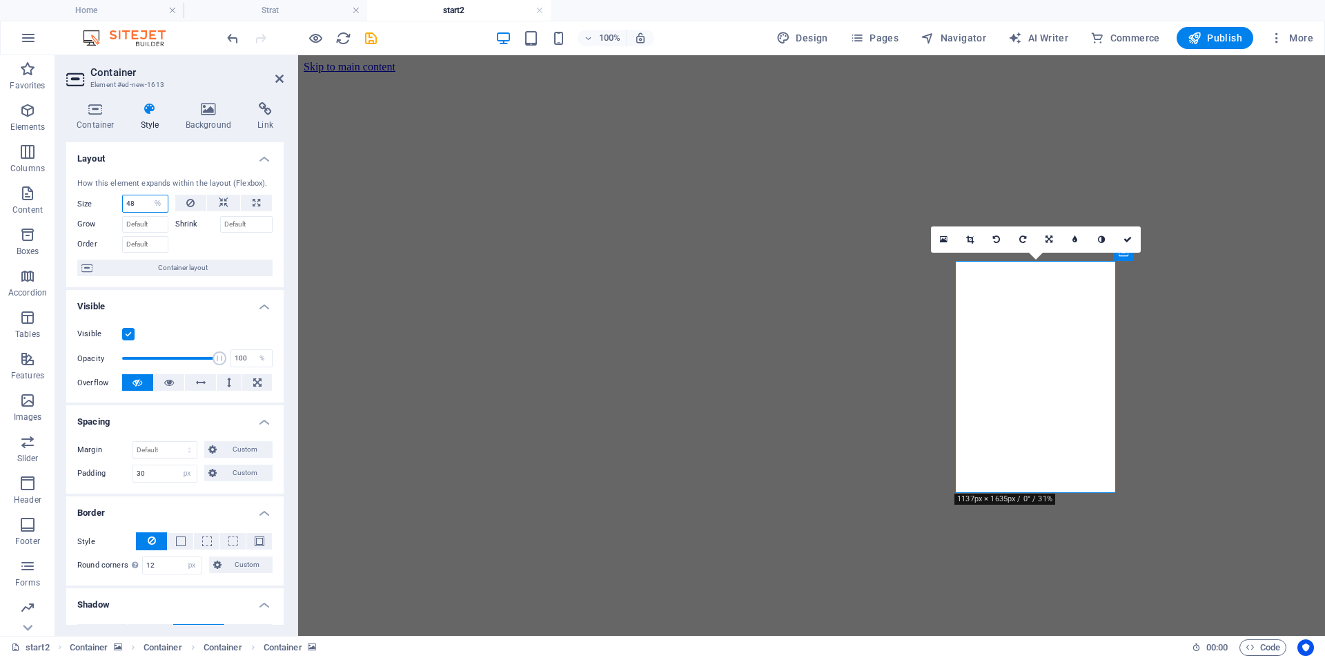
click at [131, 204] on input "48" at bounding box center [145, 203] width 45 height 17
type input "45"
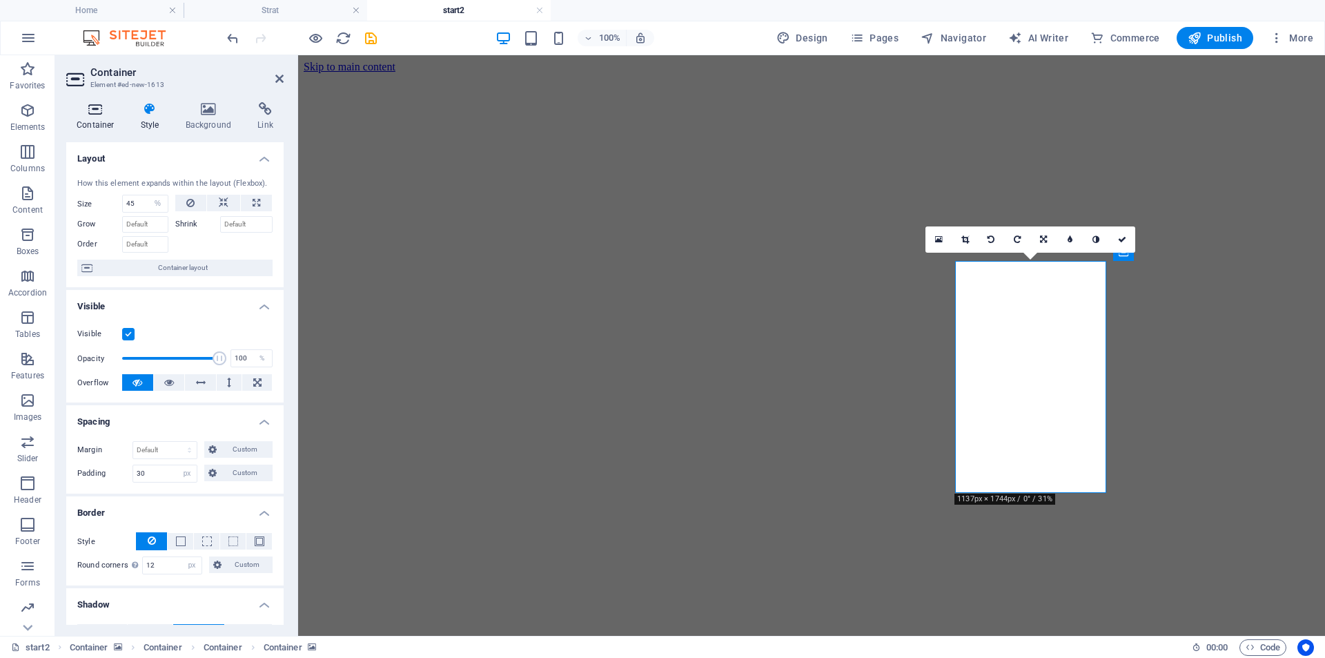
click at [105, 118] on h4 "Container" at bounding box center [98, 116] width 64 height 29
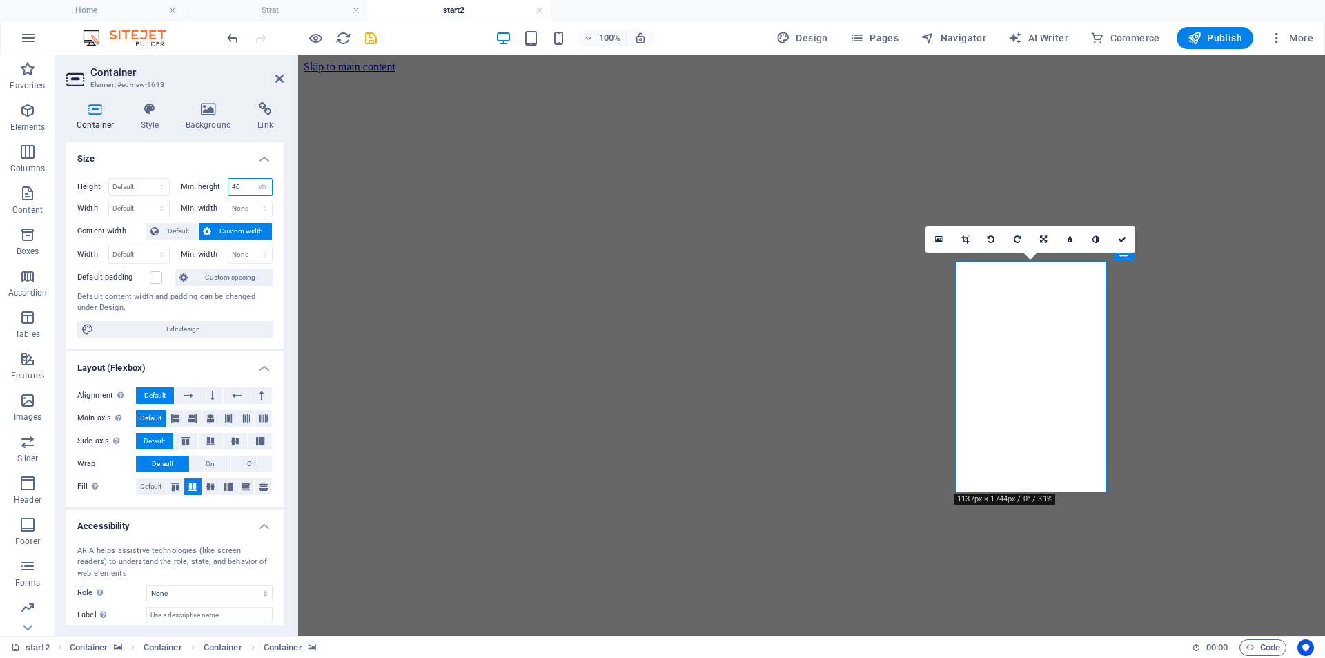
click at [234, 186] on input "40" at bounding box center [250, 187] width 44 height 17
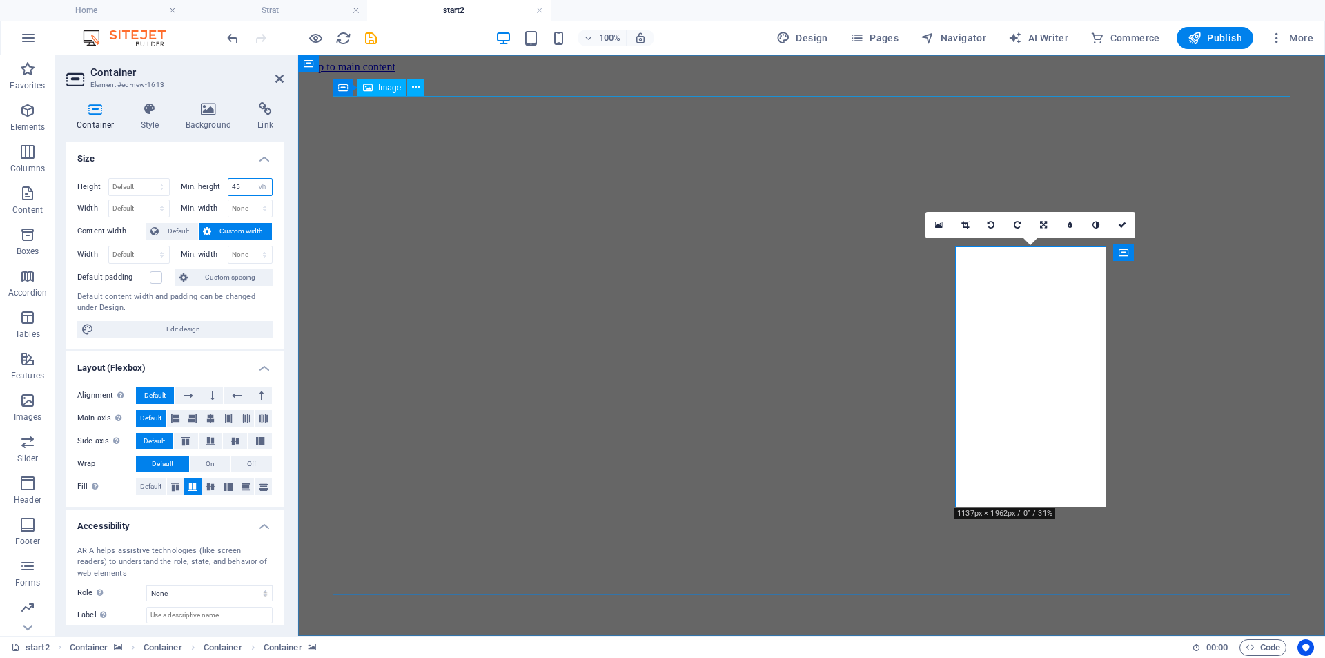
type input "45"
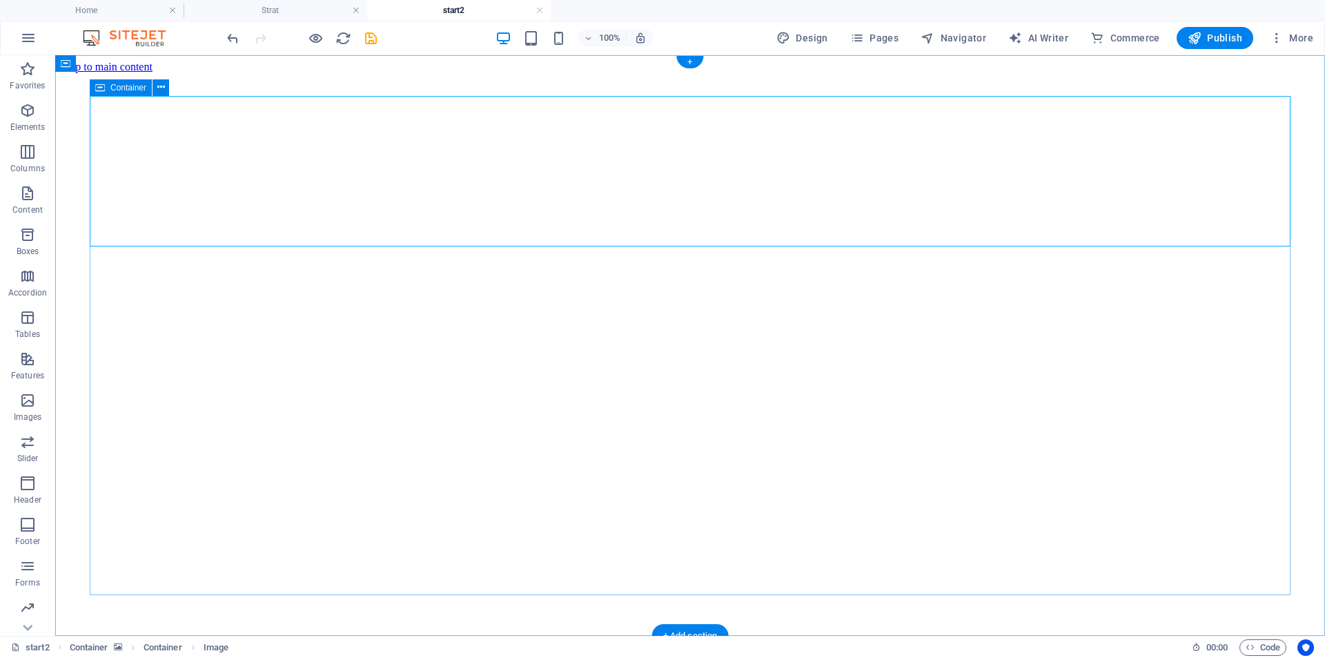
select select "vh"
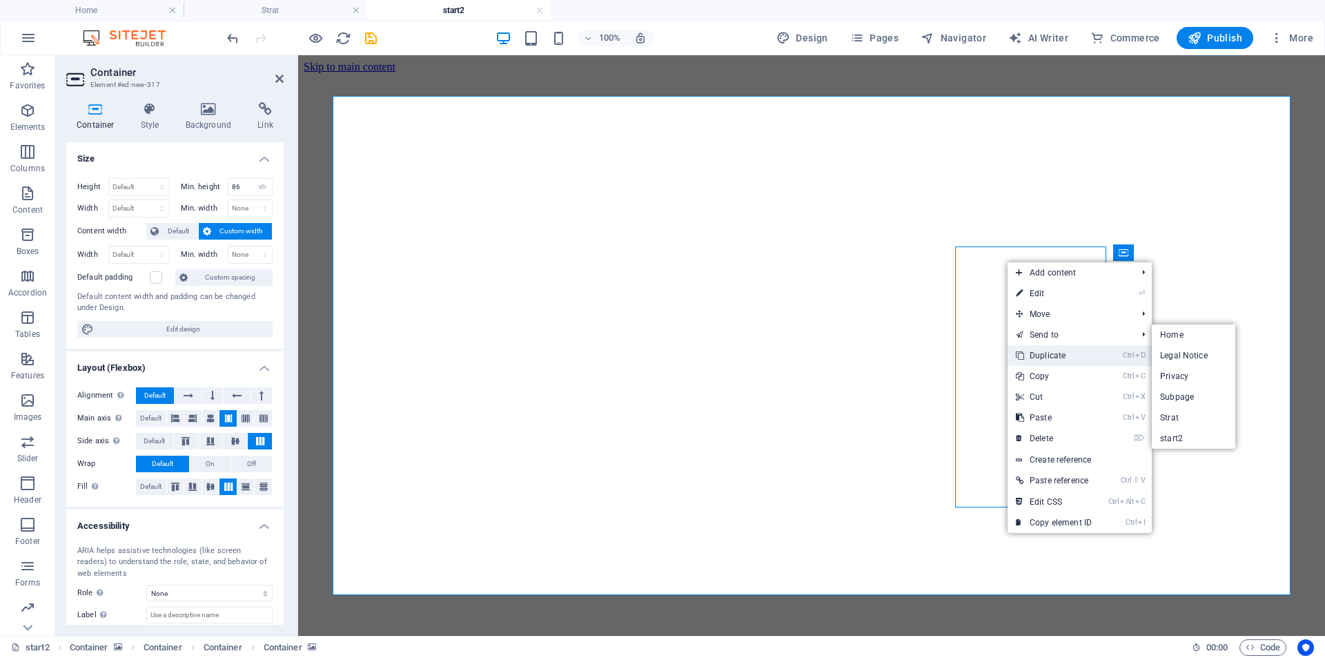
click at [1054, 359] on link "Ctrl D Duplicate" at bounding box center [1054, 355] width 92 height 21
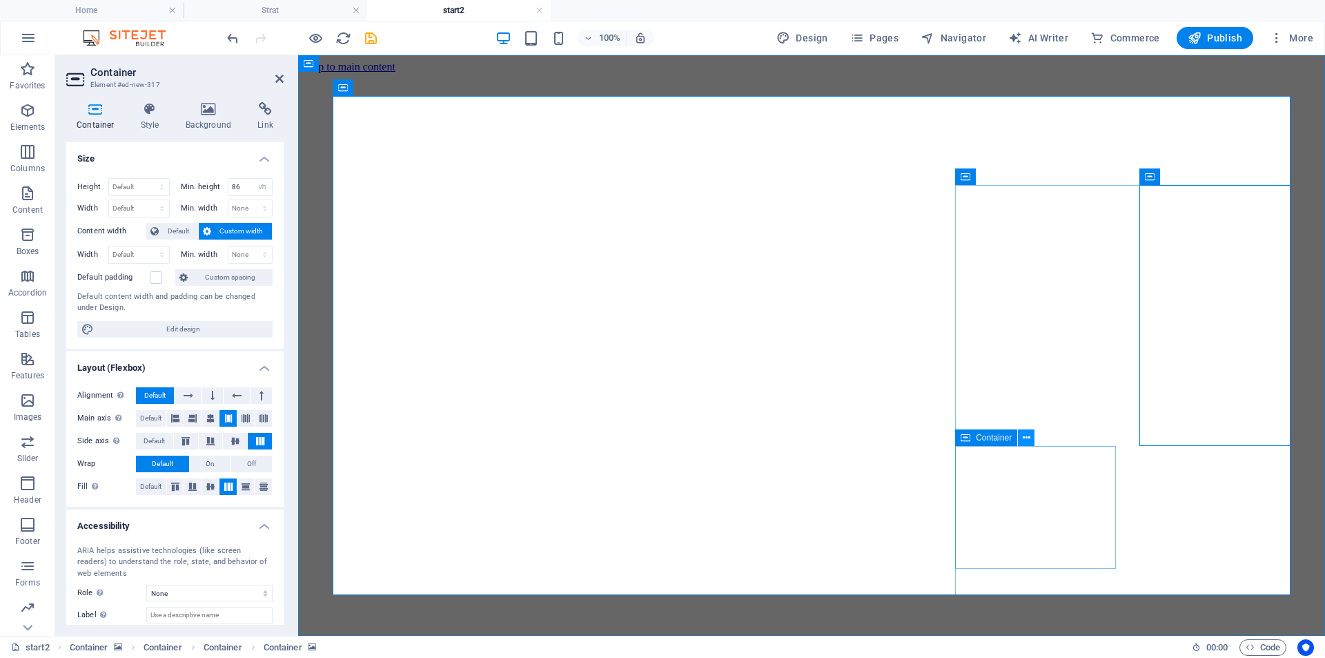
click at [1024, 442] on icon at bounding box center [1027, 438] width 8 height 14
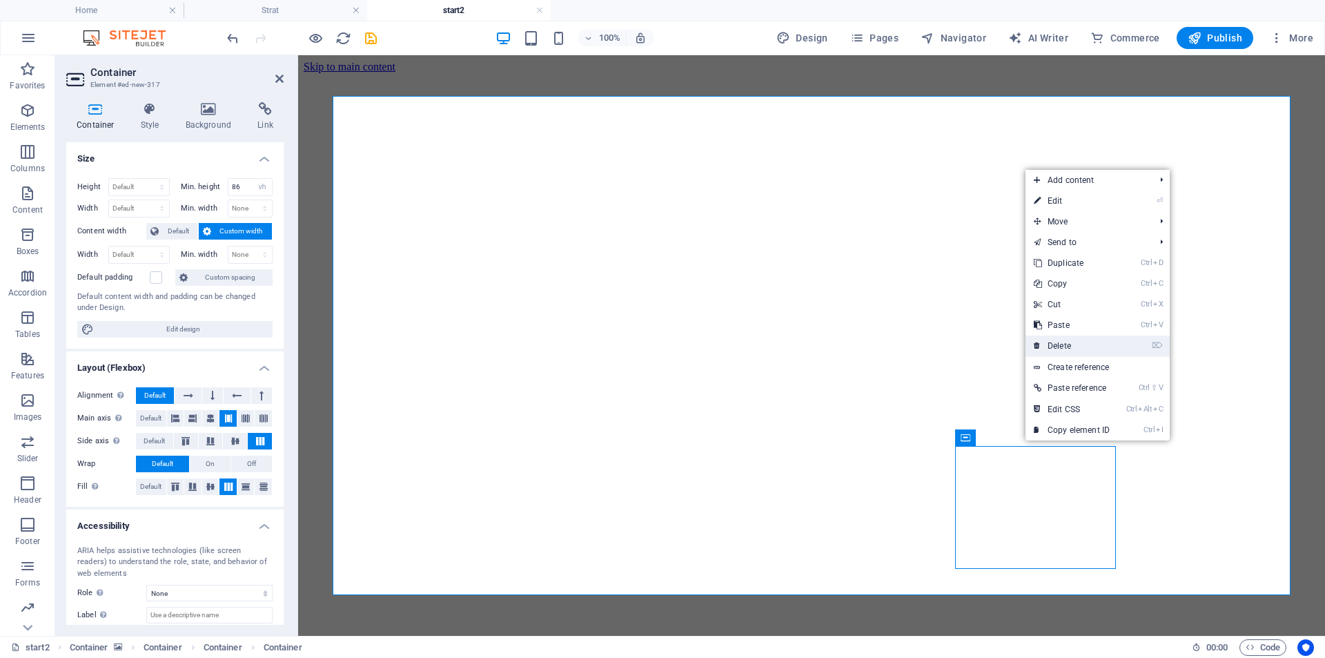
click at [1060, 347] on link "⌦ Delete" at bounding box center [1072, 345] width 92 height 21
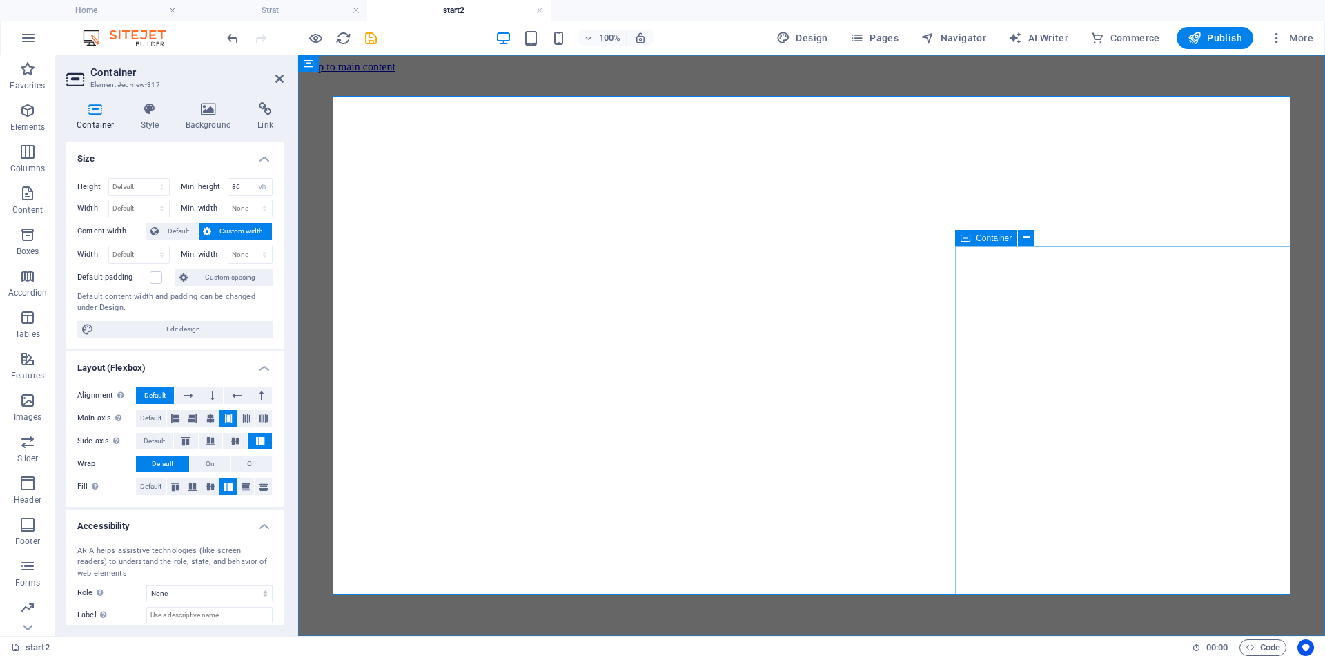
select select "vh"
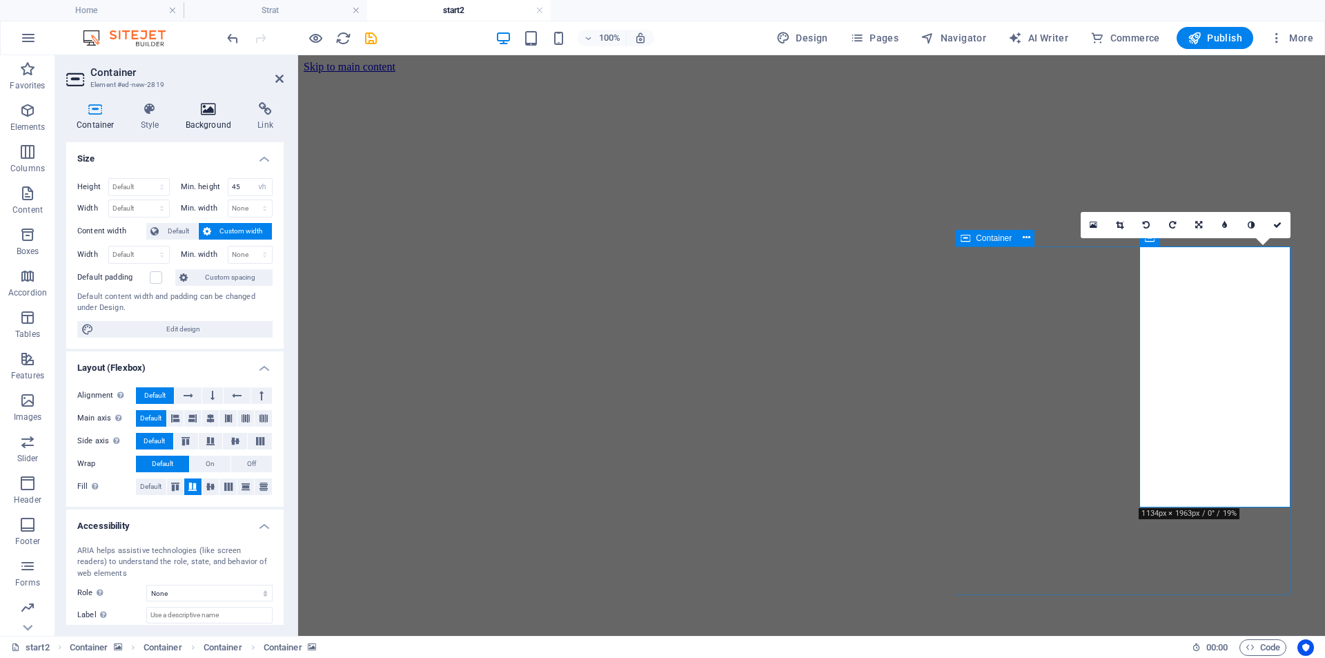
click at [206, 113] on icon at bounding box center [208, 109] width 67 height 14
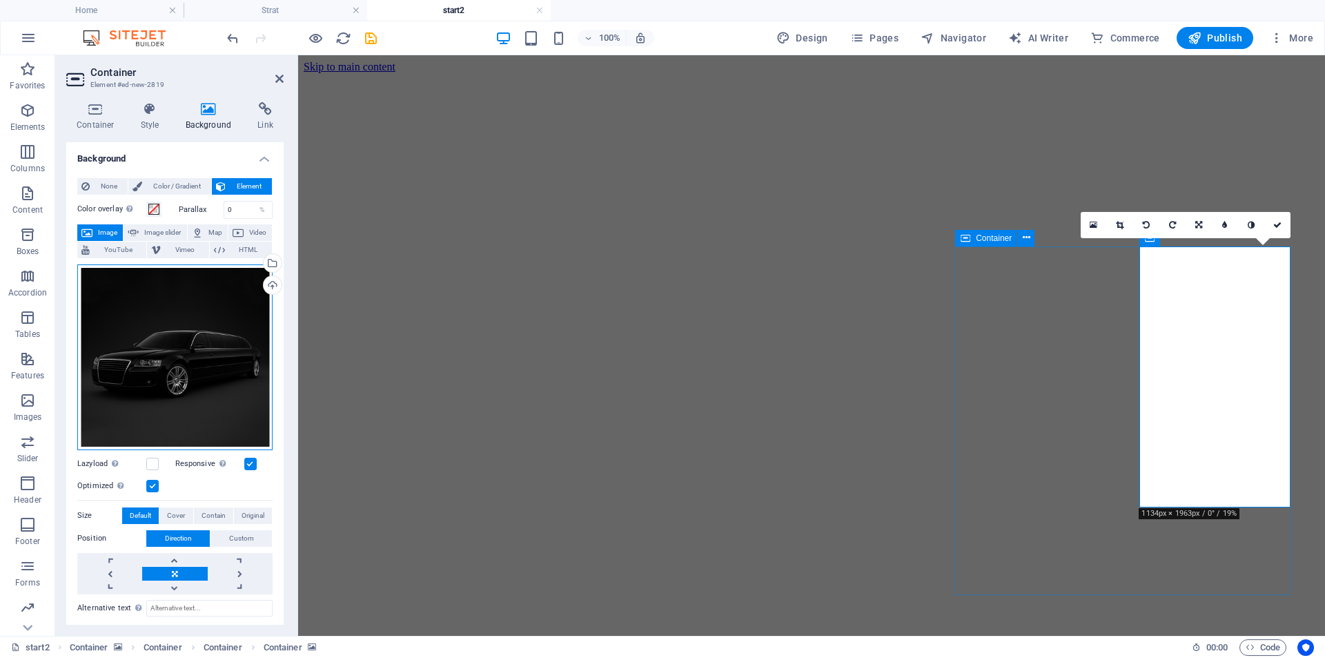
click at [188, 284] on div "Drag files here, click to choose files or select files from Files or our free s…" at bounding box center [174, 357] width 195 height 186
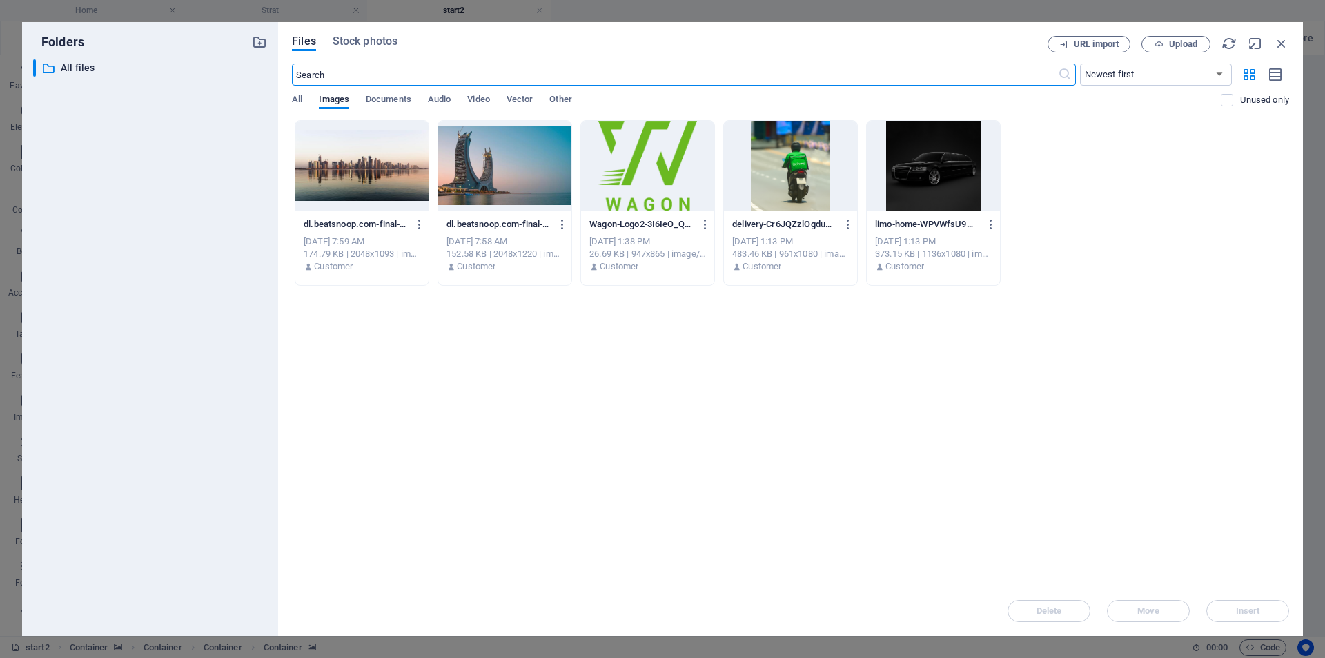
click at [803, 162] on div at bounding box center [790, 166] width 133 height 90
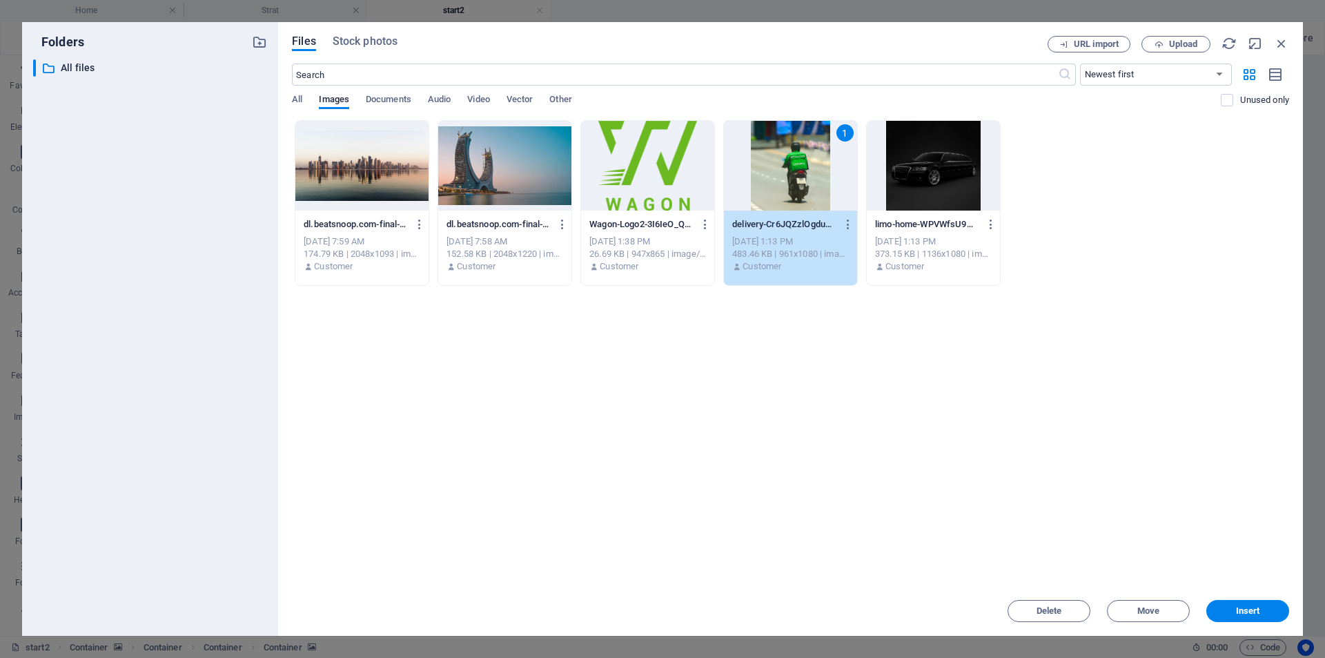
click at [803, 162] on div "1" at bounding box center [790, 166] width 133 height 90
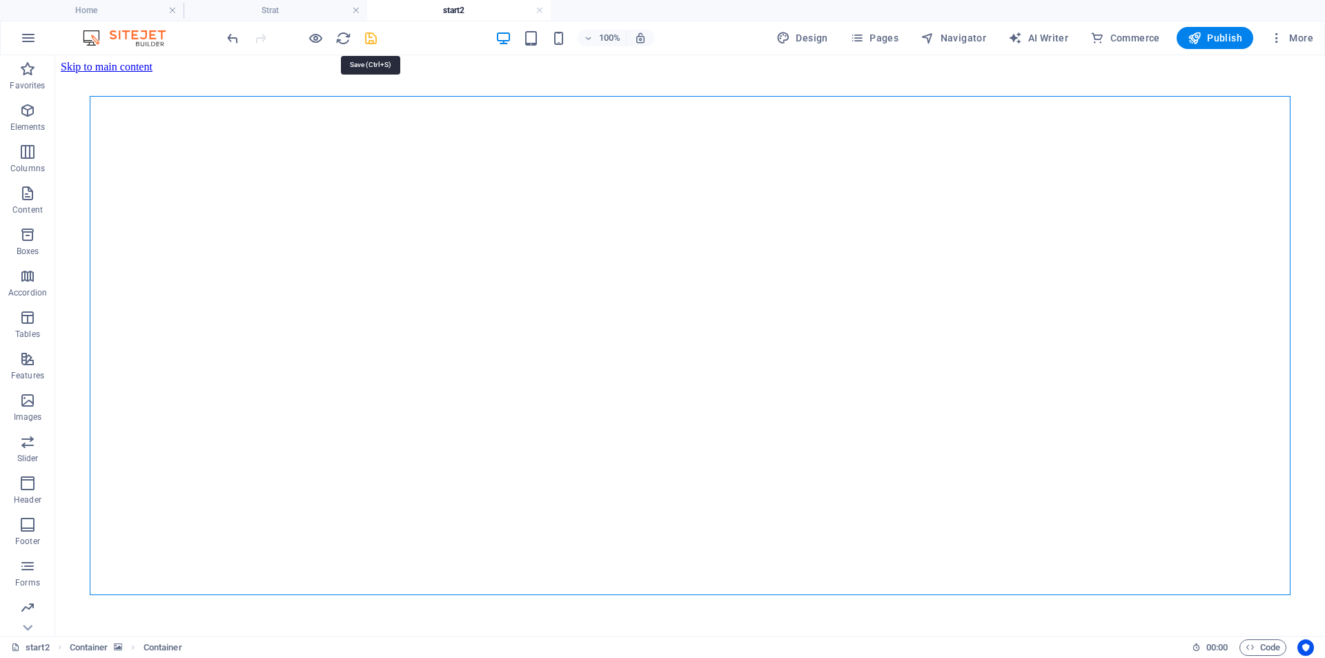
click at [370, 37] on icon "save" at bounding box center [371, 38] width 16 height 16
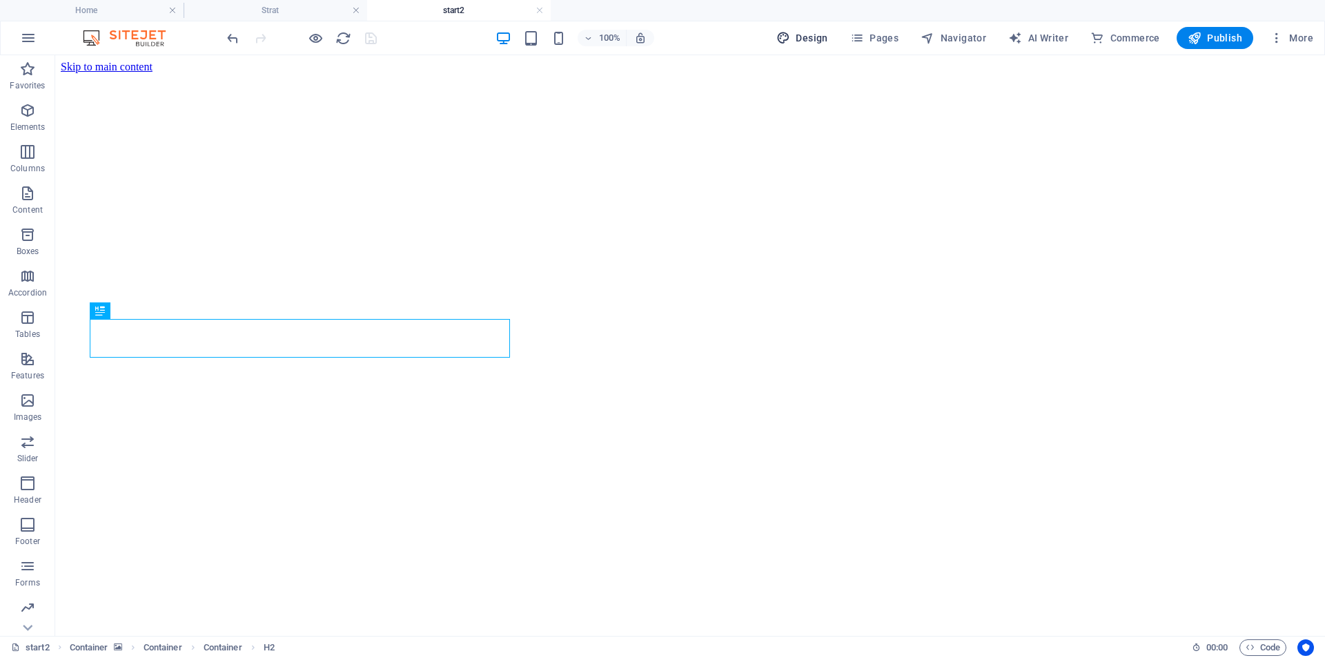
click at [818, 40] on span "Design" at bounding box center [803, 38] width 52 height 14
select select "px"
select select "500"
select select "px"
select select "rem"
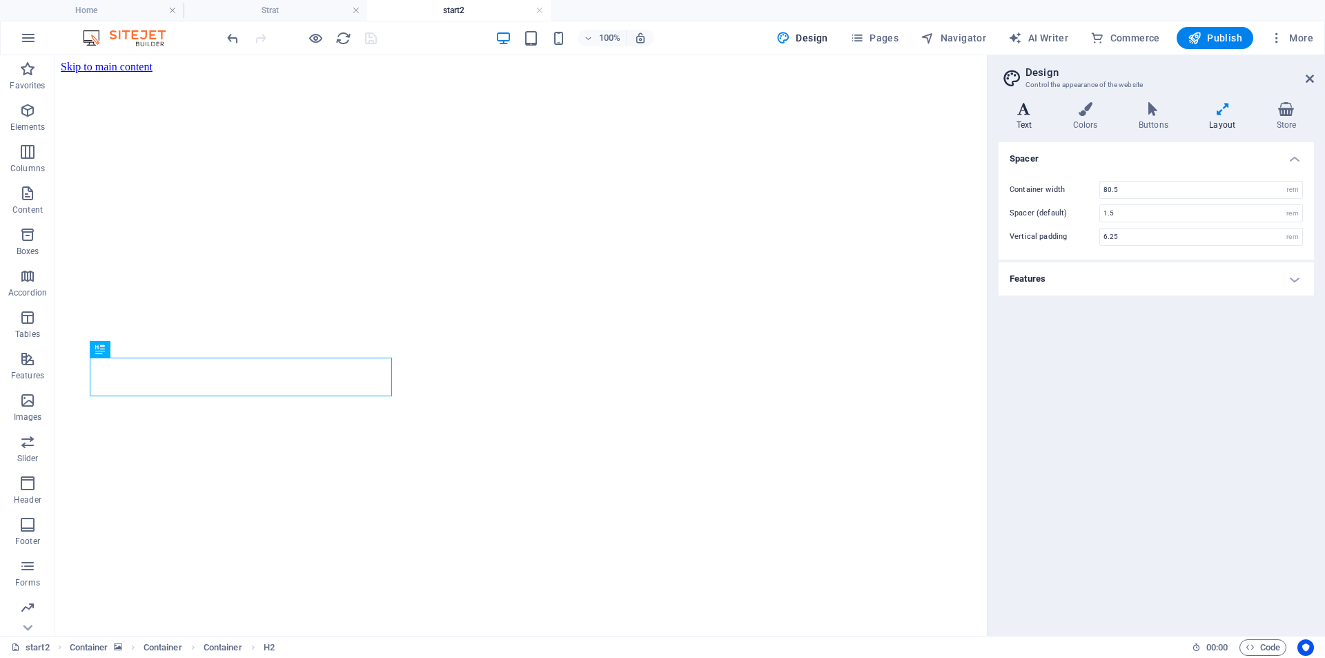
click at [1034, 113] on icon at bounding box center [1024, 109] width 51 height 14
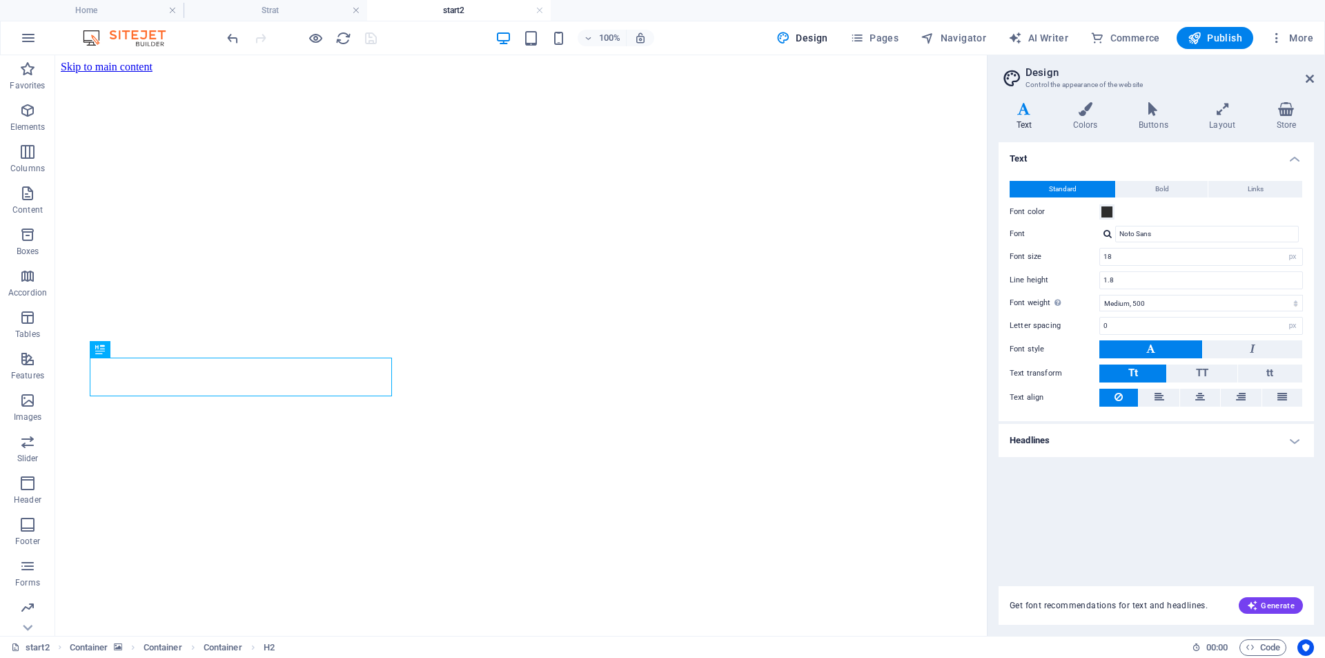
click at [1089, 454] on h4 "Headlines" at bounding box center [1156, 440] width 315 height 33
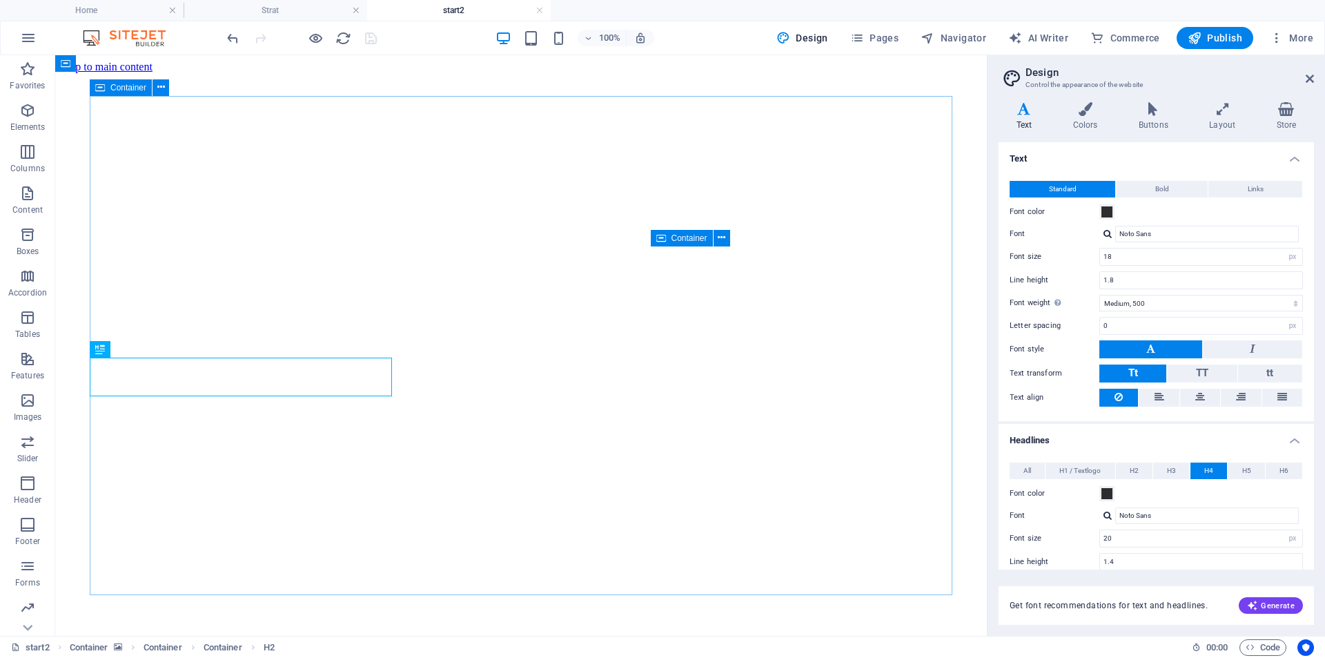
click at [1104, 229] on div at bounding box center [1108, 233] width 8 height 9
click at [1170, 264] on div "Manage fonts →" at bounding box center [1210, 270] width 182 height 17
select select "popularity"
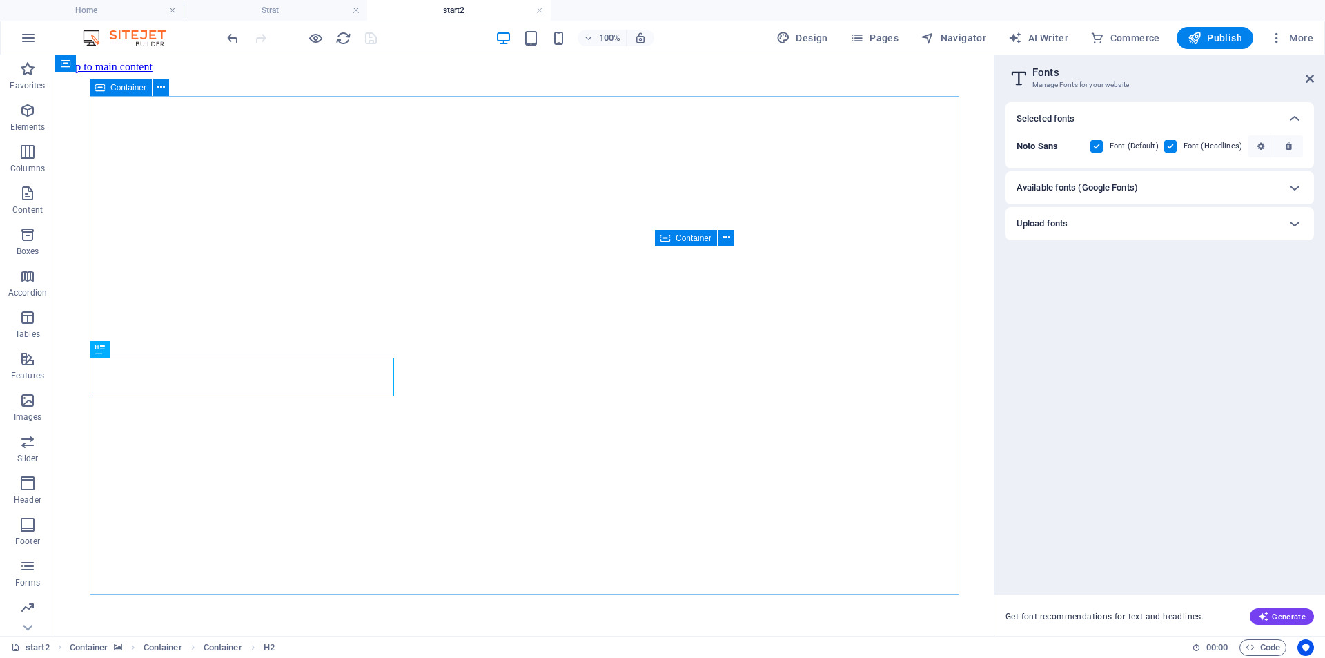
click at [1147, 182] on div "Available fonts (Google Fonts)" at bounding box center [1148, 187] width 262 height 17
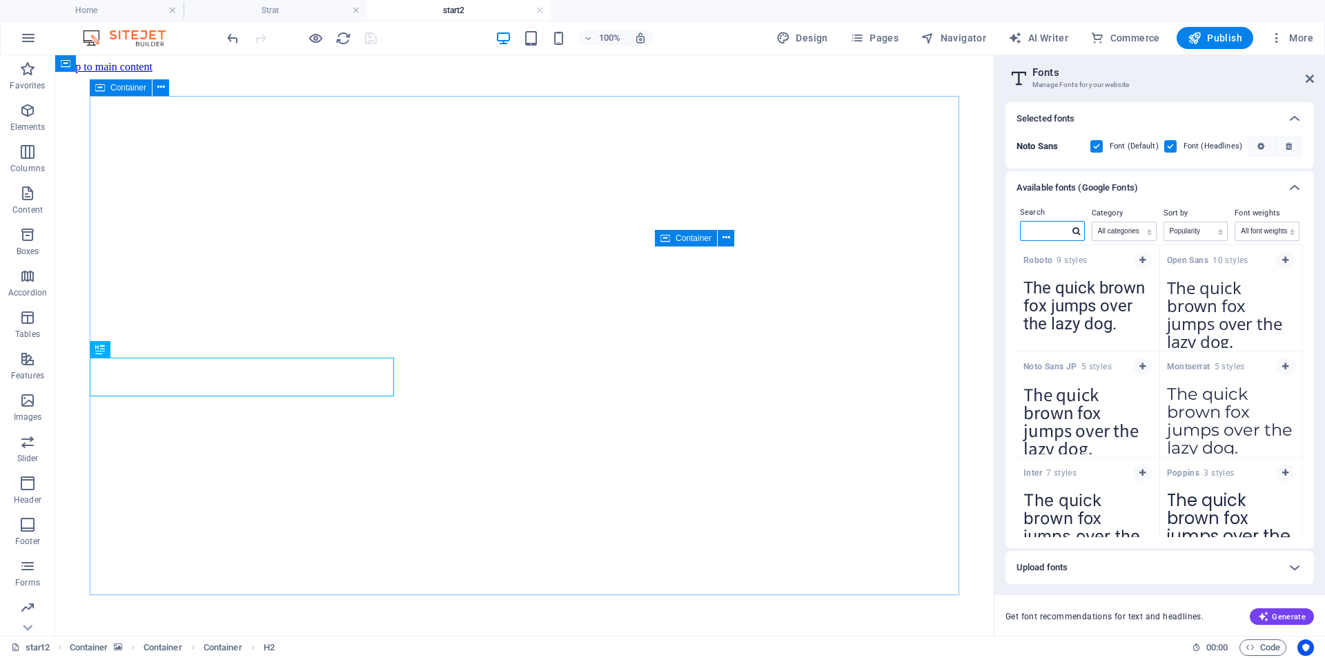
click at [1048, 234] on input "text" at bounding box center [1045, 231] width 48 height 18
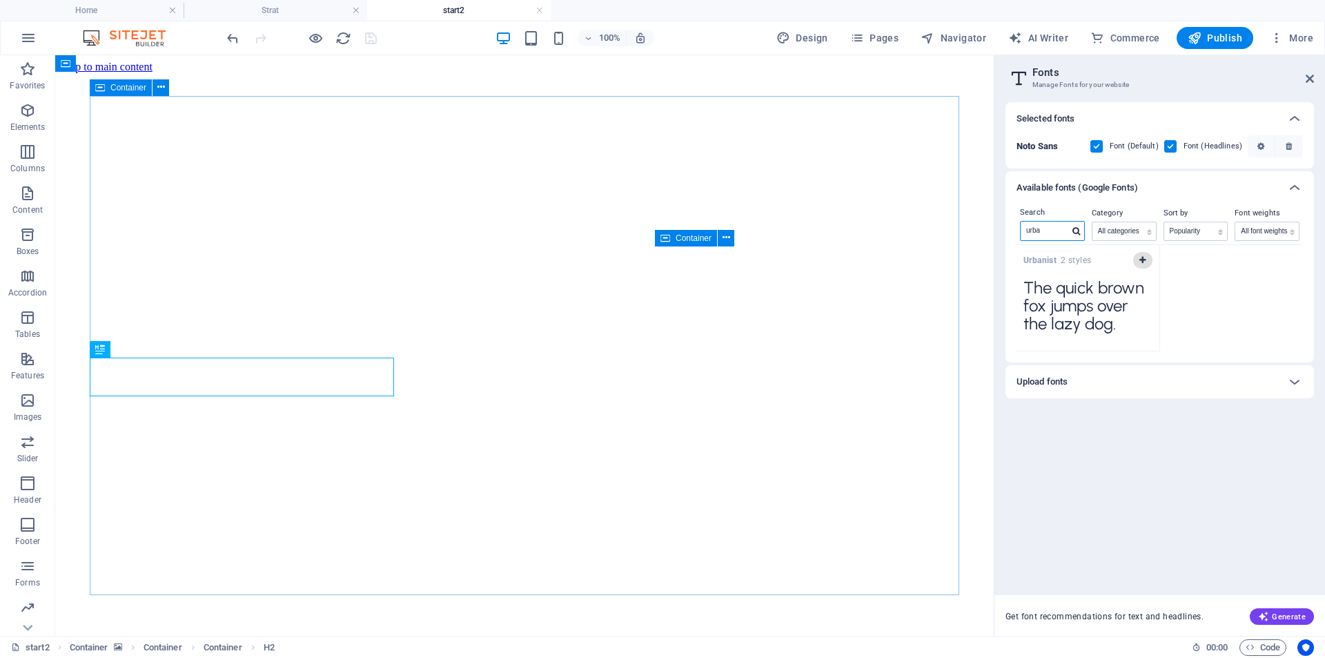
type input "urba"
click at [1142, 256] on icon "button" at bounding box center [1143, 260] width 6 height 8
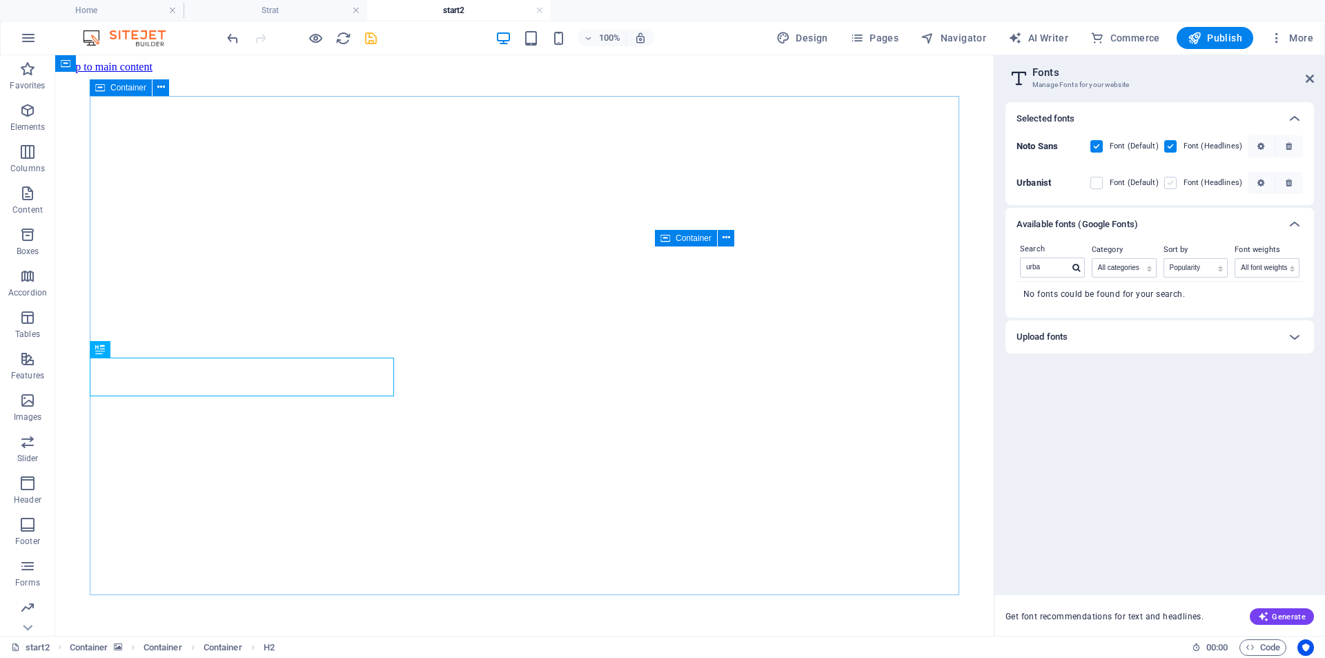
click at [1172, 184] on label at bounding box center [1170, 183] width 12 height 12
click at [0, 0] on input "checkbox" at bounding box center [0, 0] width 0 height 0
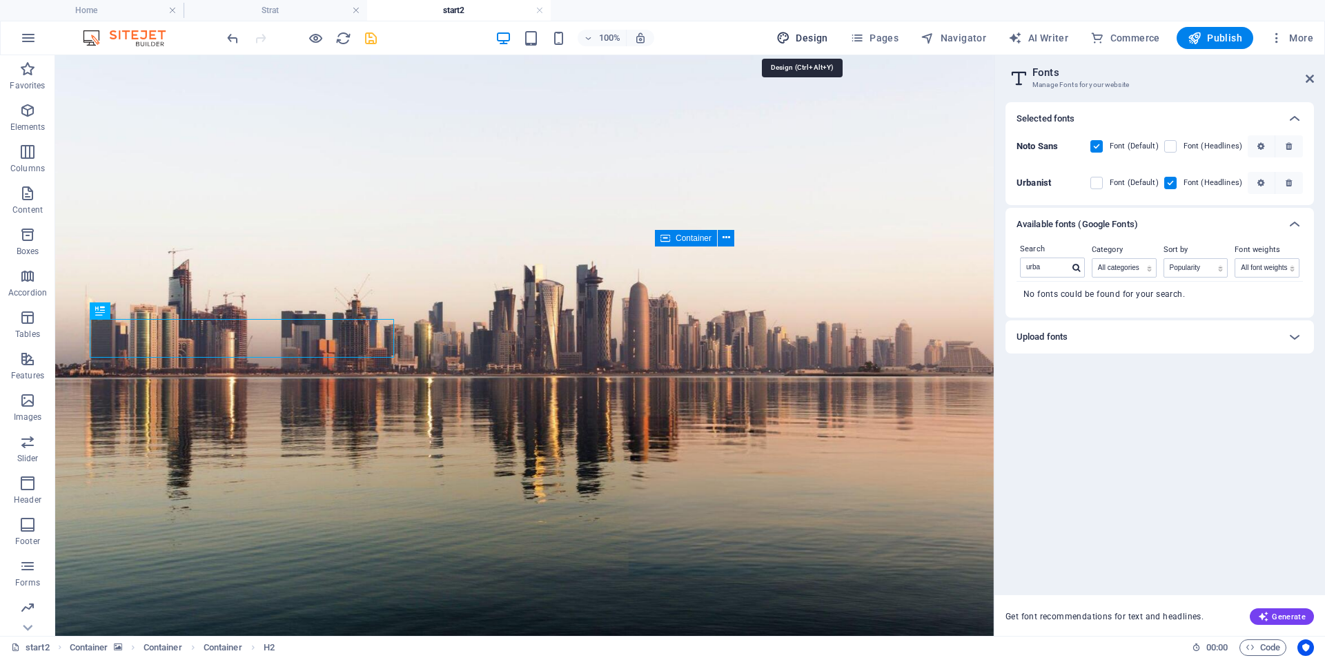
click at [822, 32] on span "Design" at bounding box center [803, 38] width 52 height 14
select select "px"
select select "500"
select select "px"
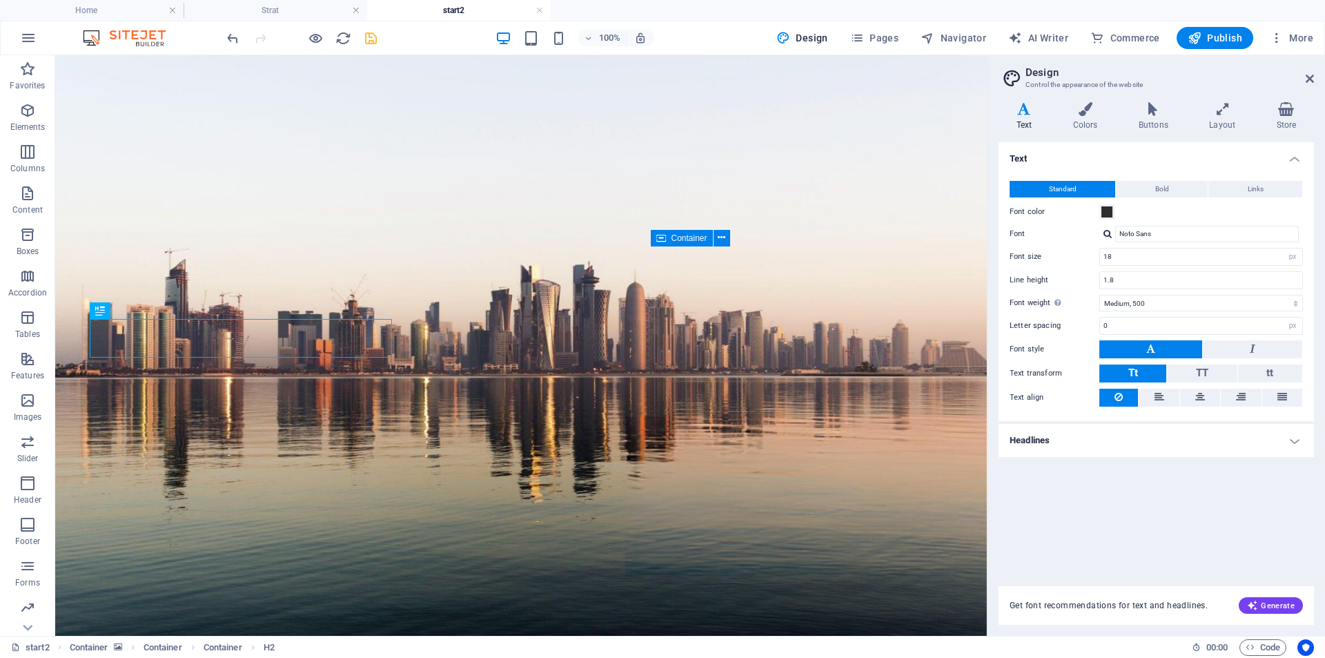
click at [1118, 440] on h4 "Headlines" at bounding box center [1156, 440] width 315 height 33
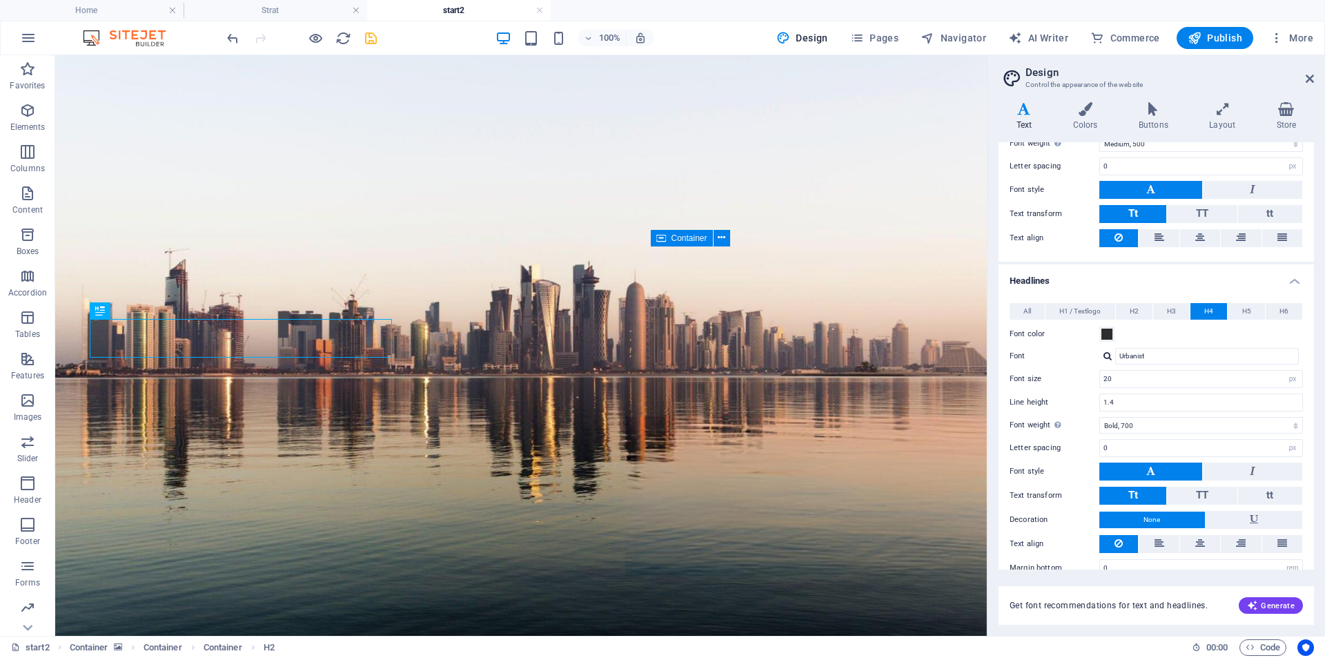
scroll to position [181, 0]
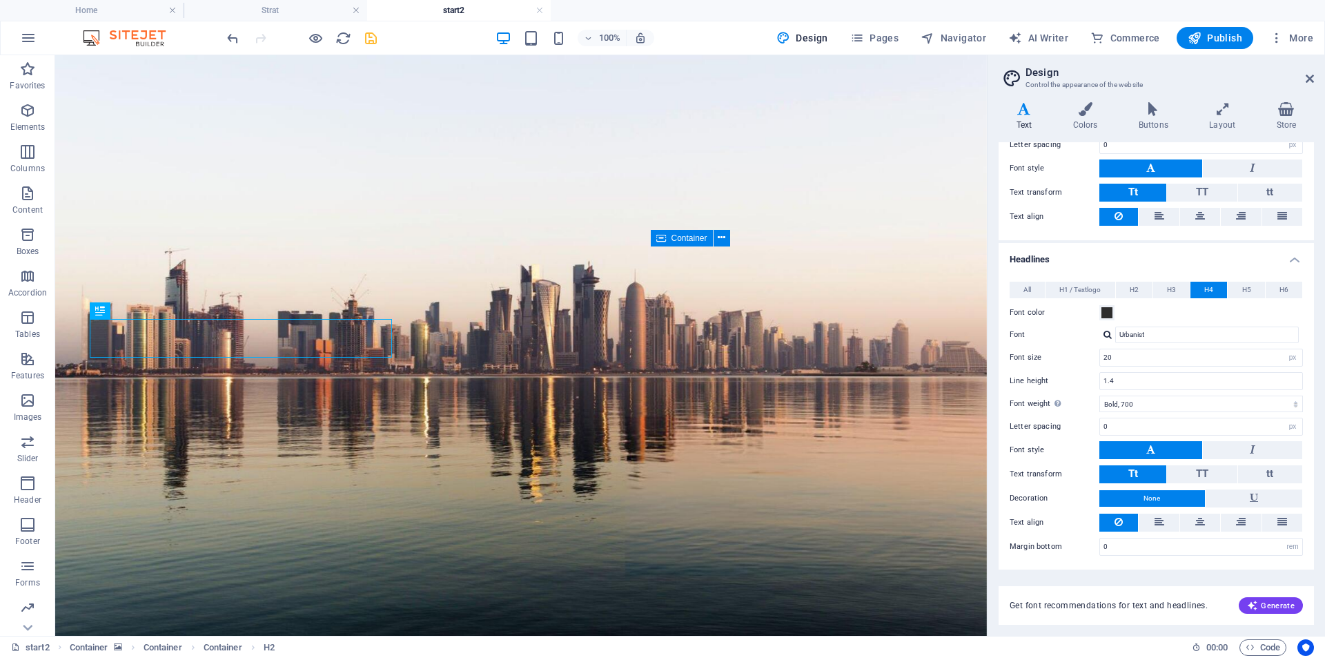
click at [1109, 338] on div at bounding box center [1108, 334] width 8 height 9
click at [1143, 391] on div "Manage fonts →" at bounding box center [1210, 388] width 182 height 17
select select "popularity"
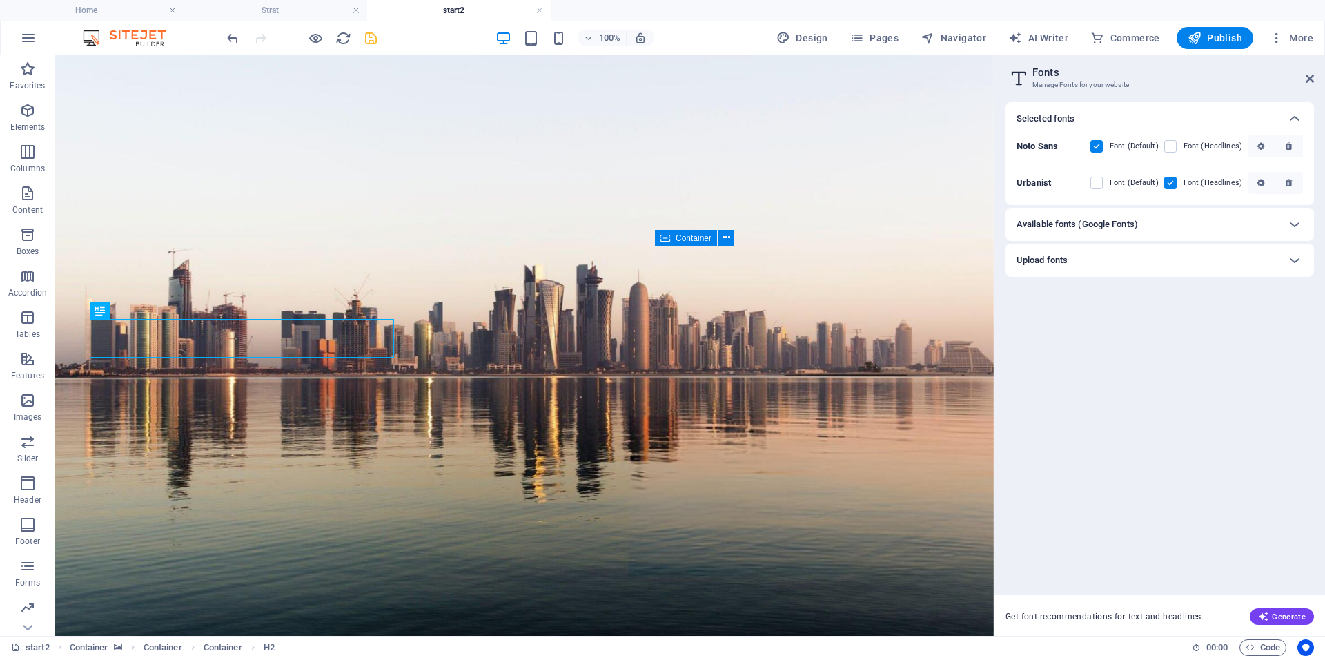
click at [1088, 220] on h6 "Available fonts (Google Fonts)" at bounding box center [1077, 224] width 121 height 17
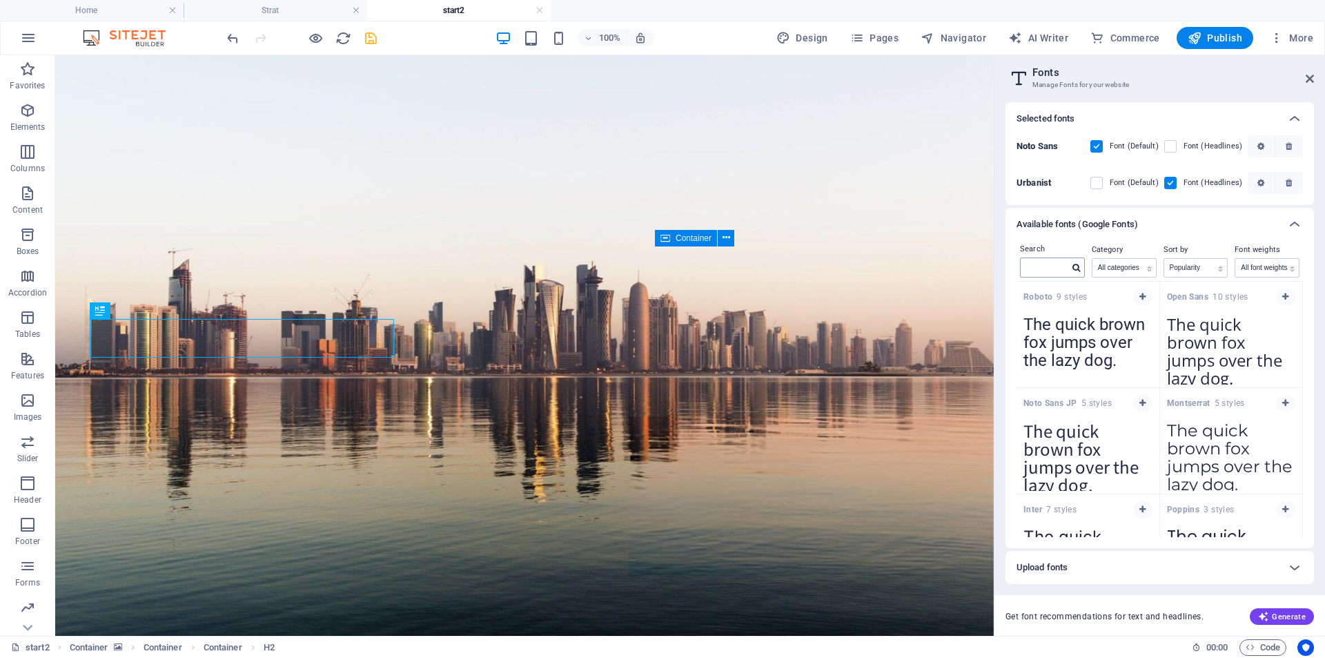
click at [1073, 268] on icon at bounding box center [1077, 268] width 8 height 8
click at [1059, 266] on input "text" at bounding box center [1045, 267] width 48 height 18
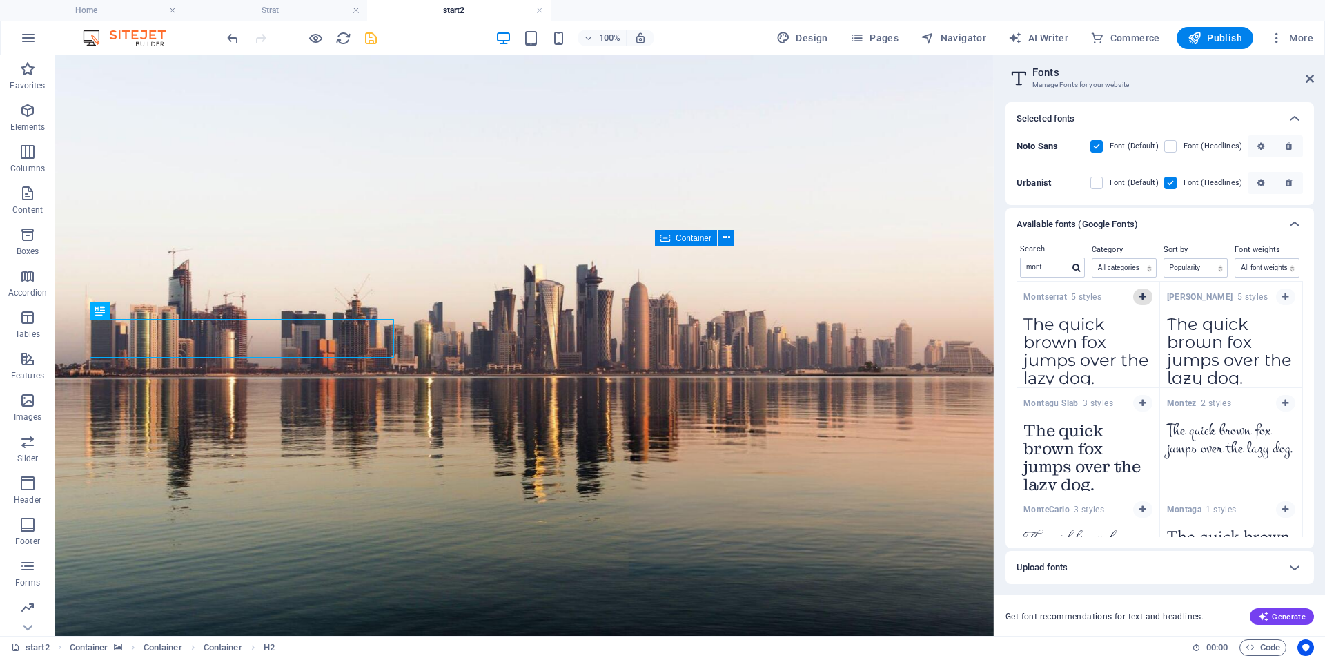
click at [1144, 300] on icon "button" at bounding box center [1143, 297] width 6 height 8
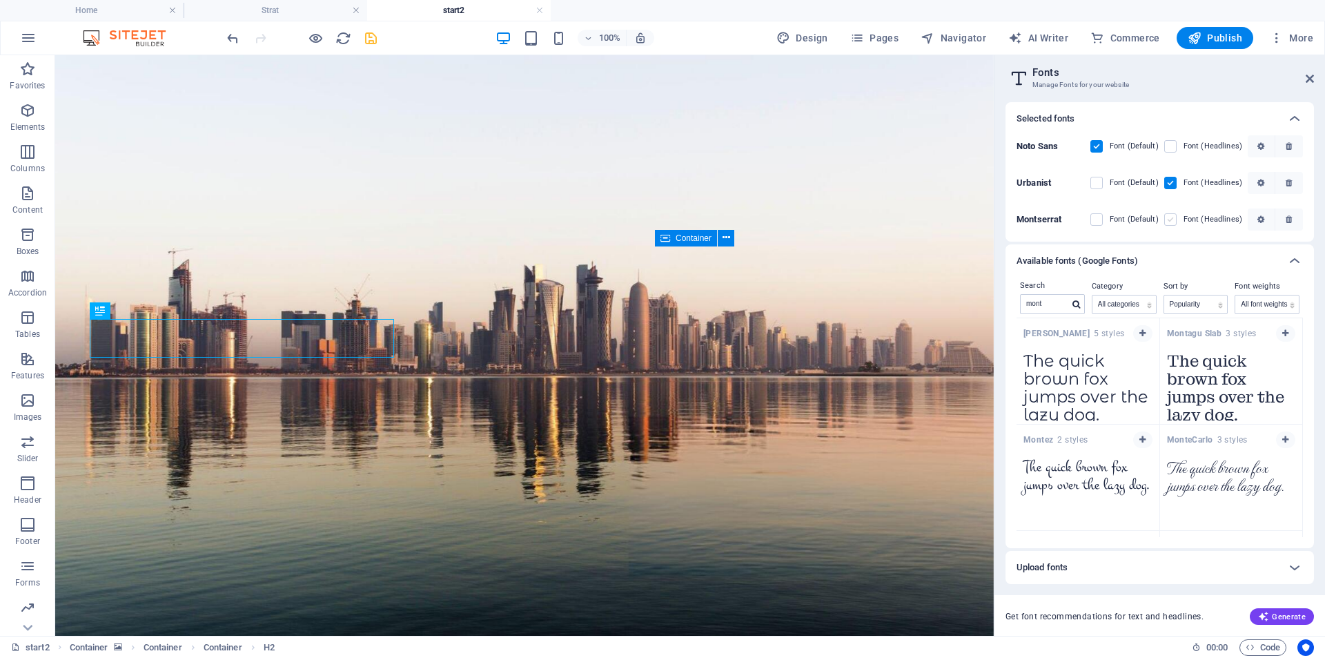
click at [1173, 220] on label at bounding box center [1170, 219] width 12 height 12
click at [0, 0] on input "checkbox" at bounding box center [0, 0] width 0 height 0
drag, startPoint x: 1051, startPoint y: 305, endPoint x: 995, endPoint y: 315, distance: 57.4
click at [996, 315] on aside "Fonts Manage Fonts for your website Selected fonts [PERSON_NAME] Sans Font (Def…" at bounding box center [1159, 345] width 331 height 581
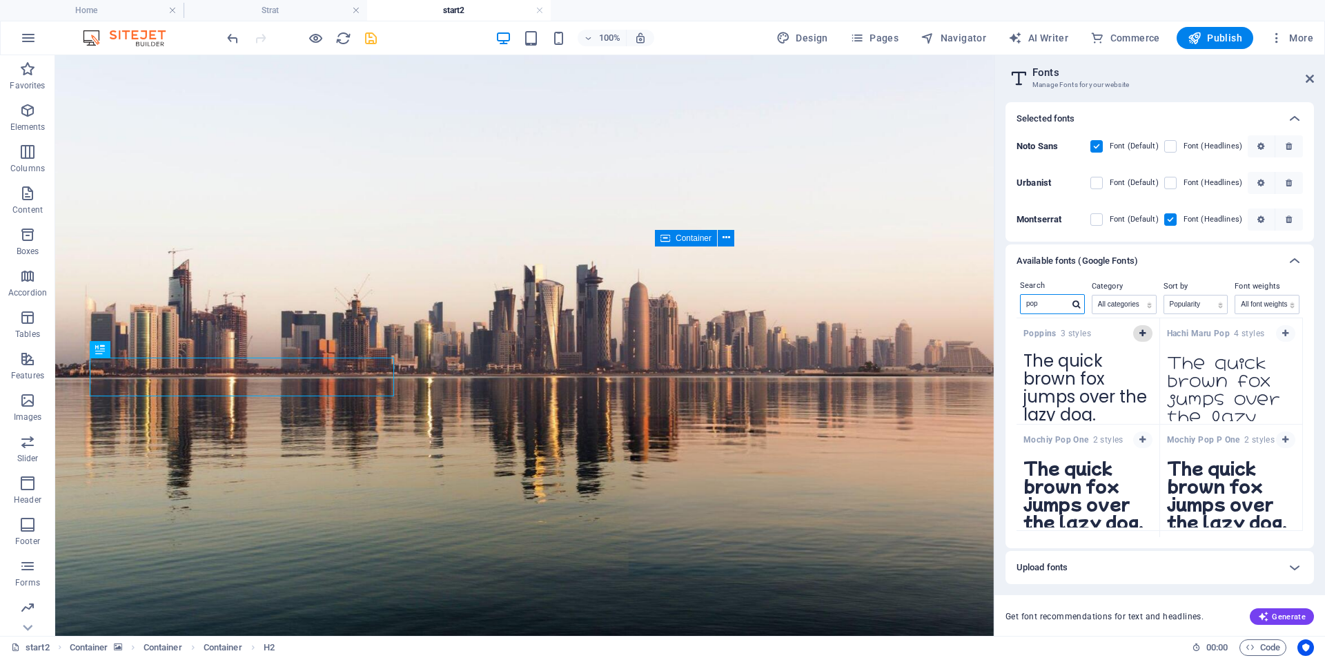
type input "pop"
click at [1142, 329] on icon "button" at bounding box center [1143, 333] width 6 height 8
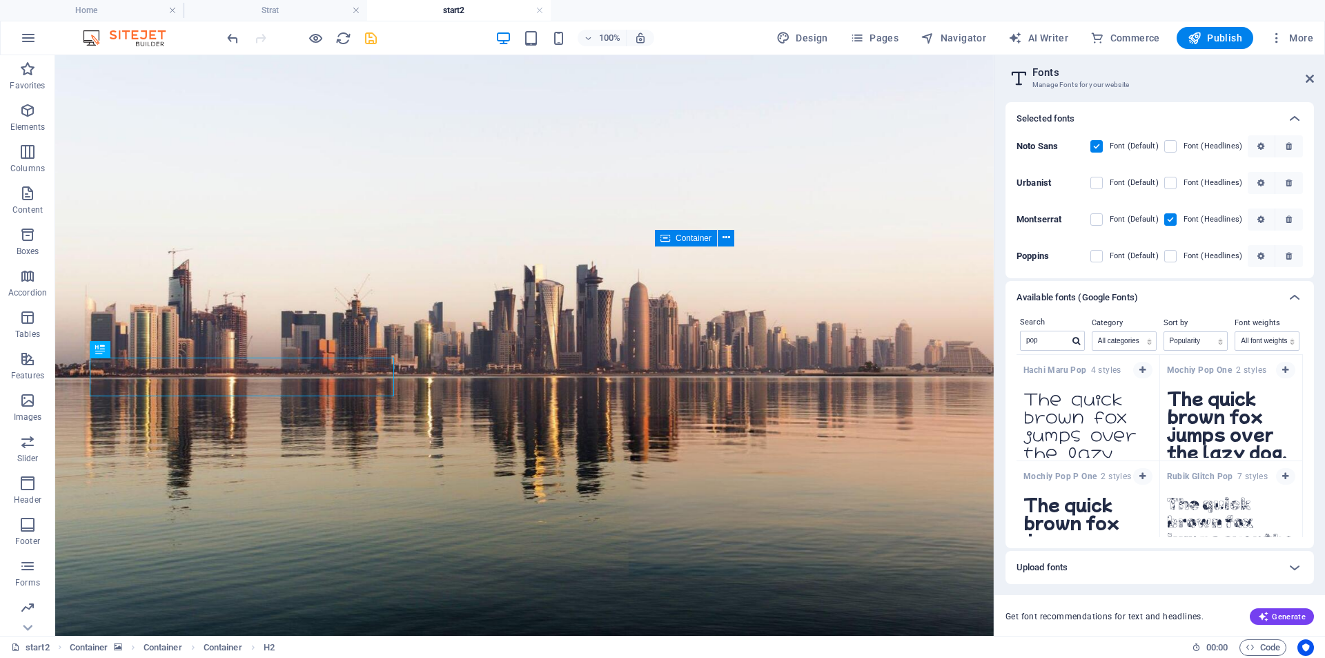
click at [1178, 257] on span at bounding box center [1180, 256] width 7 height 7
click at [1169, 256] on label at bounding box center [1170, 256] width 12 height 12
click at [0, 0] on input "checkbox" at bounding box center [0, 0] width 0 height 0
click at [1172, 177] on label at bounding box center [1170, 183] width 12 height 12
click at [0, 0] on input "checkbox" at bounding box center [0, 0] width 0 height 0
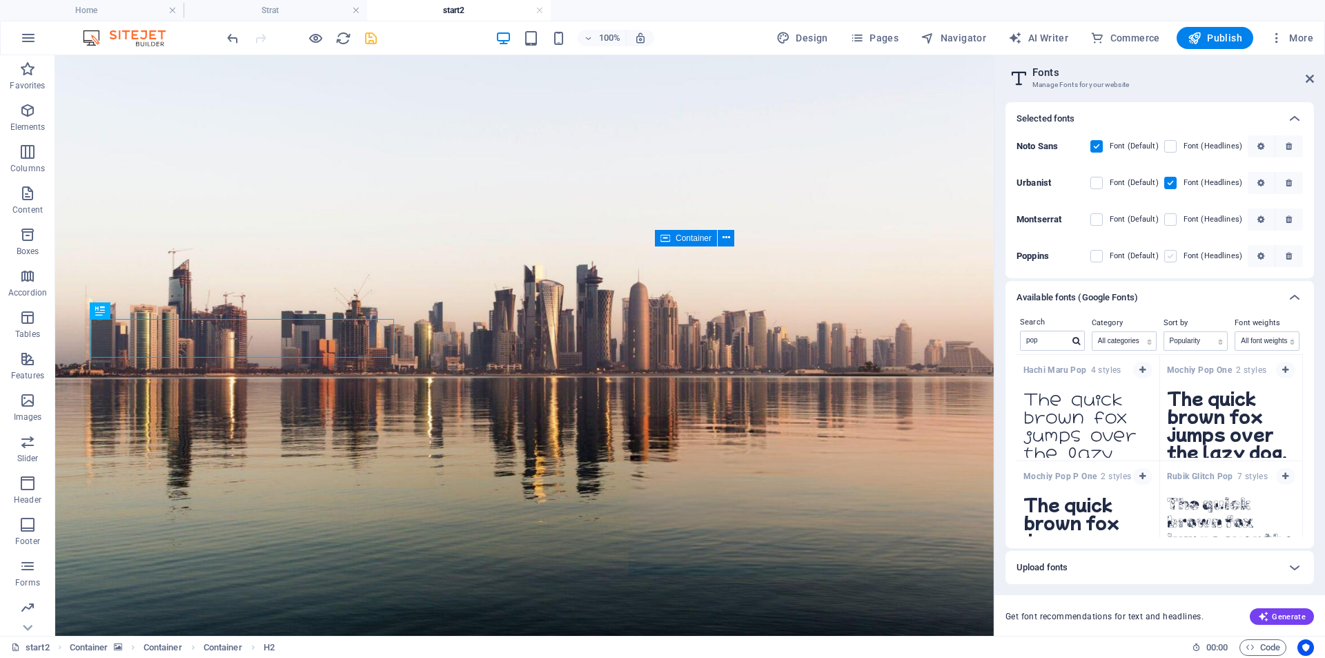
click at [1170, 257] on label at bounding box center [1170, 256] width 12 height 12
click at [0, 0] on input "checkbox" at bounding box center [0, 0] width 0 height 0
click at [1169, 215] on label at bounding box center [1170, 219] width 12 height 12
click at [0, 0] on input "checkbox" at bounding box center [0, 0] width 0 height 0
click at [815, 44] on span "Design" at bounding box center [803, 38] width 52 height 14
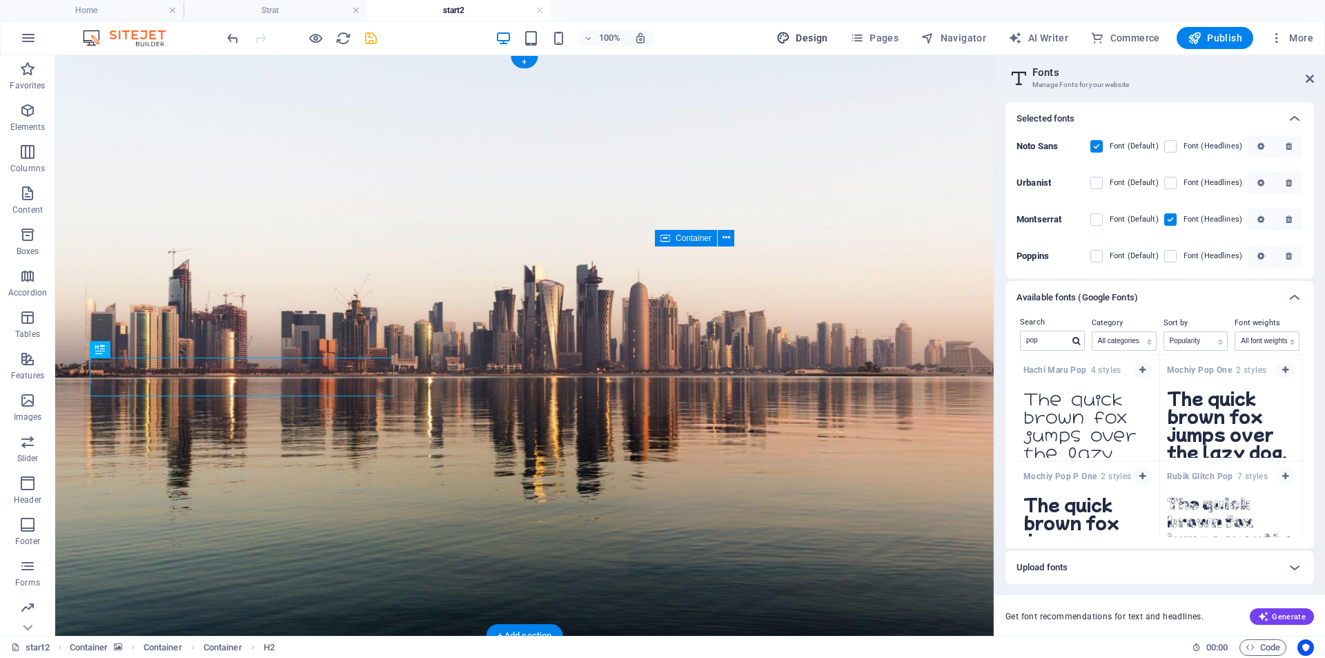
select select "px"
select select "500"
select select "px"
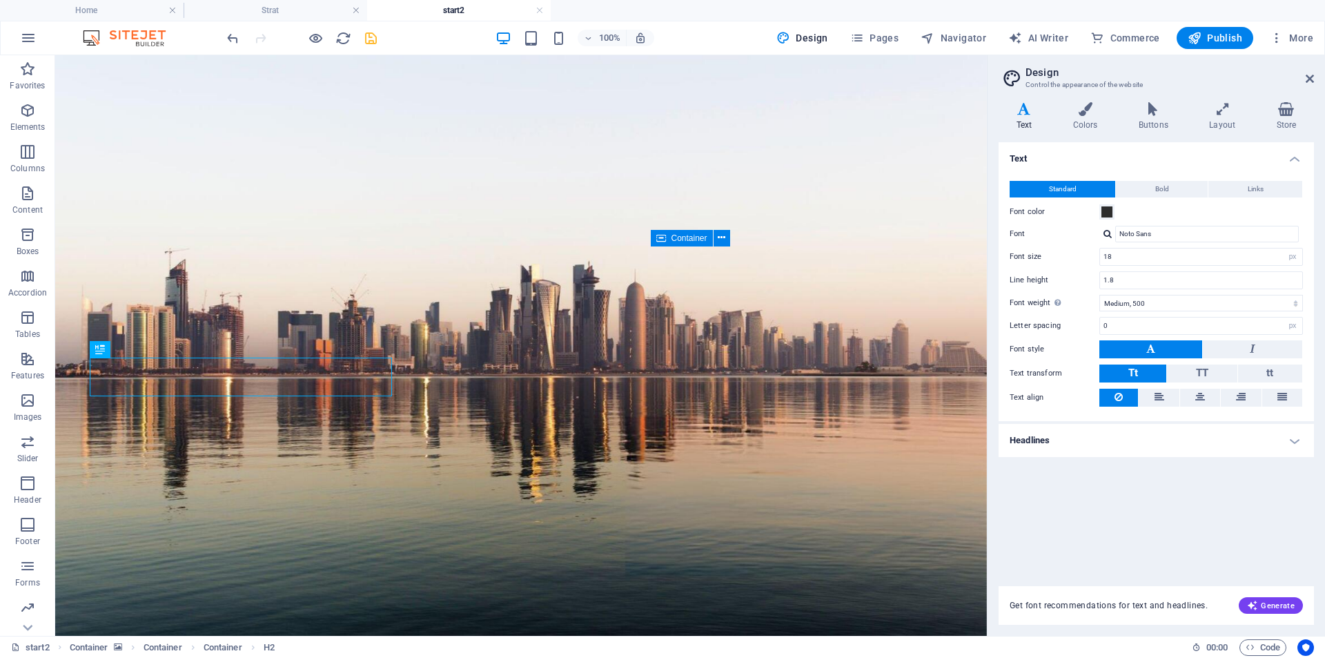
click at [1297, 444] on h4 "Headlines" at bounding box center [1156, 440] width 315 height 33
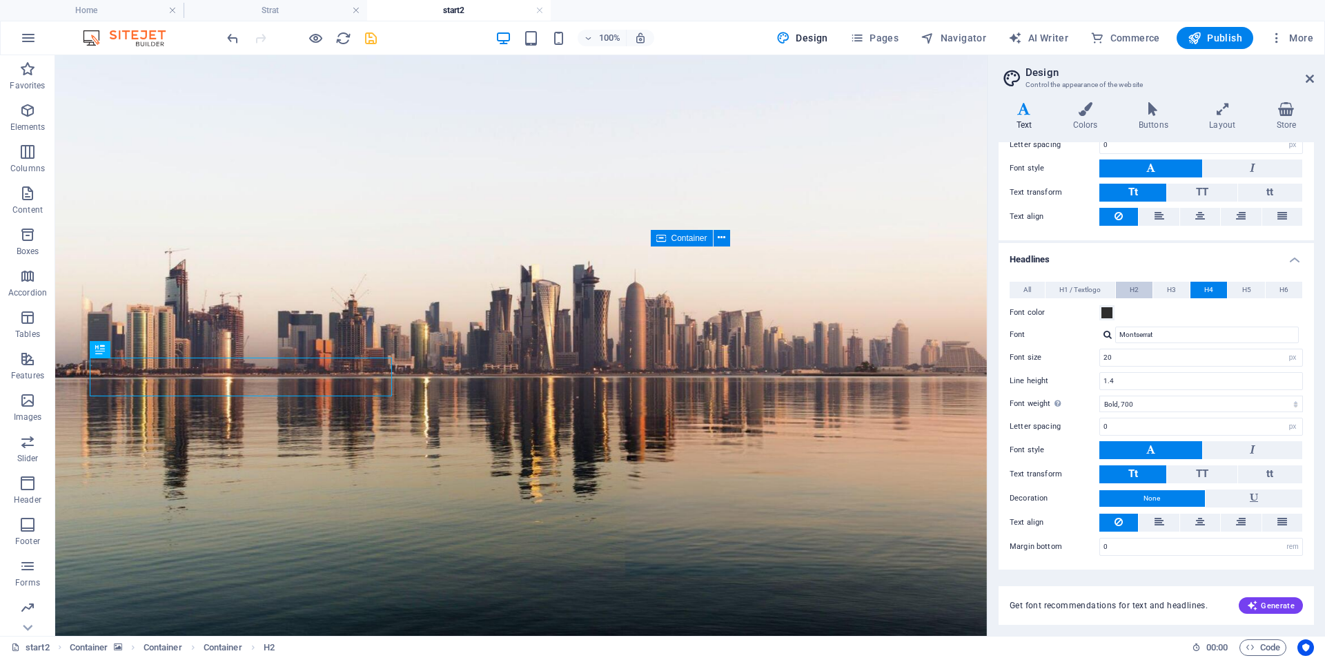
click at [1120, 290] on button "H2" at bounding box center [1134, 290] width 37 height 17
click at [1144, 407] on select "Thin, 100 Extra-light, 200 Light, 300 Regular, 400 Medium, 500 Semi-bold, 600 B…" at bounding box center [1202, 404] width 204 height 17
select select "400"
click at [1100, 396] on select "Thin, 100 Extra-light, 200 Light, 300 Regular, 400 Medium, 500 Semi-bold, 600 B…" at bounding box center [1202, 404] width 204 height 17
click at [111, 351] on span "H2" at bounding box center [115, 349] width 10 height 8
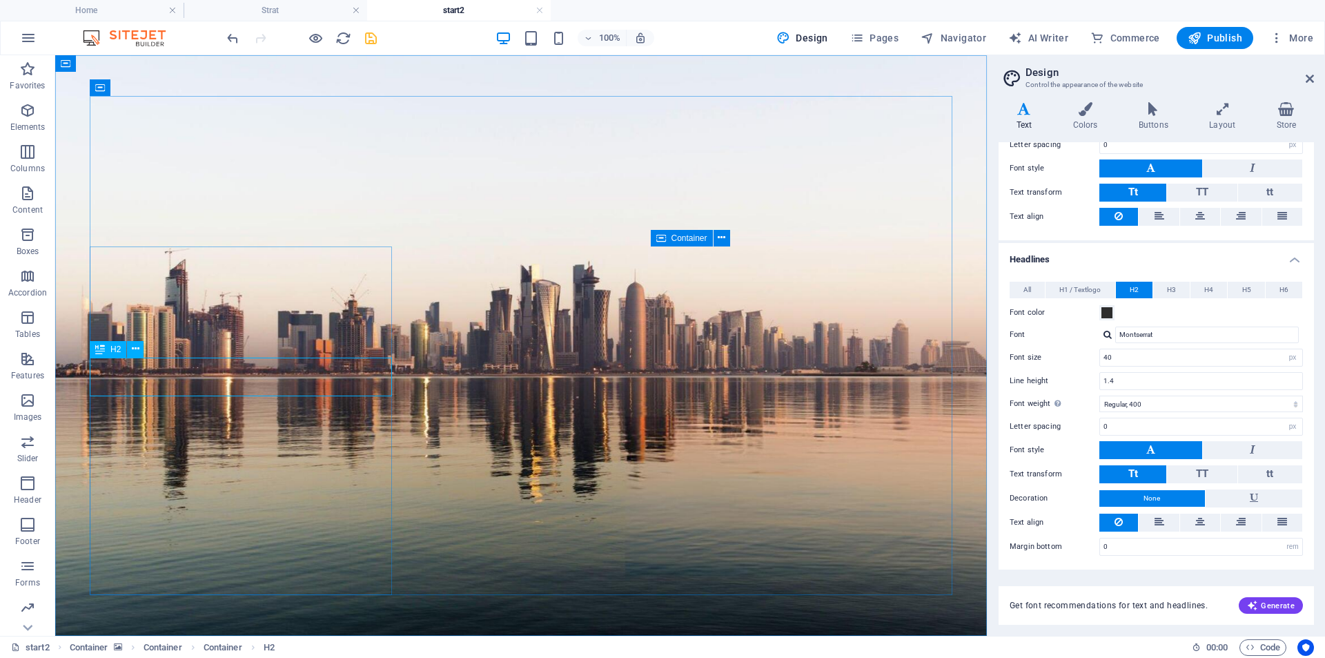
click at [111, 351] on span "H2" at bounding box center [115, 349] width 10 height 8
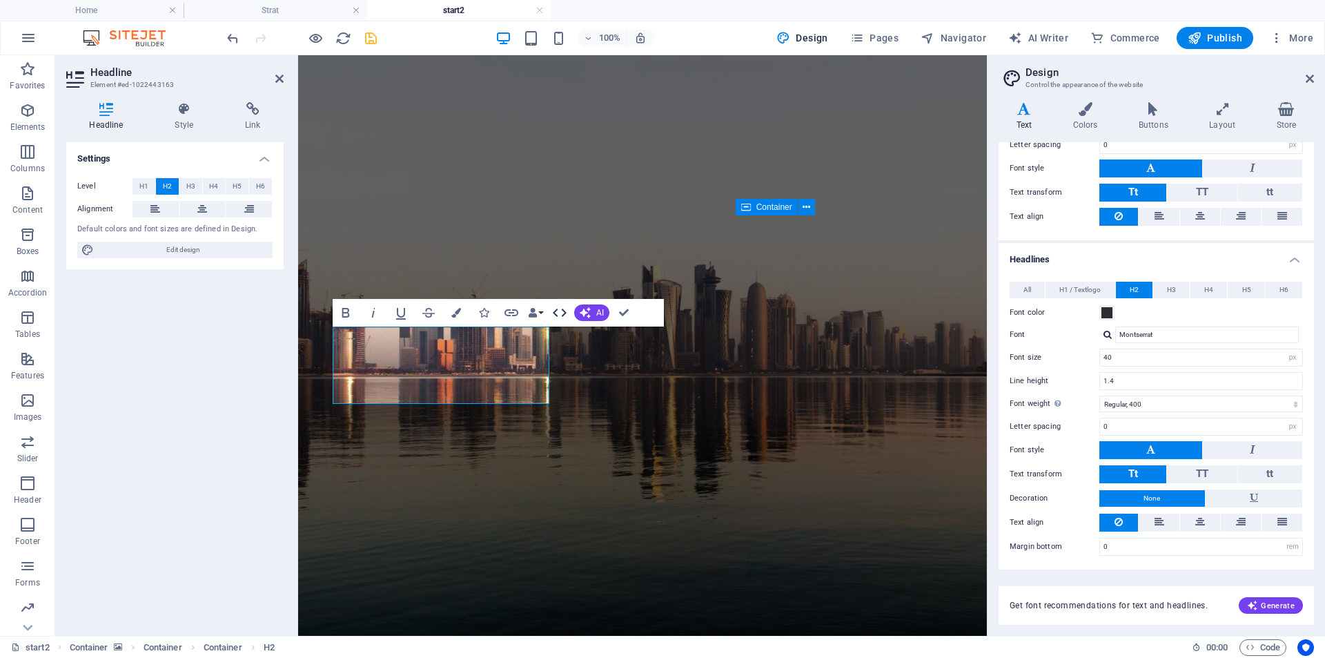
click at [564, 309] on icon "button" at bounding box center [560, 312] width 17 height 17
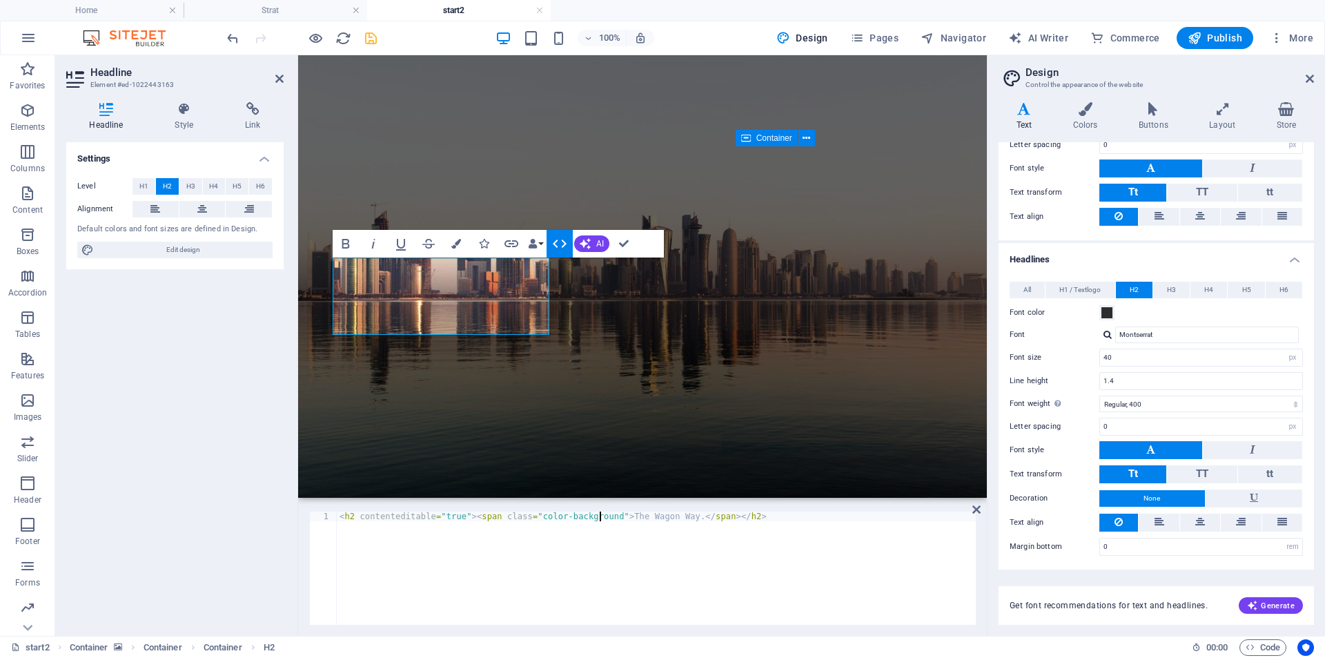
click at [601, 515] on div "< h2 contenteditable = "true" > < span class = "color-background" > The Wagon W…" at bounding box center [656, 577] width 639 height 133
click at [606, 525] on div "< h2 contenteditable = "true" > < span class = "color-background oldtext" > The…" at bounding box center [656, 577] width 639 height 133
click at [603, 516] on div "< h2 contenteditable = "true" > < span class = "color-background oldtext" > The…" at bounding box center [656, 577] width 639 height 133
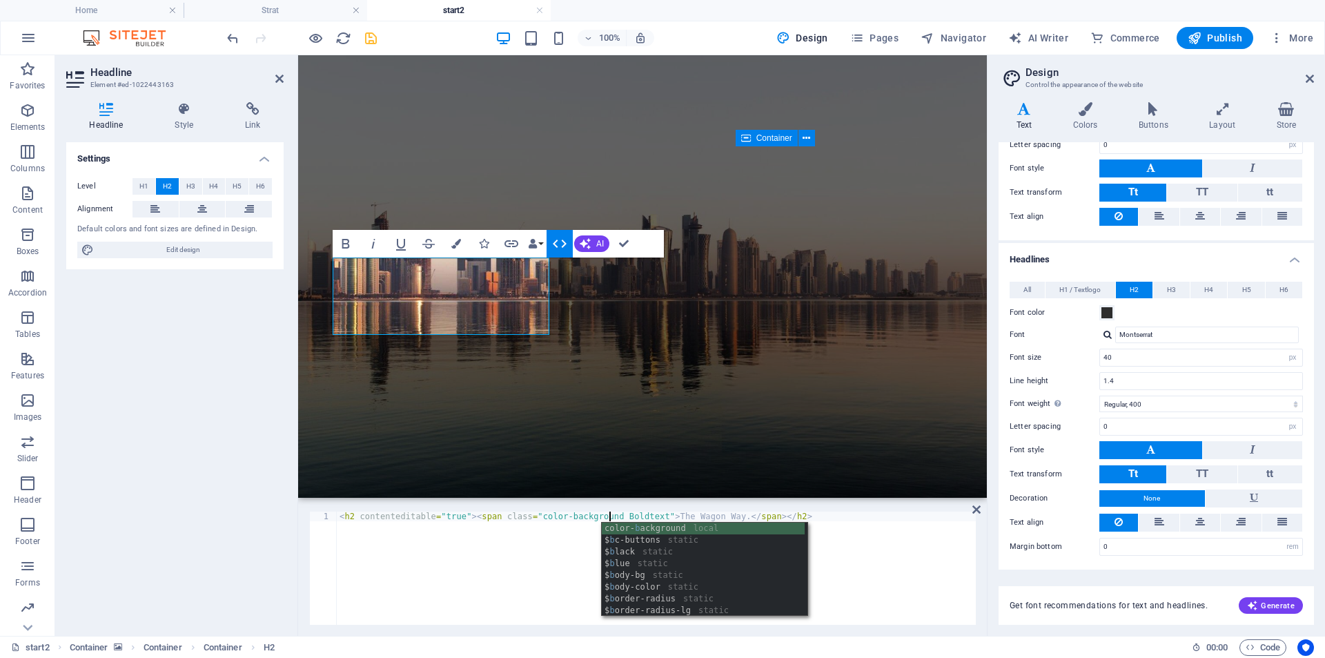
scroll to position [0, 22]
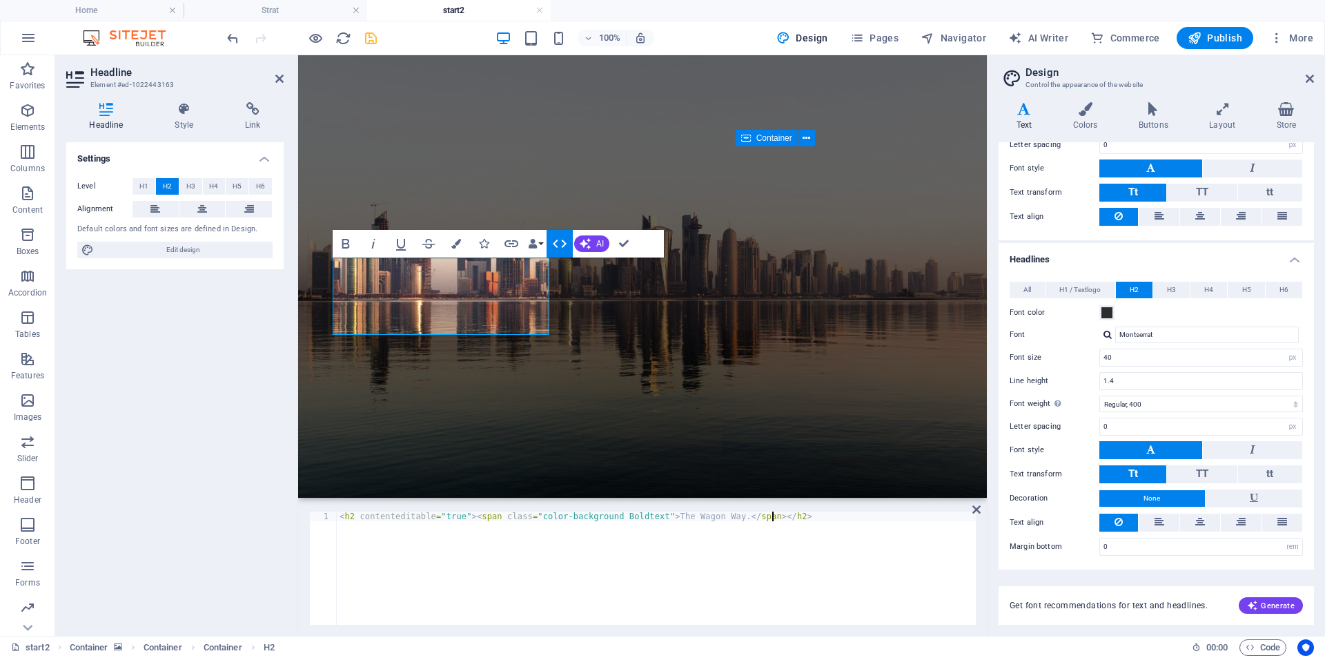
click at [573, 540] on div "< h2 contenteditable = "true" > < span class = "color-background Boldtext" > Th…" at bounding box center [656, 577] width 639 height 133
drag, startPoint x: 605, startPoint y: 516, endPoint x: 640, endPoint y: 512, distance: 35.4
click at [640, 512] on div "< h2 contenteditable = "true" > < span class = "color-background Boldtext" > Th…" at bounding box center [656, 577] width 639 height 133
click at [799, 515] on div "< h2 contenteditable = "true" > < span class = "color-background Boldtext" > Th…" at bounding box center [656, 577] width 639 height 133
type textarea "<h2 contenteditable="true"><span class="color-background Boldtext">The Wagon Wa…"
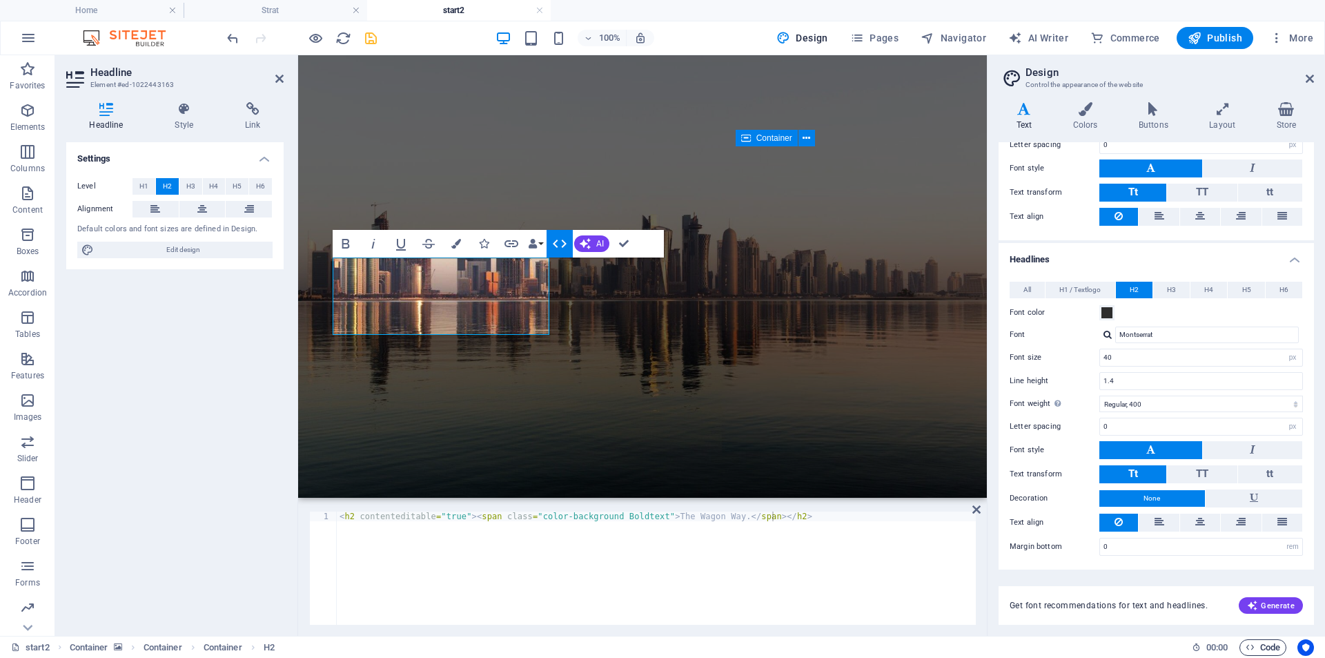
click at [1254, 650] on icon "button" at bounding box center [1250, 647] width 9 height 9
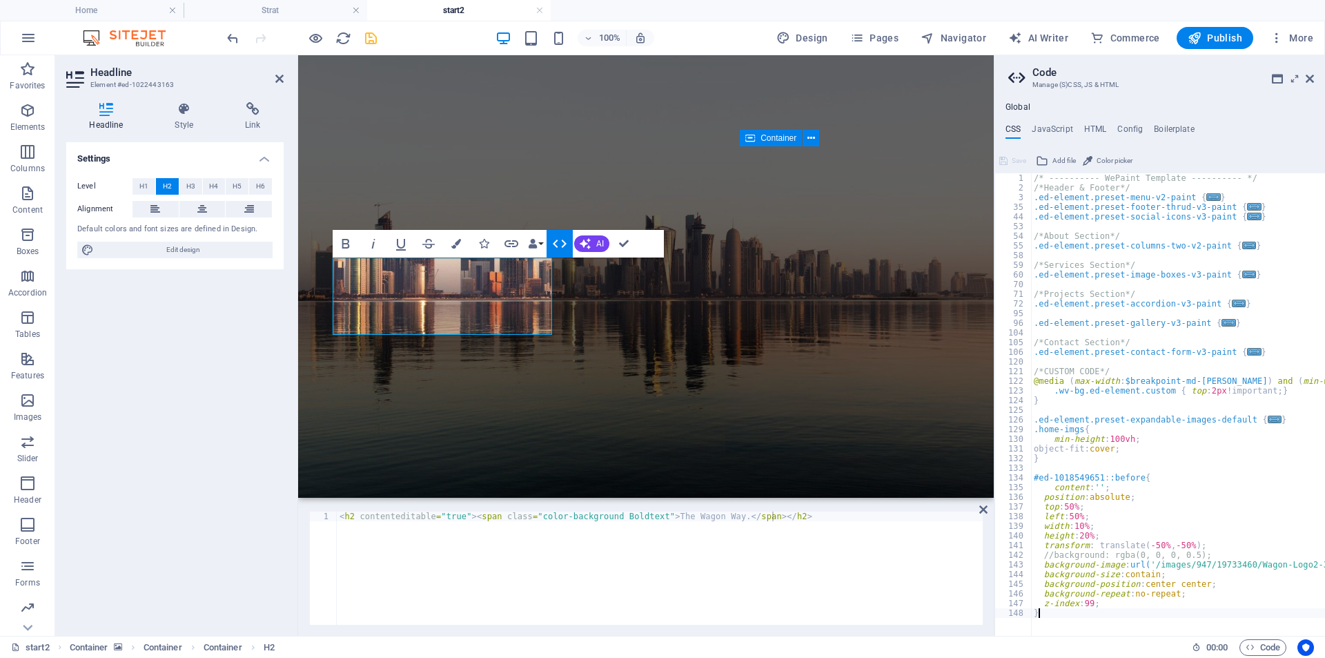
click at [1063, 616] on div "/* ---------- WePaint Template ---------- */ /*Header & Footer*/ .ed-element.pr…" at bounding box center [1236, 408] width 410 height 471
type textarea "}"
type textarea ".Boldtext{"
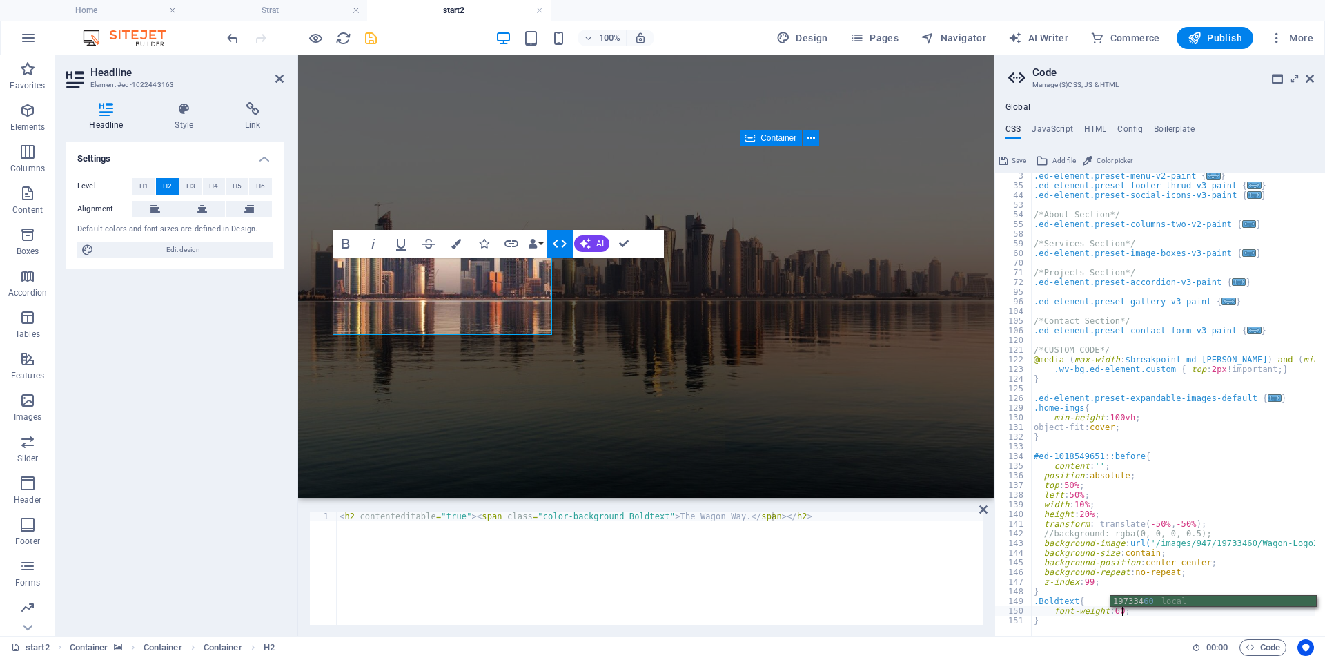
scroll to position [0, 7]
click at [1140, 613] on div ".ed-element.preset-menu-v2-paint { ... } .ed-element.preset-footer-thrud-v3-pai…" at bounding box center [1236, 406] width 410 height 471
type textarea "font-weight: 600;"
click at [372, 40] on icon "save" at bounding box center [371, 38] width 16 height 16
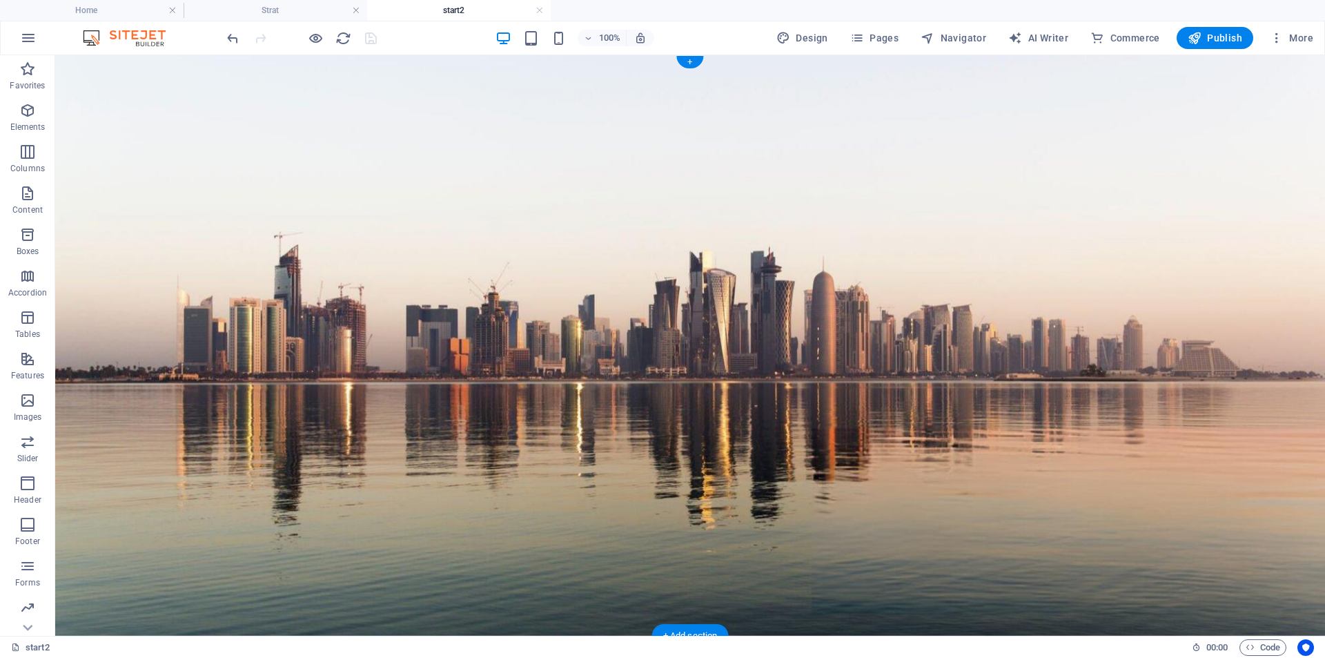
click at [73, 116] on figure at bounding box center [690, 345] width 1270 height 581
select select "px"
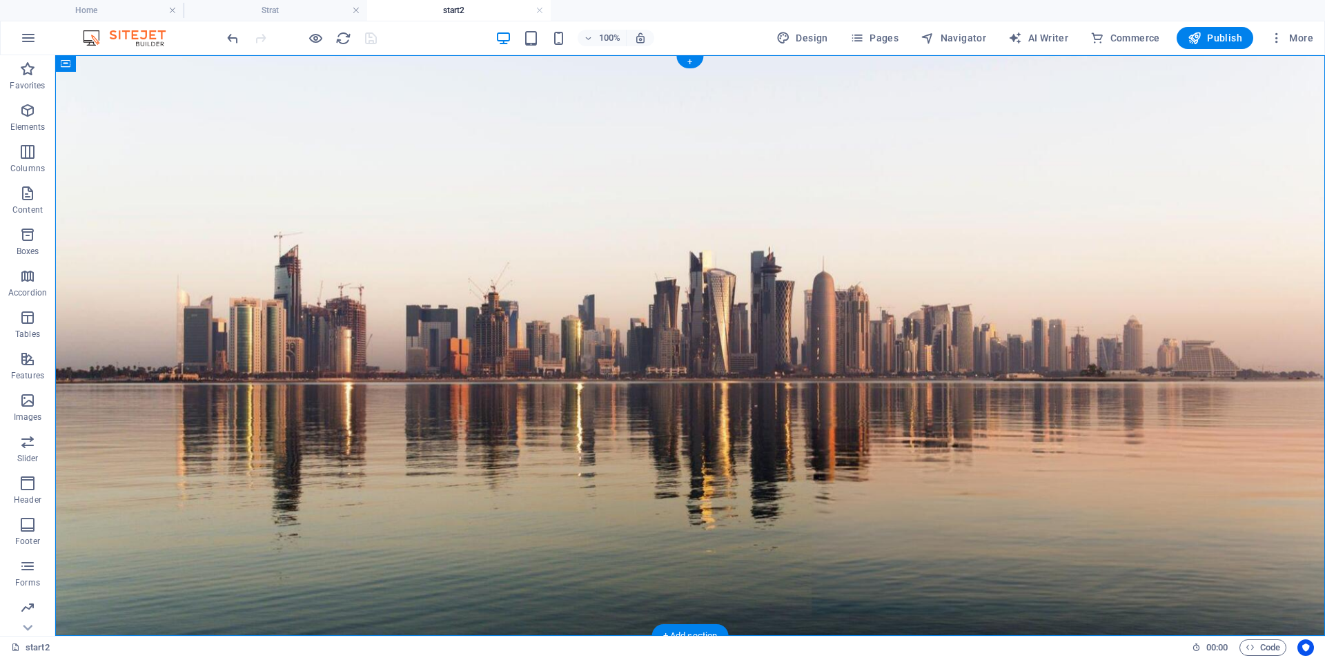
select select "px"
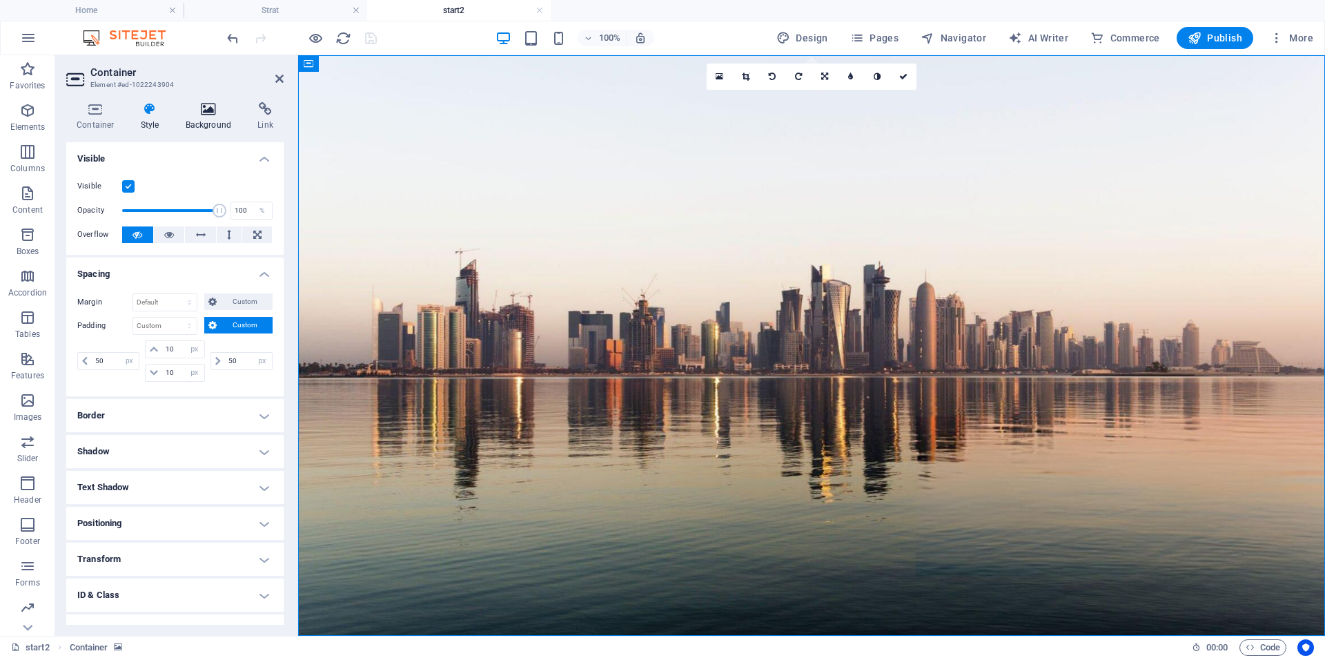
click at [202, 112] on icon at bounding box center [208, 109] width 67 height 14
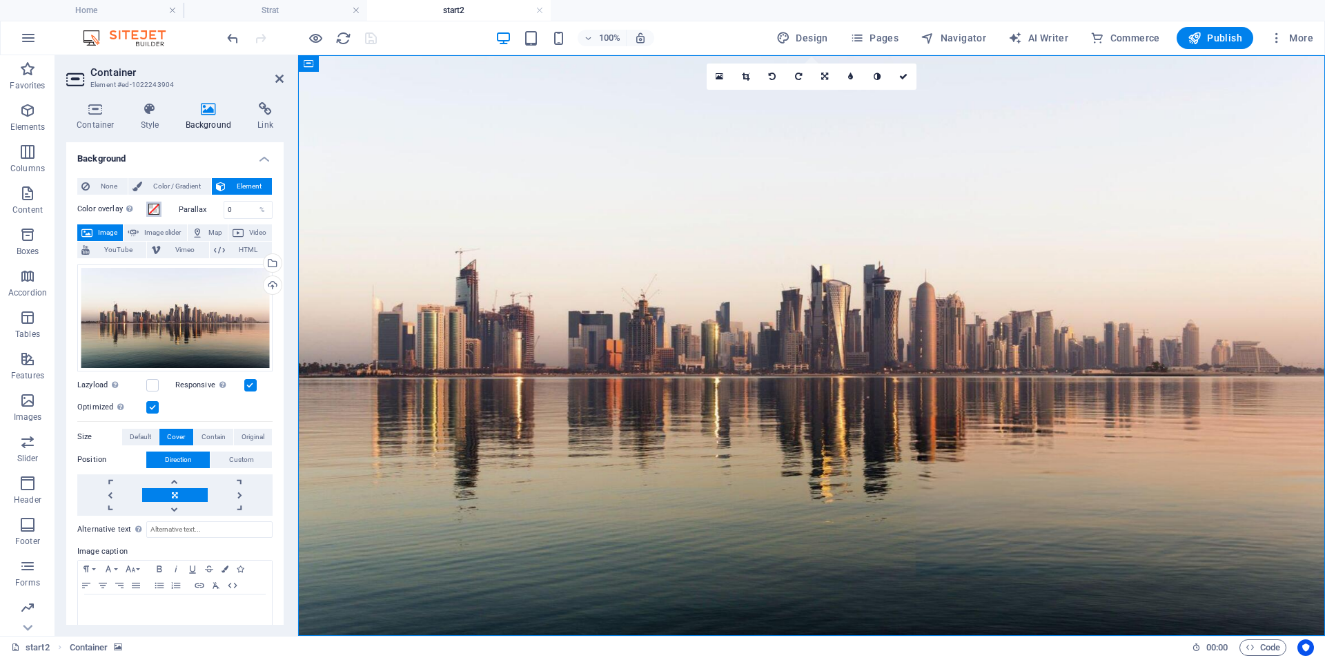
click at [149, 208] on span at bounding box center [153, 209] width 11 height 11
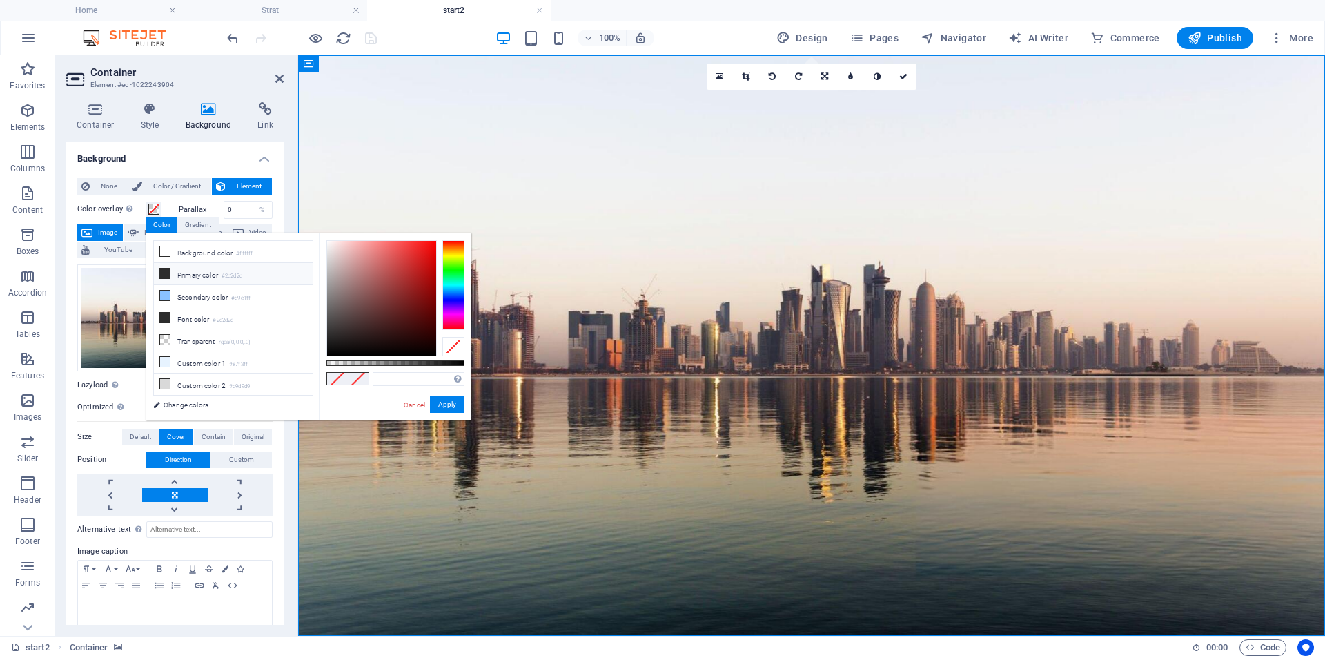
click at [204, 275] on li "Primary color #2d2d2d" at bounding box center [233, 274] width 159 height 22
type input "rgba(45, 45, 45, 0.365)"
drag, startPoint x: 463, startPoint y: 363, endPoint x: 377, endPoint y: 364, distance: 86.3
click at [377, 364] on div at bounding box center [379, 363] width 6 height 10
click at [441, 404] on button "Apply" at bounding box center [447, 404] width 35 height 17
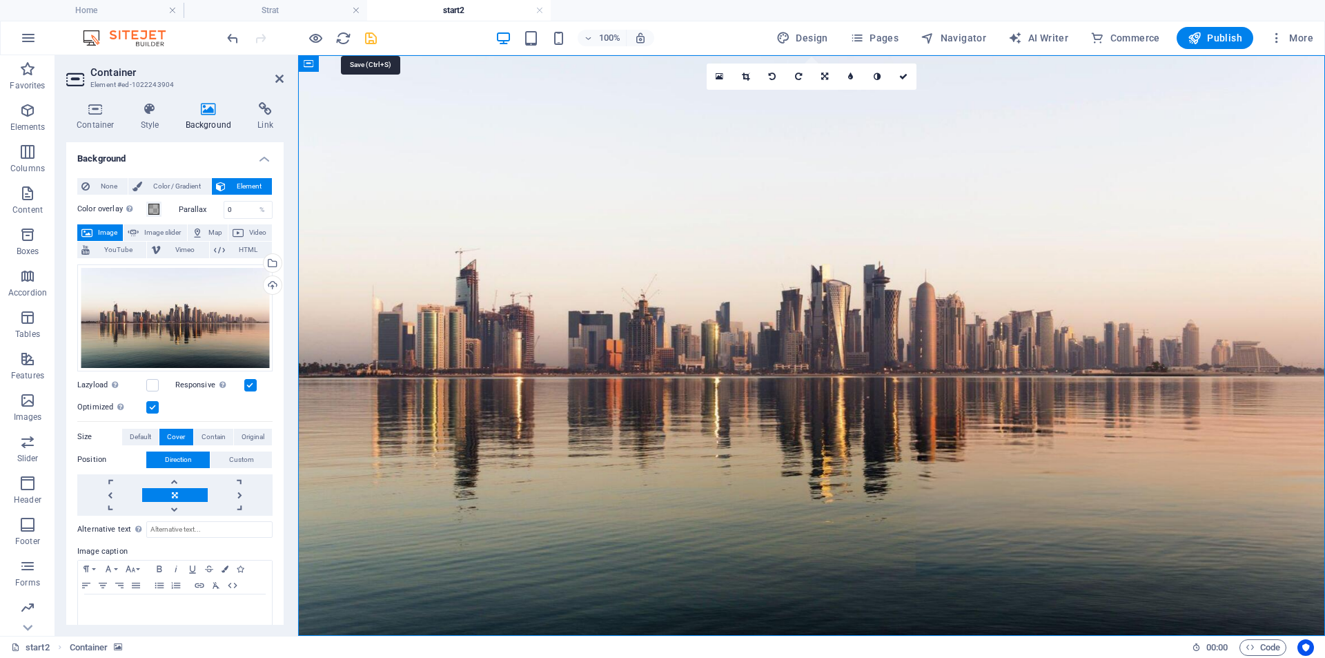
click at [373, 40] on icon "save" at bounding box center [371, 38] width 16 height 16
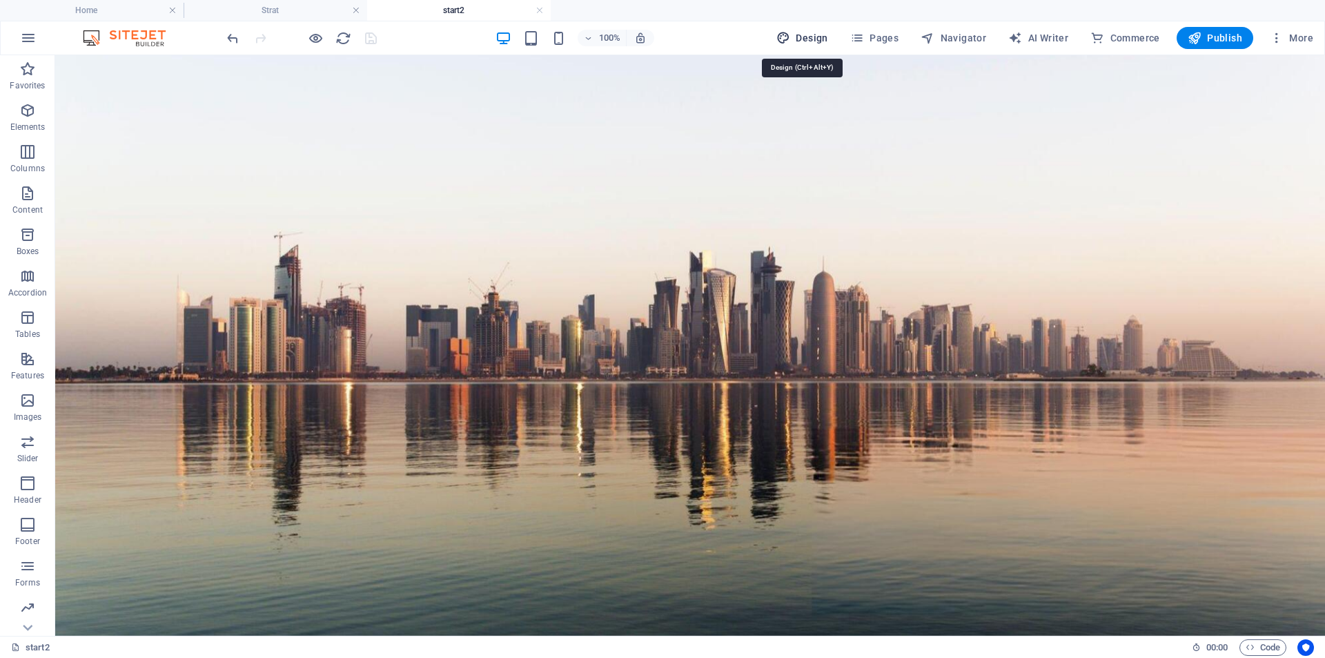
click at [811, 36] on span "Design" at bounding box center [803, 38] width 52 height 14
select select "px"
select select "500"
select select "px"
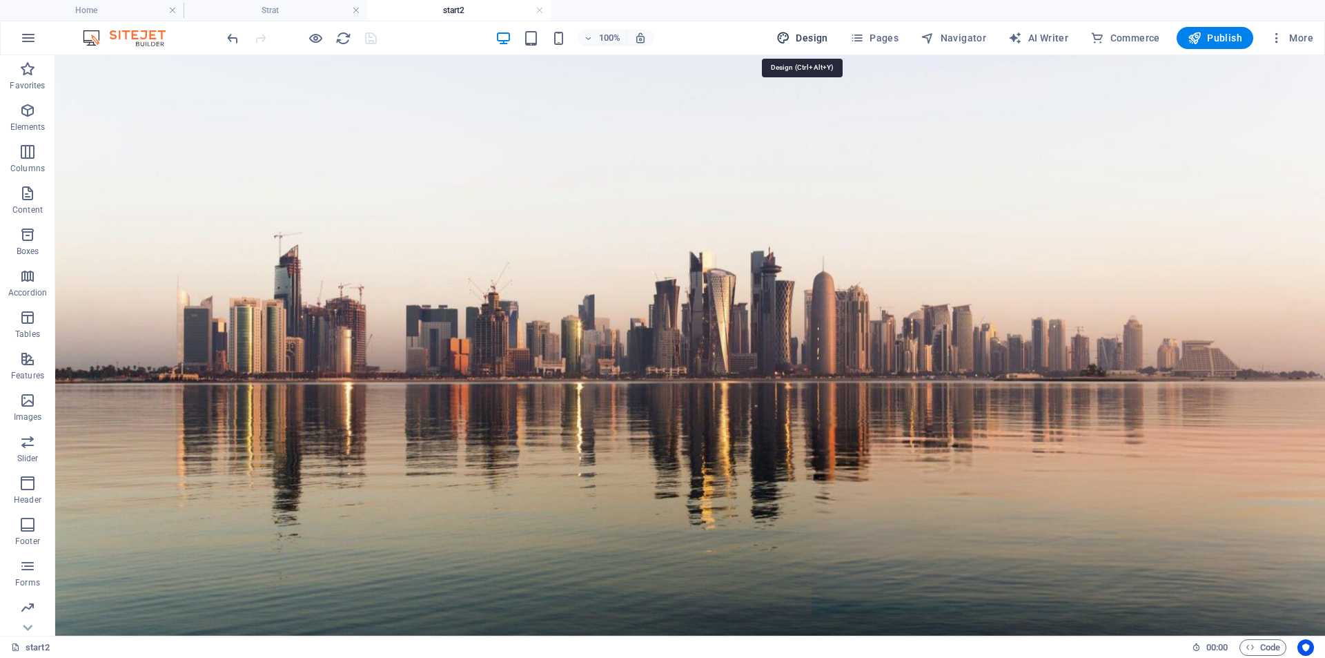
select select "400"
select select "px"
select select "rem"
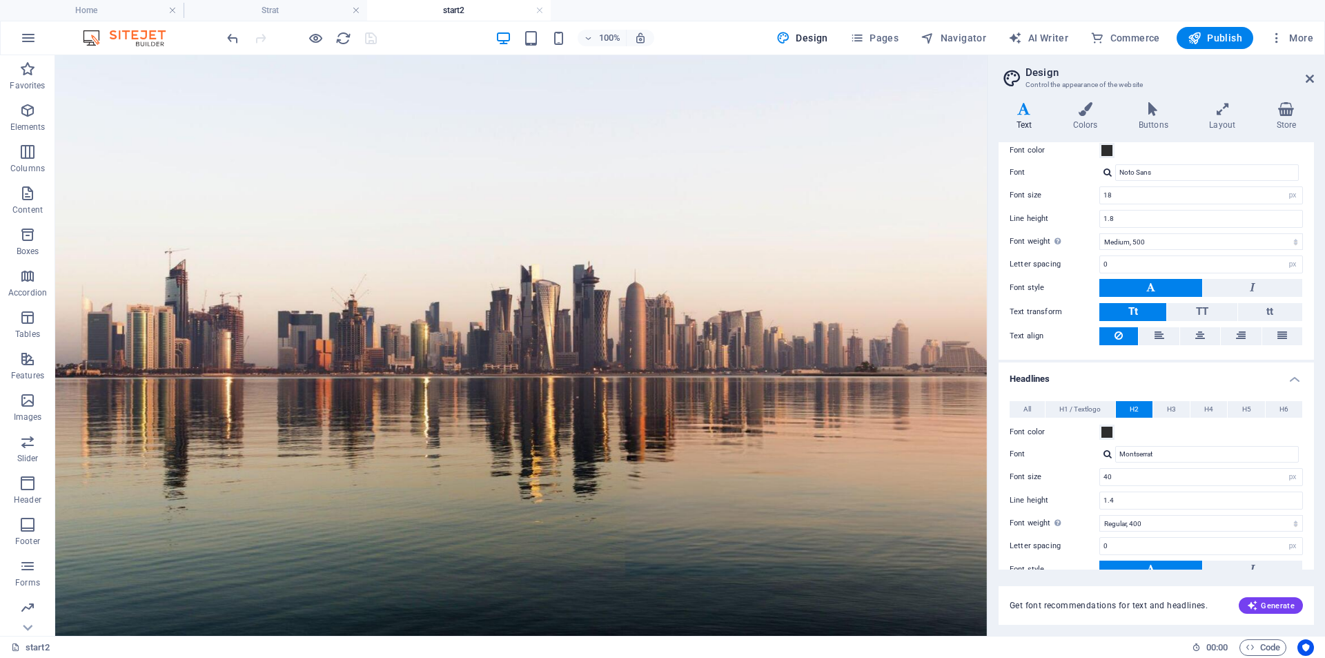
scroll to position [138, 0]
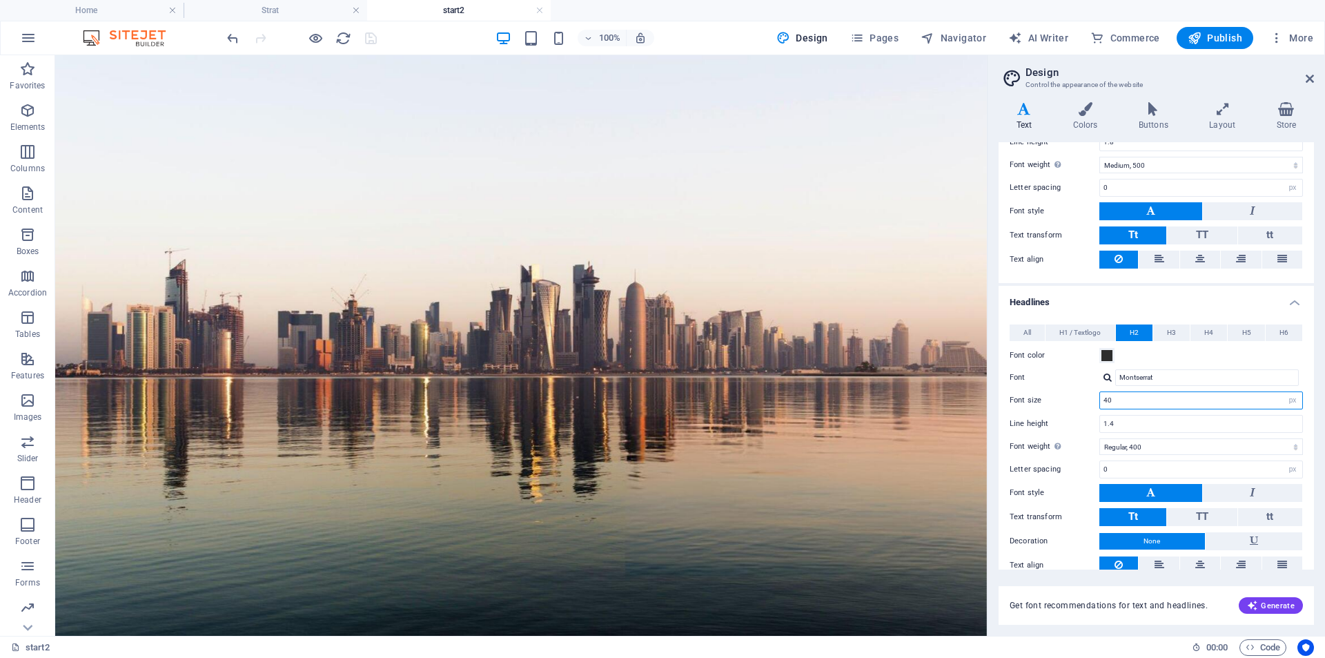
click at [1106, 402] on input "40" at bounding box center [1201, 400] width 202 height 17
type input "55"
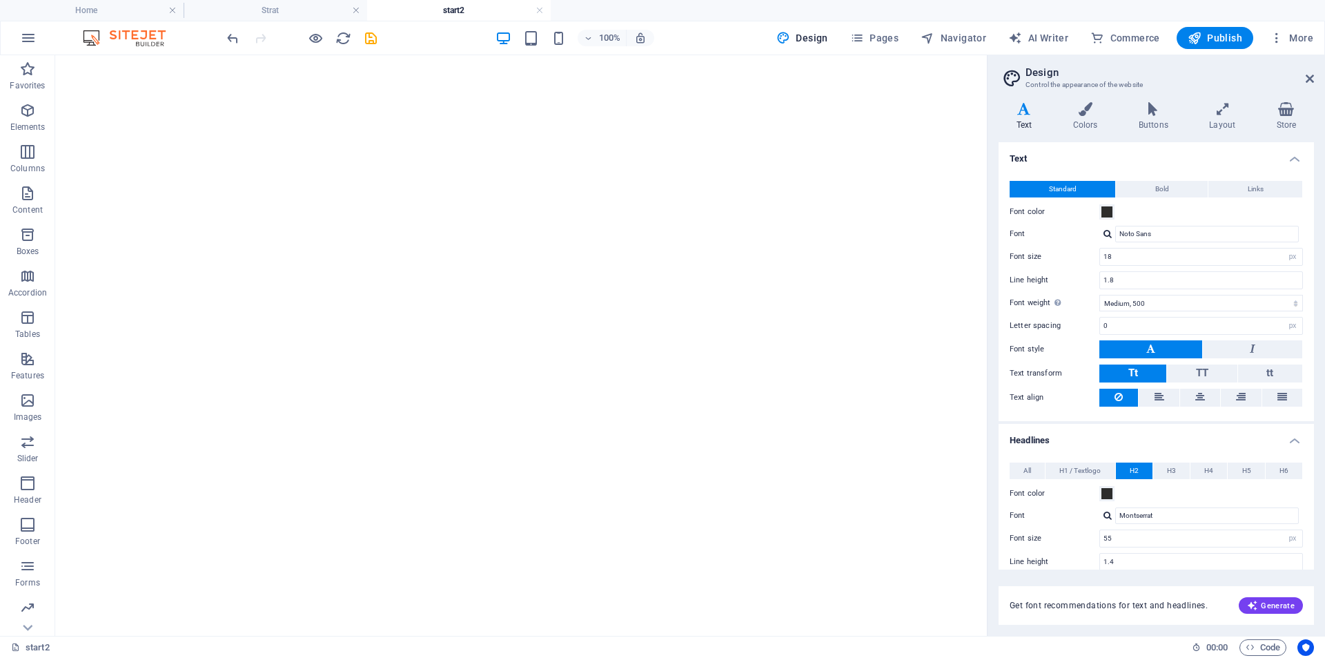
select select "px"
select select "500"
select select "px"
select select "400"
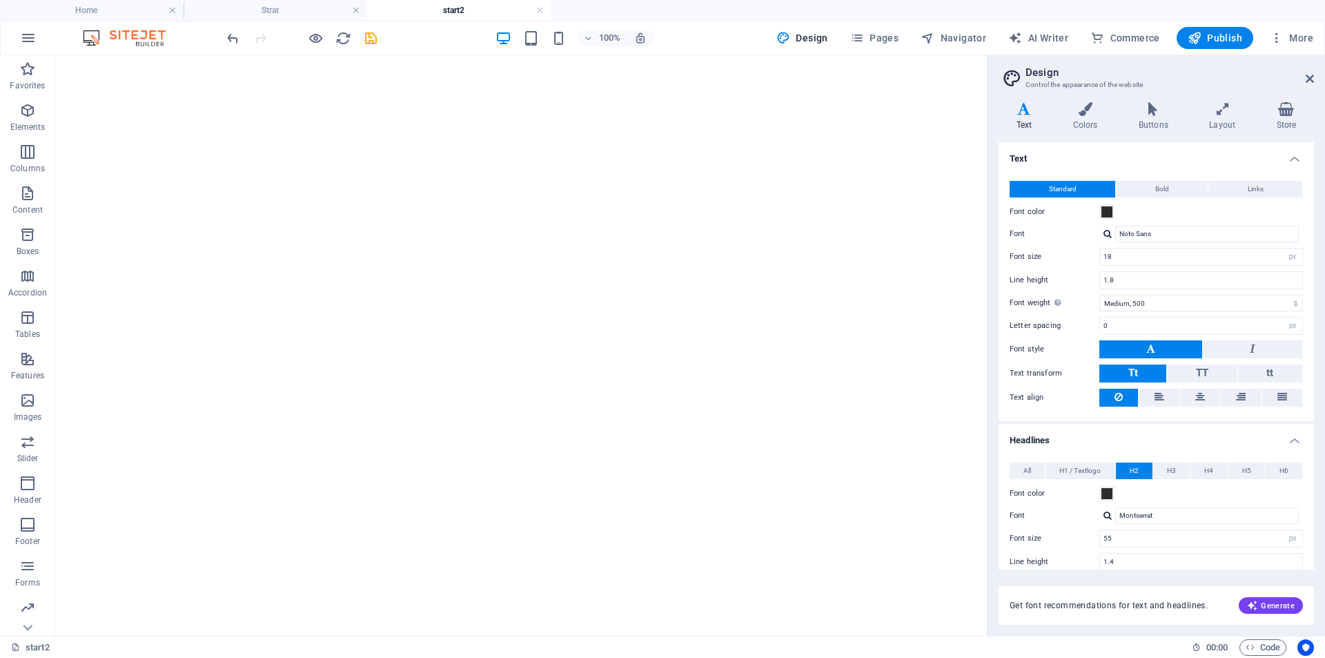
select select "px"
select select "rem"
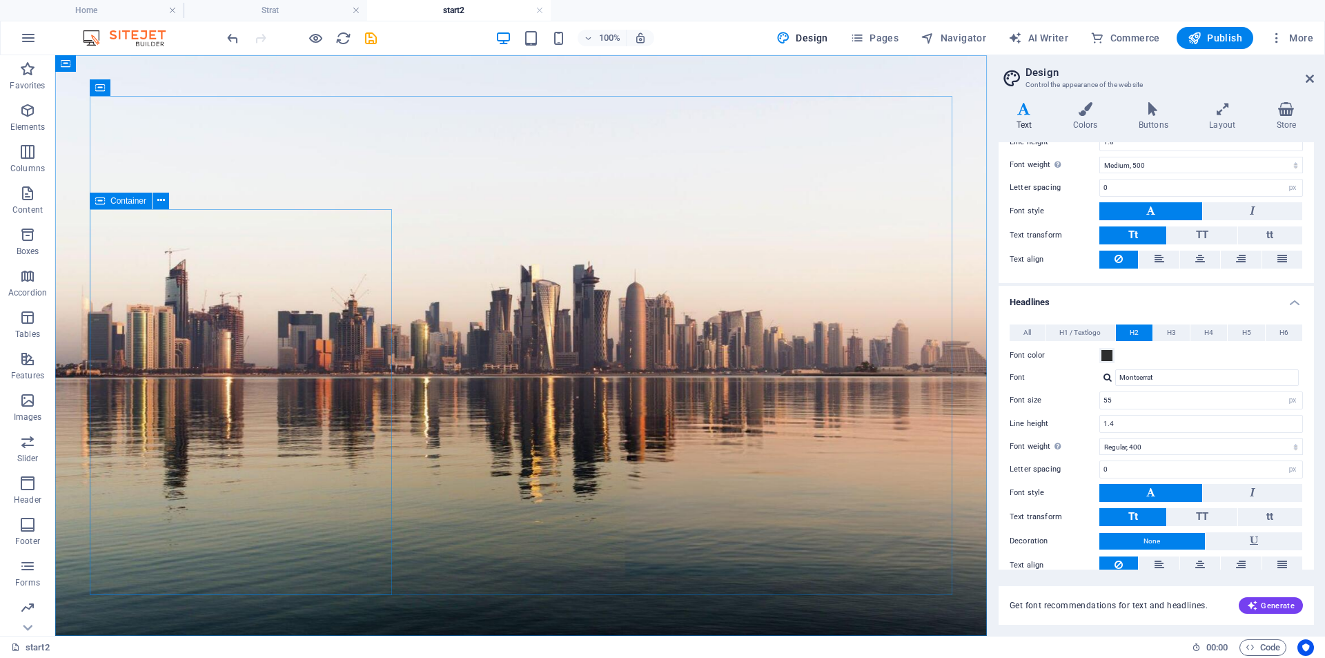
type input "55"
click at [99, 202] on icon at bounding box center [100, 201] width 10 height 17
select select "%"
select select "px"
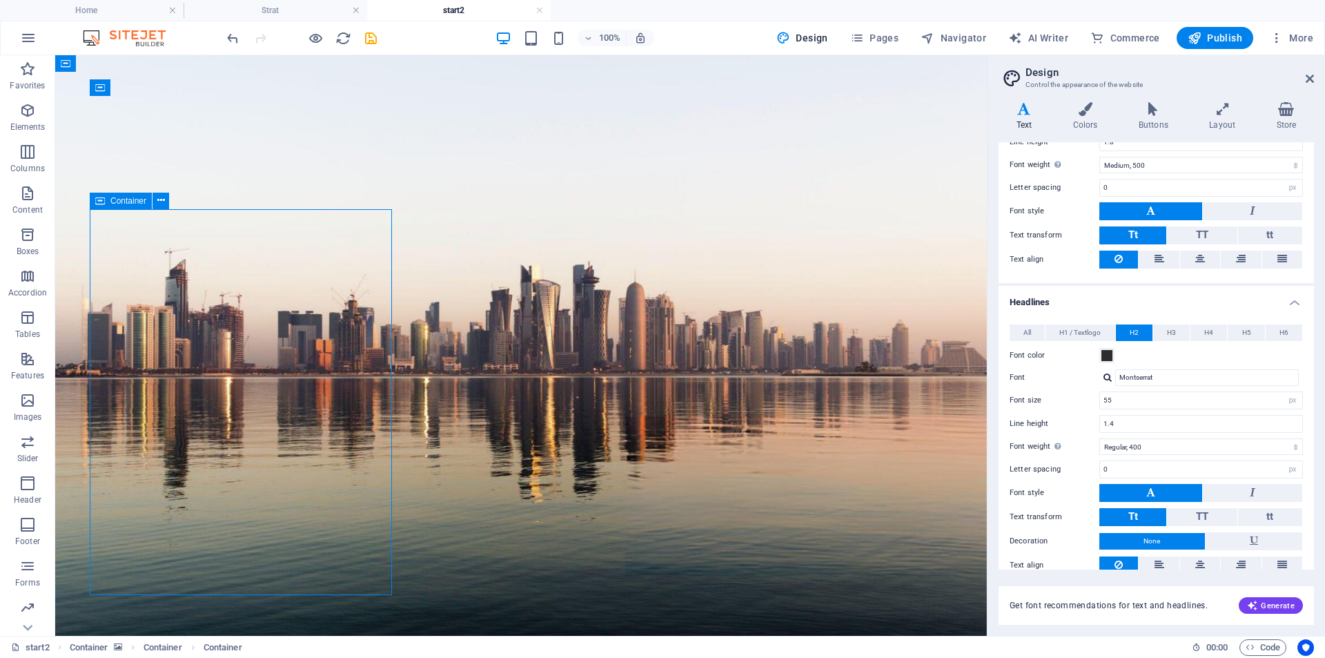
select select "px"
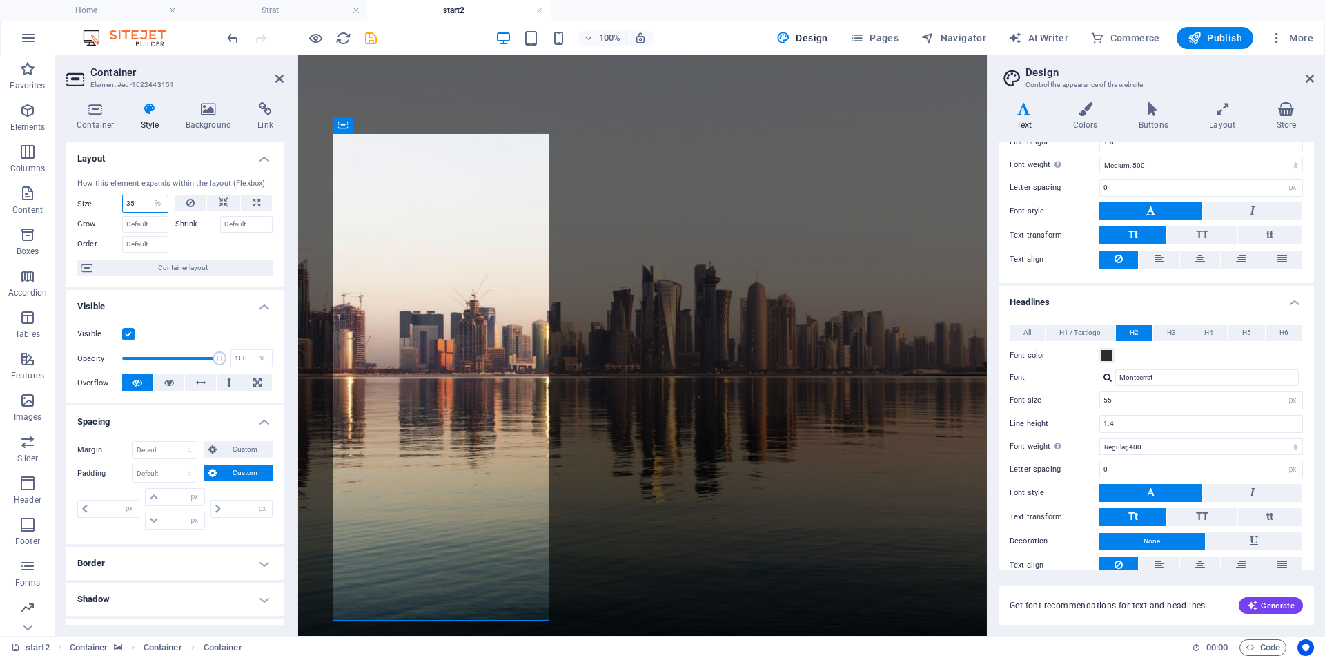
click at [128, 202] on input "35" at bounding box center [145, 203] width 45 height 17
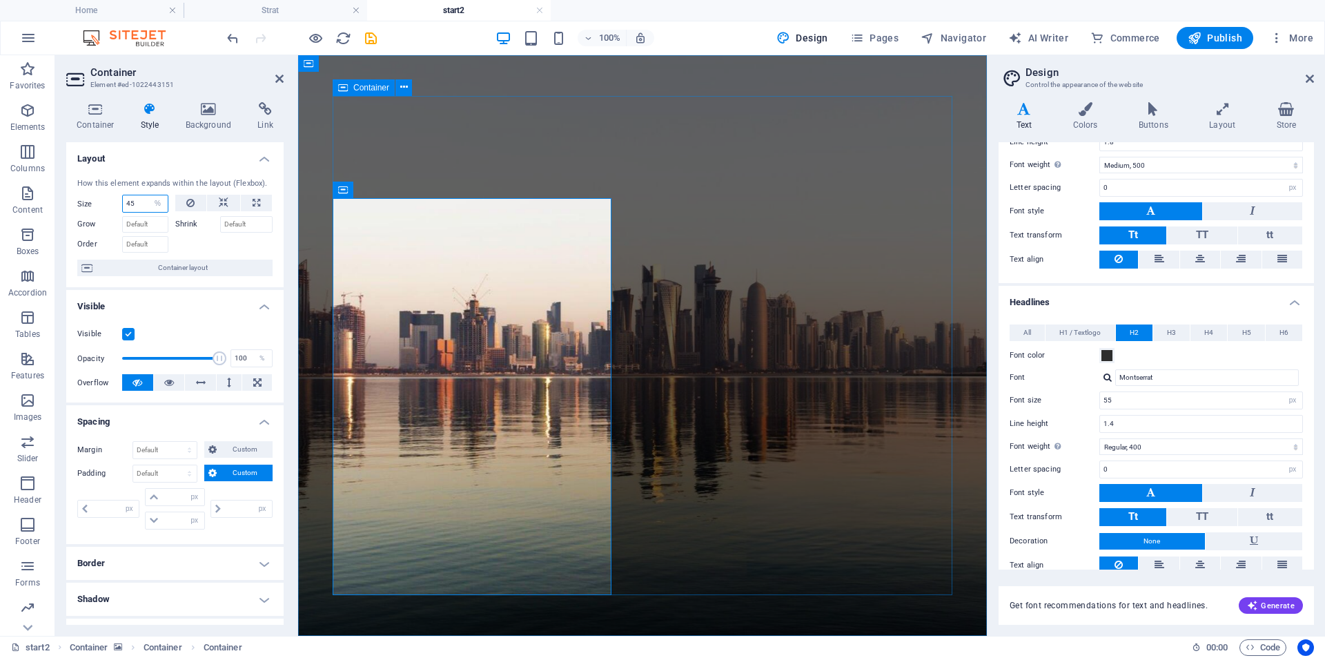
type input "45"
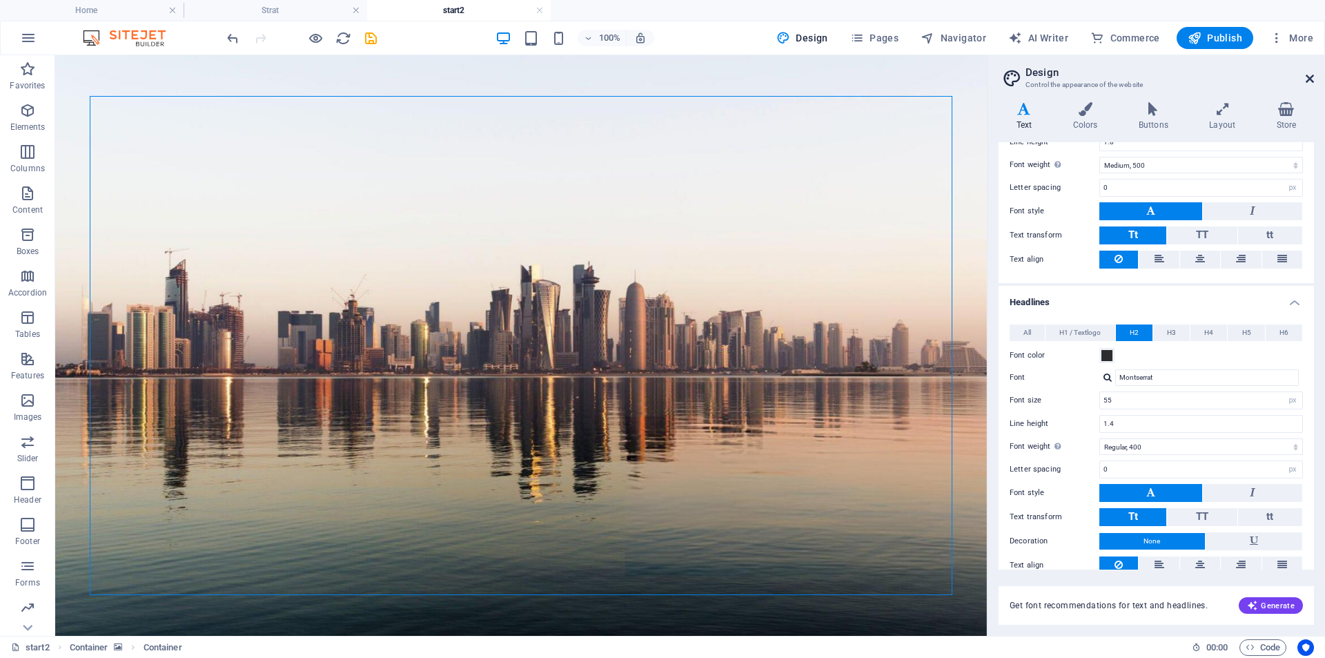
click at [1312, 80] on icon at bounding box center [1310, 78] width 8 height 11
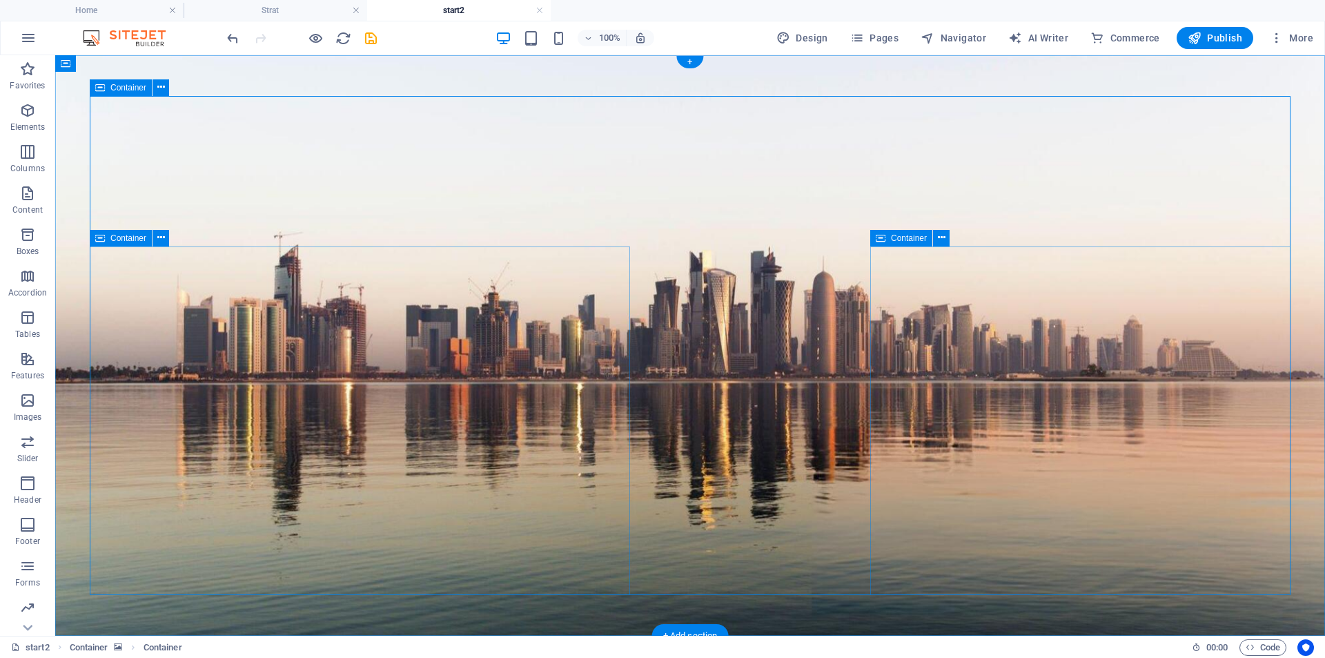
click at [64, 236] on figure at bounding box center [690, 345] width 1270 height 581
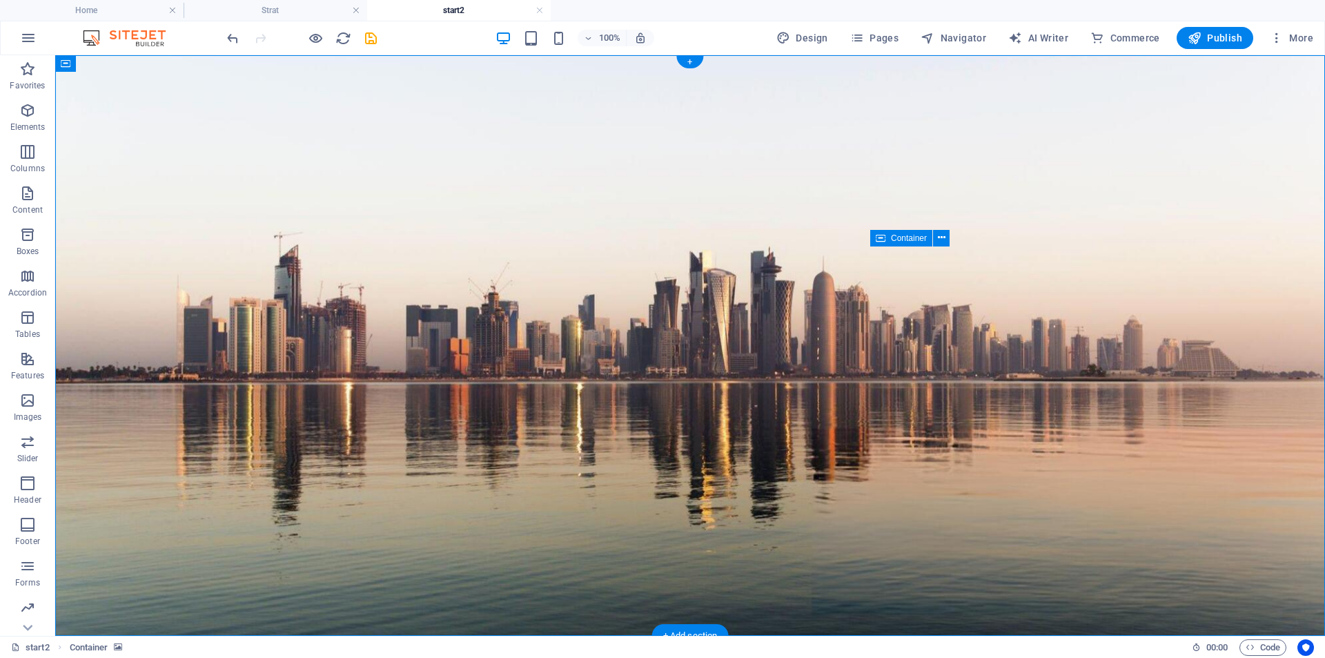
click at [69, 153] on figure at bounding box center [690, 345] width 1270 height 581
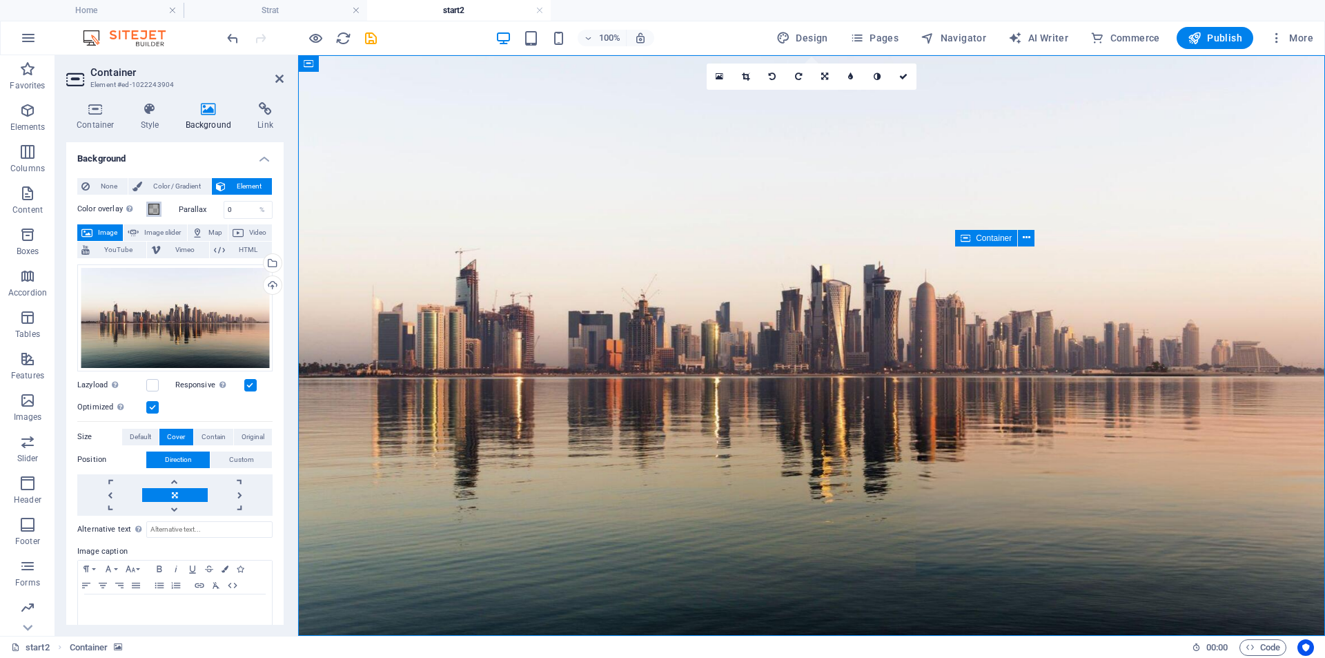
click at [155, 215] on button "Color overlay Places an overlay over the background to colorize it" at bounding box center [153, 209] width 15 height 15
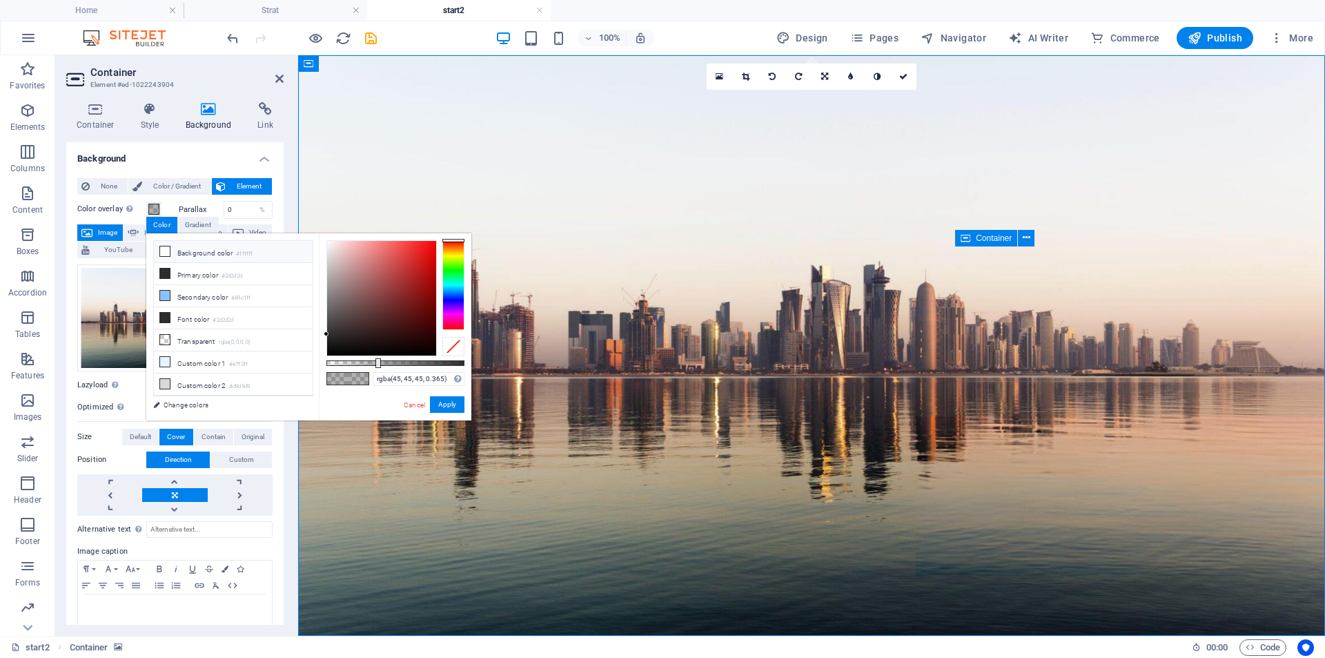
click at [193, 255] on li "Background color #ffffff" at bounding box center [233, 252] width 159 height 22
type input "rgba(255, 255, 255, 0.22)"
drag, startPoint x: 376, startPoint y: 363, endPoint x: 357, endPoint y: 362, distance: 19.3
click at [357, 362] on div at bounding box center [358, 363] width 6 height 10
click at [445, 412] on button "Apply" at bounding box center [447, 404] width 35 height 17
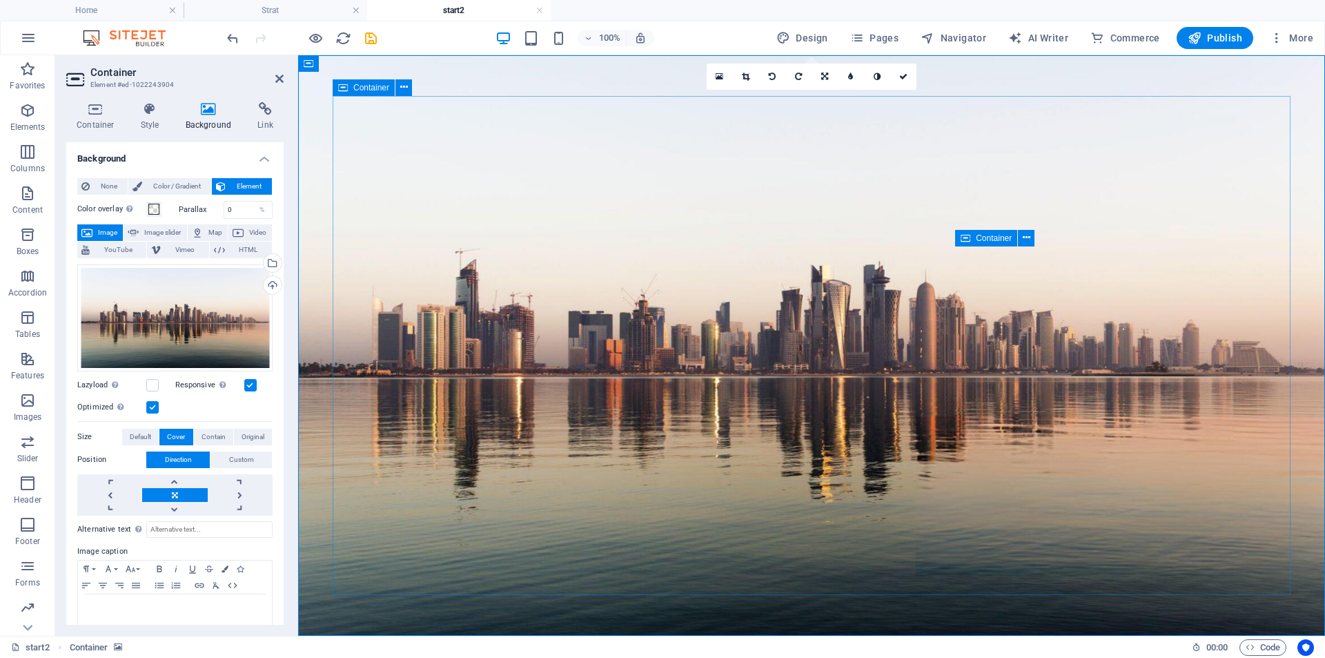
click at [278, 79] on icon at bounding box center [279, 78] width 8 height 11
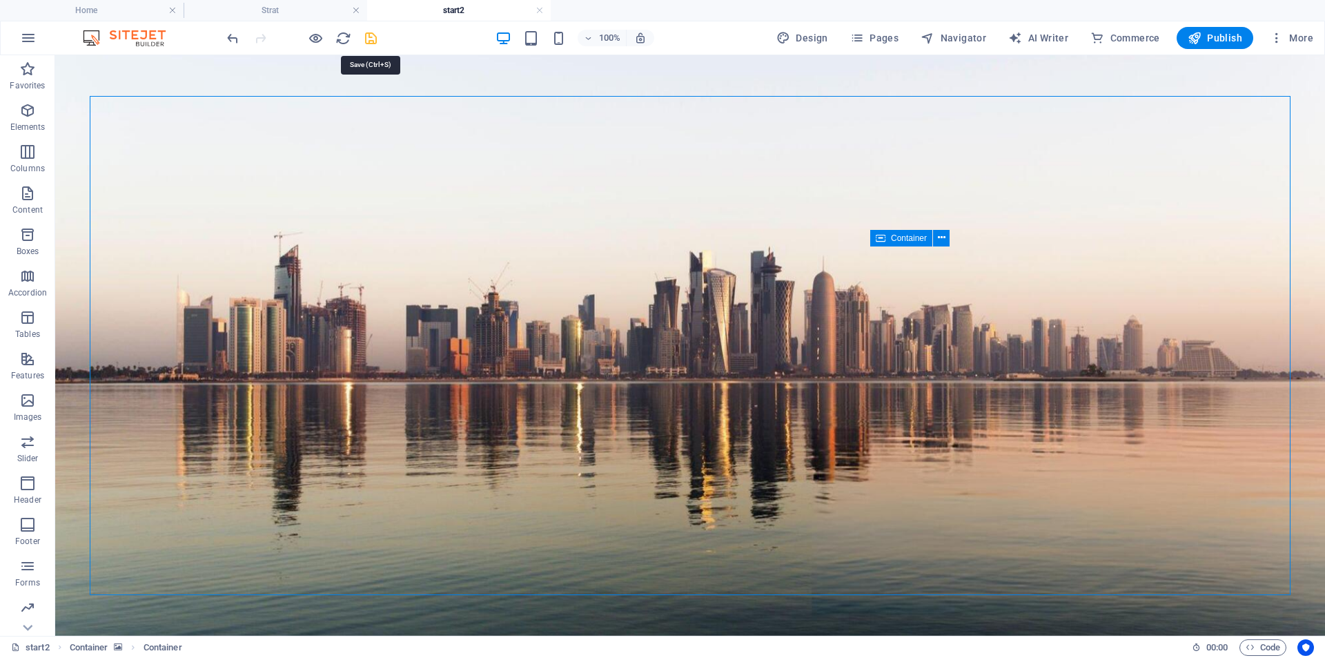
click at [368, 43] on icon "save" at bounding box center [371, 38] width 16 height 16
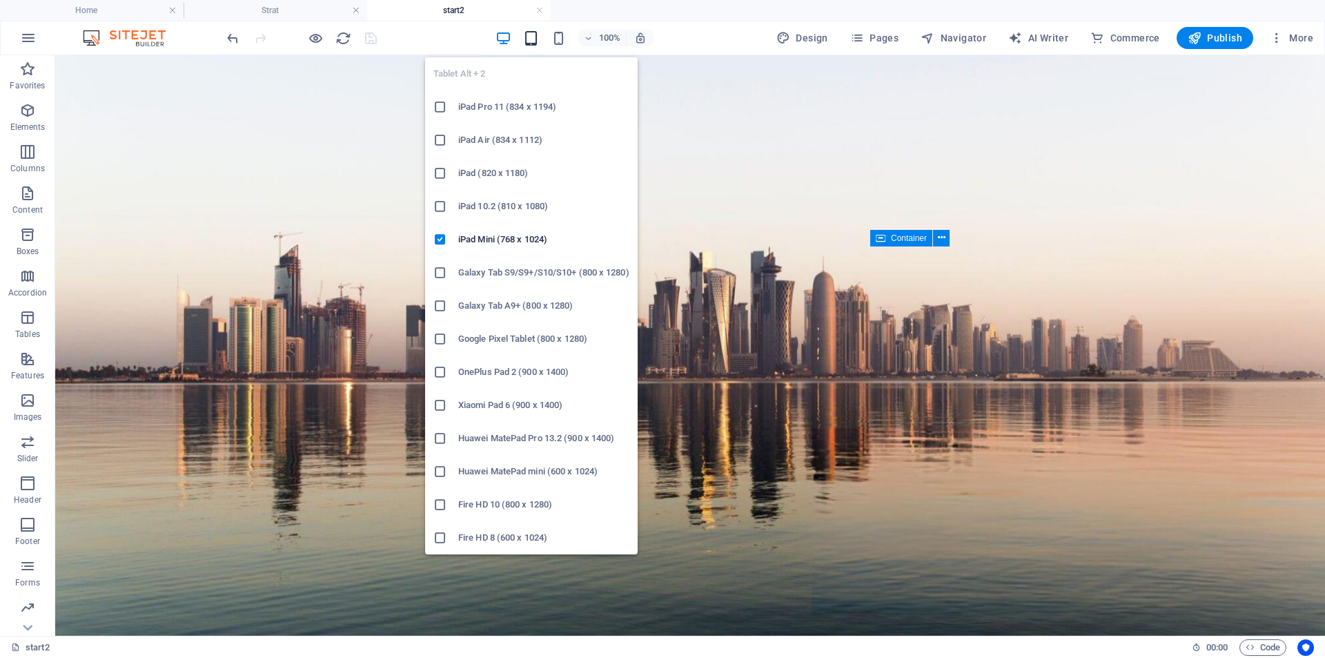
click at [531, 42] on icon "button" at bounding box center [531, 38] width 16 height 16
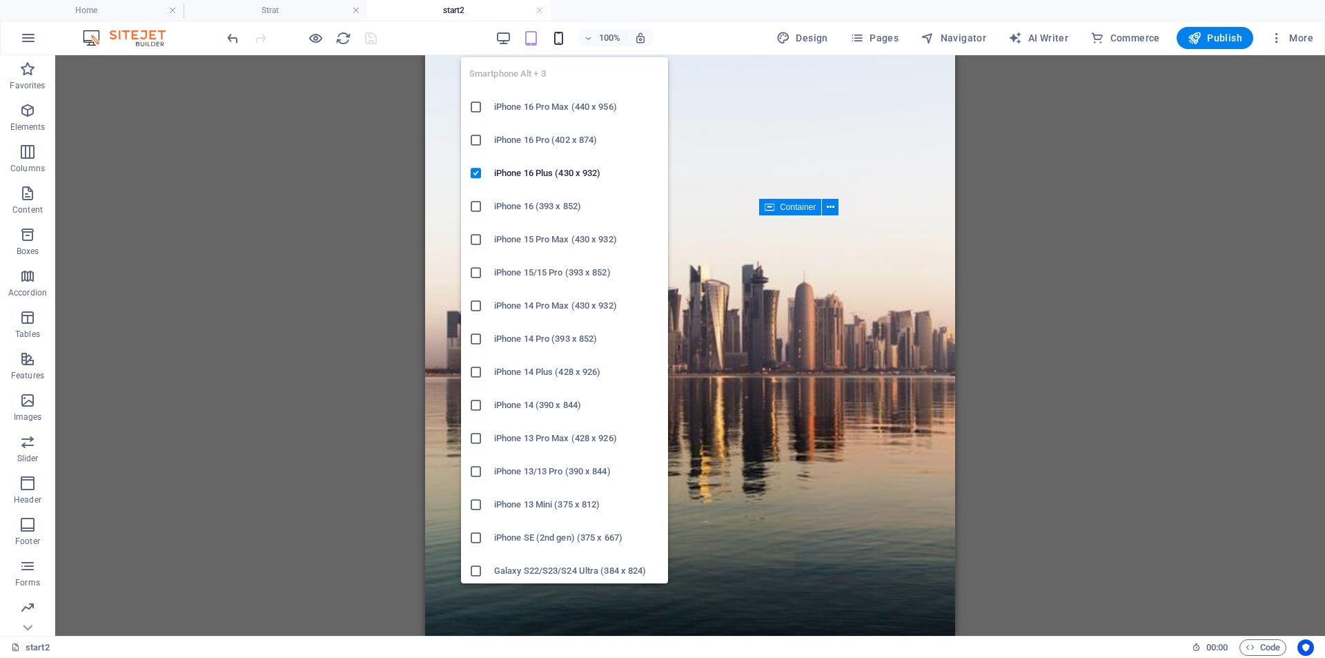
click at [559, 40] on icon "button" at bounding box center [559, 38] width 16 height 16
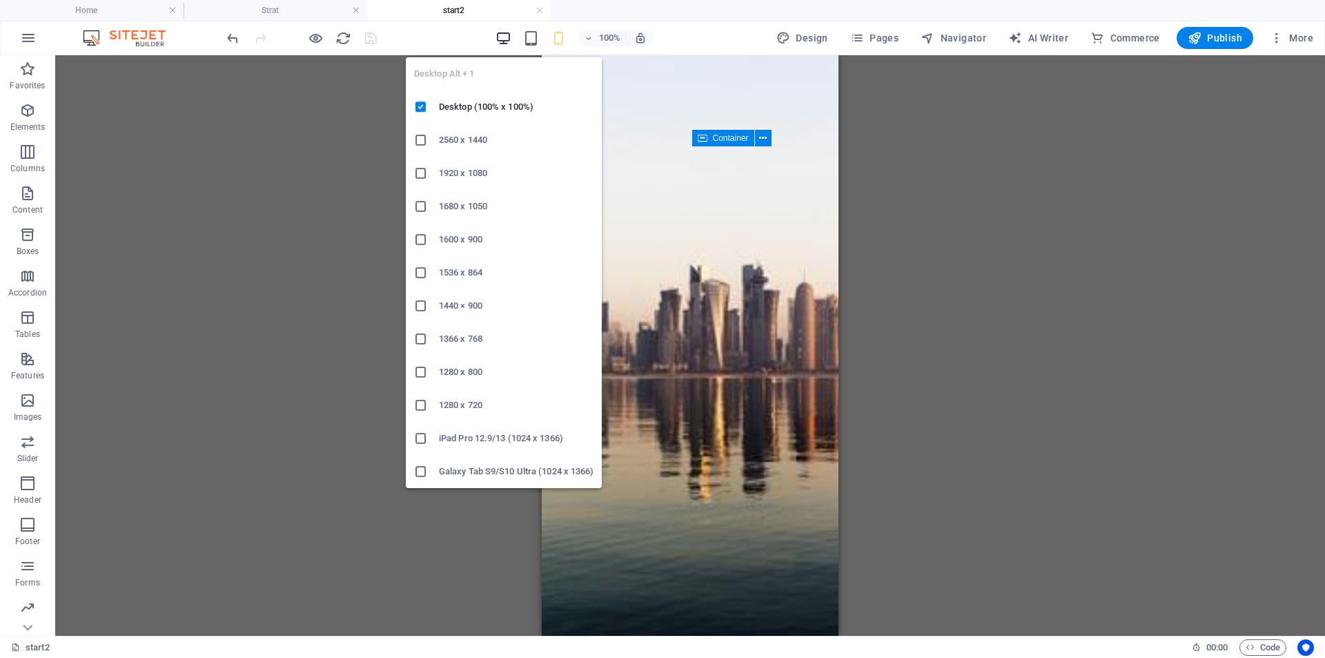
click at [503, 43] on icon "button" at bounding box center [504, 38] width 16 height 16
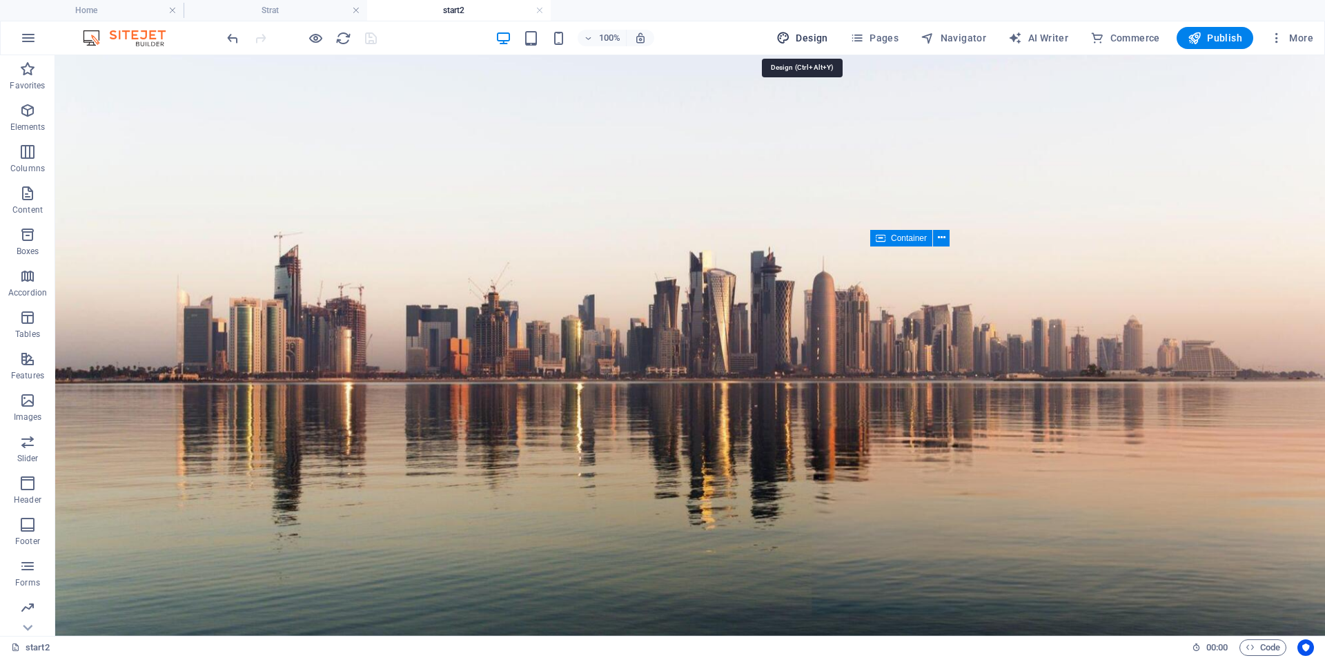
click at [800, 35] on span "Design" at bounding box center [803, 38] width 52 height 14
select select "px"
select select "500"
select select "px"
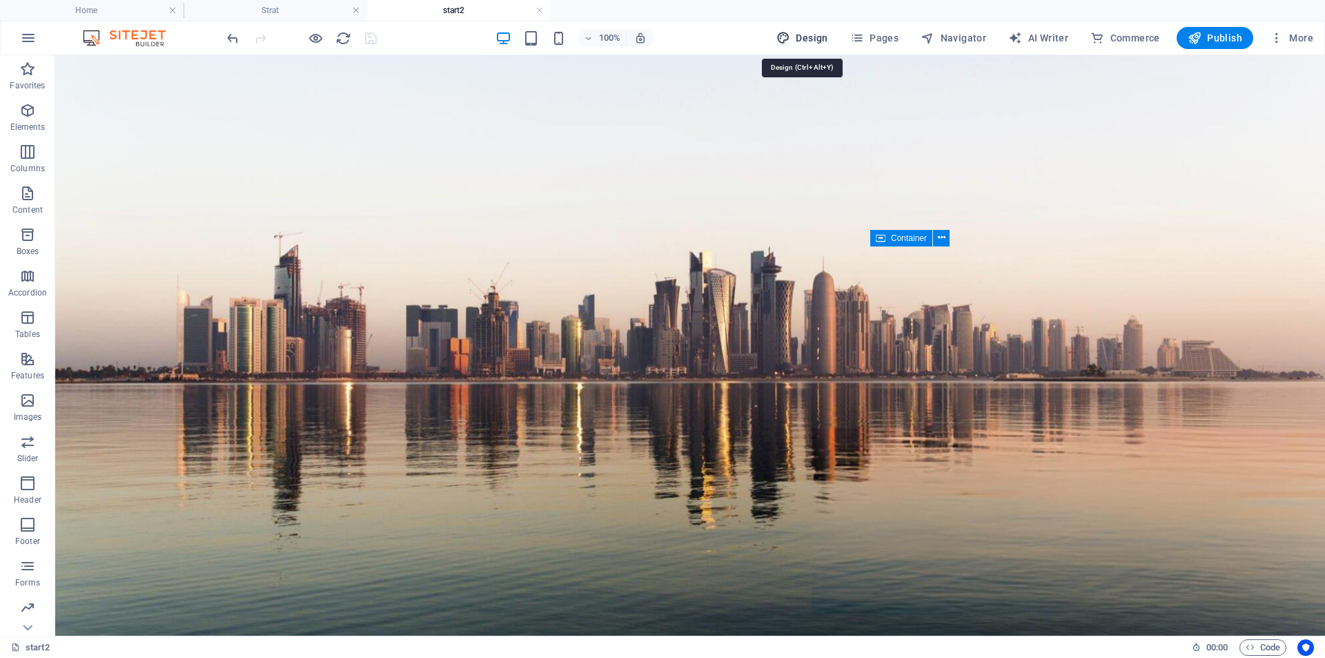
select select "400"
select select "px"
select select "rem"
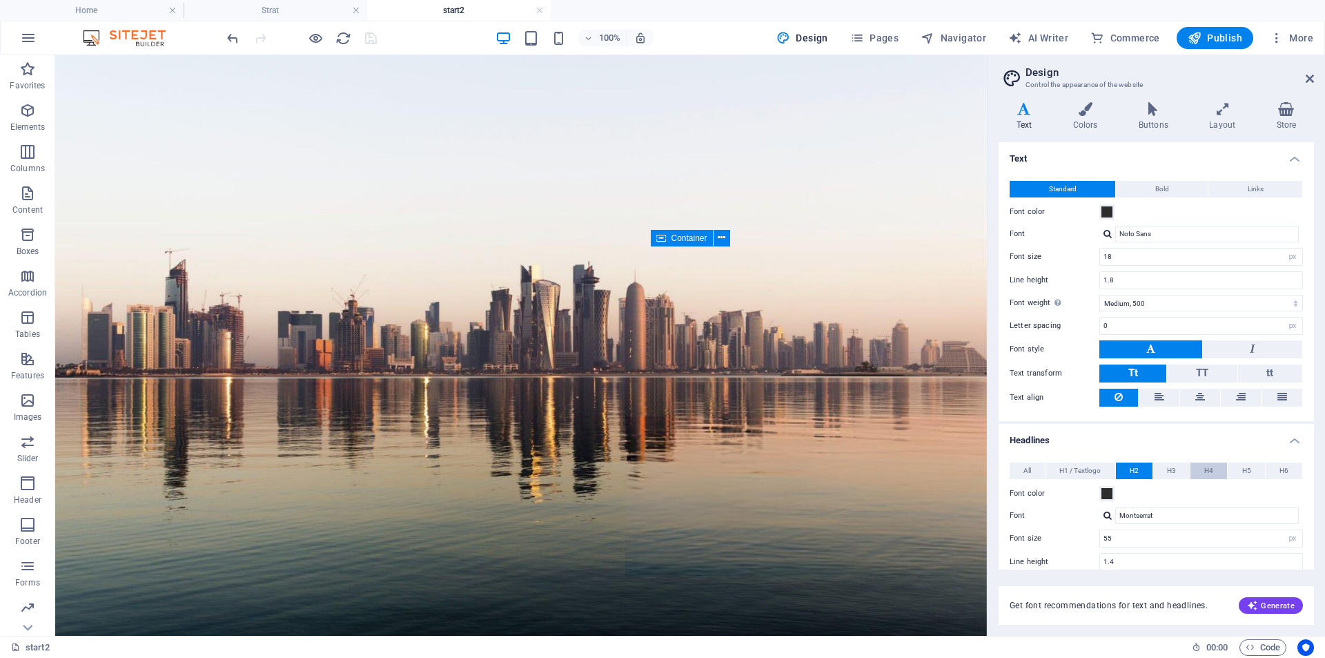
click at [1205, 471] on span "H4" at bounding box center [1209, 470] width 9 height 17
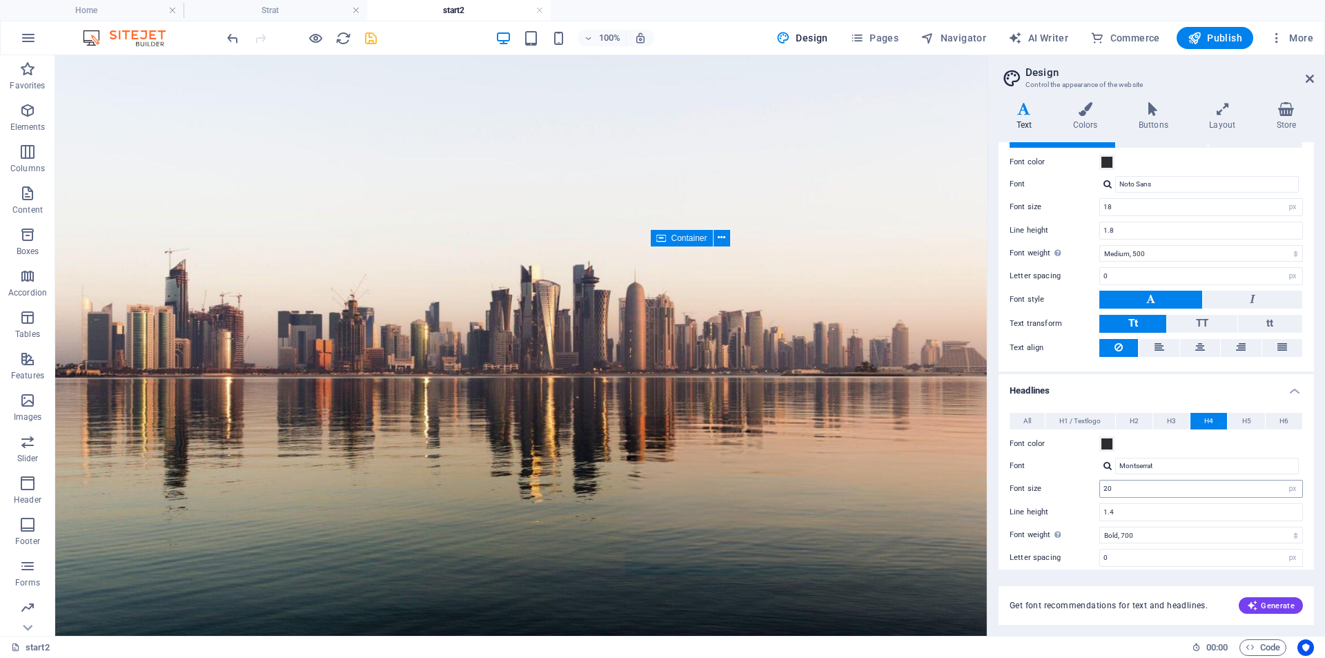
scroll to position [69, 0]
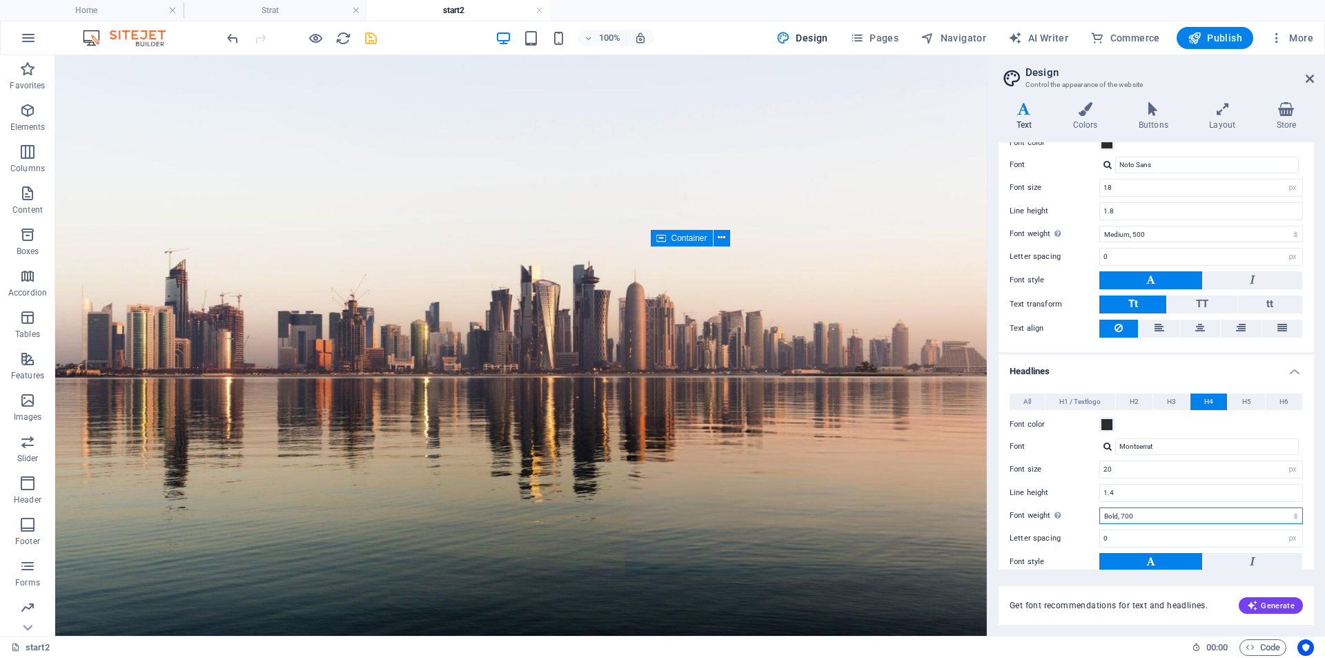
click at [1131, 516] on select "Thin, 100 Extra-light, 200 Light, 300 Regular, 400 Medium, 500 Semi-bold, 600 B…" at bounding box center [1202, 515] width 204 height 17
select select "500"
click at [1100, 507] on select "Thin, 100 Extra-light, 200 Light, 300 Regular, 400 Medium, 500 Semi-bold, 600 B…" at bounding box center [1202, 515] width 204 height 17
click at [1108, 466] on input "20" at bounding box center [1201, 469] width 202 height 17
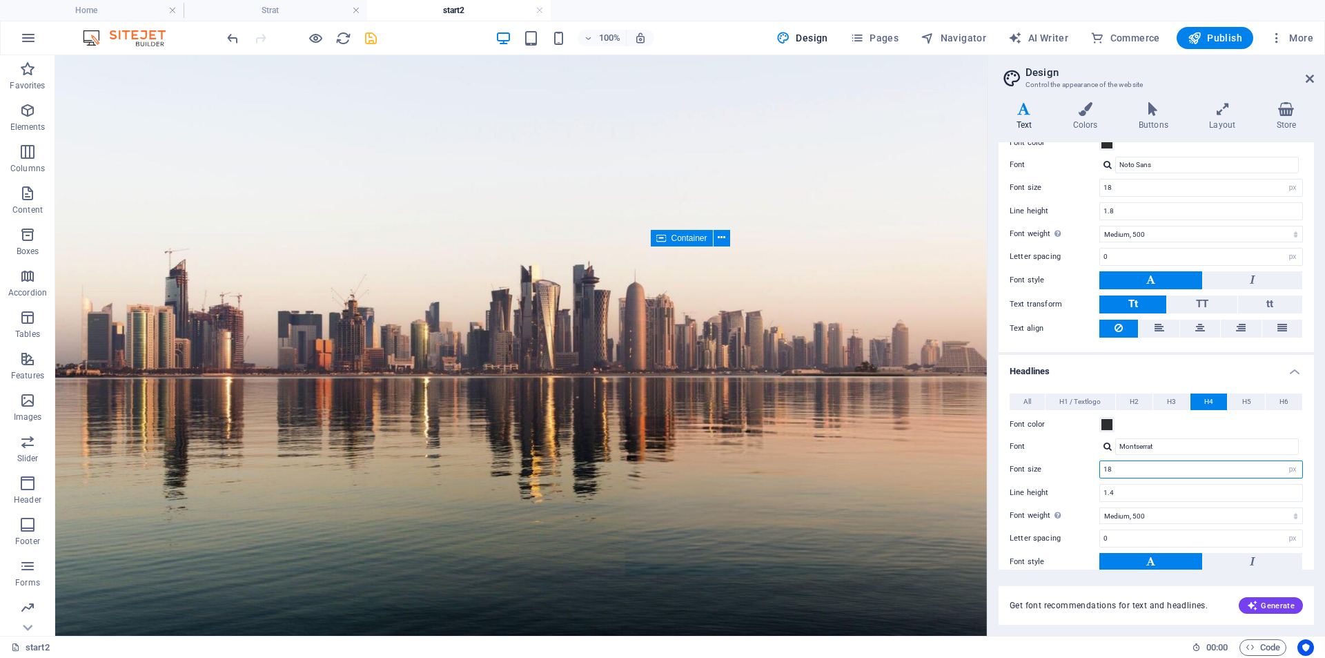
type input "18"
click at [1094, 489] on label "Line height" at bounding box center [1055, 493] width 90 height 8
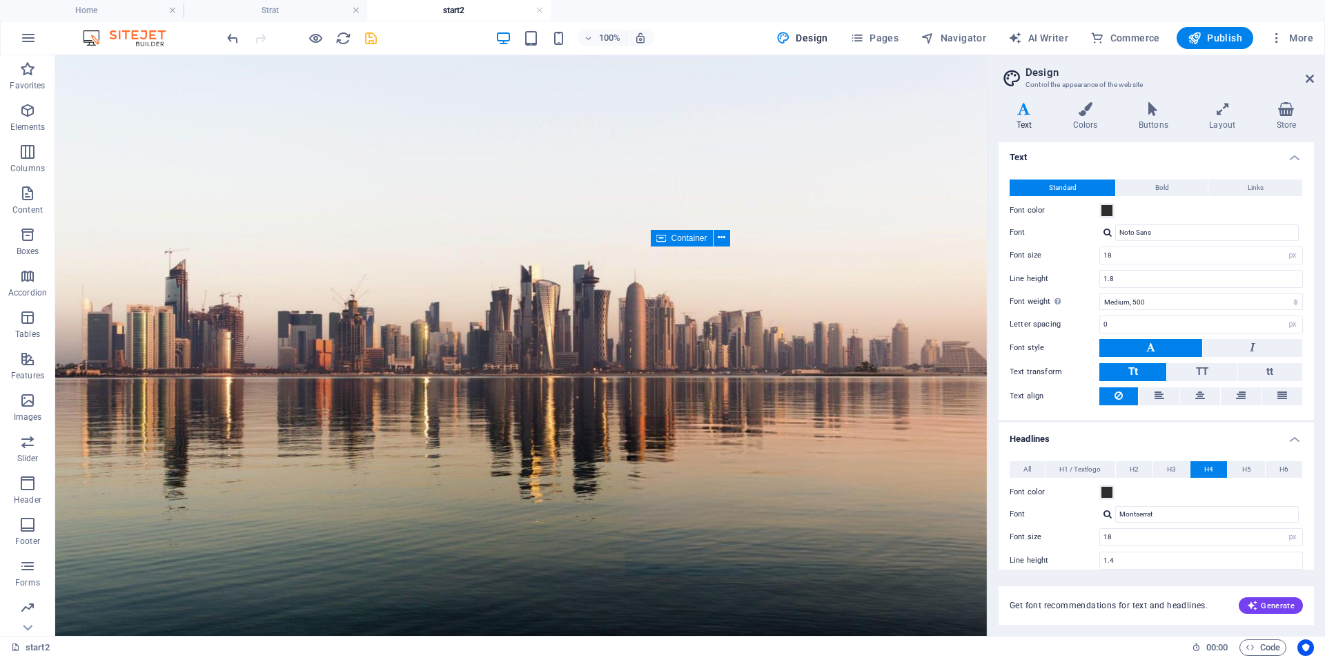
scroll to position [0, 0]
click at [1258, 651] on span "Code" at bounding box center [1263, 647] width 35 height 17
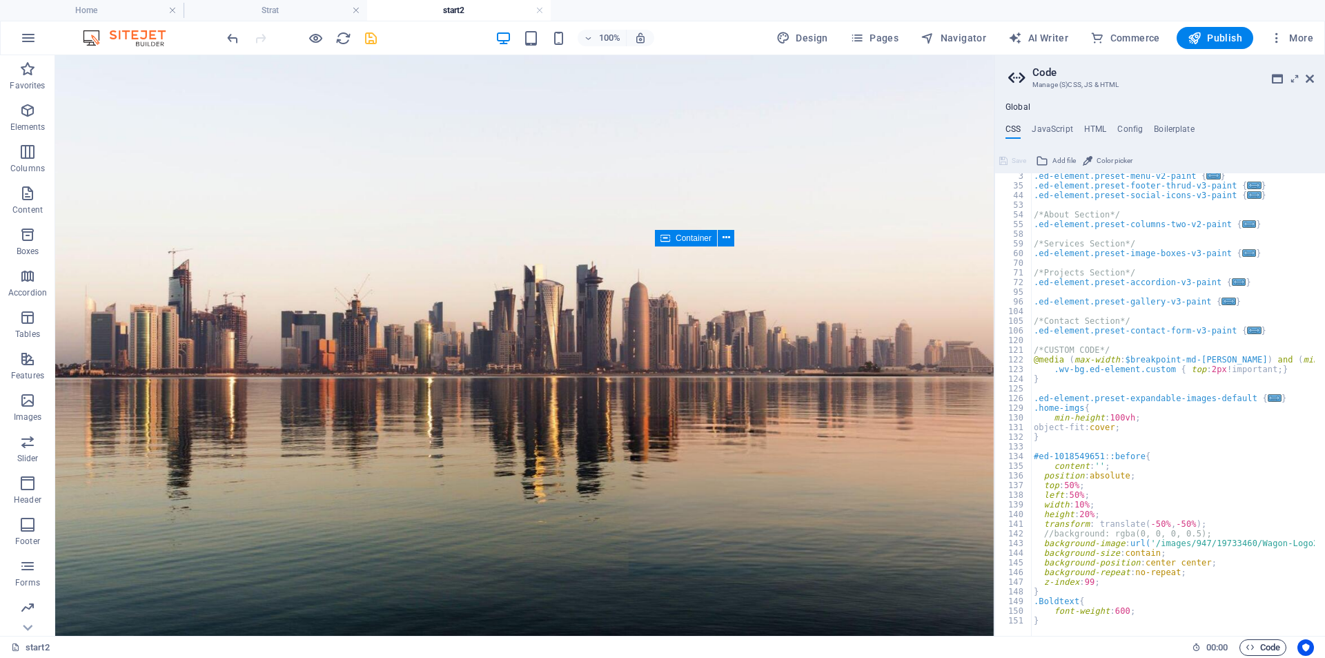
scroll to position [21, 0]
click at [679, 237] on span "Container" at bounding box center [694, 238] width 36 height 8
select select "%"
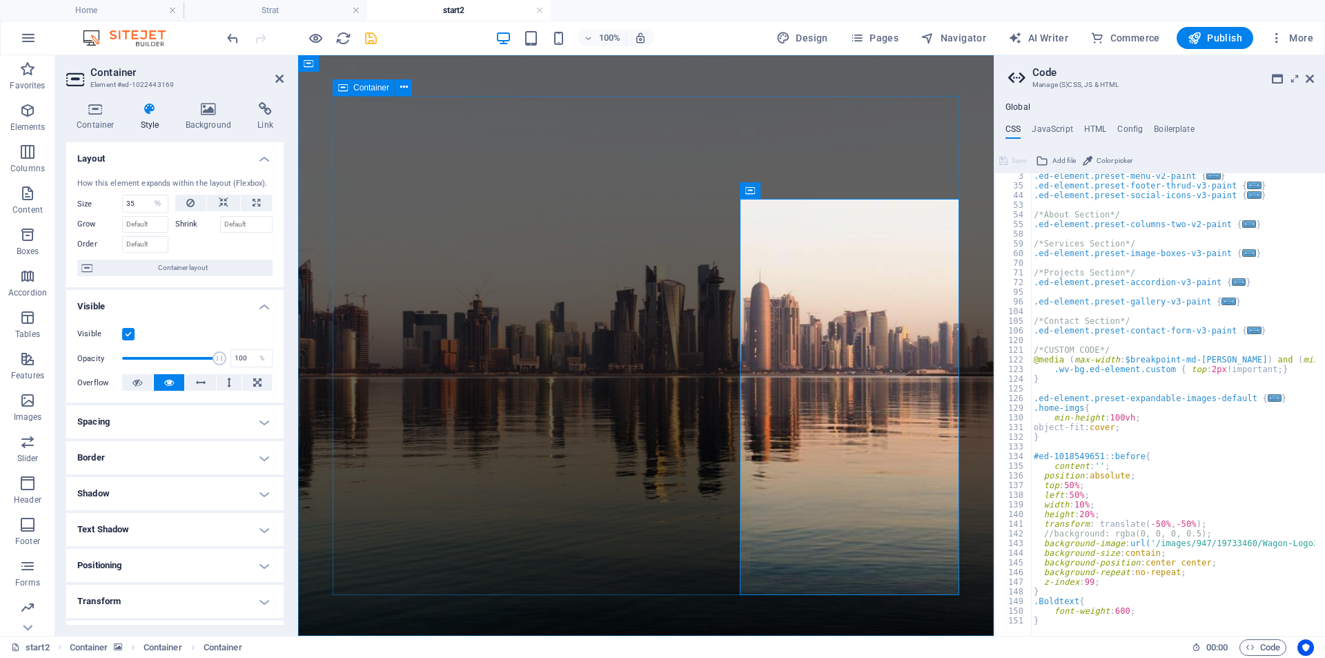
select select "vh"
select select "%"
select select "px"
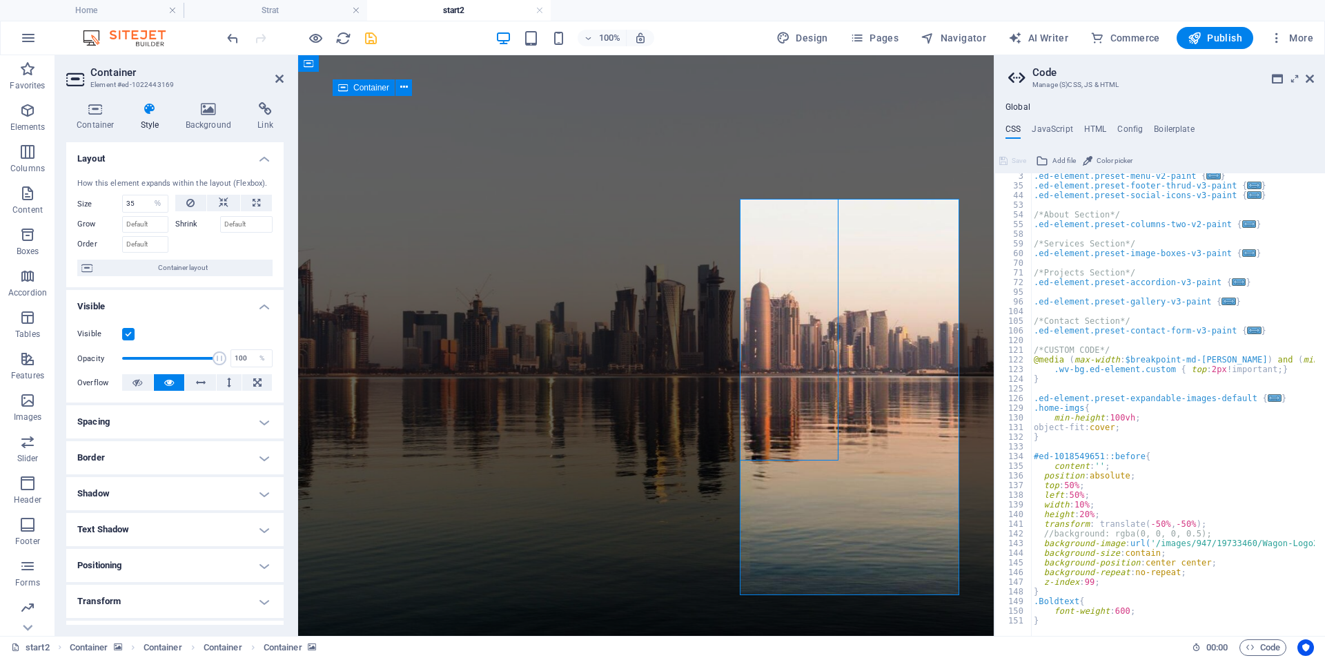
select select "px"
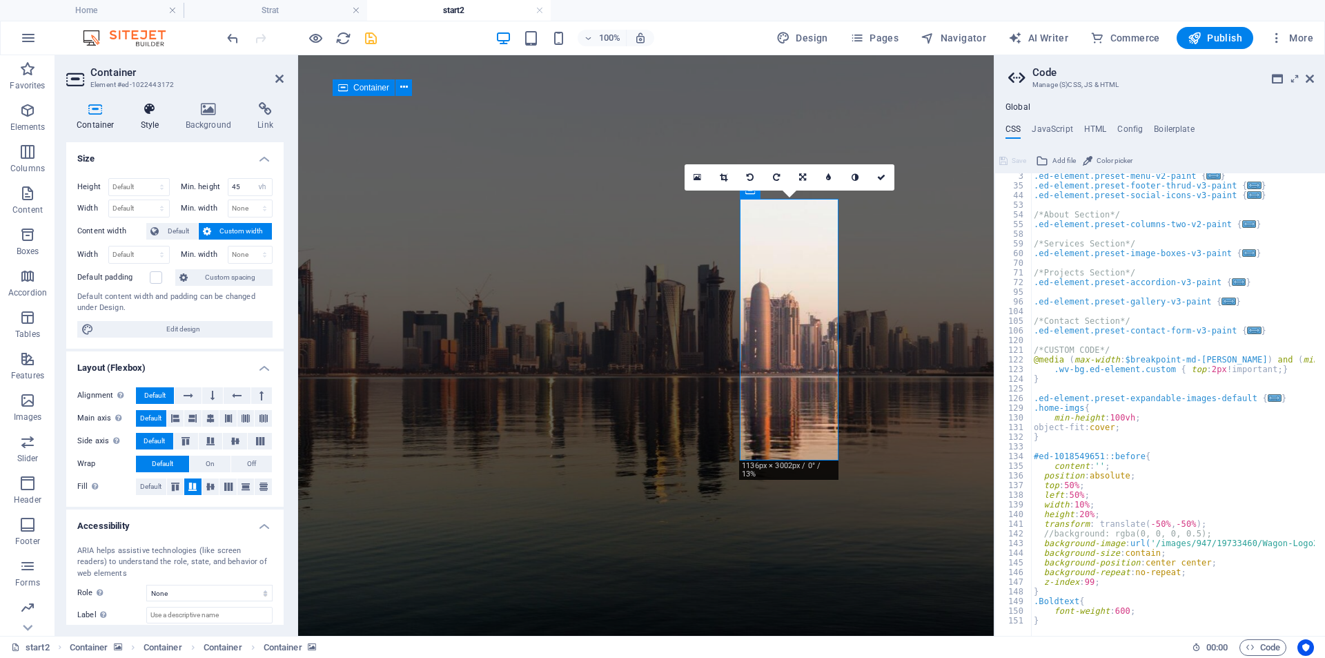
click at [146, 119] on h4 "Style" at bounding box center [152, 116] width 45 height 29
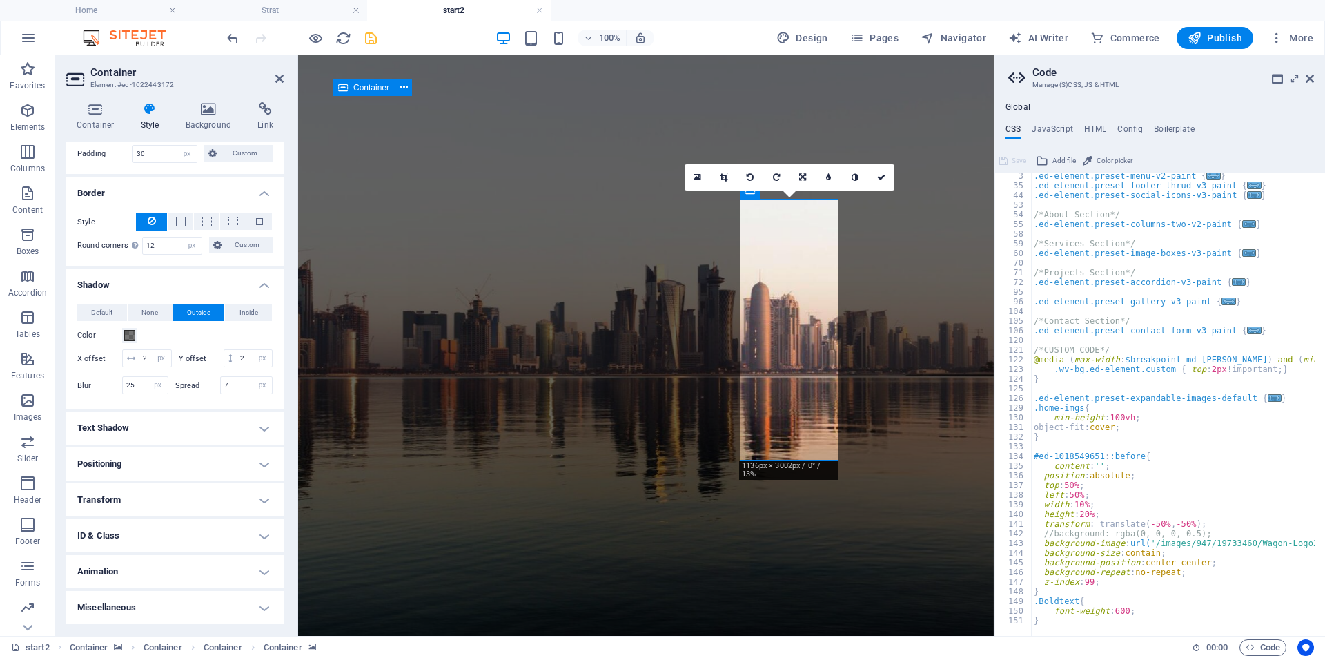
scroll to position [337, 0]
click at [155, 538] on h4 "ID & Class" at bounding box center [174, 535] width 217 height 33
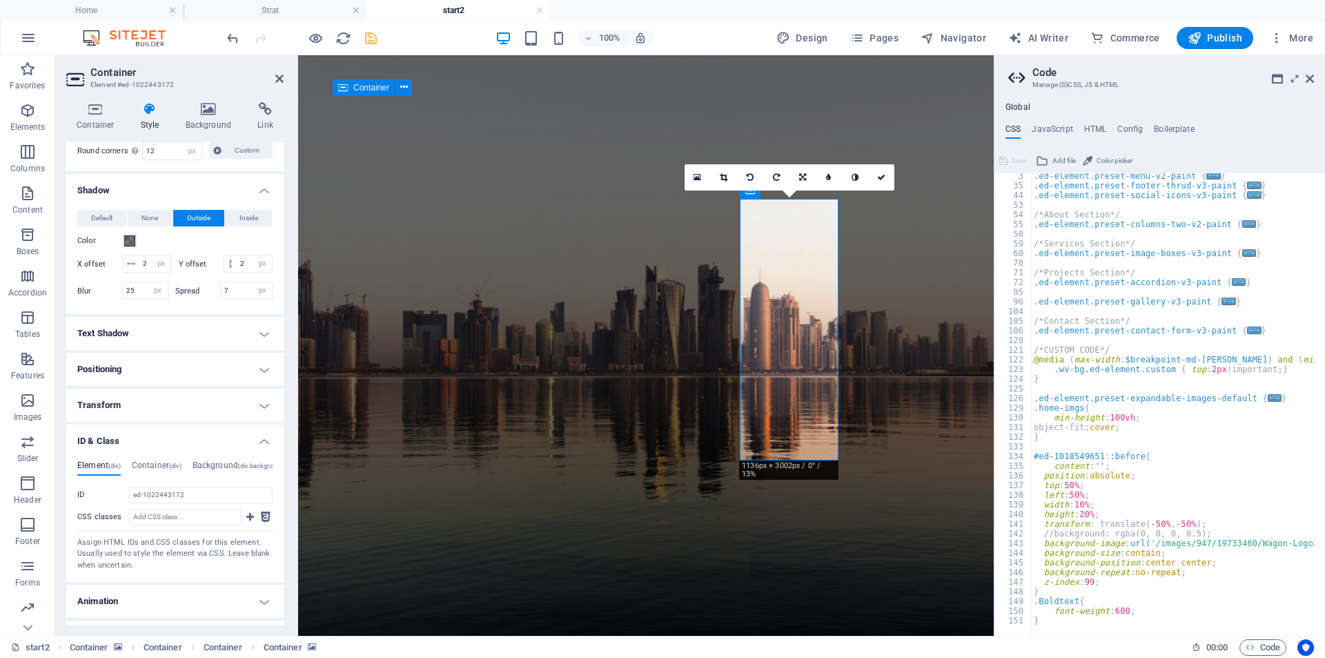
scroll to position [461, 0]
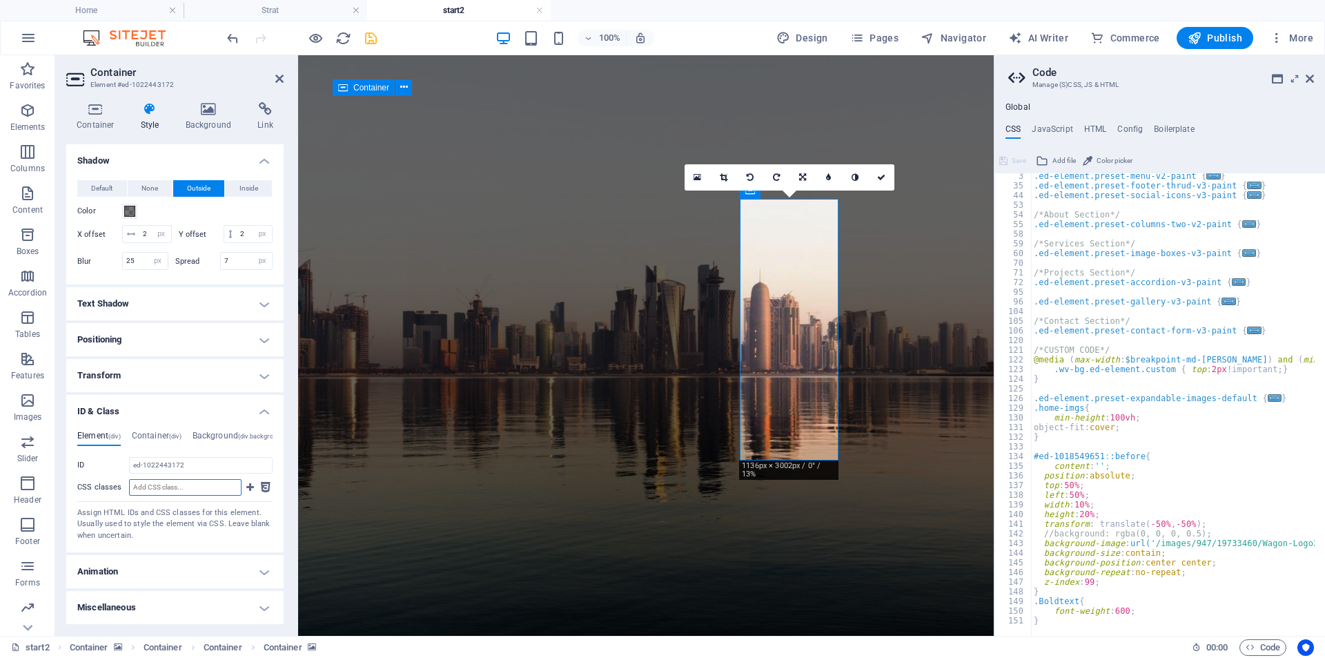
click at [199, 489] on input "CSS classes" at bounding box center [185, 487] width 113 height 17
type input "limoCol"
click at [246, 488] on icon at bounding box center [250, 487] width 8 height 17
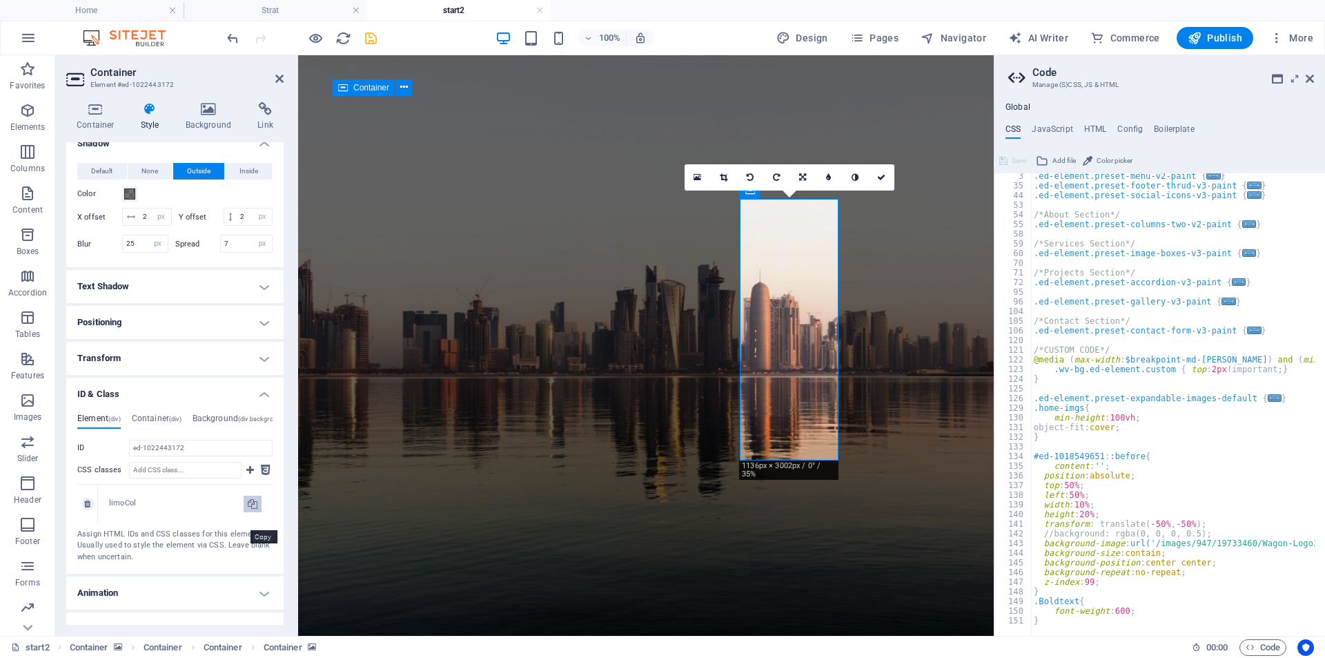
click at [253, 512] on icon at bounding box center [253, 504] width 10 height 17
type input "limoCol"
click at [404, 75] on figure at bounding box center [646, 345] width 696 height 581
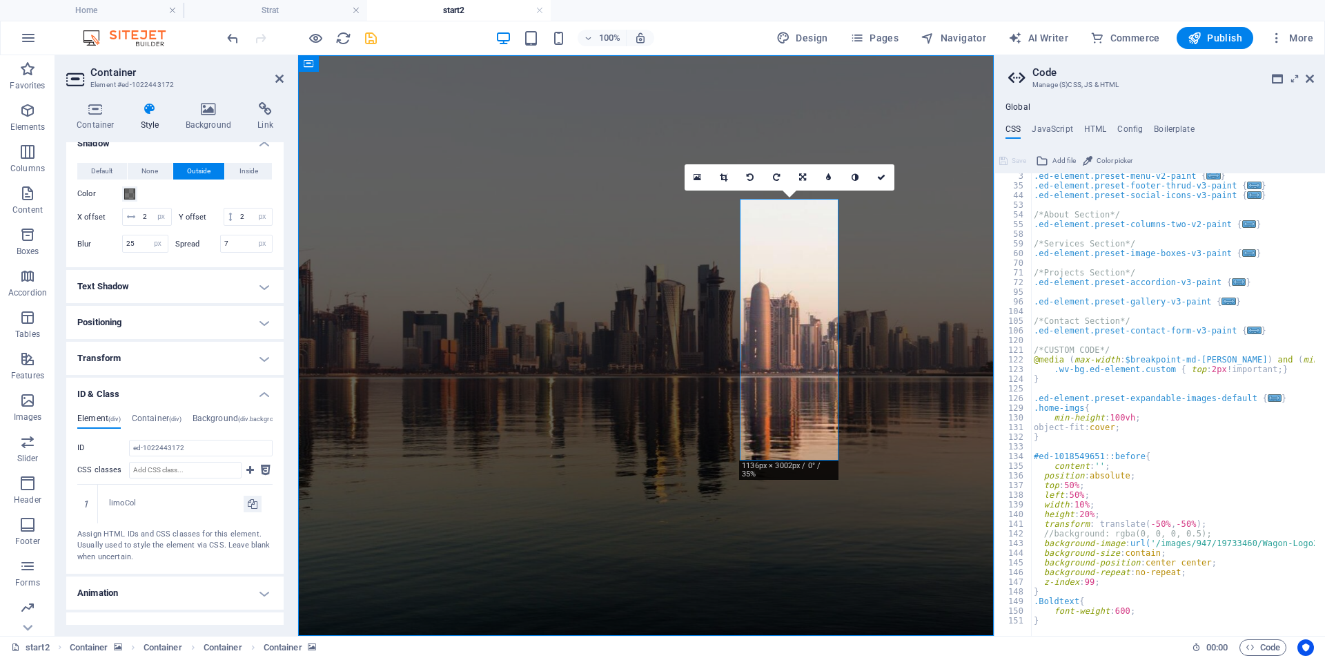
click at [404, 75] on figure at bounding box center [646, 345] width 696 height 581
select select "px"
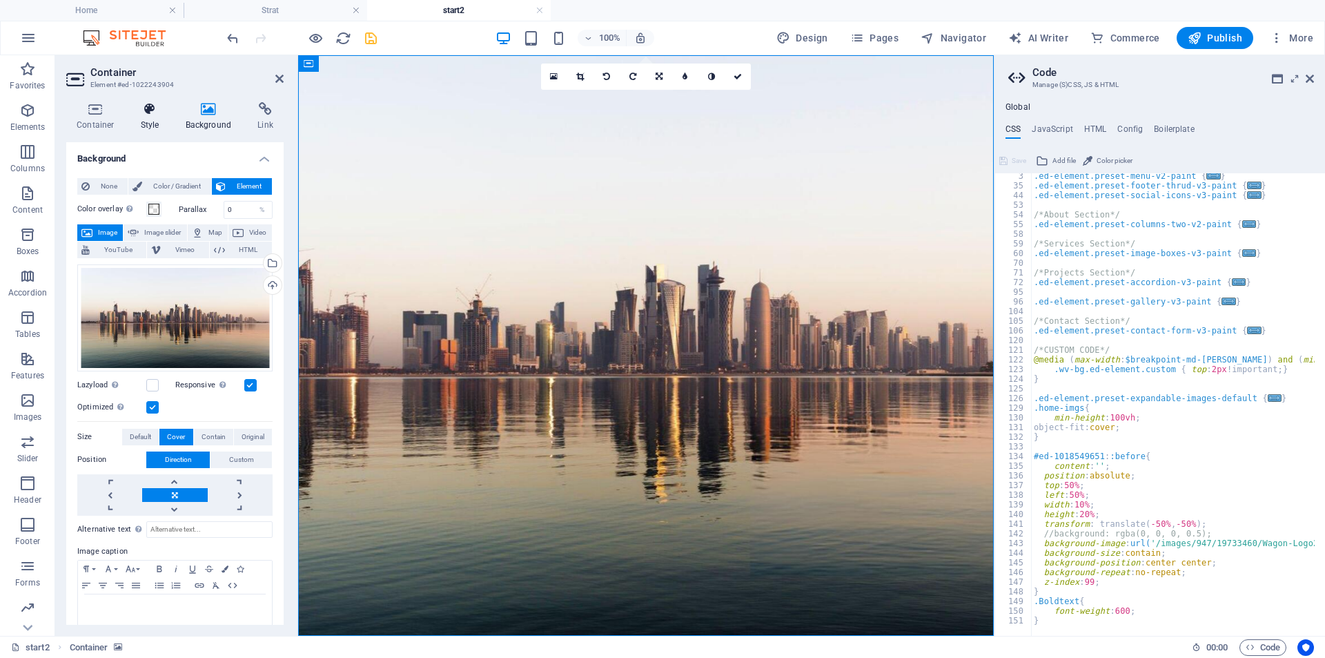
click at [165, 119] on h4 "Style" at bounding box center [152, 116] width 45 height 29
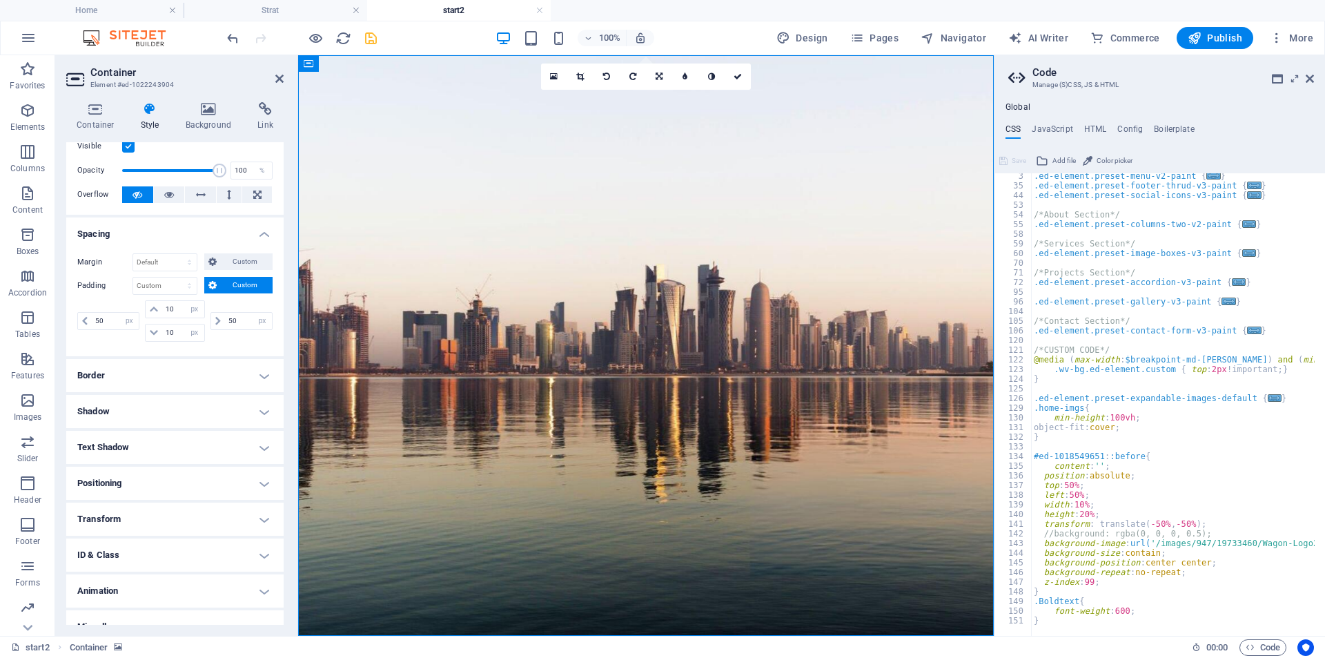
scroll to position [59, 0]
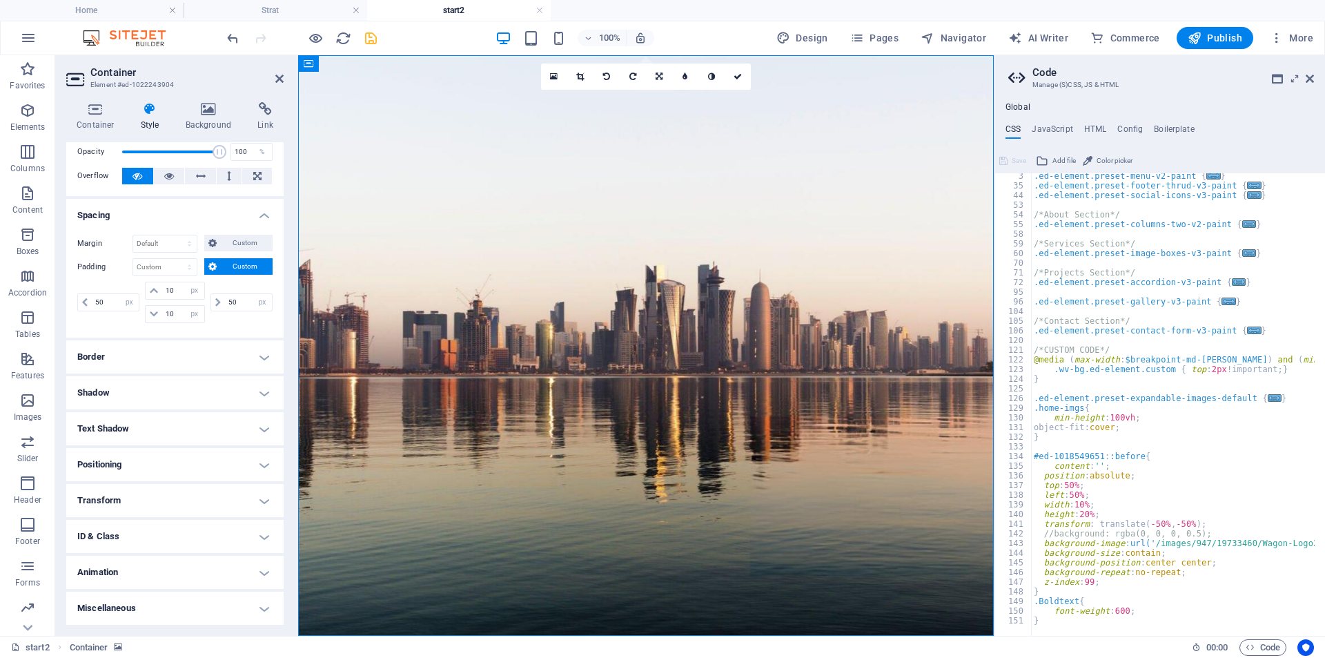
click at [164, 532] on h4 "ID & Class" at bounding box center [174, 536] width 217 height 33
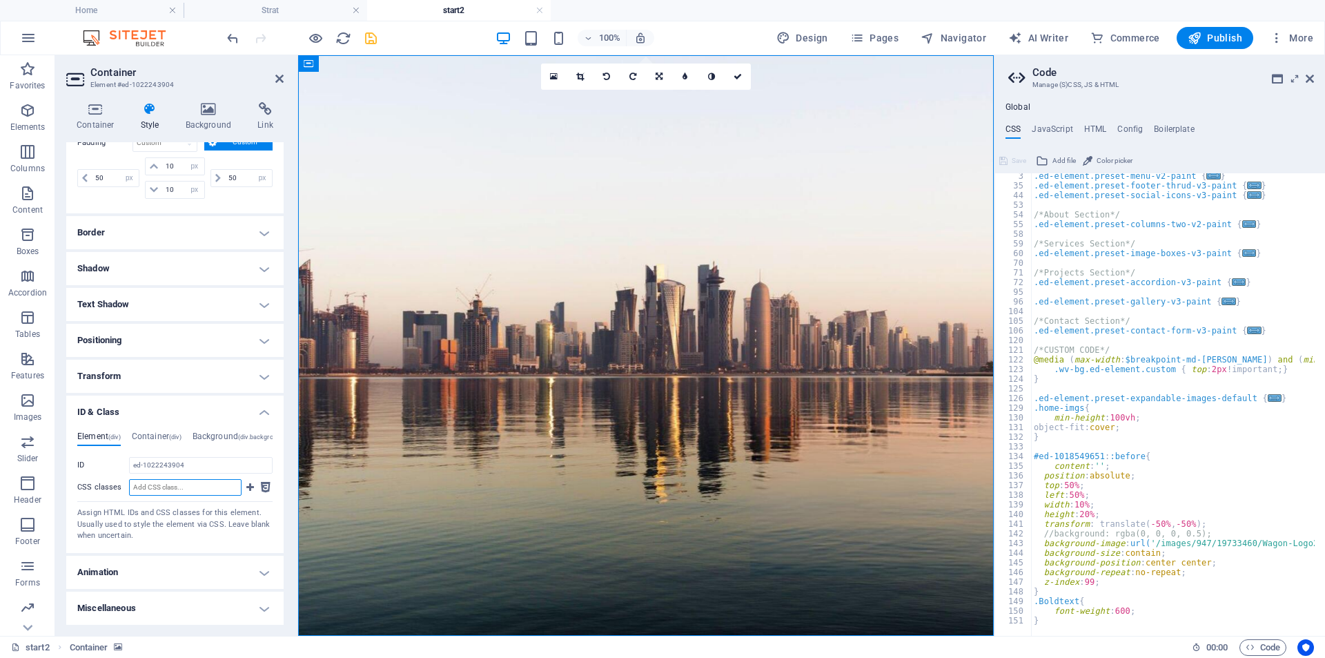
click at [166, 481] on input "CSS classes" at bounding box center [185, 487] width 113 height 17
type input "heroSection"
click at [244, 485] on button at bounding box center [250, 487] width 12 height 17
click at [251, 522] on icon at bounding box center [253, 521] width 10 height 17
type input "heroSection"
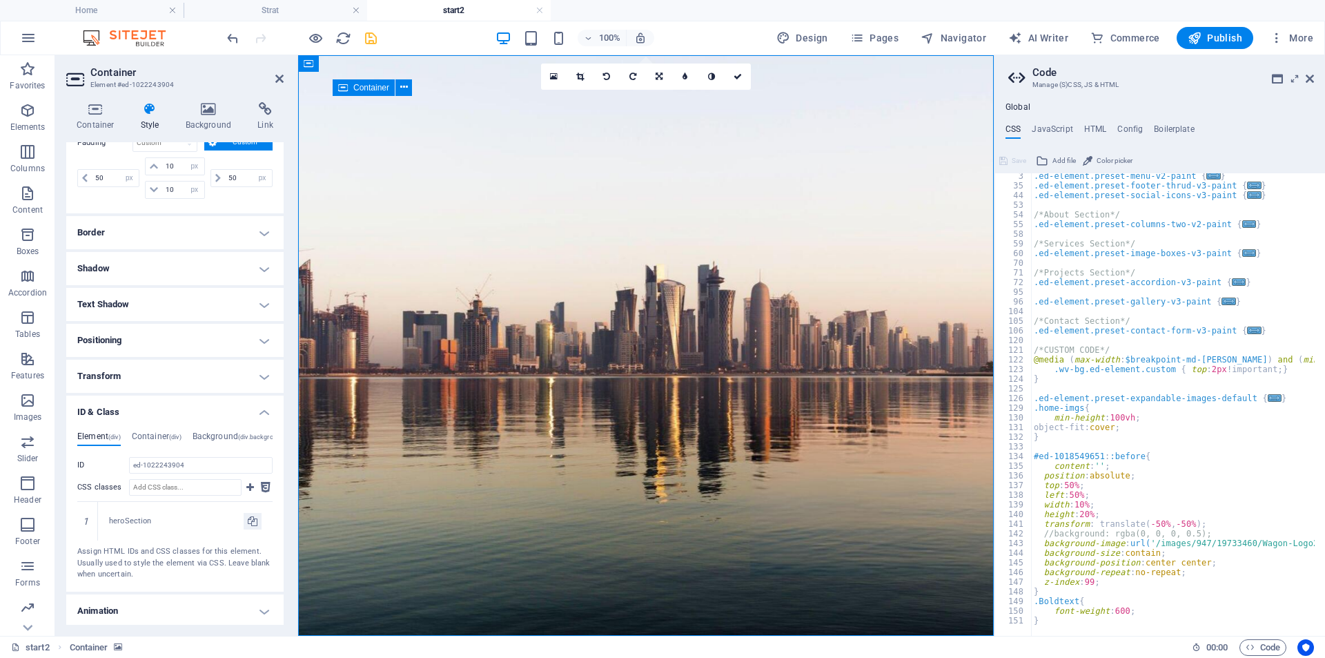
click at [1151, 617] on div ".ed-element.preset-menu-v2-paint { ... } .ed-element.preset-footer-thrud-v3-pai…" at bounding box center [1236, 406] width 410 height 471
type textarea "}"
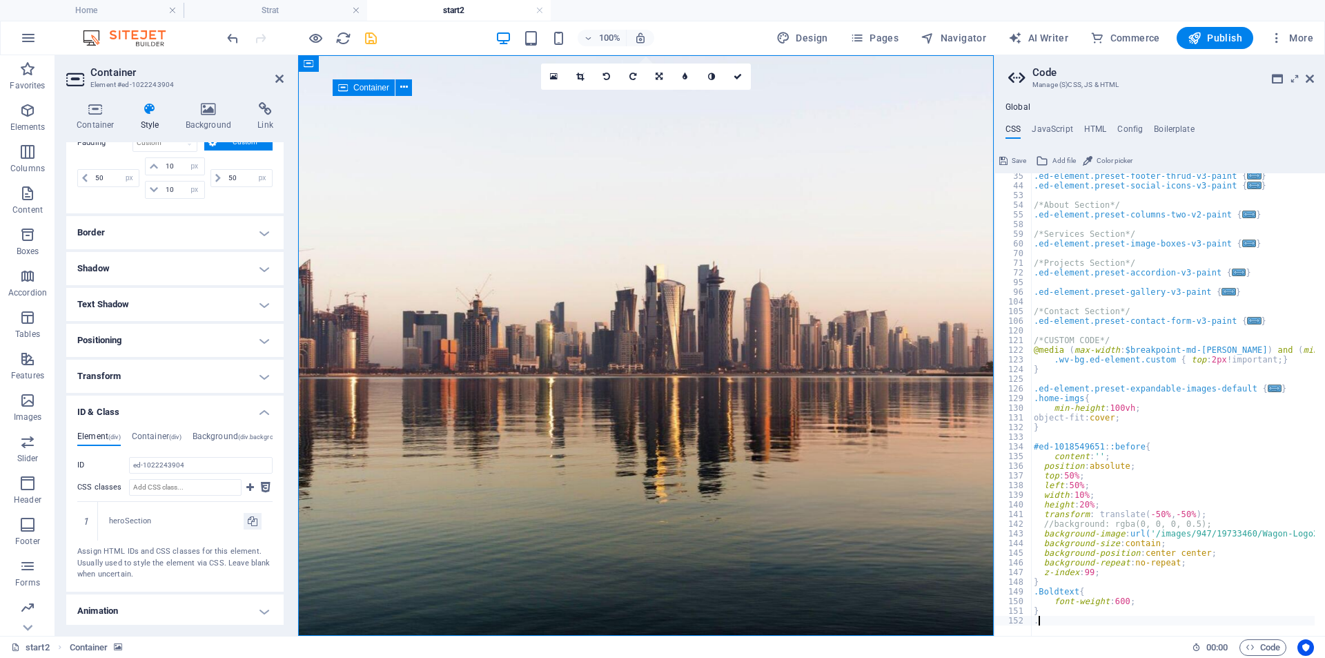
paste textarea "heroSection"
type textarea ".heroSection:has(."
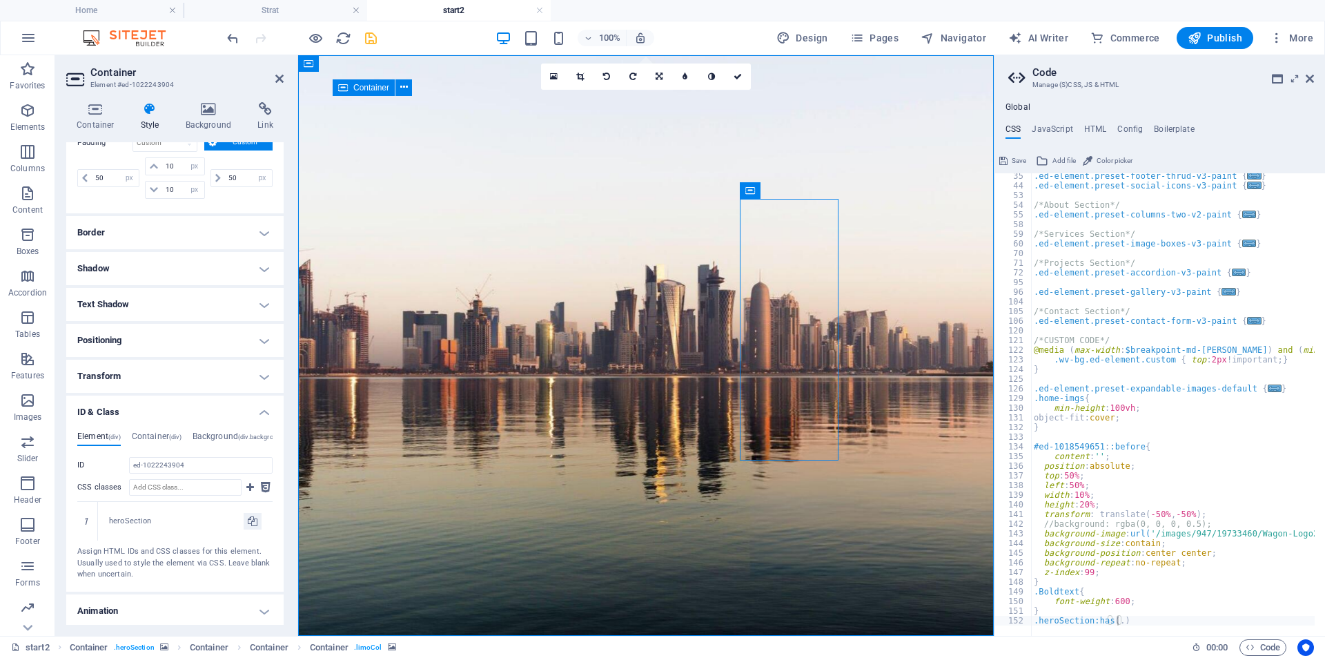
select select "%"
select select "px"
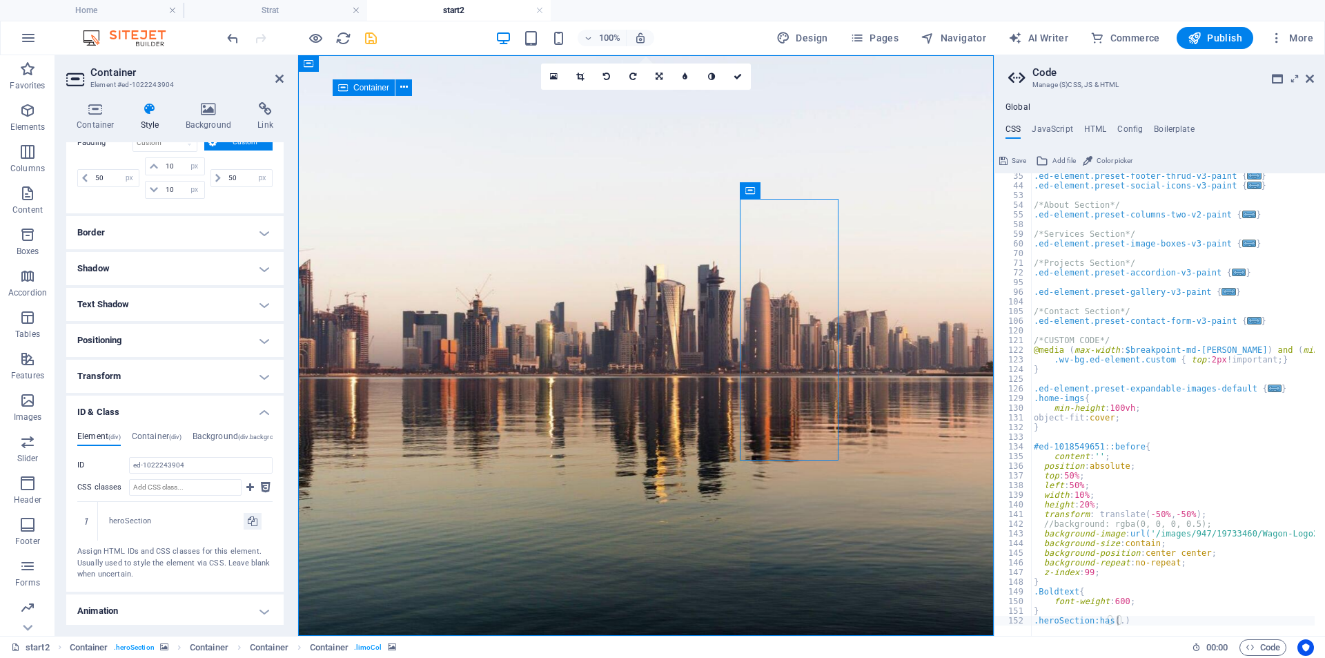
select select "px"
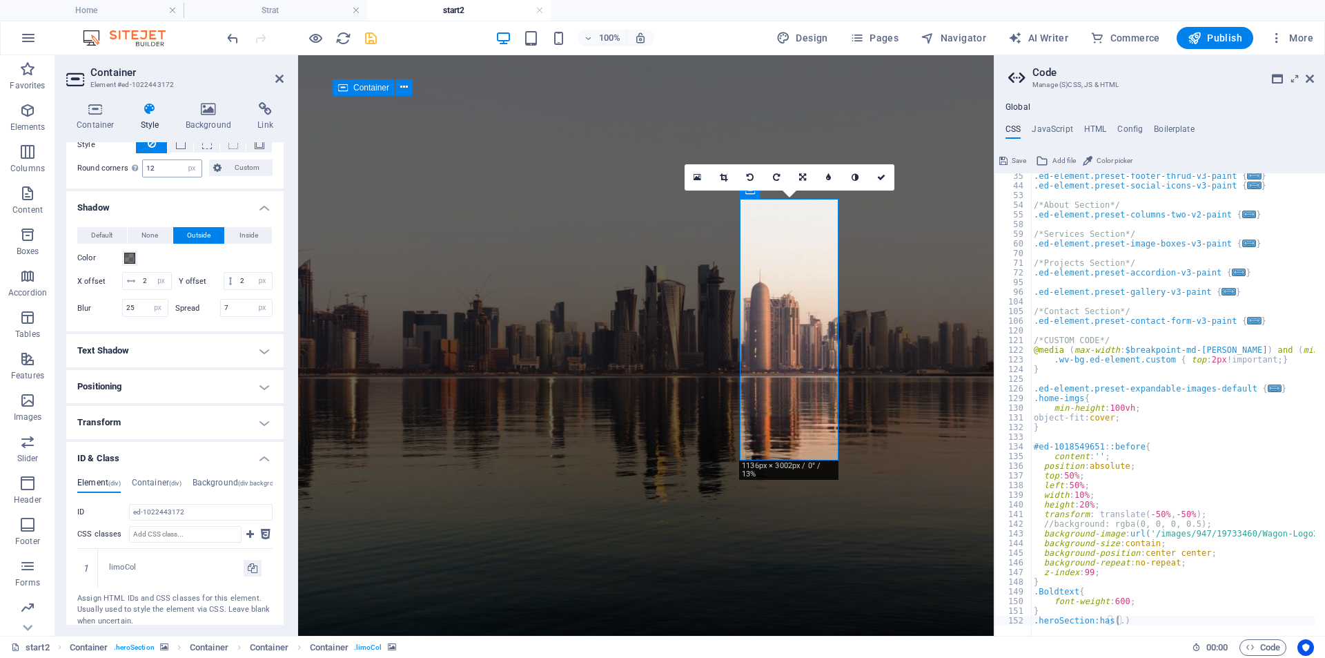
scroll to position [414, 0]
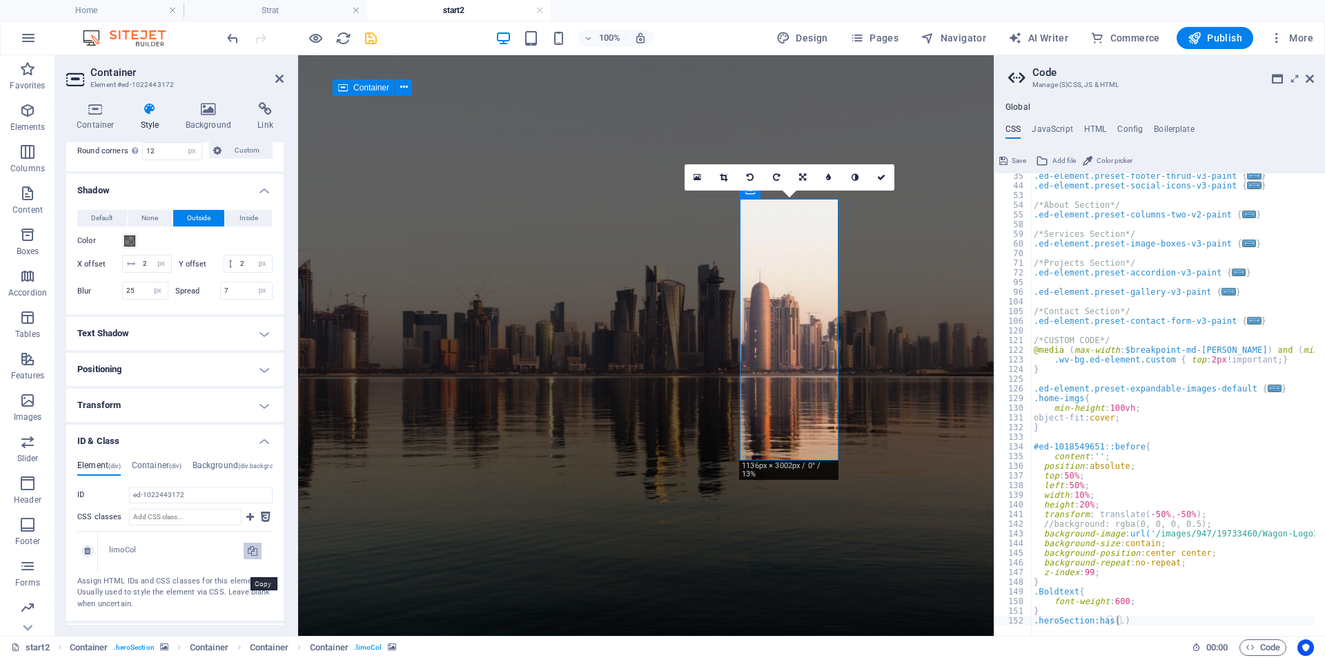
click at [248, 559] on icon at bounding box center [253, 551] width 10 height 17
click at [1118, 621] on div ".ed-element.preset-footer-thrud-v3-paint { ... } .ed-element.preset-social-icon…" at bounding box center [1236, 406] width 410 height 471
paste textarea "limoCol"
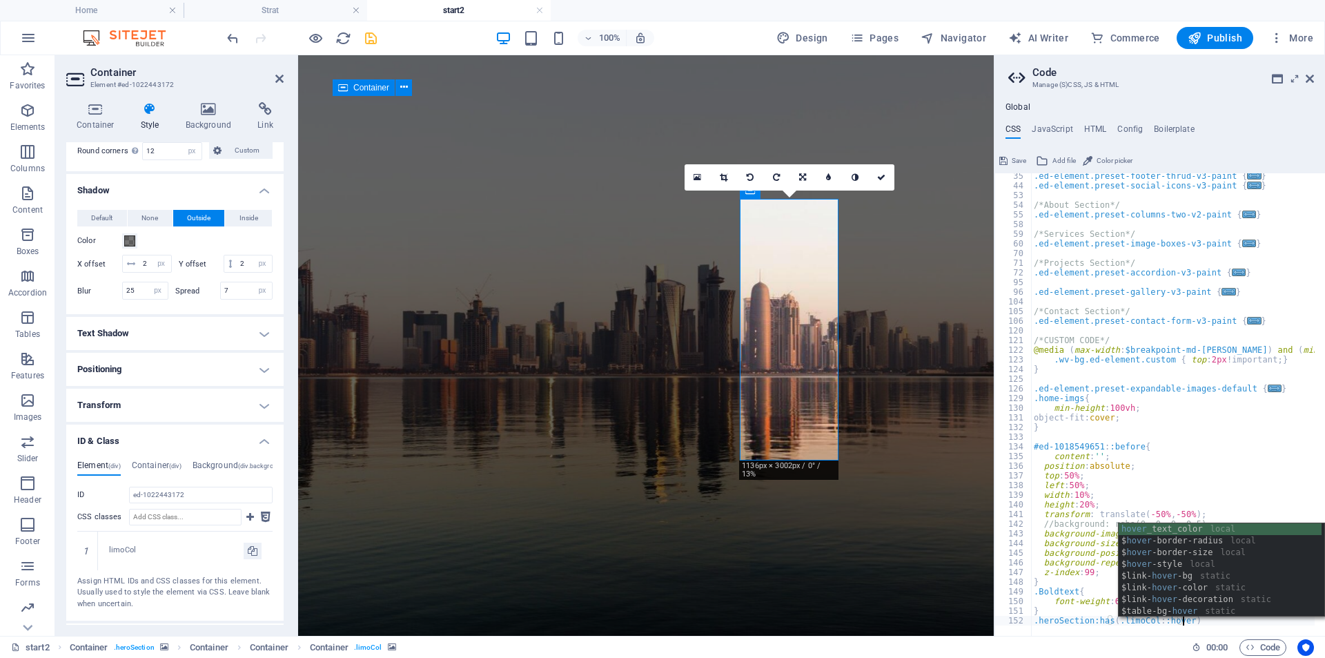
scroll to position [0, 12]
click at [1217, 620] on div ".ed-element.preset-footer-thrud-v3-paint { ... } .ed-element.preset-social-icon…" at bounding box center [1236, 406] width 410 height 471
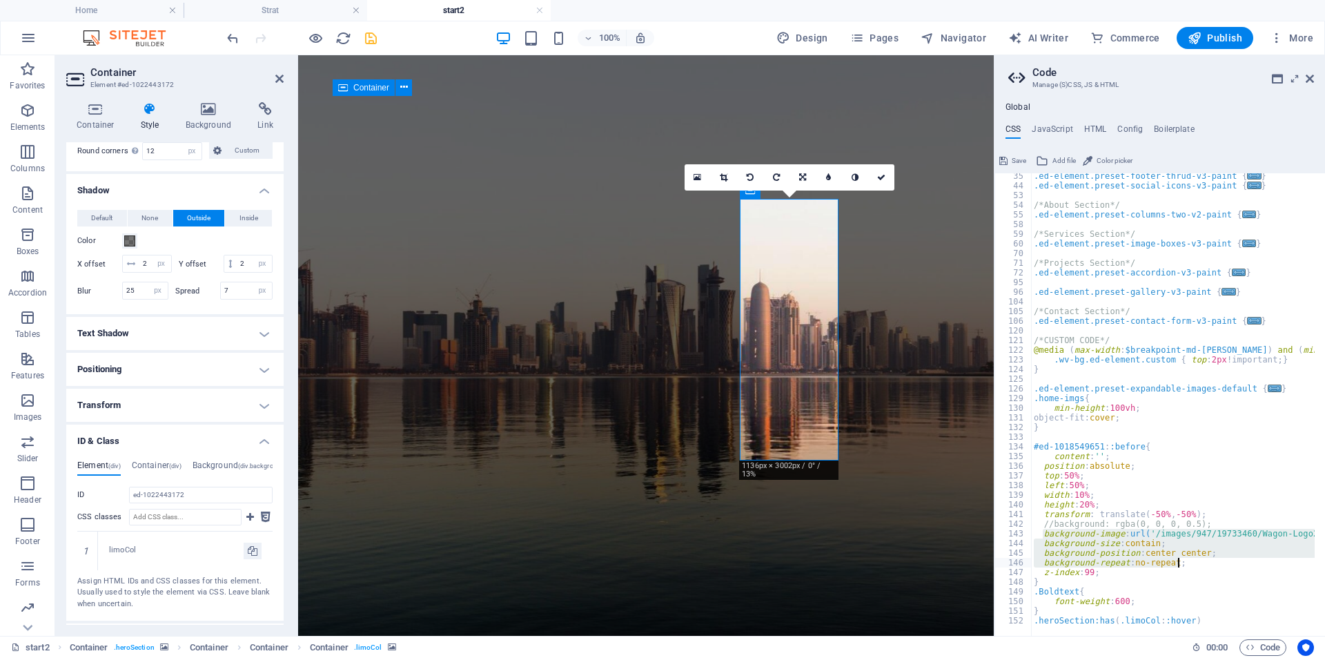
drag, startPoint x: 1044, startPoint y: 536, endPoint x: 1184, endPoint y: 561, distance: 141.6
click at [1184, 561] on div ".ed-element.preset-footer-thrud-v3-paint { ... } .ed-element.preset-social-icon…" at bounding box center [1236, 406] width 410 height 471
click at [1202, 618] on div ".ed-element.preset-footer-thrud-v3-paint { ... } .ed-element.preset-social-icon…" at bounding box center [1236, 406] width 410 height 471
type textarea ".heroSection:has(.limoCol::hover){"
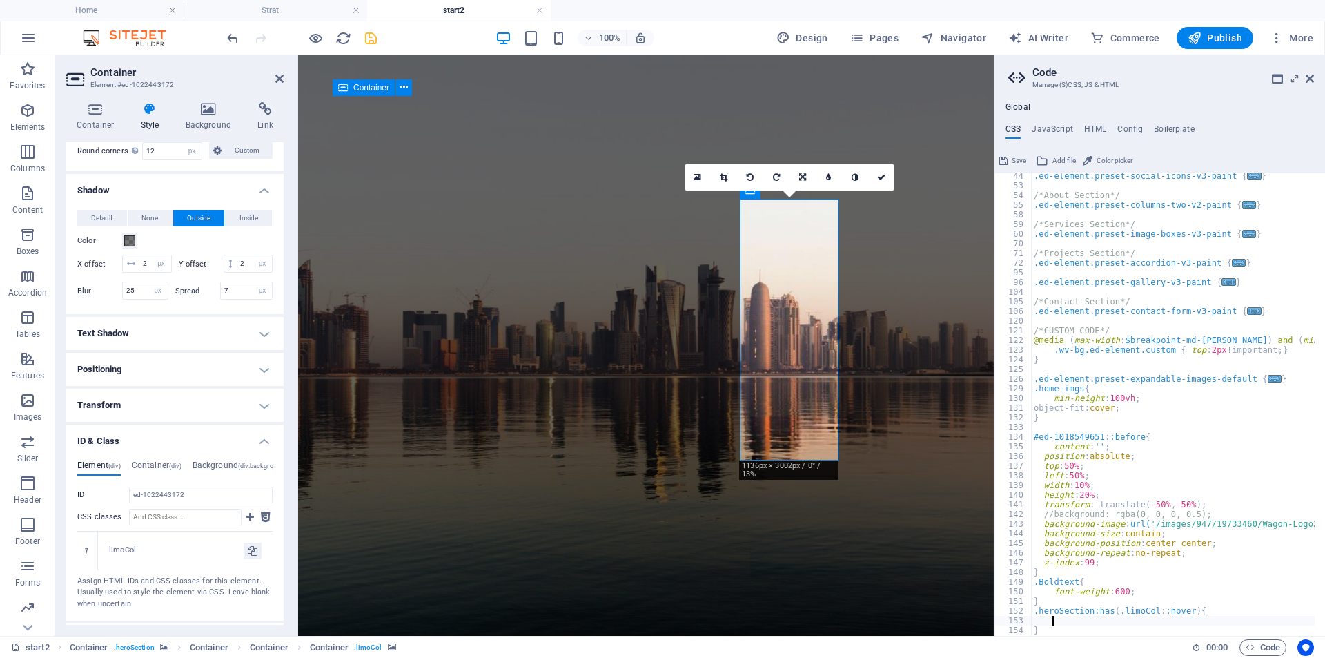
scroll to position [50, 0]
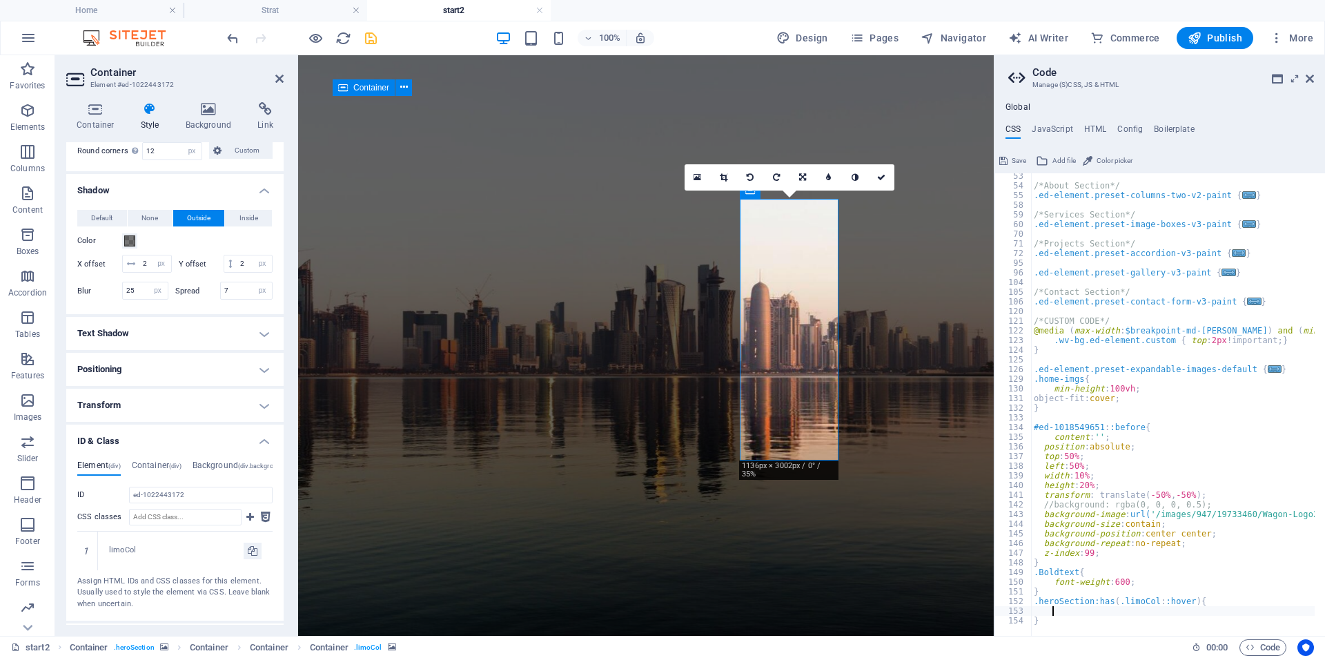
paste textarea "background-repeat: no-repeat;"
type textarea "background-repeat: no-repeat;"
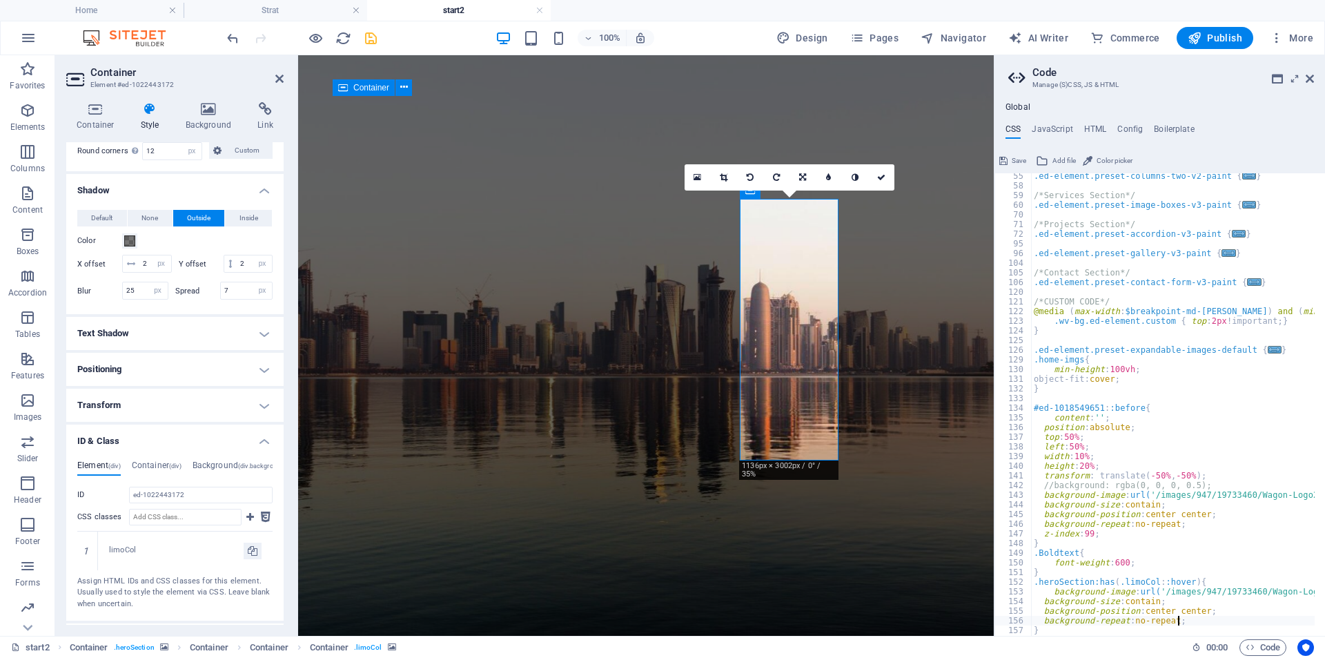
scroll to position [79, 0]
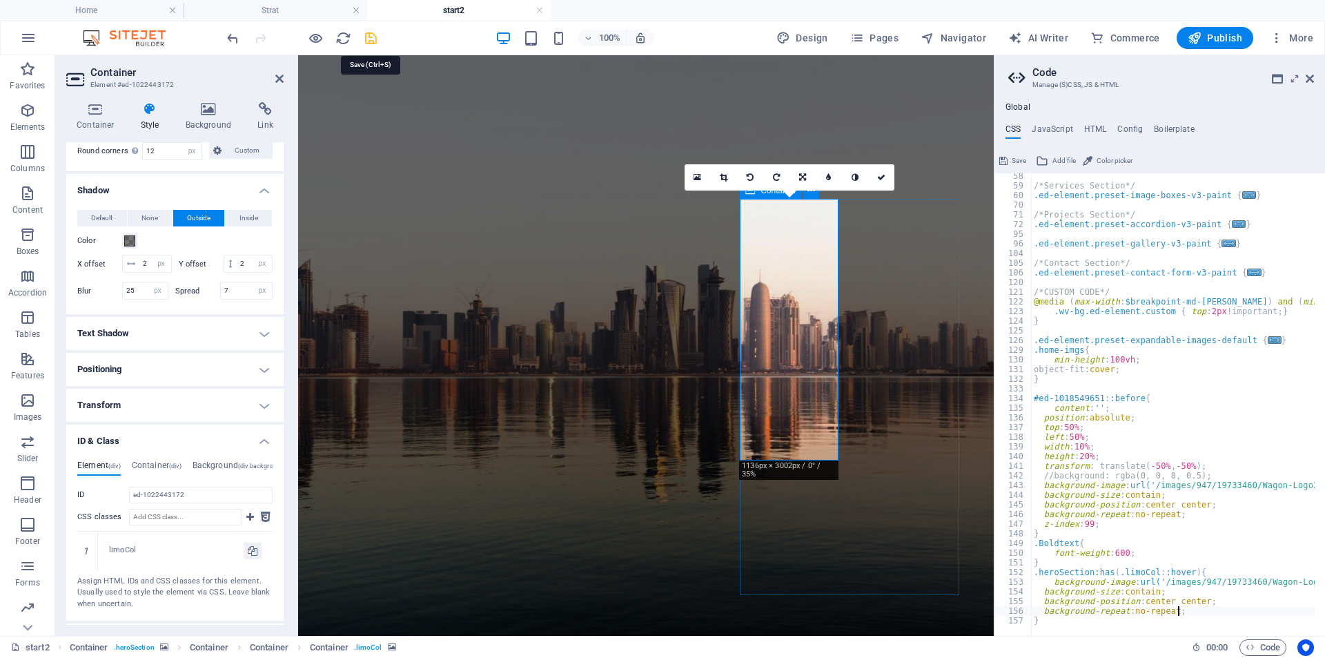
click at [369, 44] on icon "save" at bounding box center [371, 38] width 16 height 16
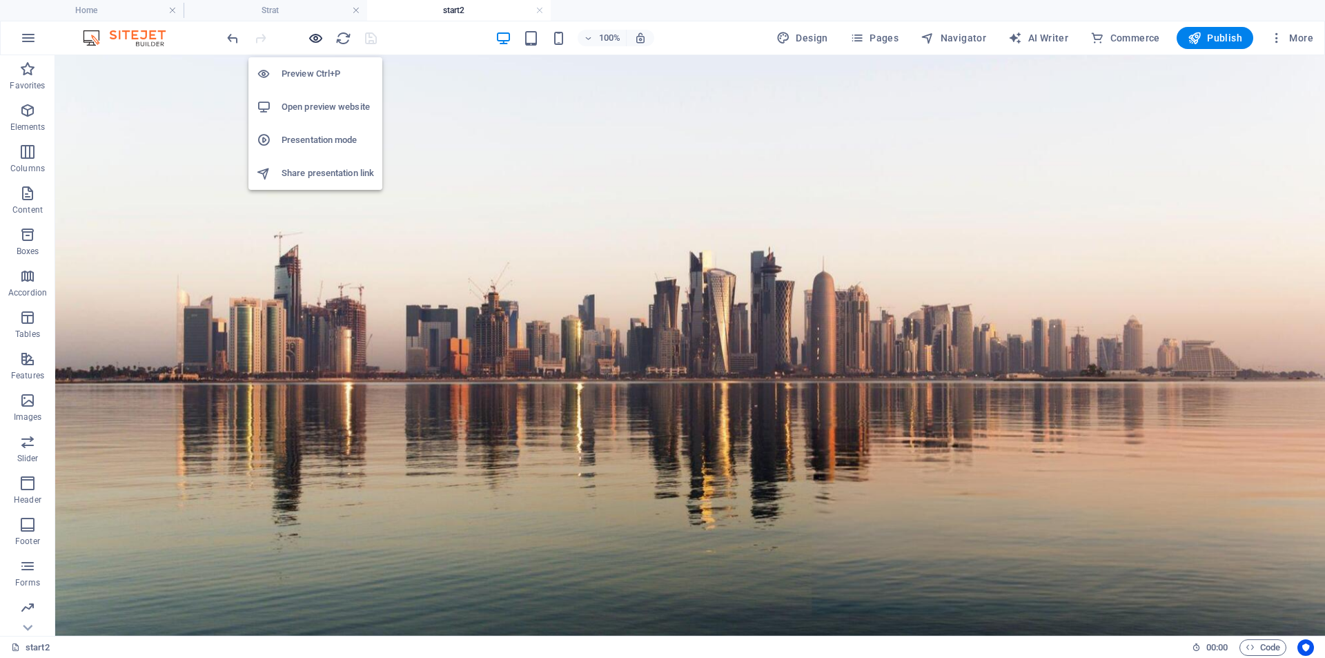
click at [313, 41] on icon "button" at bounding box center [316, 38] width 16 height 16
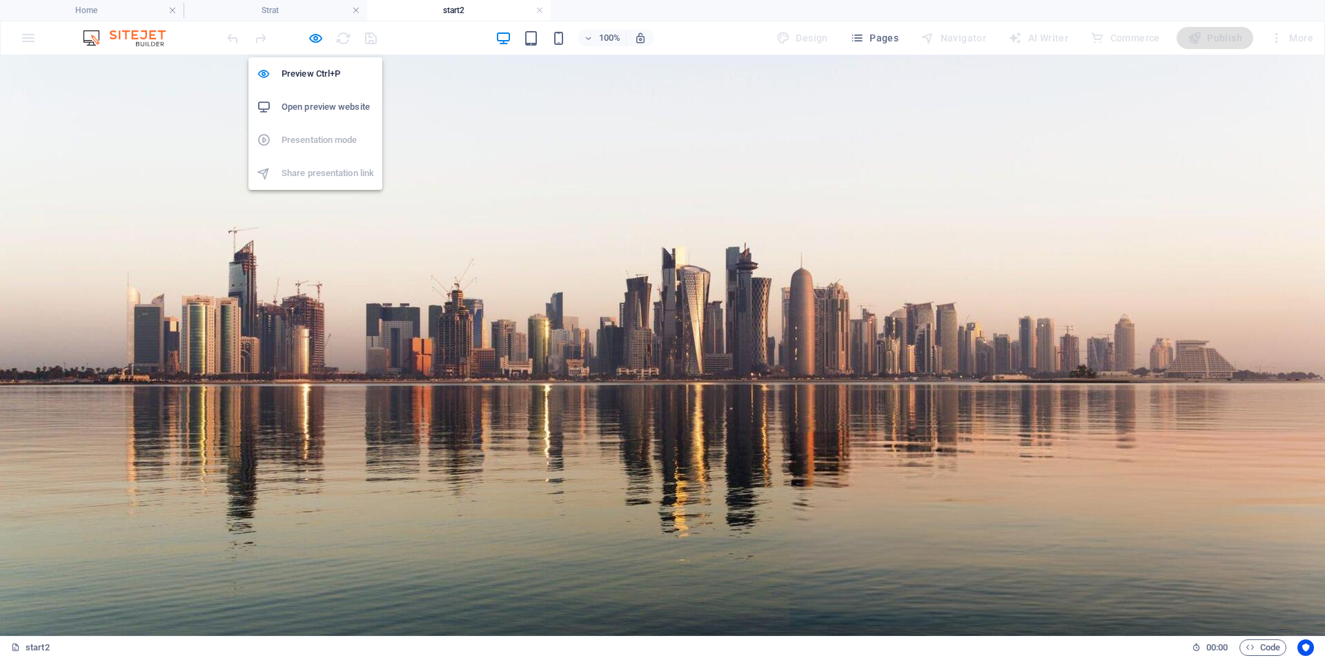
click at [316, 108] on h6 "Open preview website" at bounding box center [328, 107] width 92 height 17
click at [311, 35] on icon "button" at bounding box center [316, 38] width 16 height 16
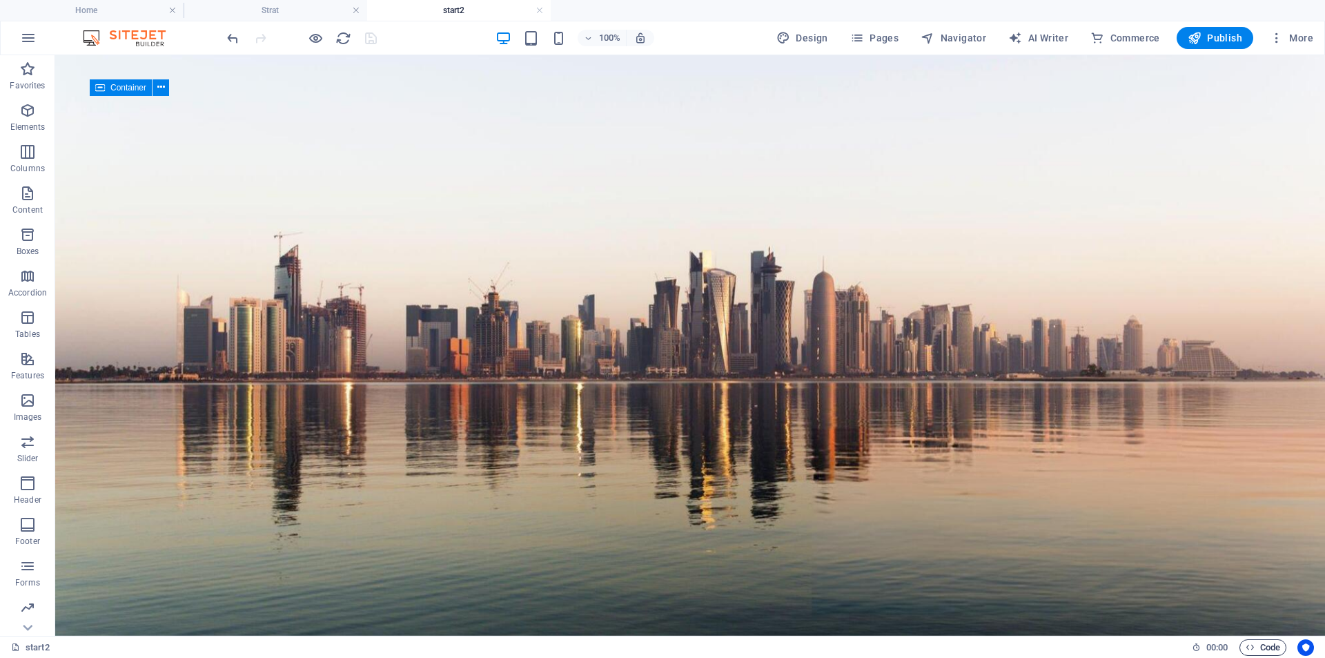
click at [1262, 645] on span "Code" at bounding box center [1263, 647] width 35 height 17
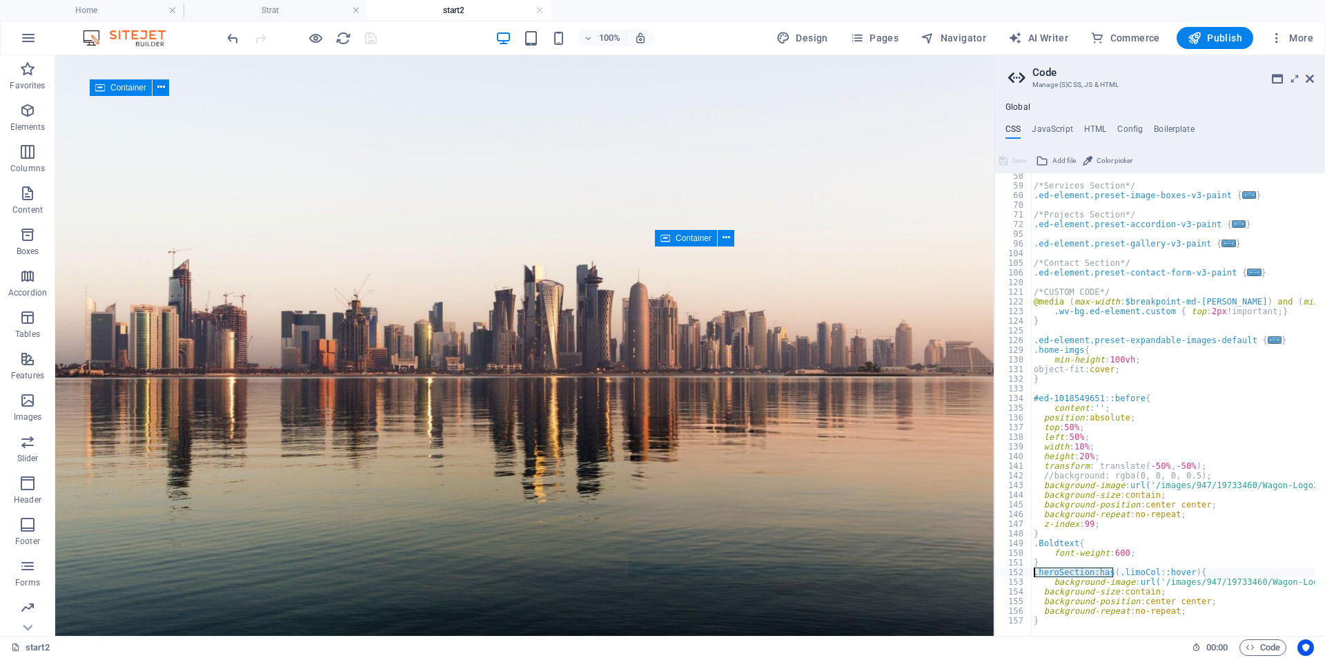
drag, startPoint x: 1112, startPoint y: 570, endPoint x: 1032, endPoint y: 569, distance: 80.1
click at [1032, 569] on div "/*Services Section*/ .ed-element.preset-image-boxes-v3-paint { ... } /*Projects…" at bounding box center [1241, 406] width 420 height 471
click at [1109, 574] on div "/*Services Section*/ .ed-element.preset-image-boxes-v3-paint { ... } /*Projects…" at bounding box center [1241, 406] width 420 height 471
paste textarea ".heroSection:has("
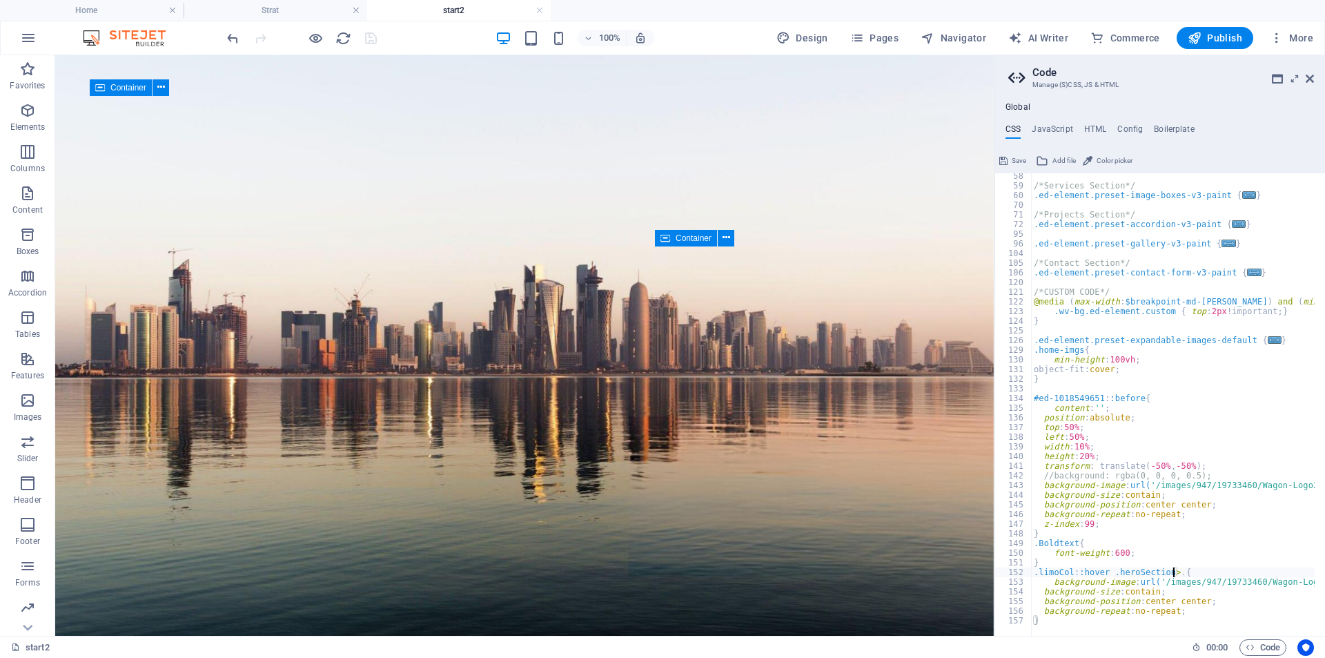
scroll to position [0, 11]
click at [1173, 571] on div "/*Services Section*/ .ed-element.preset-image-boxes-v3-paint { ... } /*Projects…" at bounding box center [1241, 406] width 420 height 471
paste textarea "background-image-holder"
type textarea ".limoCol::hover .heroSection>.background-image-holder{"
click at [375, 41] on icon "save" at bounding box center [371, 38] width 16 height 16
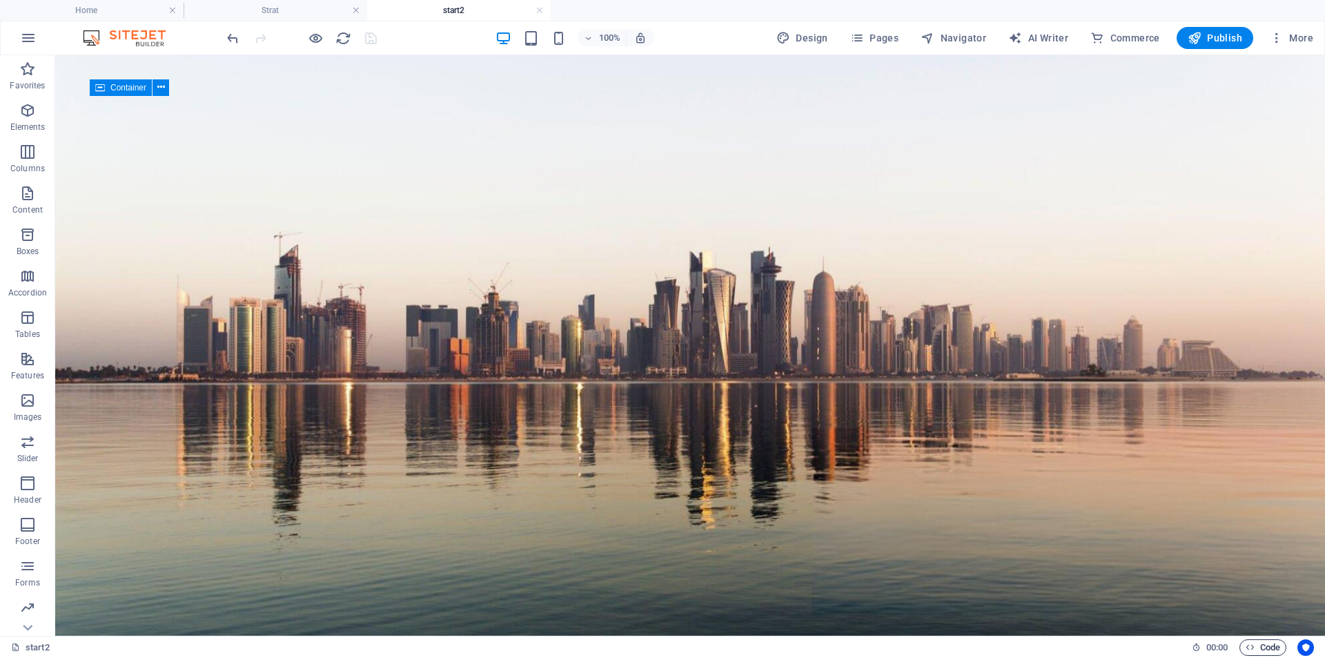
click at [1269, 647] on span "Code" at bounding box center [1263, 647] width 35 height 17
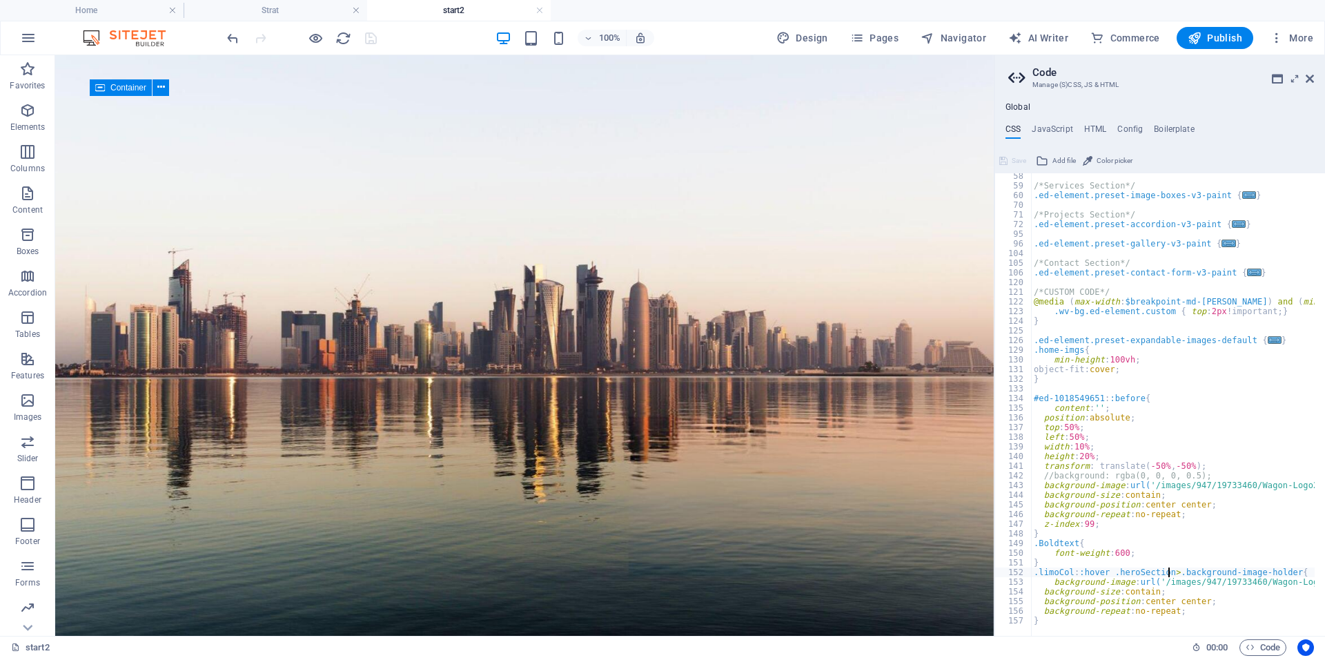
click at [1169, 570] on div "/*Services Section*/ .ed-element.preset-image-boxes-v3-paint { ... } /*Projects…" at bounding box center [1241, 406] width 420 height 471
type textarea ".limoCol::hover .heroSection .background-image-holder{"
click at [395, 45] on div "100% Design Pages Navigator AI Writer Commerce Publish More" at bounding box center [771, 38] width 1095 height 22
click at [377, 41] on icon "save" at bounding box center [371, 38] width 16 height 16
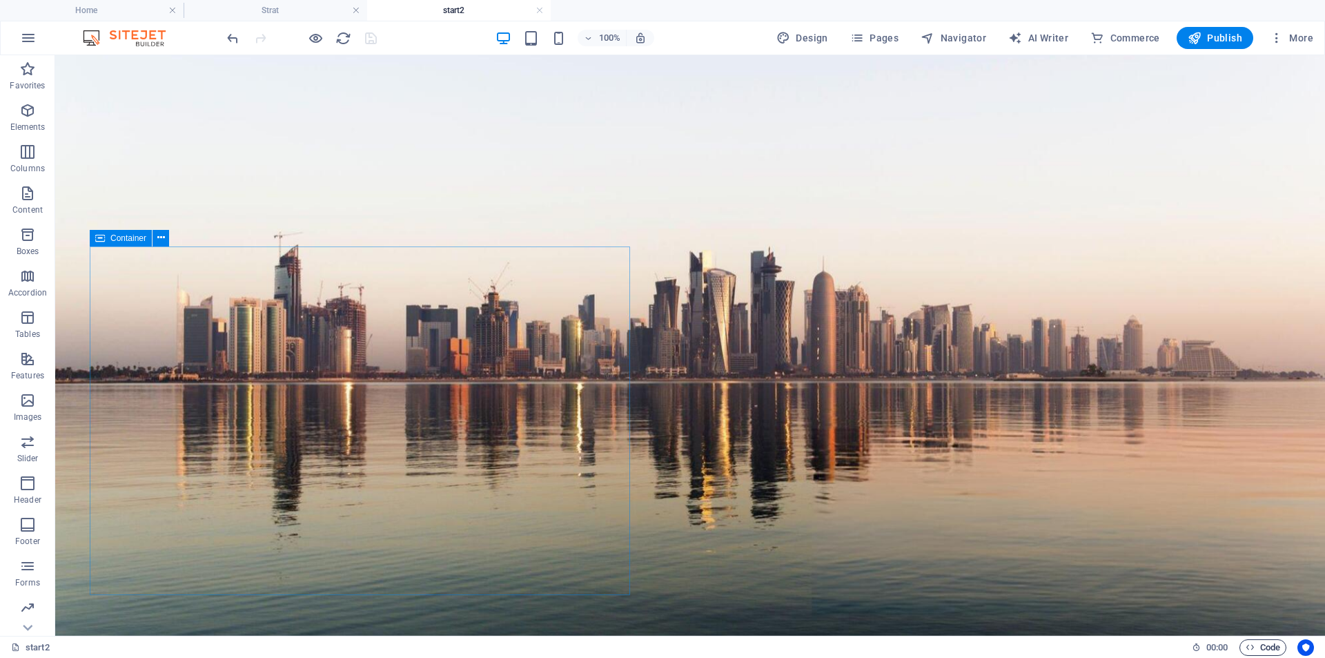
click at [1261, 653] on span "Code" at bounding box center [1263, 647] width 35 height 17
